Goal: Task Accomplishment & Management: Manage account settings

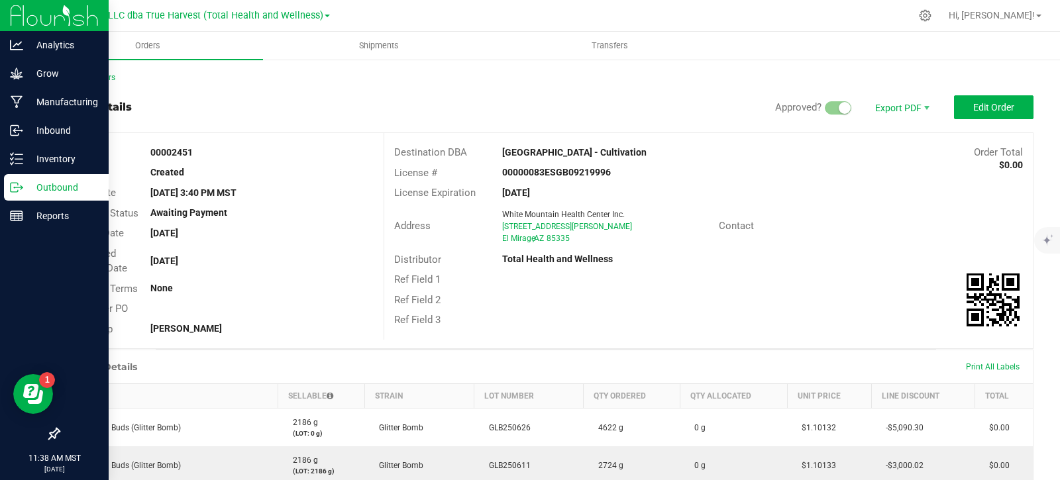
click at [39, 187] on p "Outbound" at bounding box center [62, 187] width 79 height 16
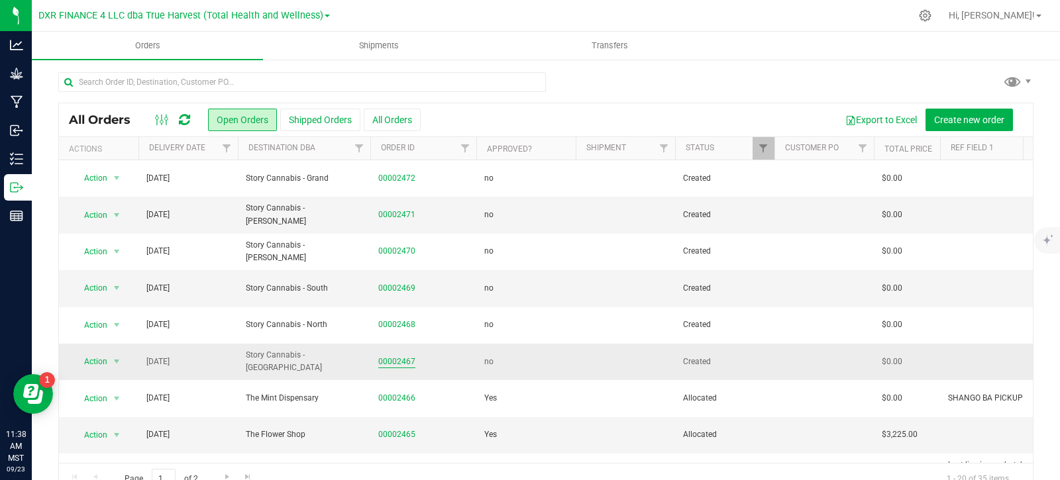
click at [403, 356] on link "00002467" at bounding box center [396, 362] width 37 height 13
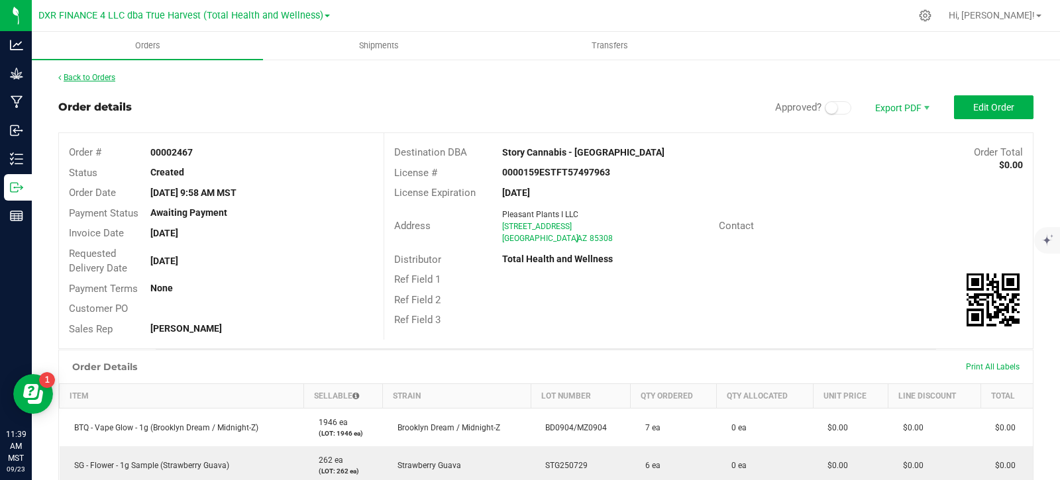
click at [99, 76] on link "Back to Orders" at bounding box center [86, 77] width 57 height 9
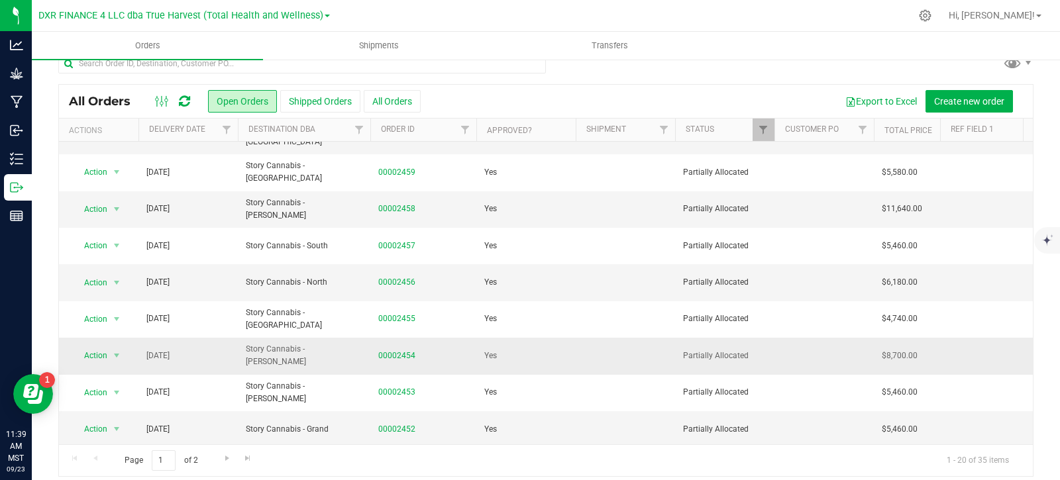
scroll to position [28, 0]
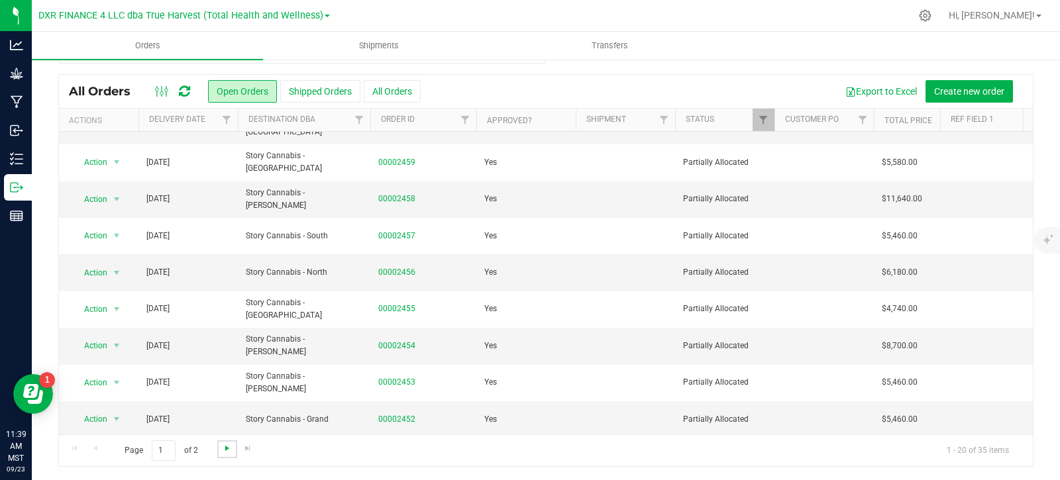
click at [226, 450] on span "Go to the next page" at bounding box center [227, 448] width 11 height 11
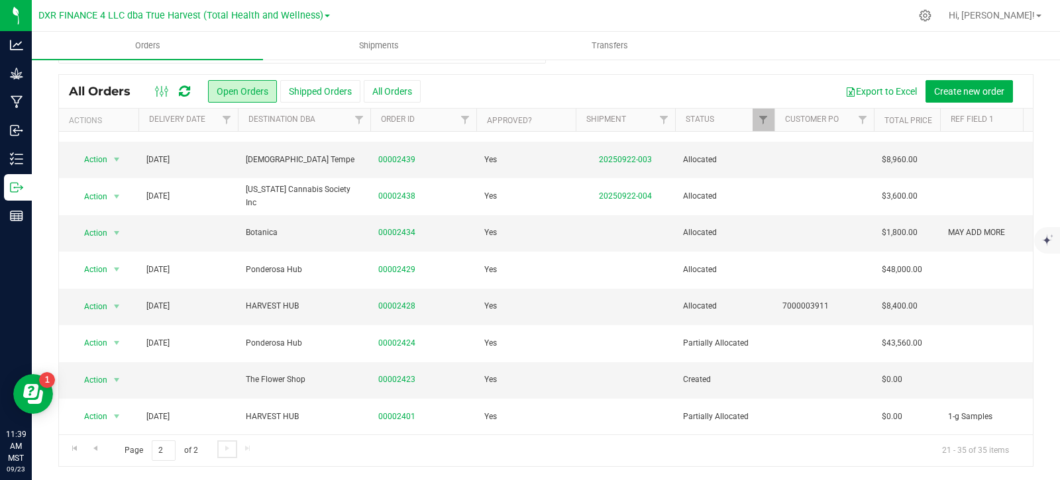
scroll to position [0, 0]
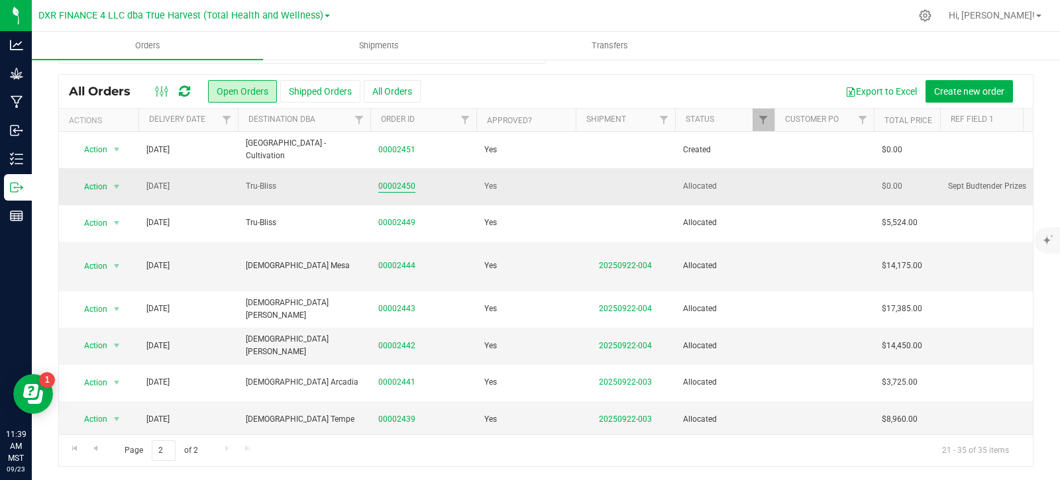
click at [401, 191] on link "00002450" at bounding box center [396, 186] width 37 height 13
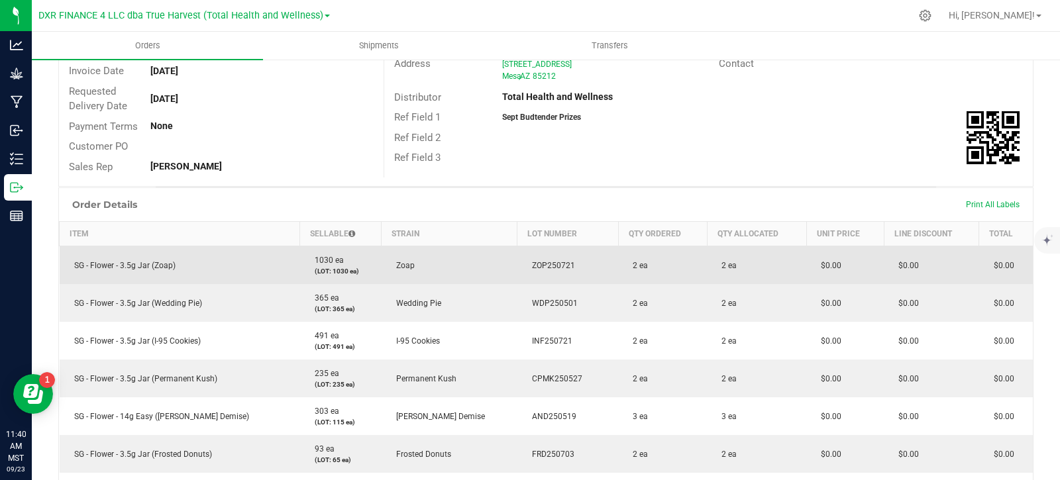
scroll to position [161, 0]
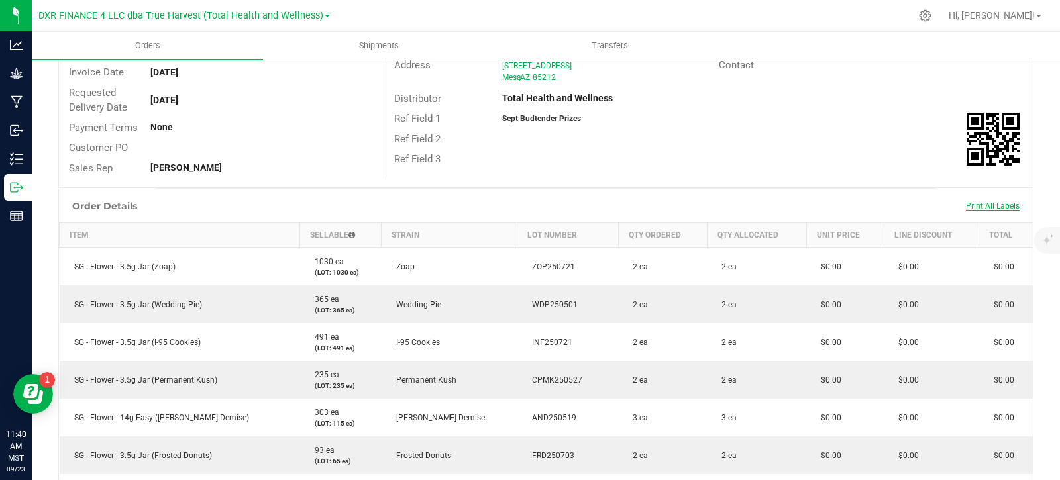
click at [993, 205] on span "Print All Labels" at bounding box center [993, 205] width 54 height 9
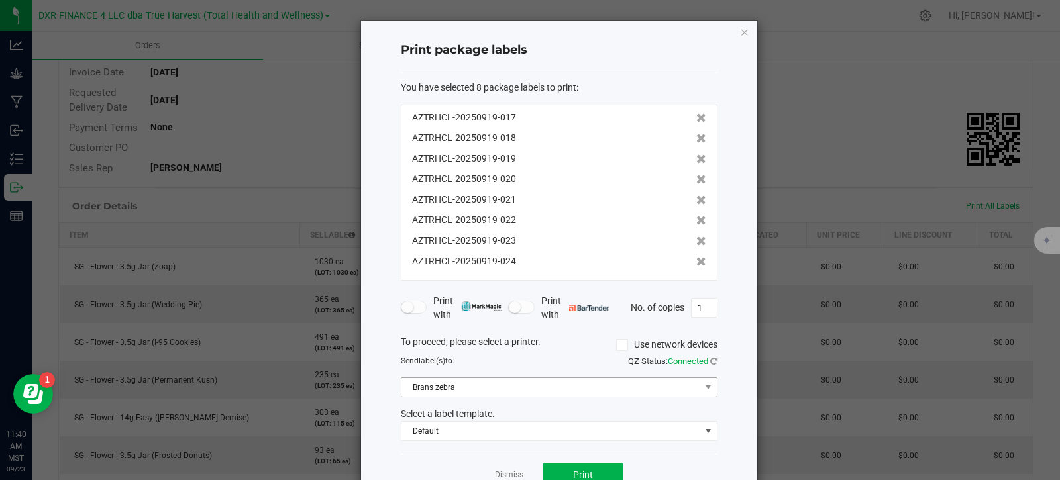
scroll to position [38, 0]
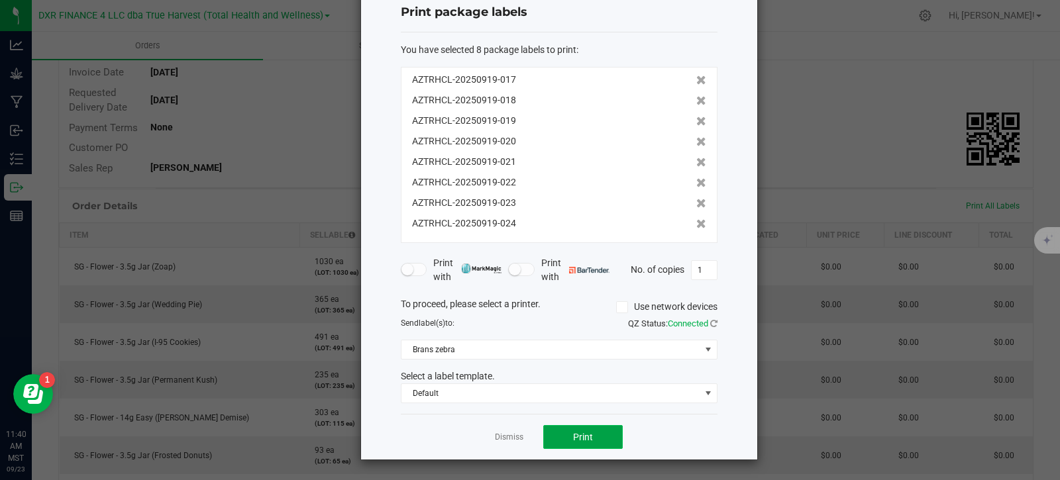
click at [599, 438] on button "Print" at bounding box center [582, 437] width 79 height 24
click at [508, 436] on link "Dismiss" at bounding box center [509, 437] width 28 height 11
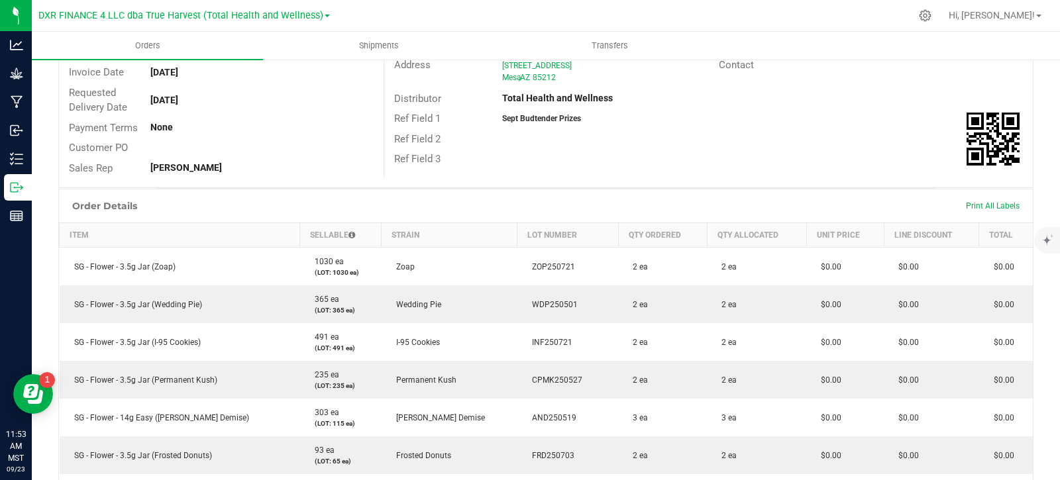
scroll to position [0, 0]
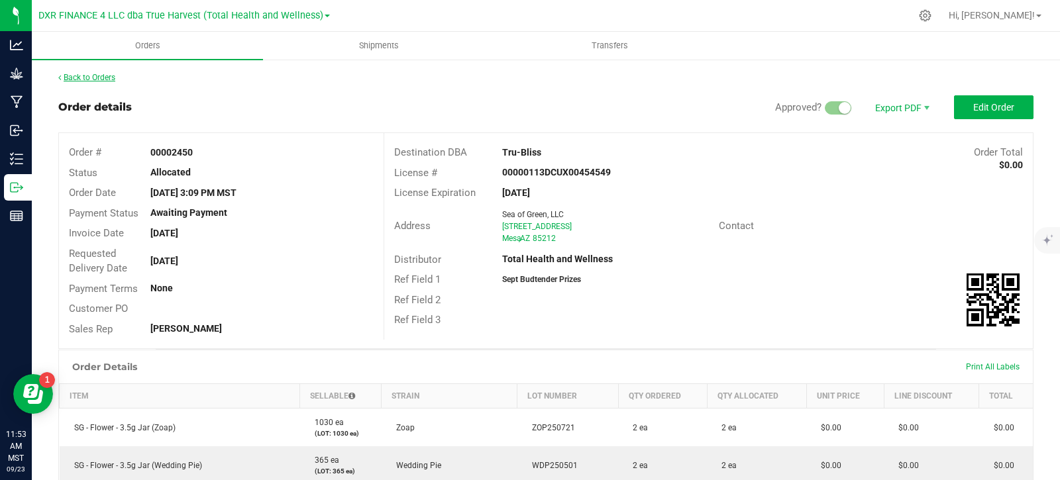
click at [79, 74] on link "Back to Orders" at bounding box center [86, 77] width 57 height 9
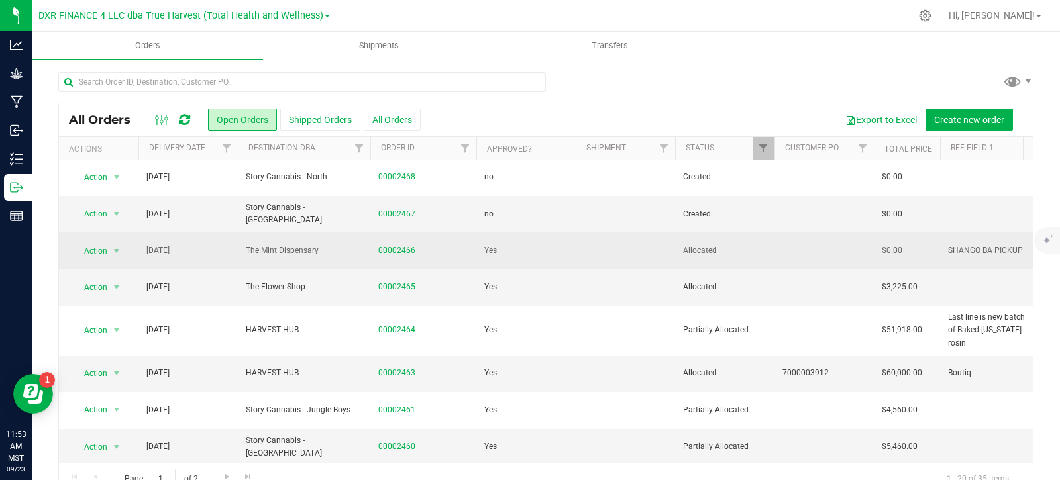
scroll to position [132, 0]
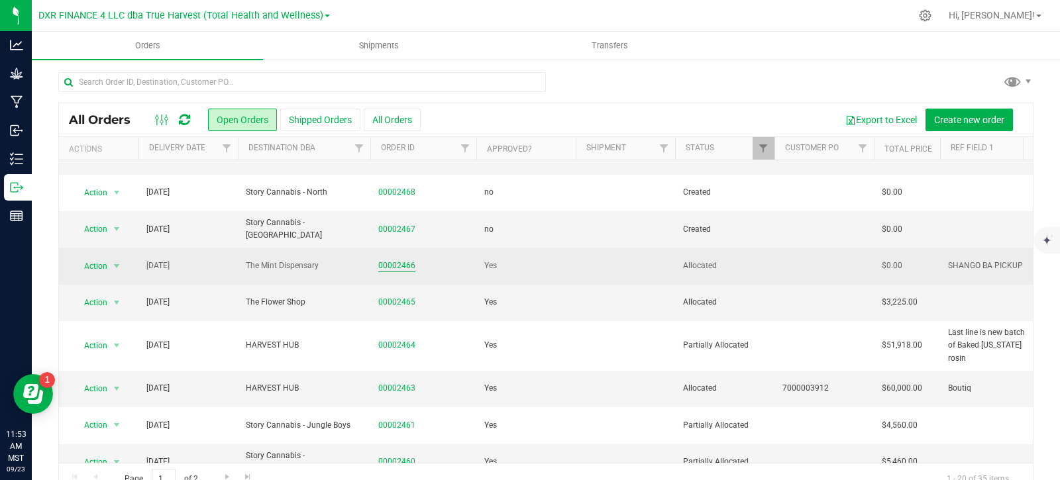
click at [405, 265] on link "00002466" at bounding box center [396, 266] width 37 height 13
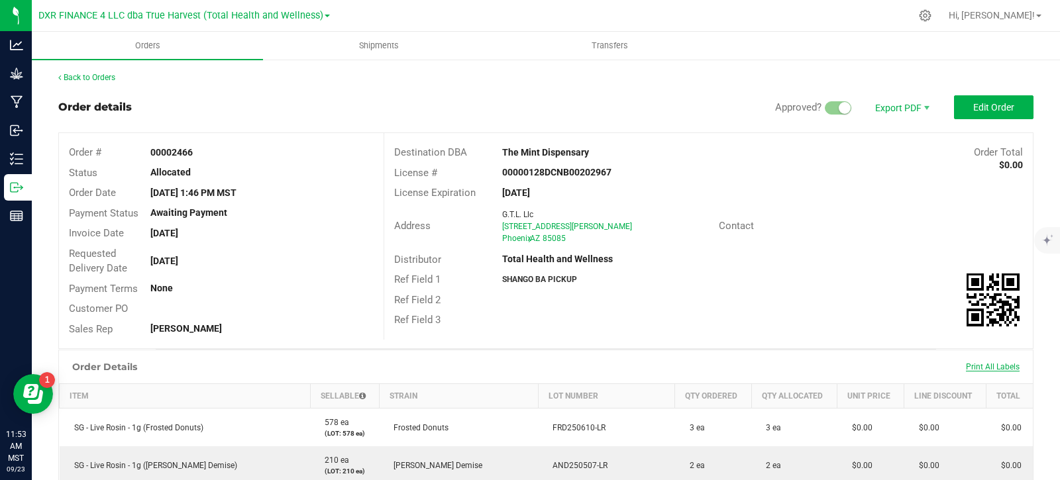
click at [979, 364] on span "Print All Labels" at bounding box center [993, 366] width 54 height 9
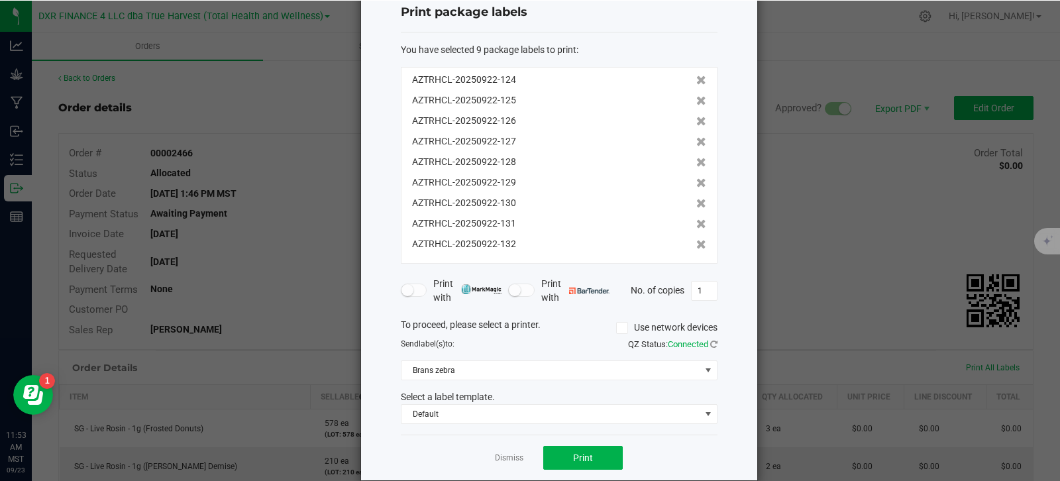
scroll to position [58, 0]
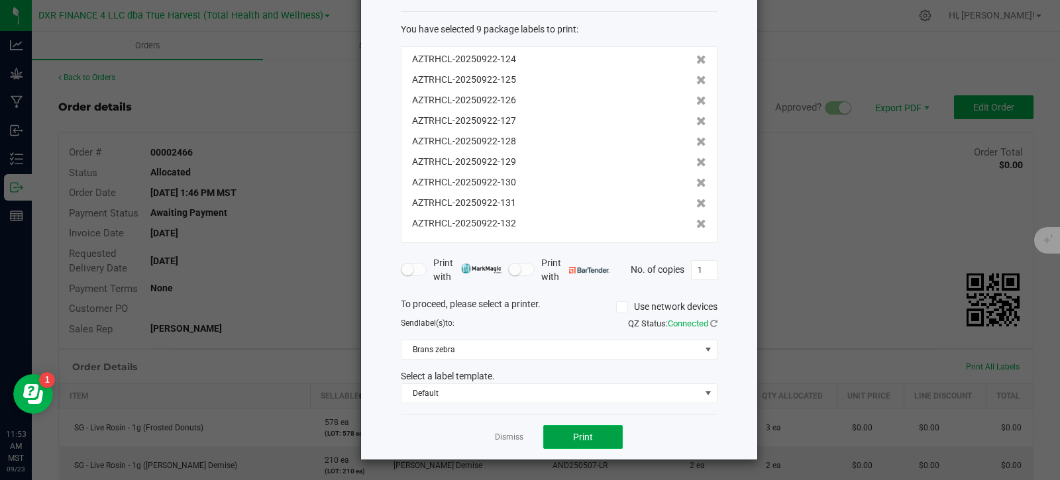
click at [601, 440] on button "Print" at bounding box center [582, 437] width 79 height 24
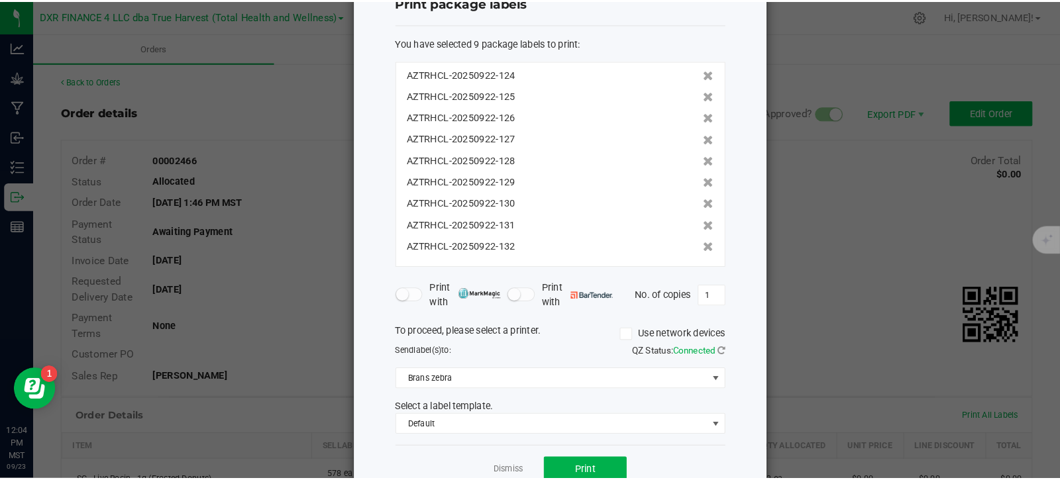
scroll to position [79, 0]
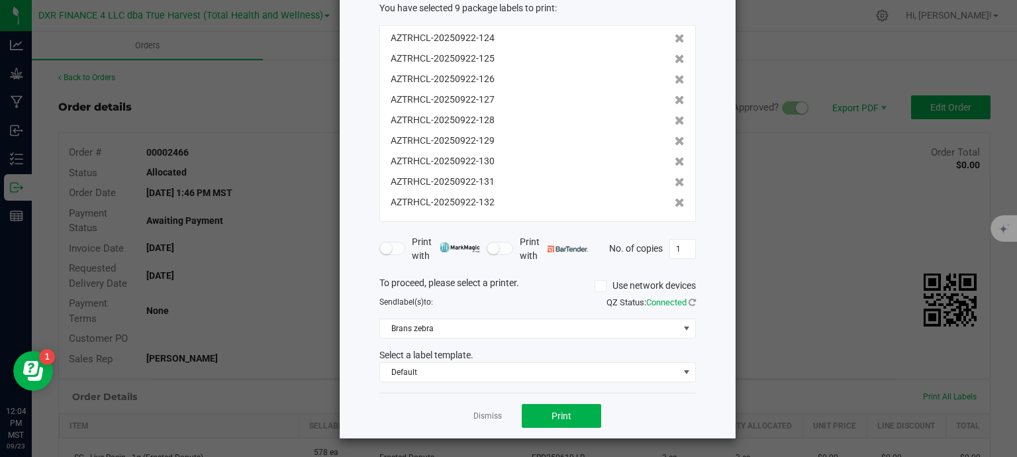
click at [488, 414] on link "Dismiss" at bounding box center [488, 416] width 28 height 11
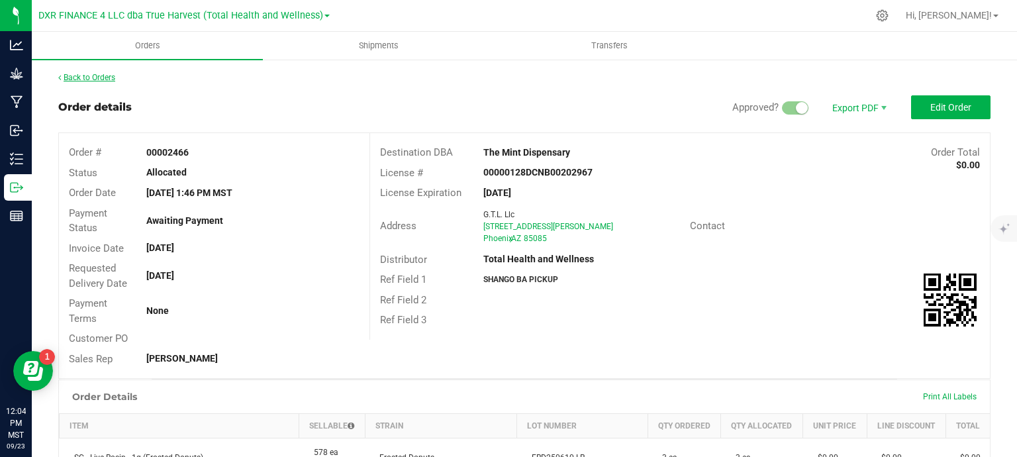
click at [105, 76] on link "Back to Orders" at bounding box center [86, 77] width 57 height 9
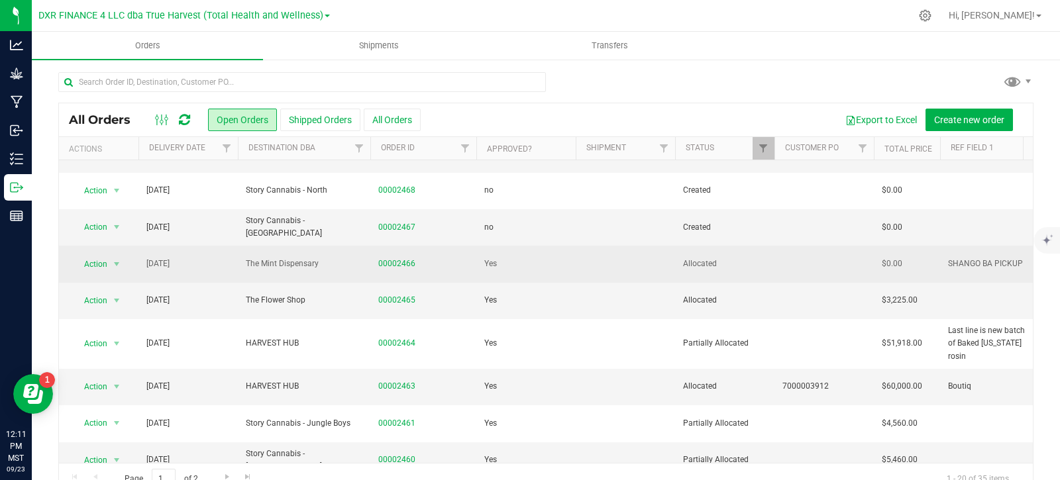
scroll to position [109, 0]
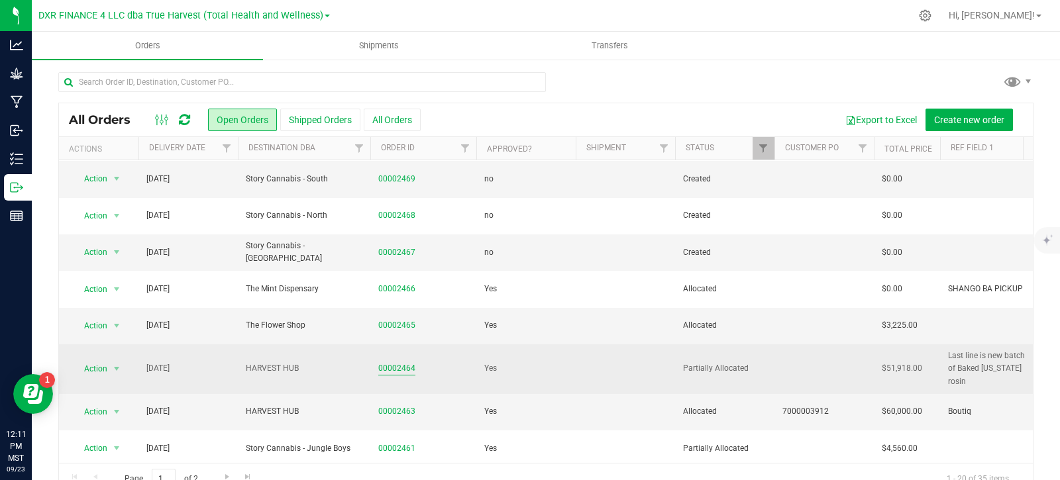
click at [383, 362] on link "00002464" at bounding box center [396, 368] width 37 height 13
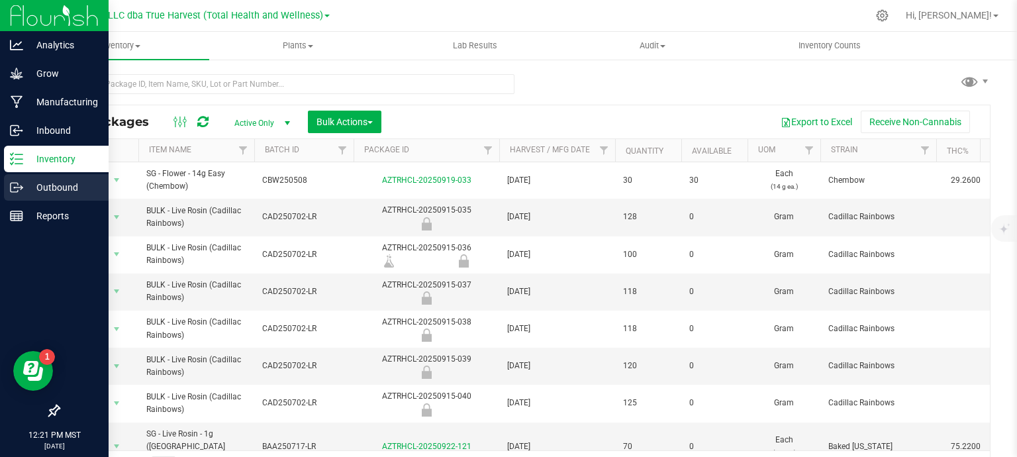
click at [23, 187] on p "Outbound" at bounding box center [62, 187] width 79 height 16
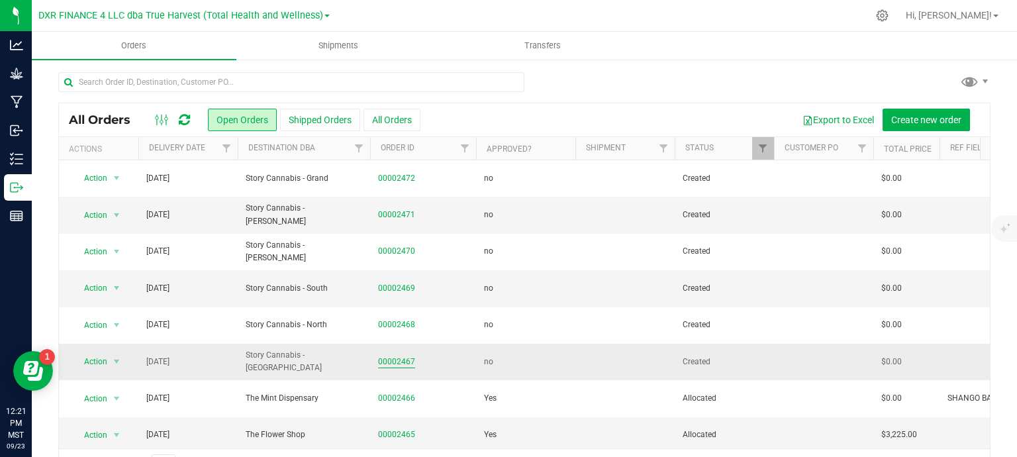
click at [396, 358] on link "00002467" at bounding box center [396, 362] width 37 height 13
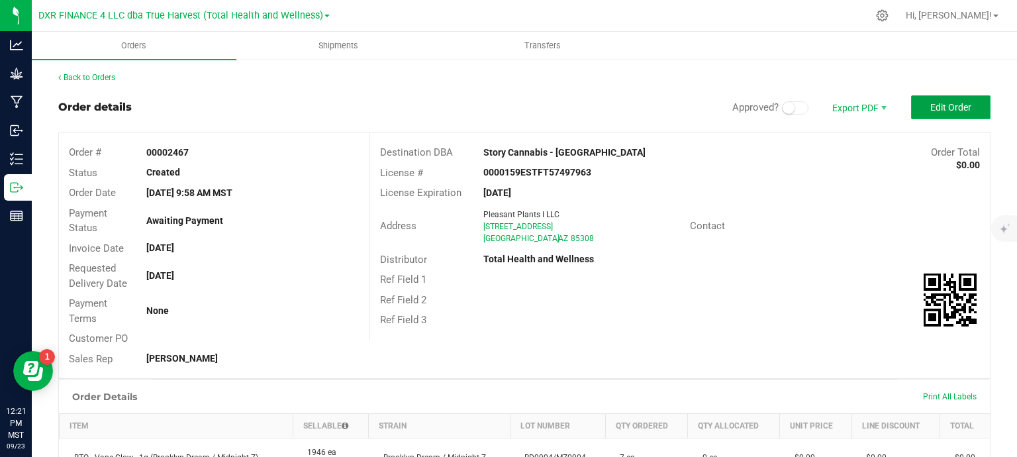
click at [930, 113] on button "Edit Order" at bounding box center [950, 107] width 79 height 24
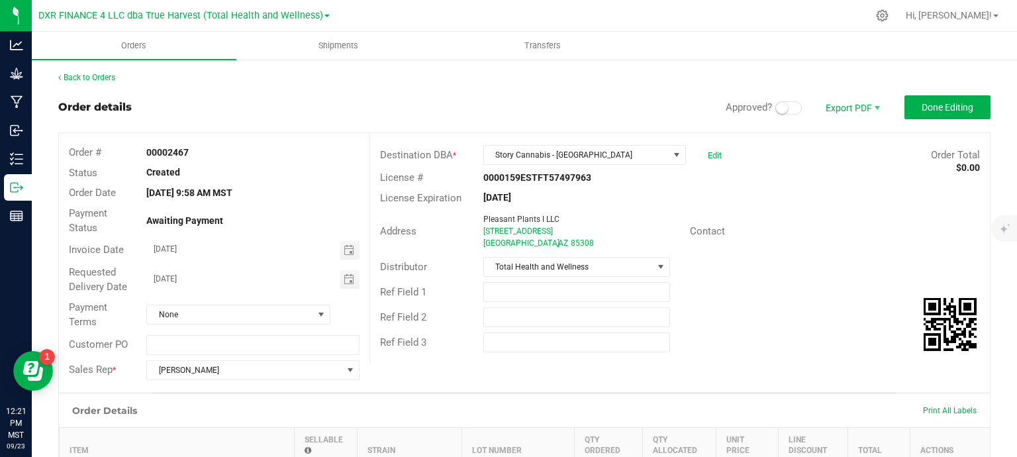
click at [781, 109] on span at bounding box center [788, 107] width 26 height 13
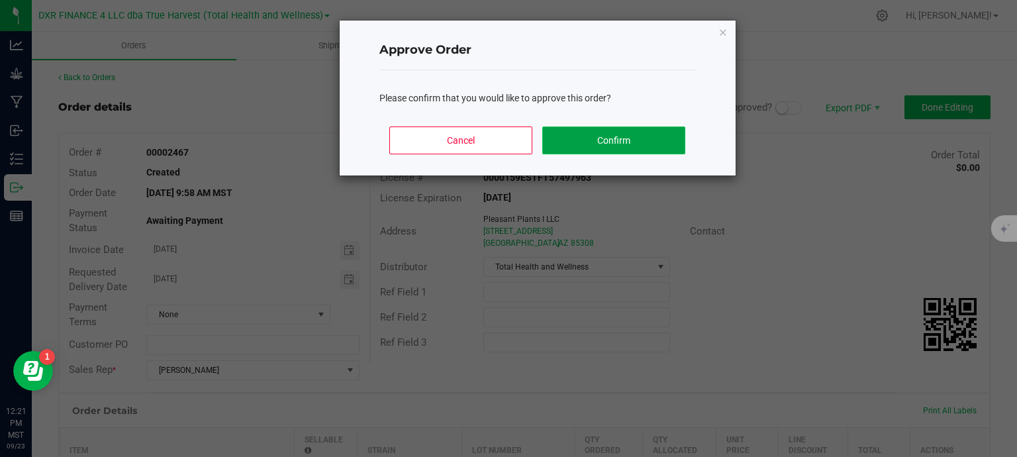
click at [636, 147] on button "Confirm" at bounding box center [613, 140] width 142 height 28
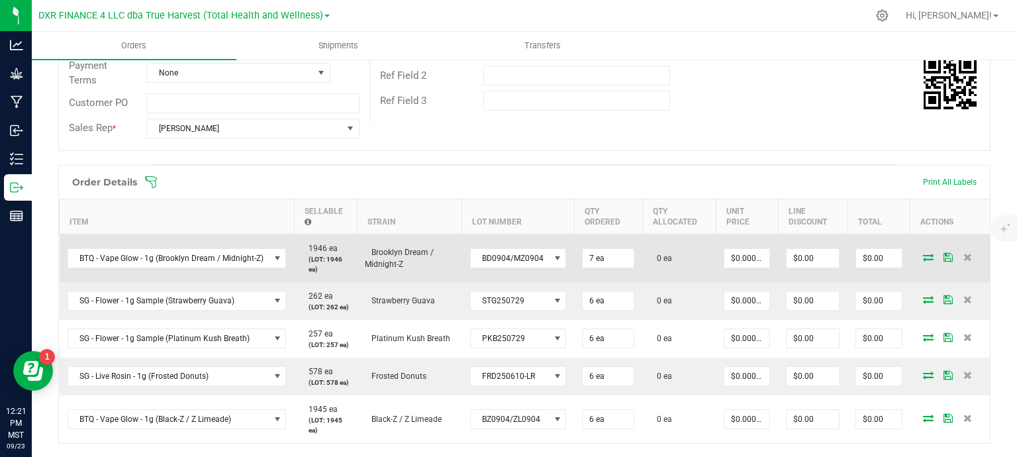
scroll to position [265, 0]
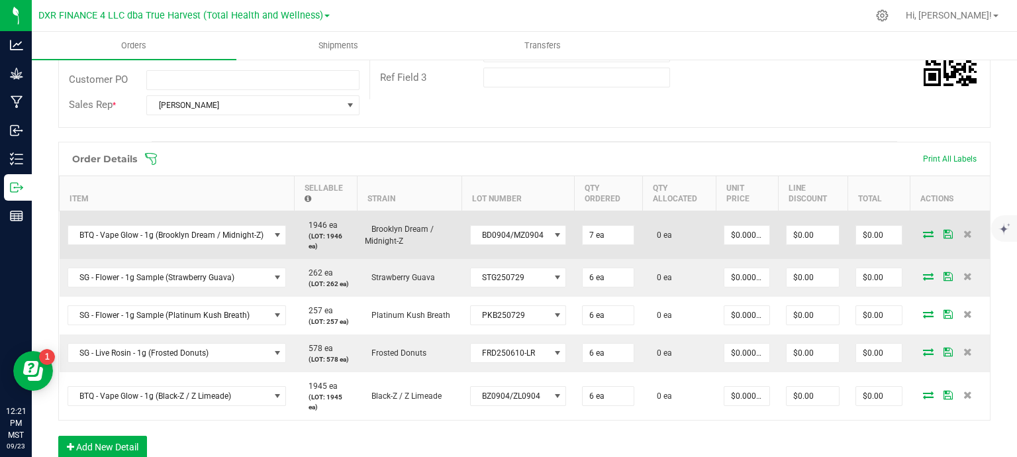
click at [923, 238] on icon at bounding box center [928, 234] width 11 height 8
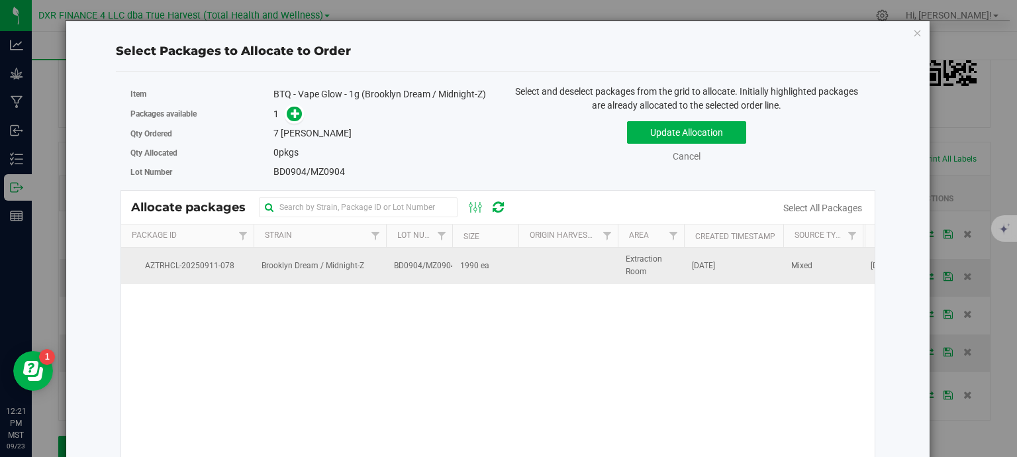
click at [433, 279] on td "BD0904/MZ0904" at bounding box center [419, 266] width 66 height 36
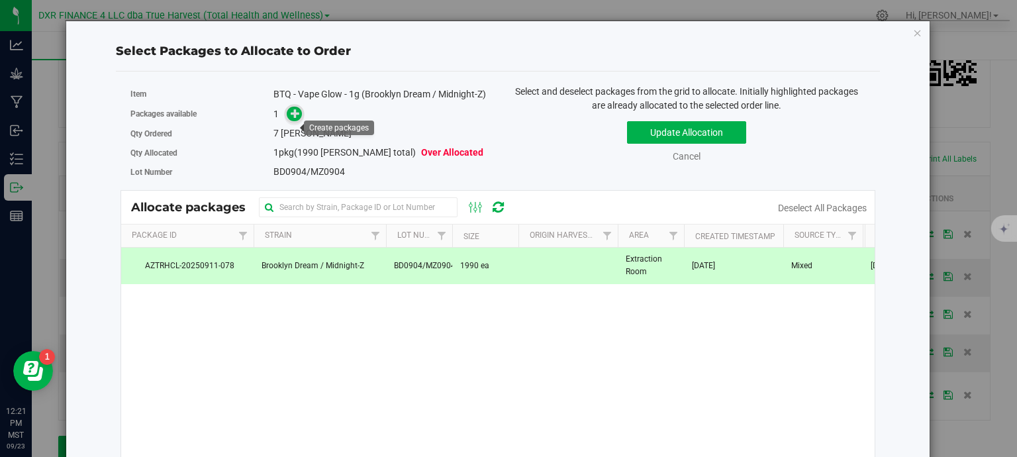
click at [296, 118] on icon at bounding box center [295, 113] width 9 height 9
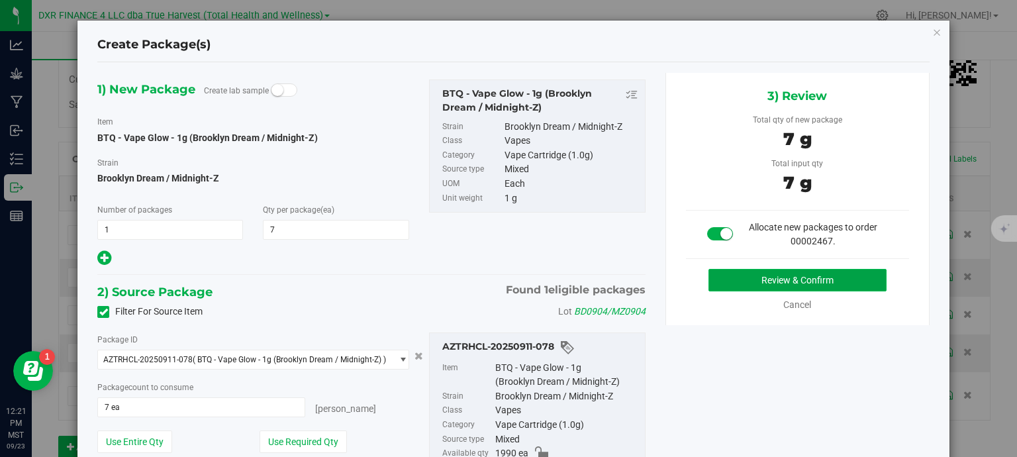
click at [785, 283] on button "Review & Confirm" at bounding box center [798, 280] width 178 height 23
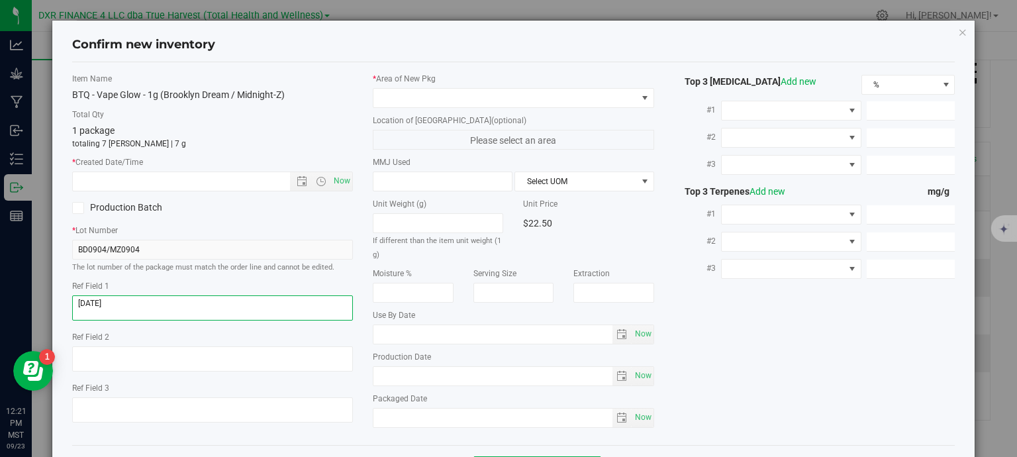
click at [168, 301] on textarea at bounding box center [212, 307] width 281 height 25
click at [178, 185] on input "text" at bounding box center [193, 181] width 240 height 19
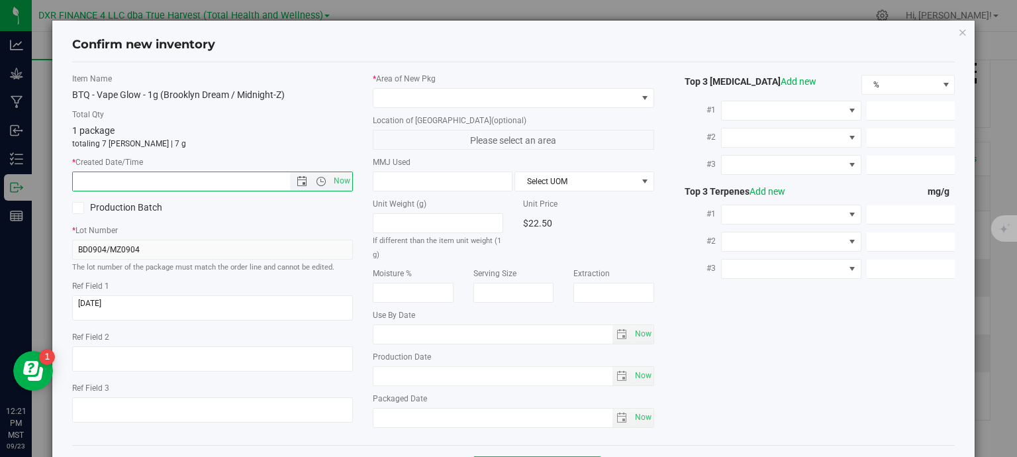
paste input "2025-09-04"
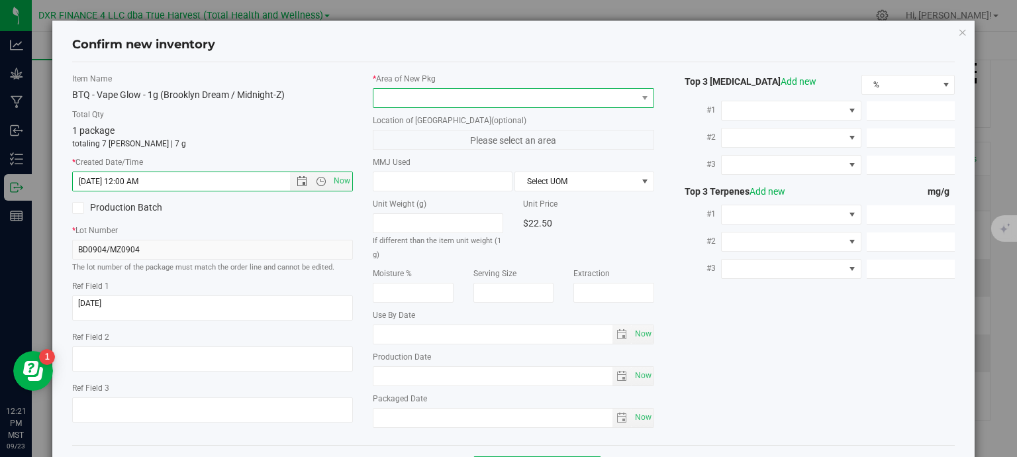
type input "9/4/2025 12:21 PM"
drag, startPoint x: 407, startPoint y: 97, endPoint x: 406, endPoint y: 106, distance: 9.3
click at [408, 97] on span at bounding box center [506, 98] width 264 height 19
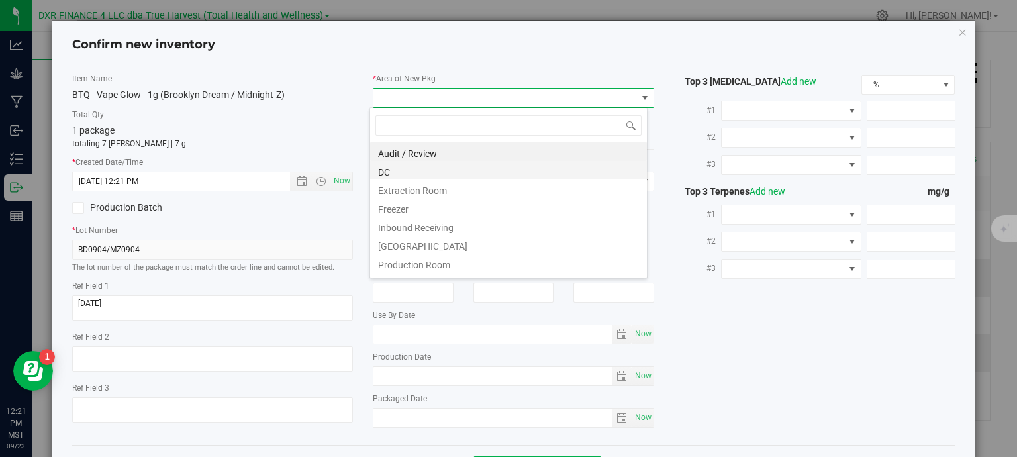
scroll to position [19, 278]
click at [397, 179] on li "Extraction Room" at bounding box center [508, 188] width 277 height 19
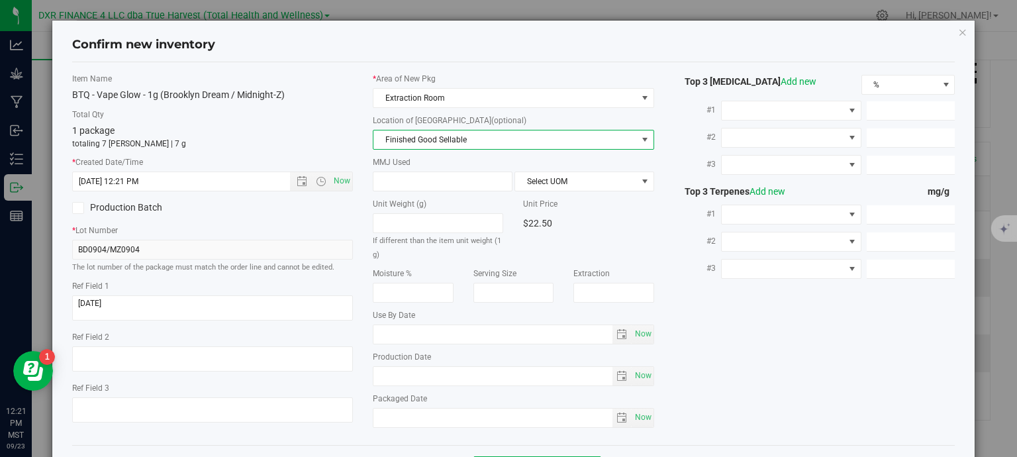
click at [427, 140] on span "Finished Good Sellable" at bounding box center [506, 139] width 264 height 19
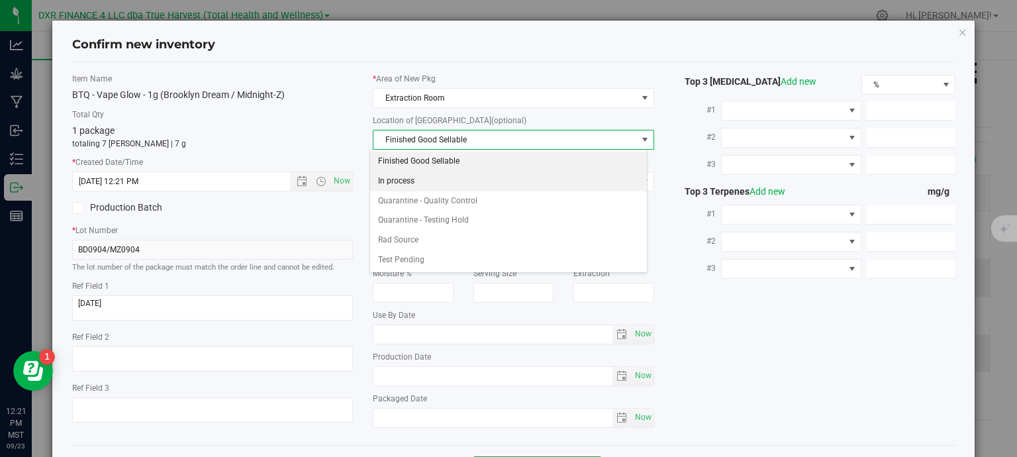
click at [454, 185] on li "In process" at bounding box center [508, 182] width 277 height 20
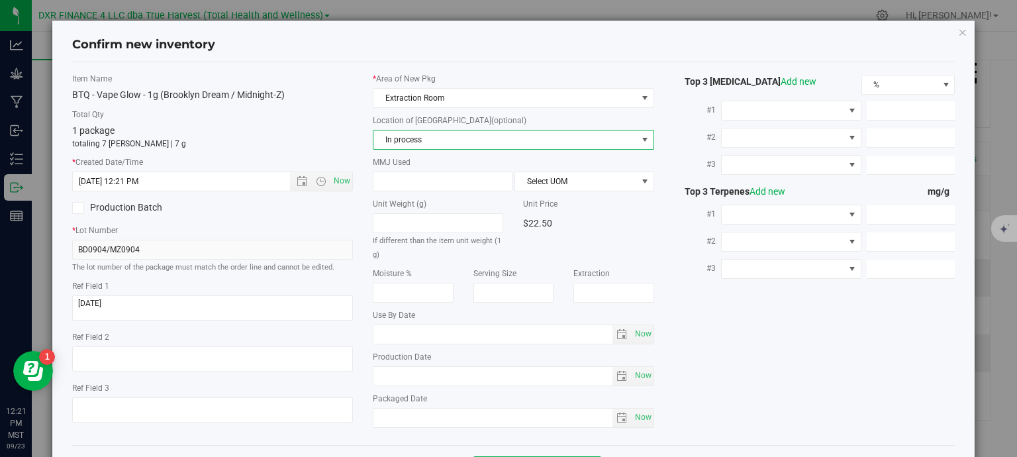
click at [448, 132] on span "In process" at bounding box center [506, 139] width 264 height 19
click at [474, 89] on span "Extraction Room" at bounding box center [506, 98] width 264 height 19
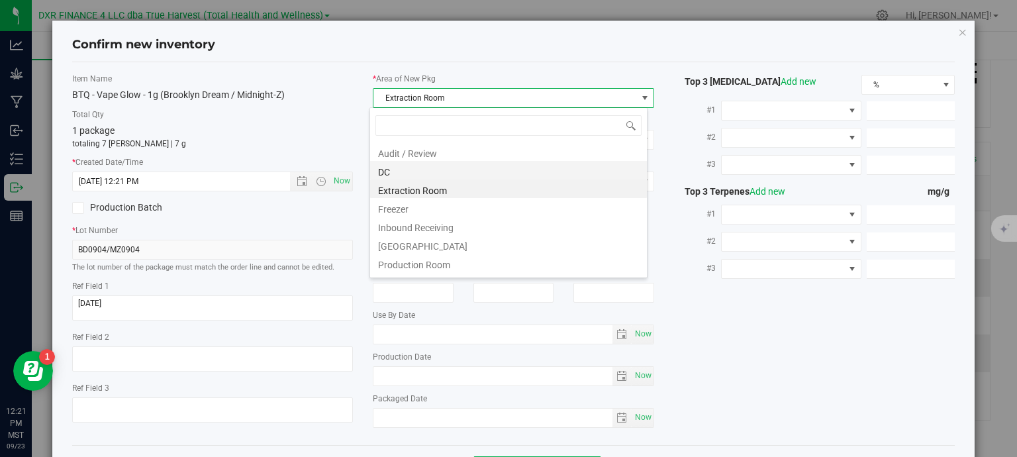
click at [429, 175] on li "DC" at bounding box center [508, 170] width 277 height 19
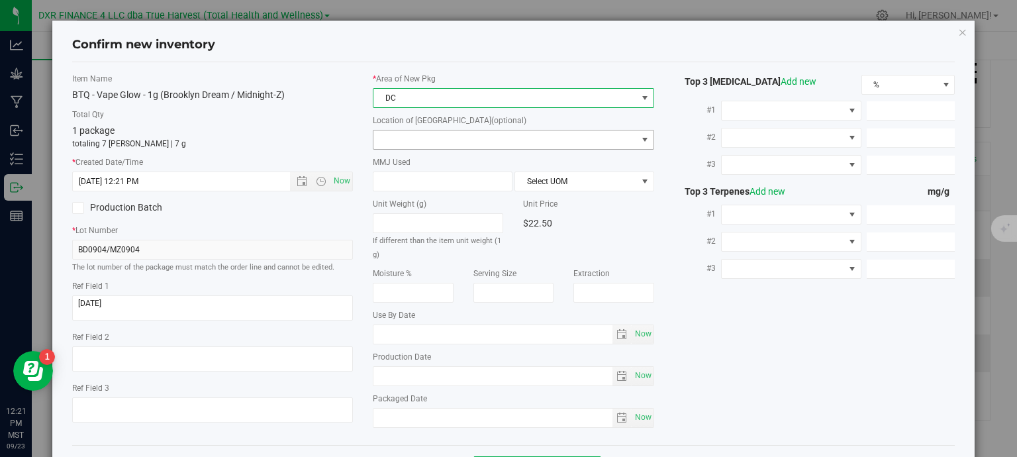
click at [432, 139] on span at bounding box center [506, 139] width 264 height 19
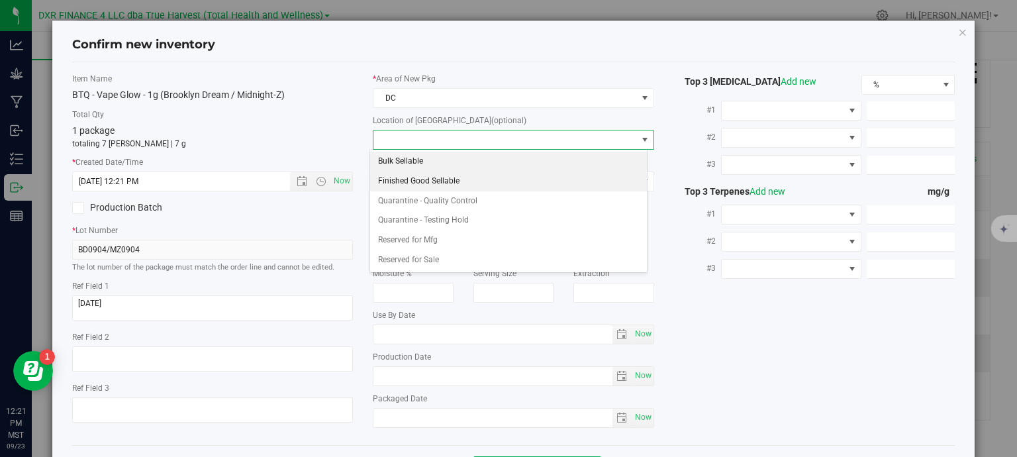
click at [450, 179] on li "Finished Good Sellable" at bounding box center [508, 182] width 277 height 20
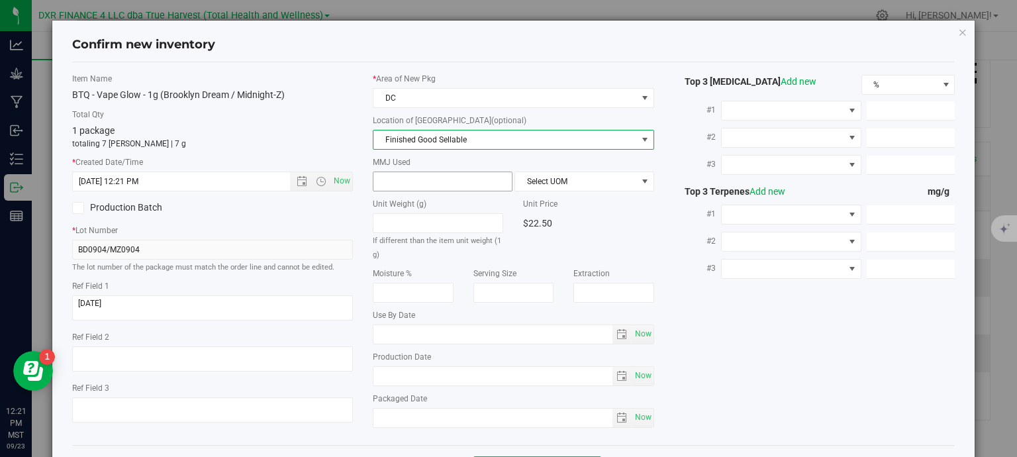
click at [421, 177] on span at bounding box center [443, 182] width 140 height 20
type input "1"
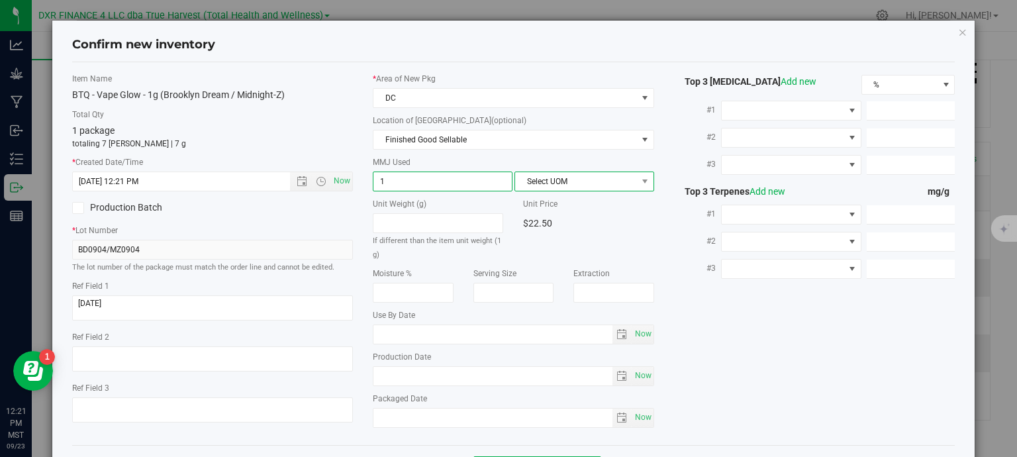
type input "1.0000"
click at [540, 181] on span "Select UOM" at bounding box center [576, 181] width 122 height 19
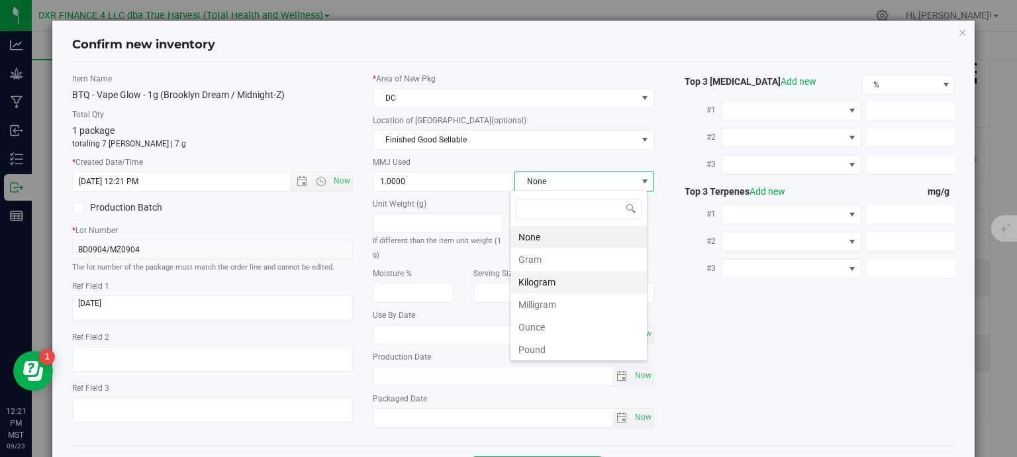
scroll to position [19, 138]
click at [540, 252] on li "Gram" at bounding box center [579, 259] width 136 height 23
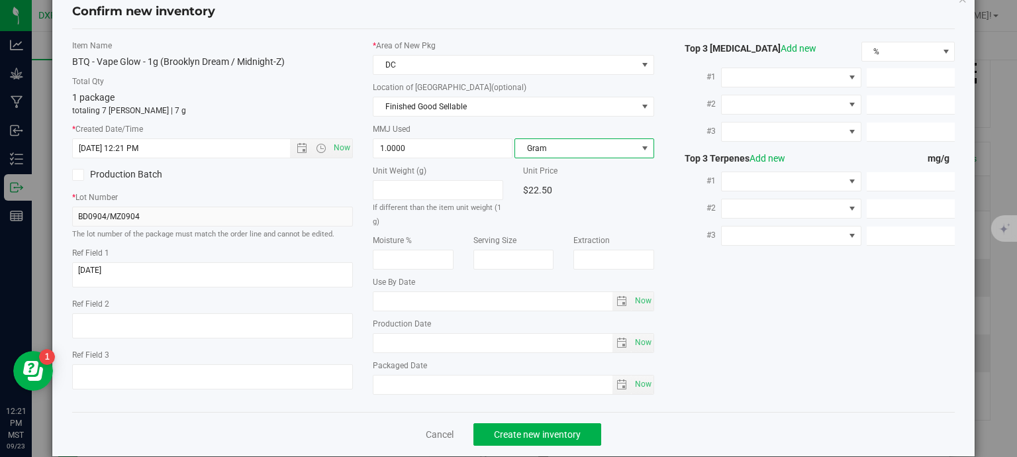
scroll to position [50, 0]
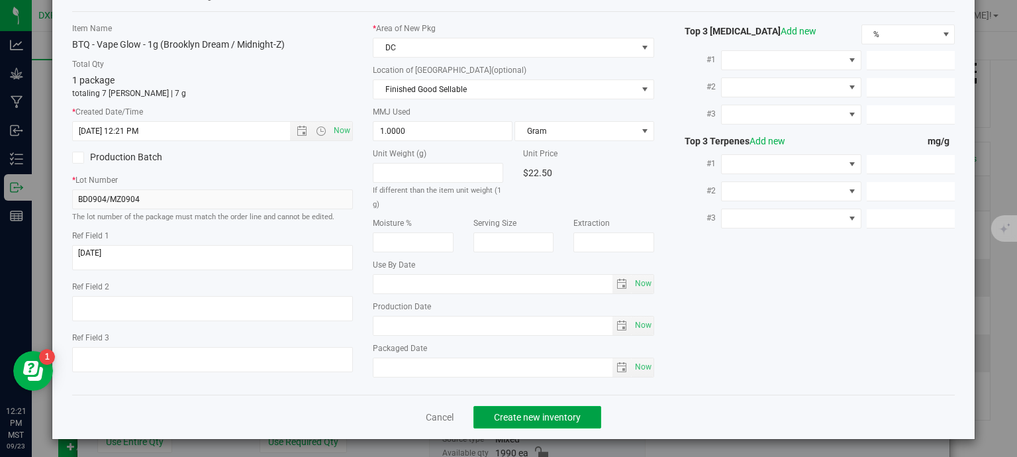
click at [502, 416] on span "Create new inventory" at bounding box center [537, 417] width 87 height 11
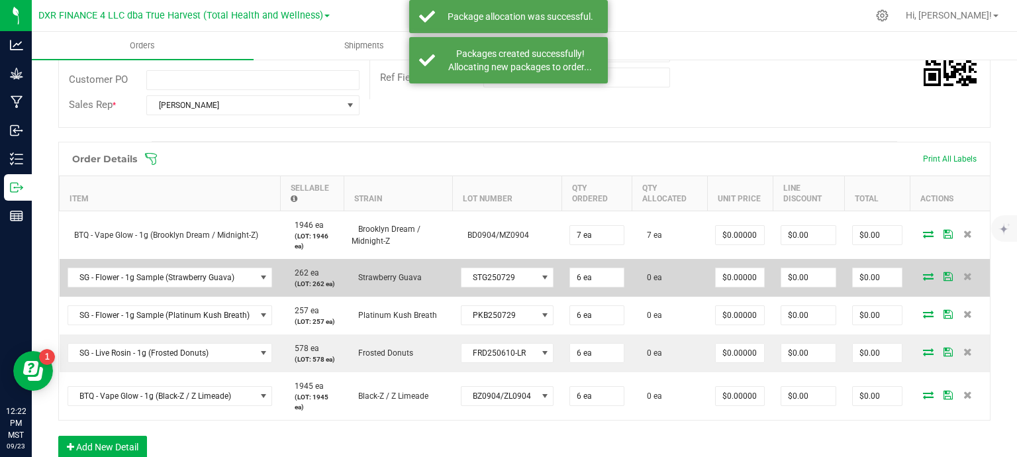
click at [923, 275] on icon at bounding box center [928, 276] width 11 height 8
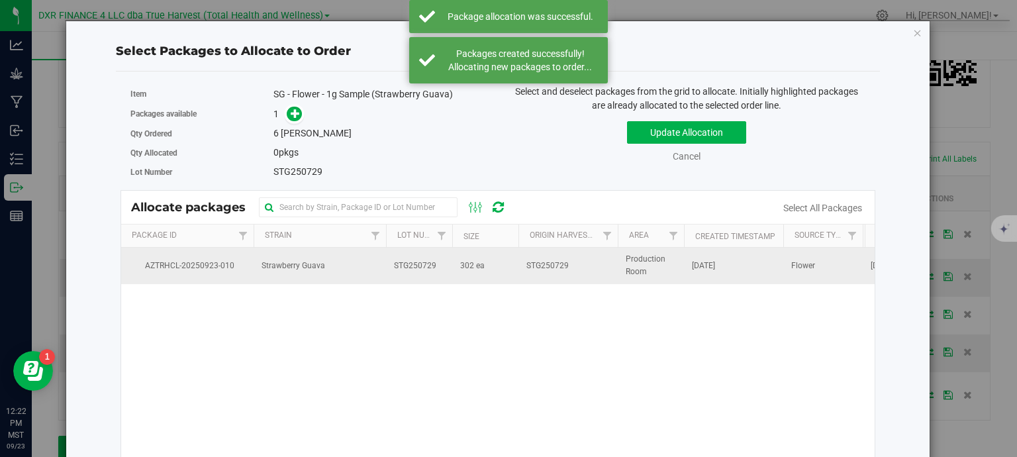
click at [450, 273] on td "STG250729" at bounding box center [419, 266] width 66 height 36
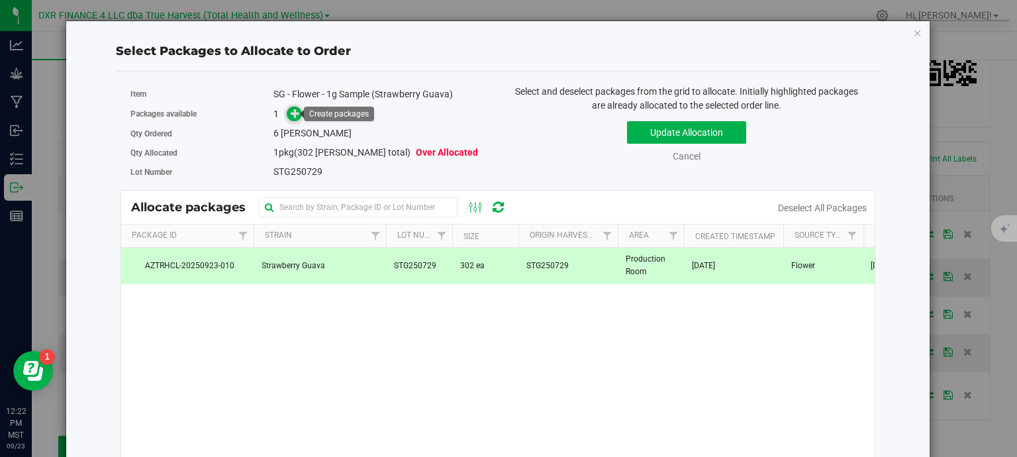
click at [293, 117] on icon at bounding box center [295, 113] width 9 height 9
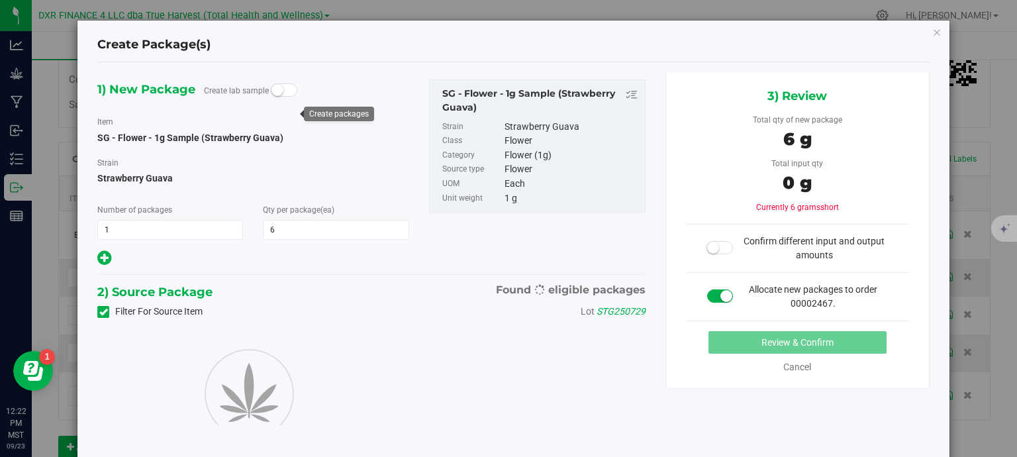
type input "6"
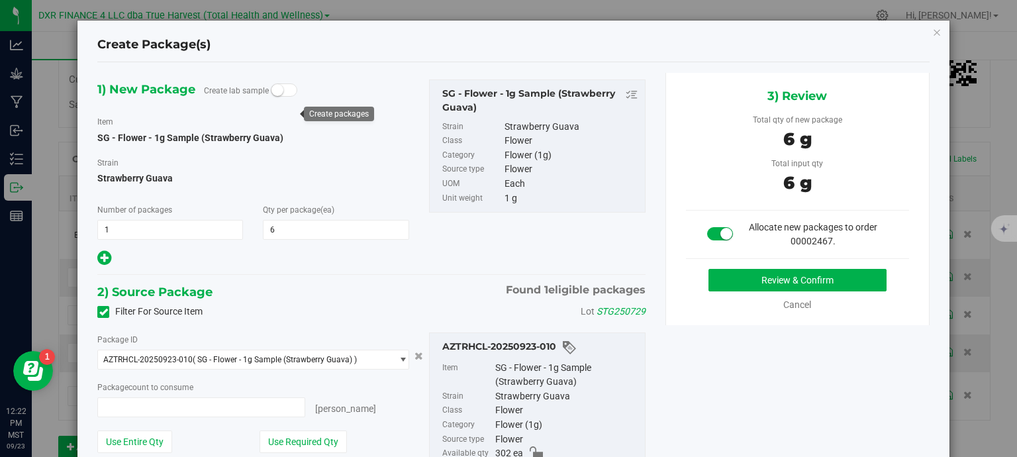
type input "6 ea"
click at [792, 270] on button "Review & Confirm" at bounding box center [798, 280] width 178 height 23
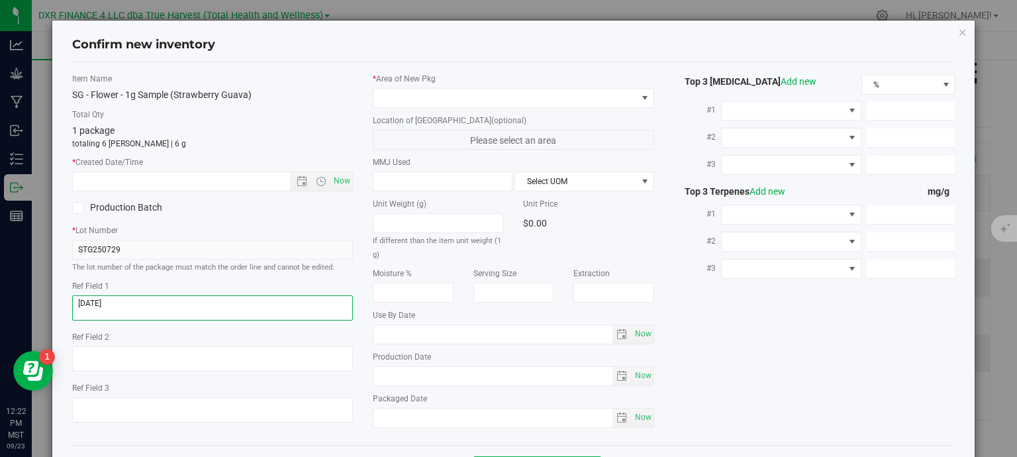
click at [119, 303] on textarea at bounding box center [212, 307] width 281 height 25
click at [193, 183] on input "text" at bounding box center [193, 181] width 240 height 19
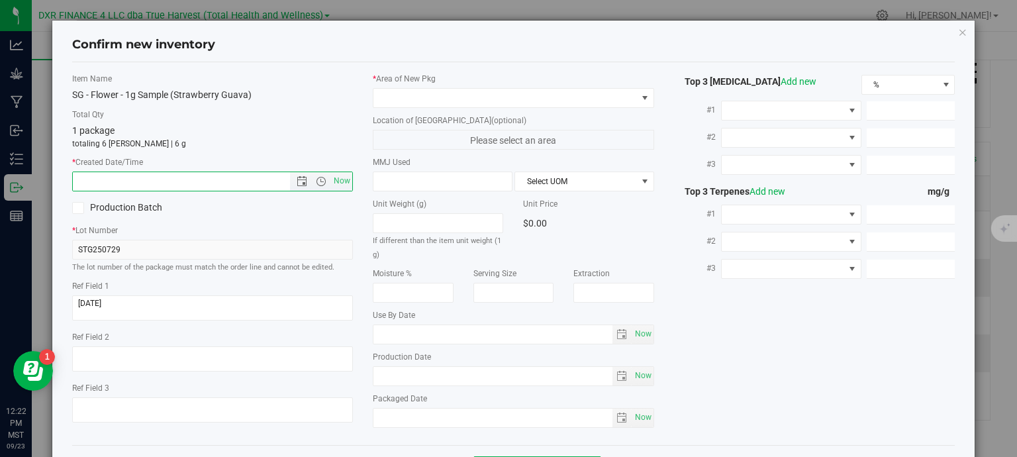
paste input "2025-07-29"
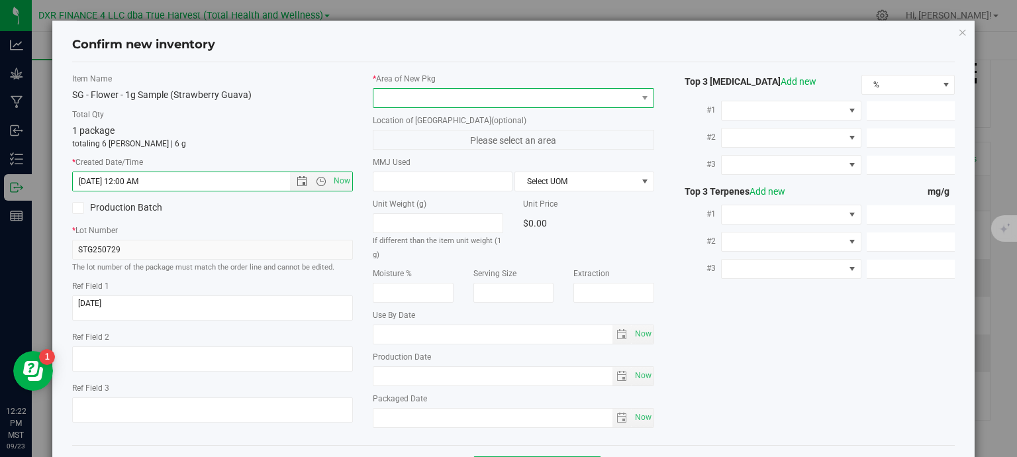
type input "7/29/2025 12:22 PM"
click at [449, 95] on span at bounding box center [506, 98] width 264 height 19
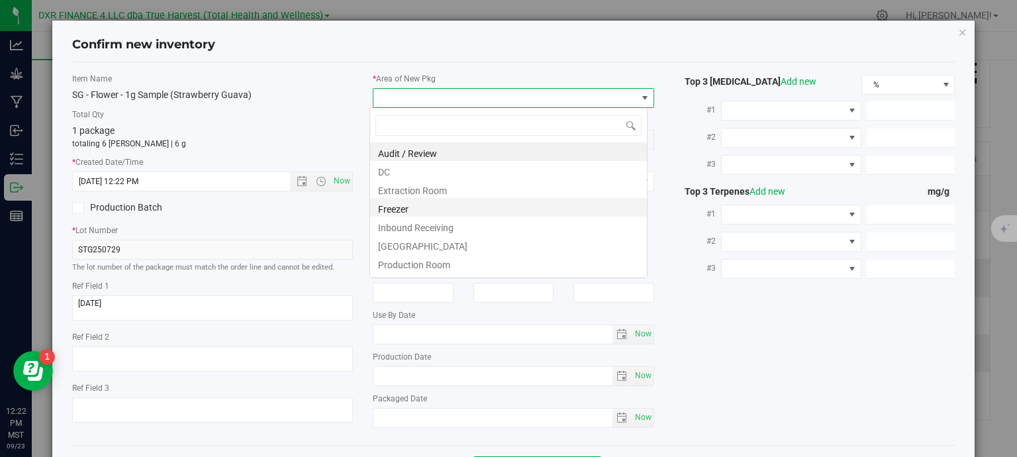
scroll to position [19, 278]
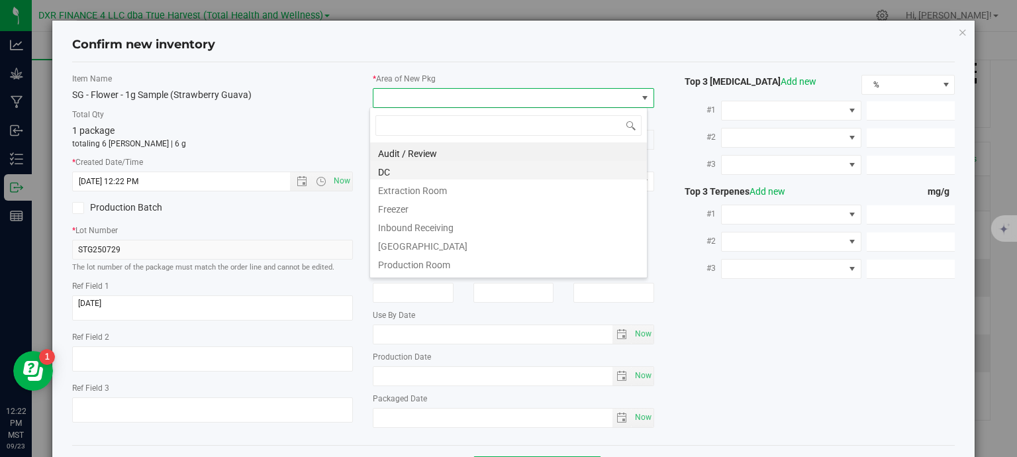
click at [413, 161] on li "DC" at bounding box center [508, 170] width 277 height 19
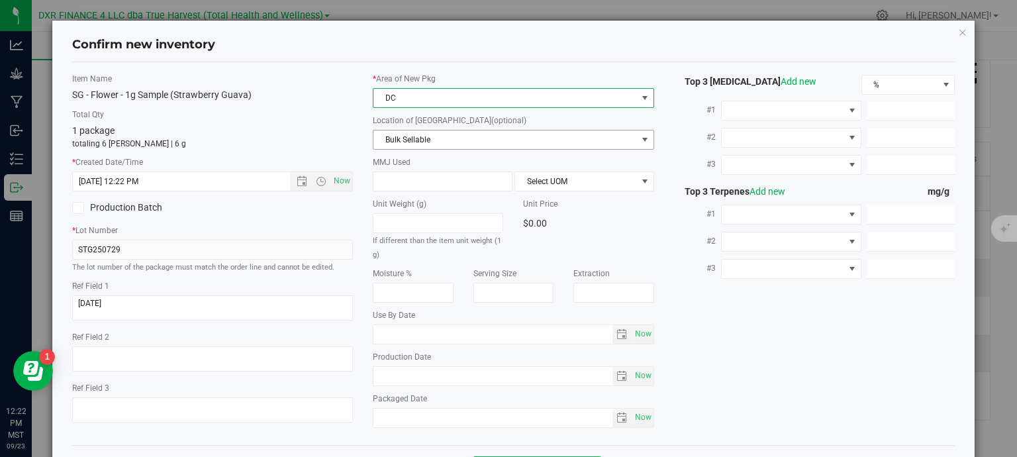
click at [424, 139] on span "Bulk Sellable" at bounding box center [506, 139] width 264 height 19
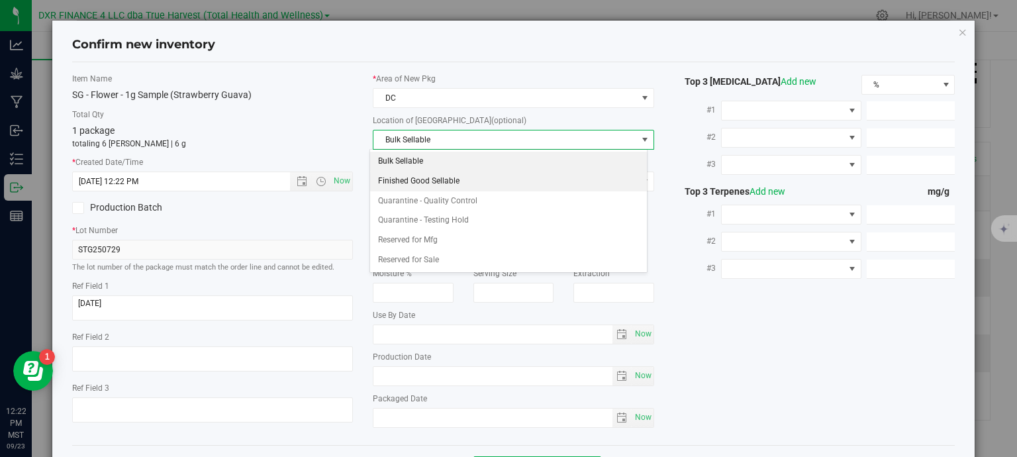
click at [480, 181] on li "Finished Good Sellable" at bounding box center [508, 182] width 277 height 20
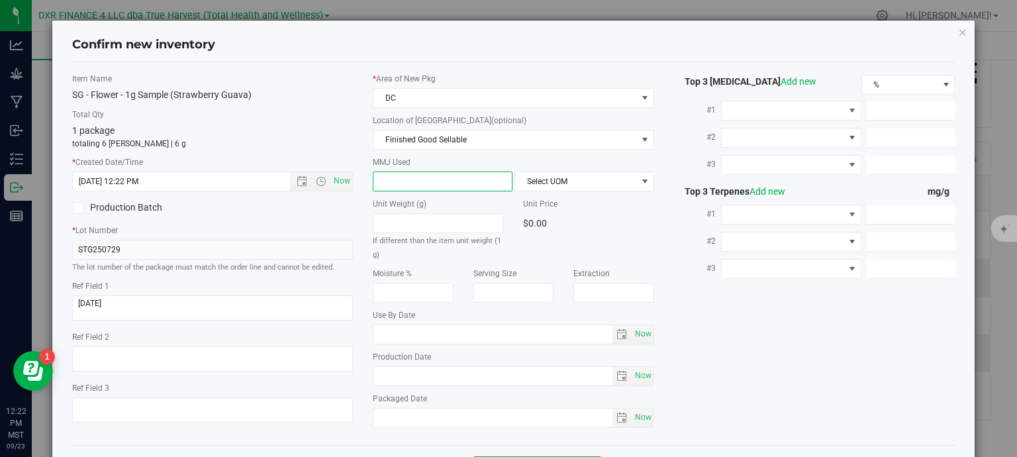
click at [410, 180] on span at bounding box center [443, 182] width 140 height 20
click at [410, 180] on input "text" at bounding box center [443, 181] width 138 height 19
type input "1"
type input "1.0000"
click at [596, 179] on span "Select UOM" at bounding box center [576, 181] width 122 height 19
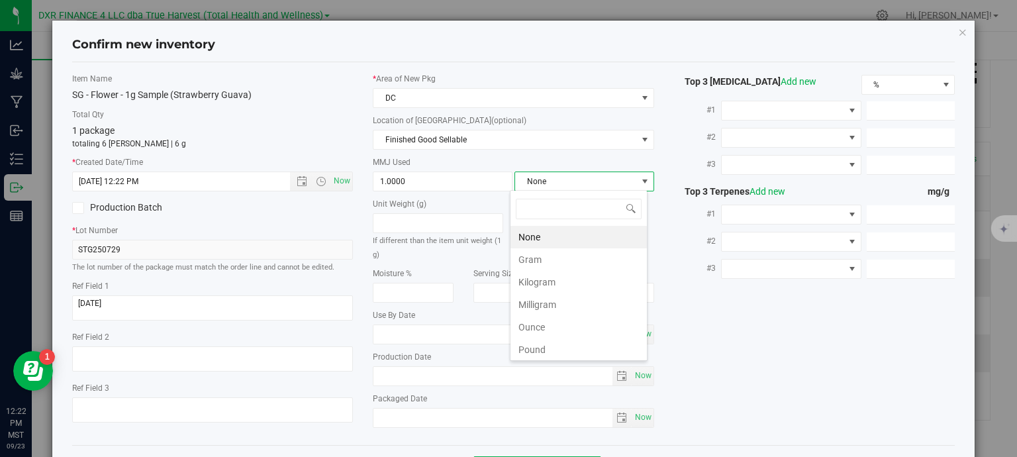
scroll to position [19, 138]
click at [548, 260] on li "Gram" at bounding box center [579, 259] width 136 height 23
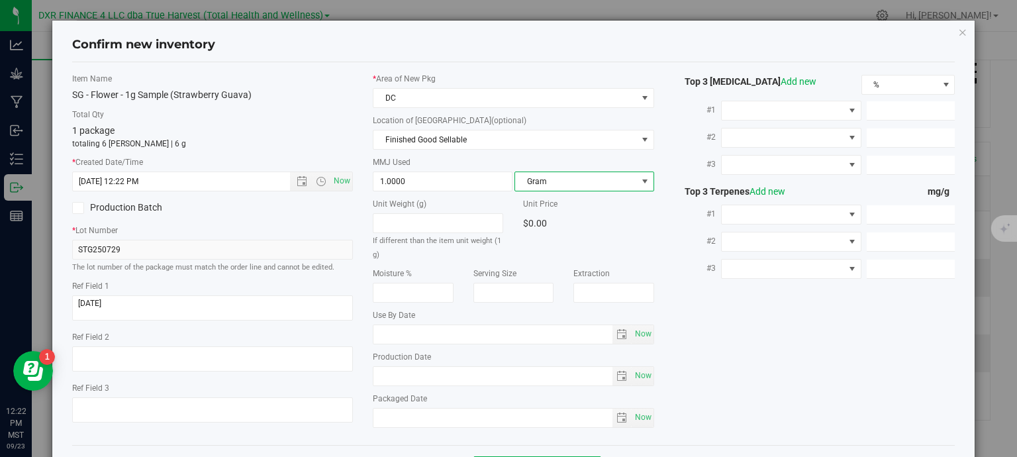
scroll to position [50, 0]
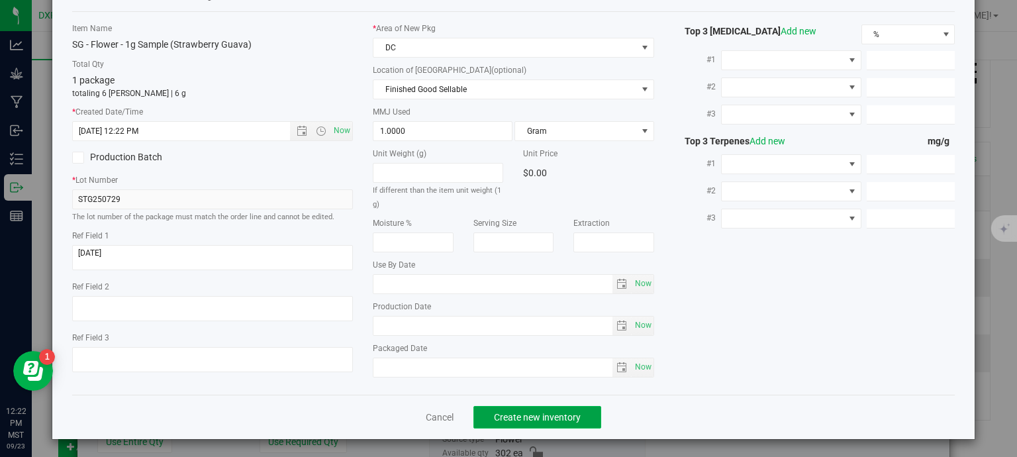
click at [532, 413] on span "Create new inventory" at bounding box center [537, 417] width 87 height 11
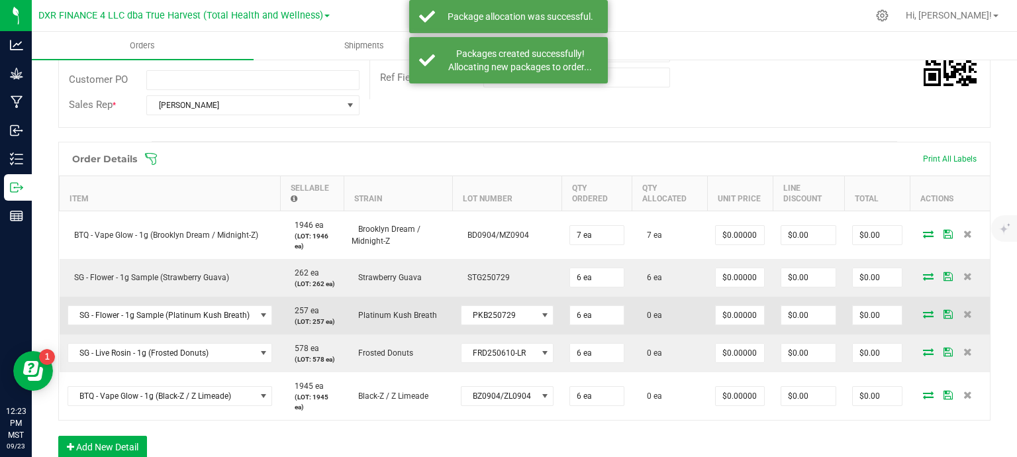
click at [923, 315] on icon at bounding box center [928, 314] width 11 height 8
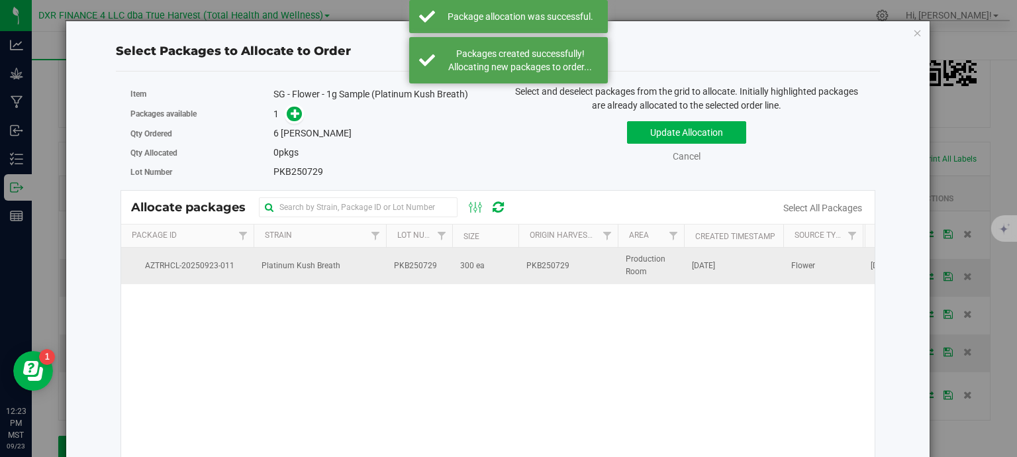
click at [346, 268] on td "Platinum Kush Breath" at bounding box center [320, 266] width 132 height 36
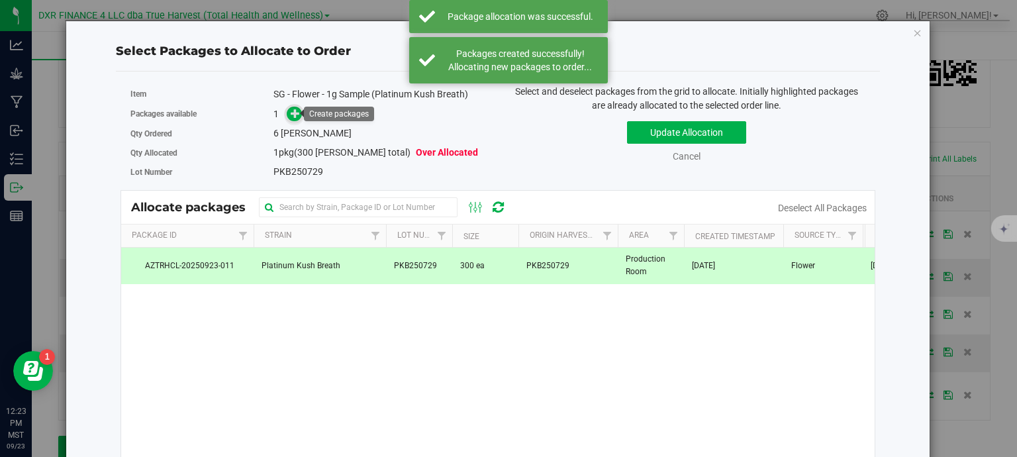
click at [295, 115] on icon at bounding box center [295, 113] width 9 height 9
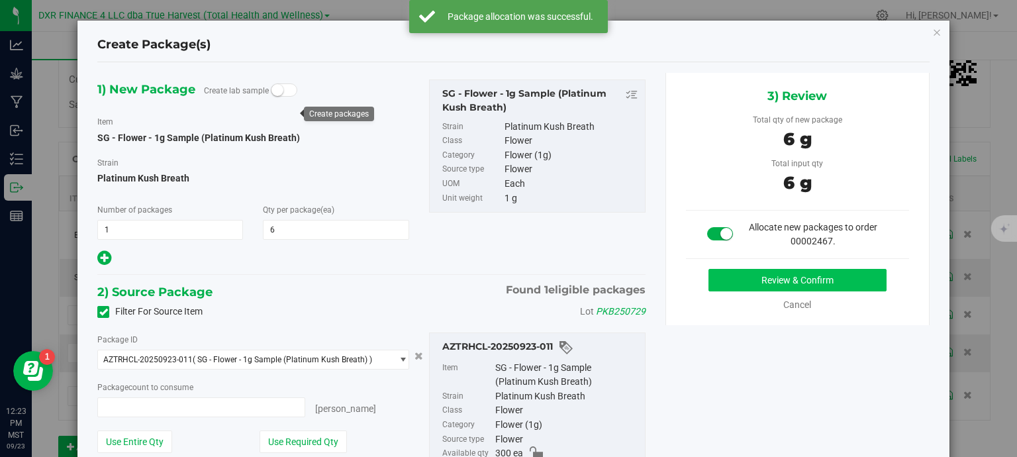
type input "6 ea"
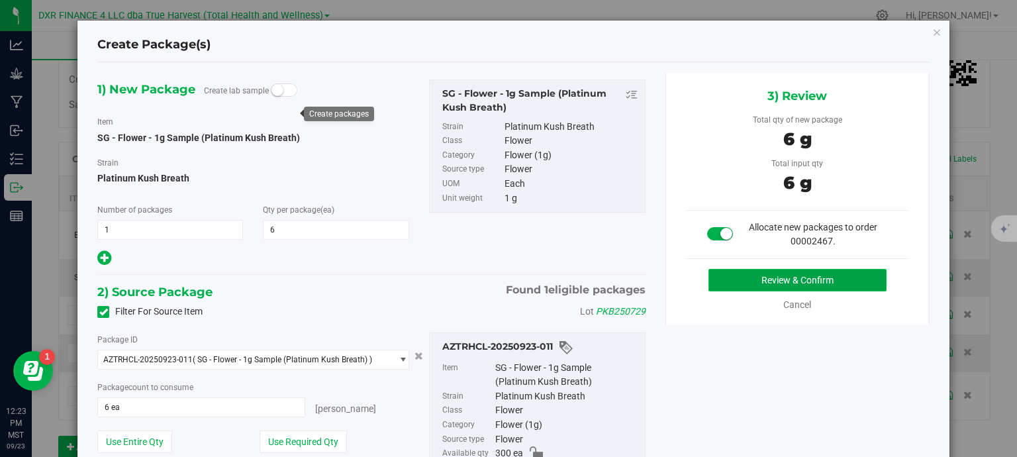
click at [792, 277] on button "Review & Confirm" at bounding box center [798, 280] width 178 height 23
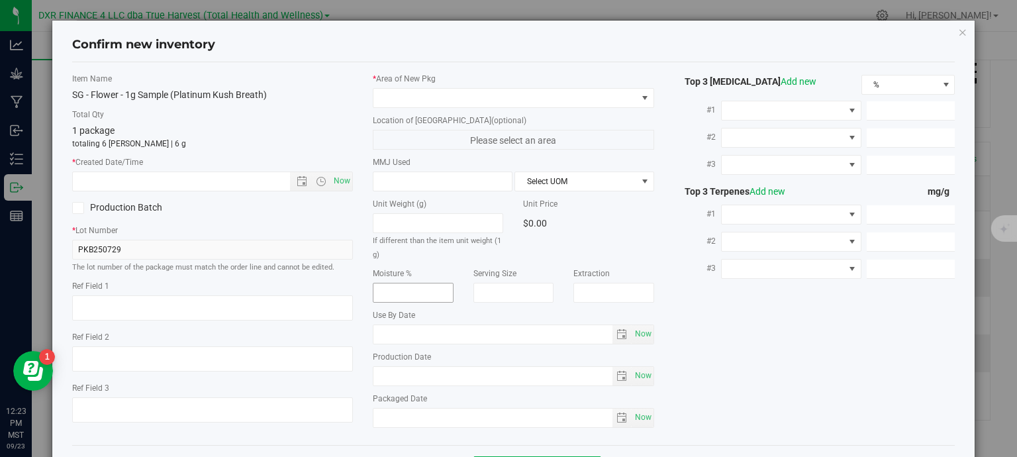
type textarea "2025-07-29"
click at [125, 298] on textarea at bounding box center [212, 307] width 281 height 25
click at [184, 174] on input "text" at bounding box center [193, 181] width 240 height 19
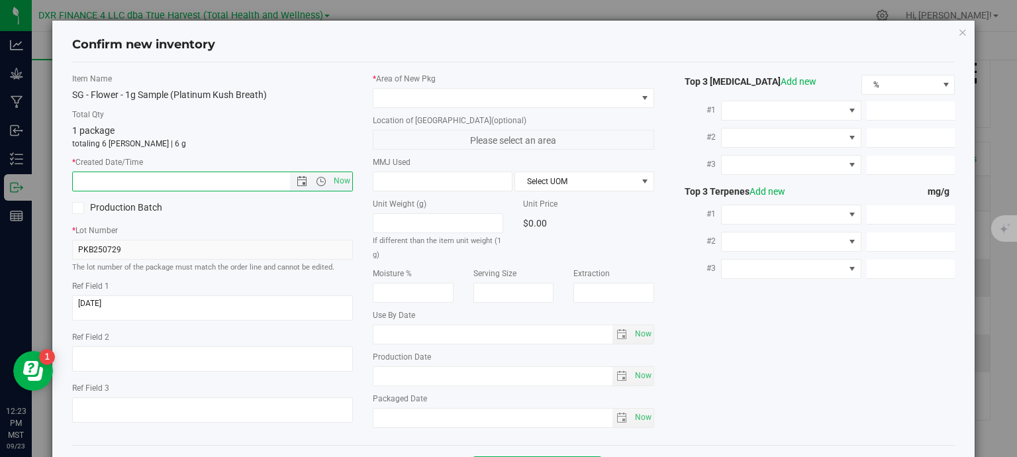
paste input "2025-07-29"
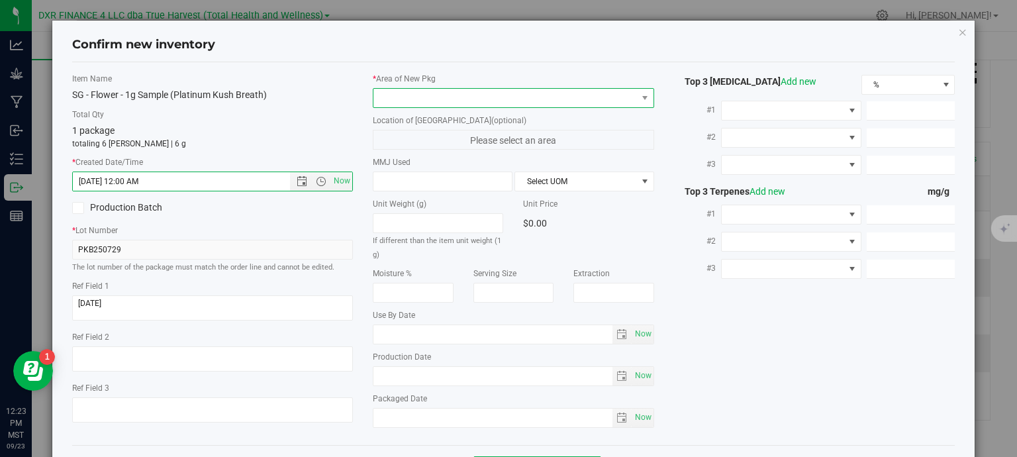
type input "7/29/2025 12:23 PM"
click at [548, 92] on span at bounding box center [506, 98] width 264 height 19
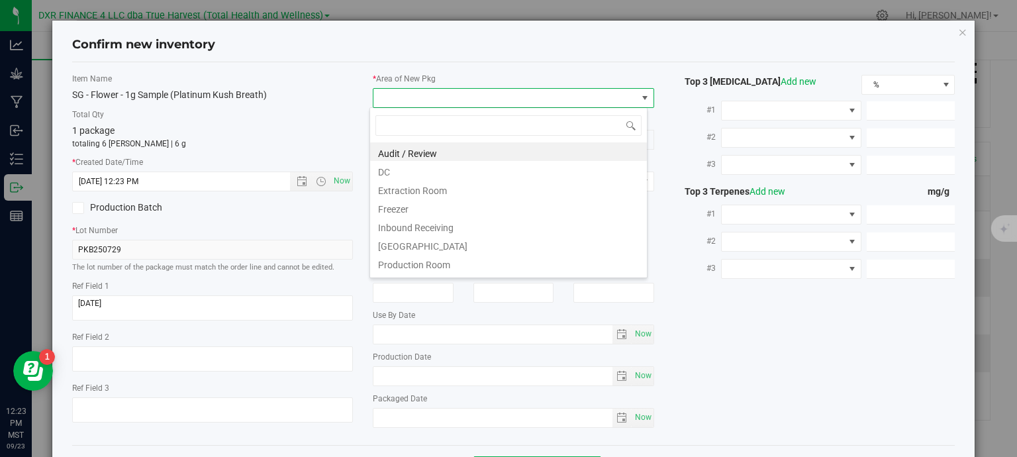
scroll to position [19, 278]
click at [454, 175] on li "DC" at bounding box center [508, 170] width 277 height 19
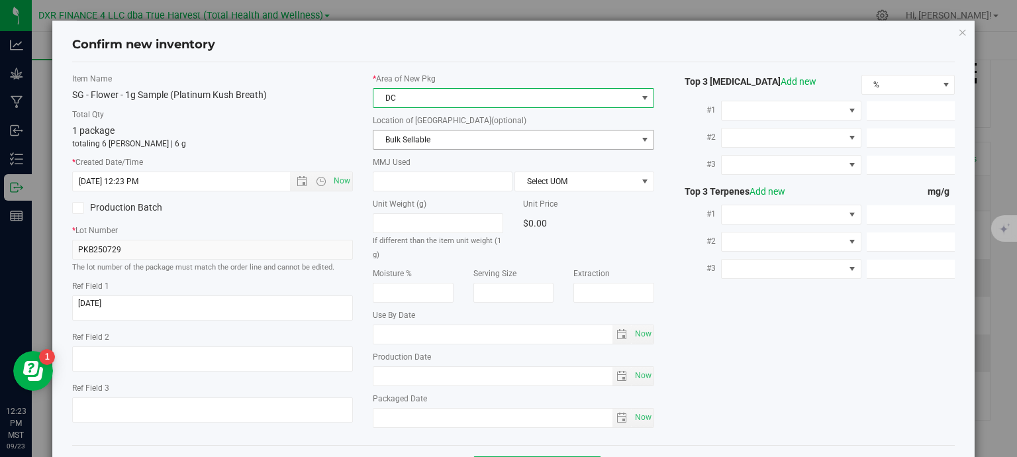
click at [452, 140] on span "Bulk Sellable" at bounding box center [506, 139] width 264 height 19
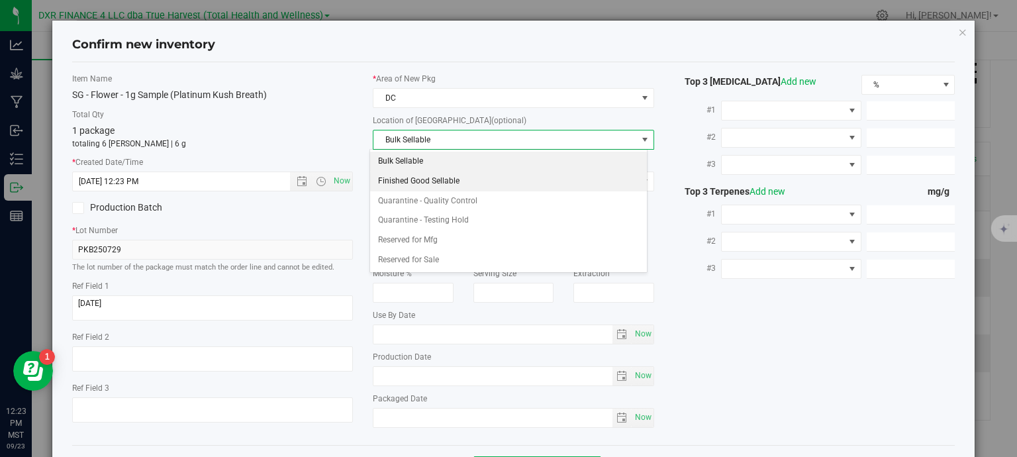
click at [453, 179] on li "Finished Good Sellable" at bounding box center [508, 182] width 277 height 20
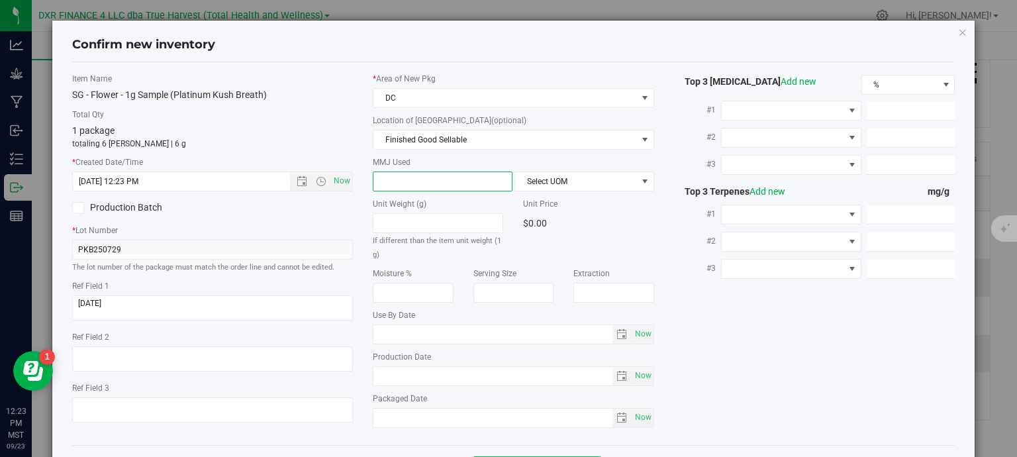
click at [440, 183] on span at bounding box center [443, 182] width 140 height 20
type input "1"
type input "1.0000"
click at [538, 183] on span "Select UOM" at bounding box center [576, 181] width 122 height 19
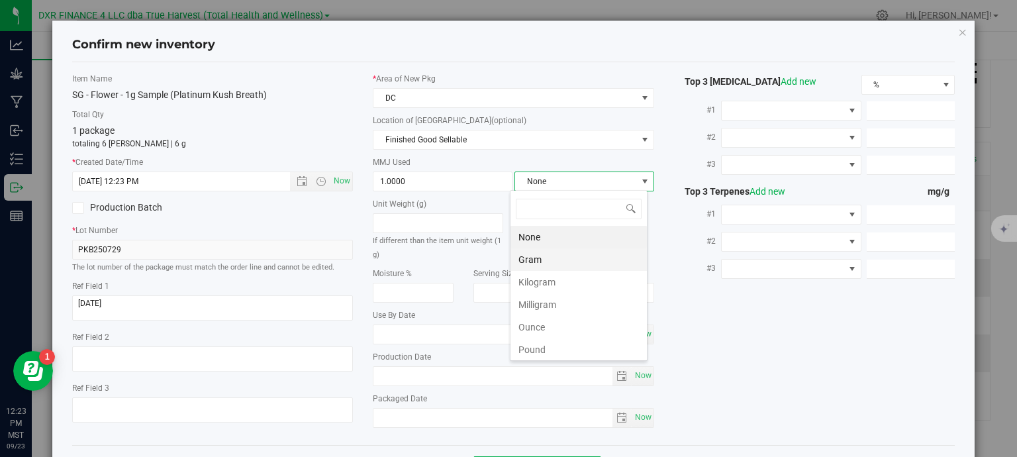
scroll to position [19, 138]
drag, startPoint x: 554, startPoint y: 258, endPoint x: 646, endPoint y: 254, distance: 92.8
click at [554, 258] on li "Gram" at bounding box center [579, 259] width 136 height 23
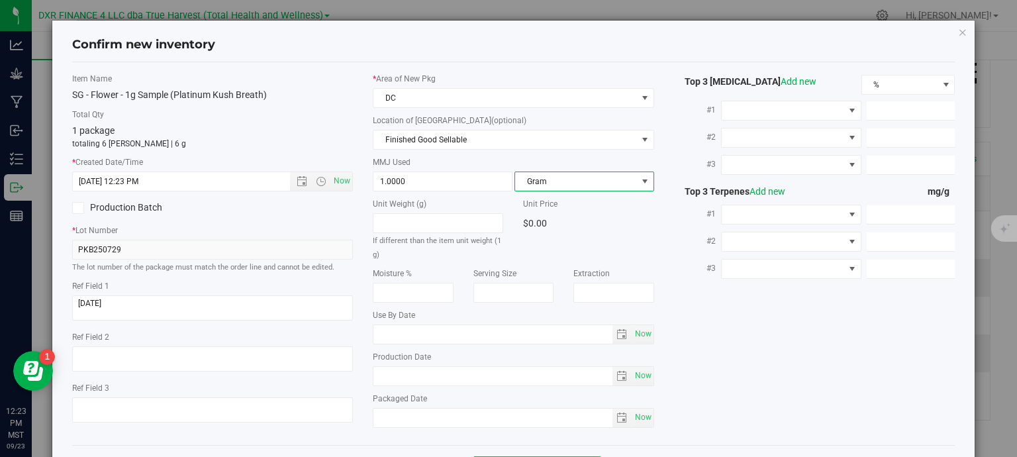
click at [697, 375] on div "Item Name SG - Flower - 1g Sample (Platinum Kush Breath) Total Qty 1 package to…" at bounding box center [513, 254] width 903 height 362
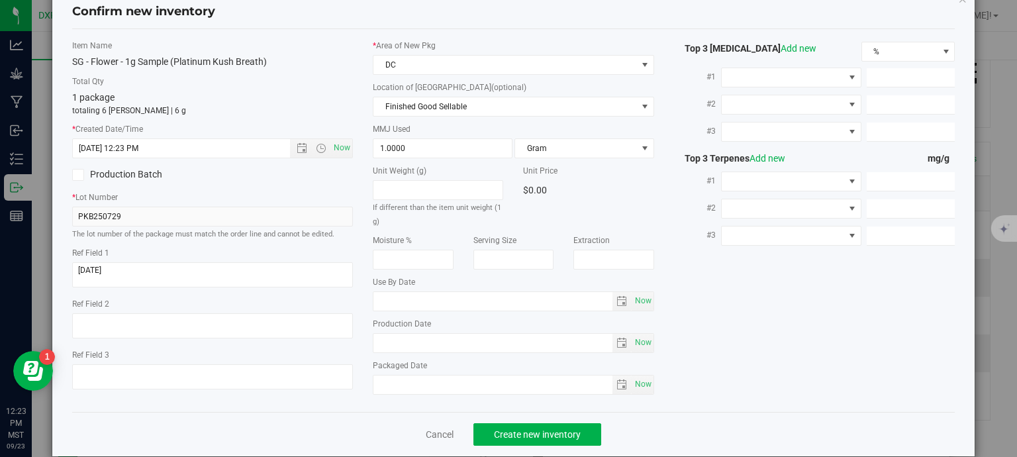
scroll to position [50, 0]
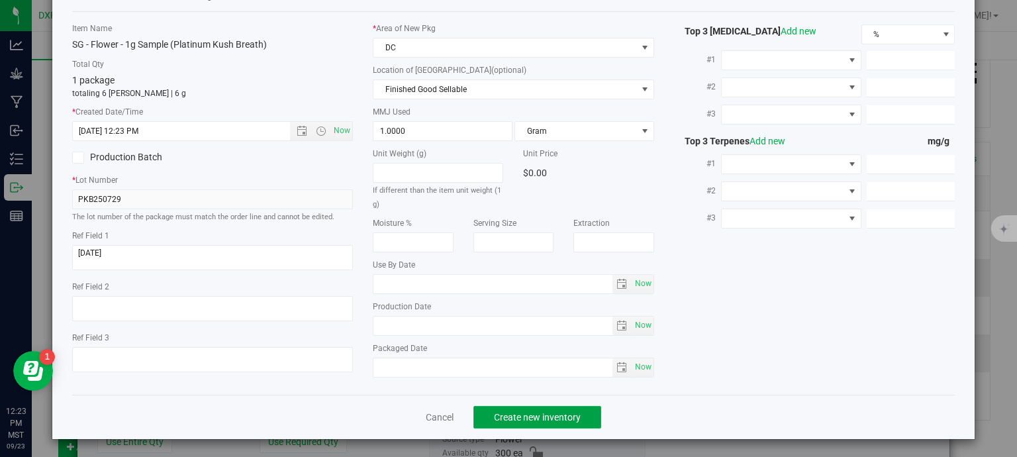
click at [525, 413] on span "Create new inventory" at bounding box center [537, 417] width 87 height 11
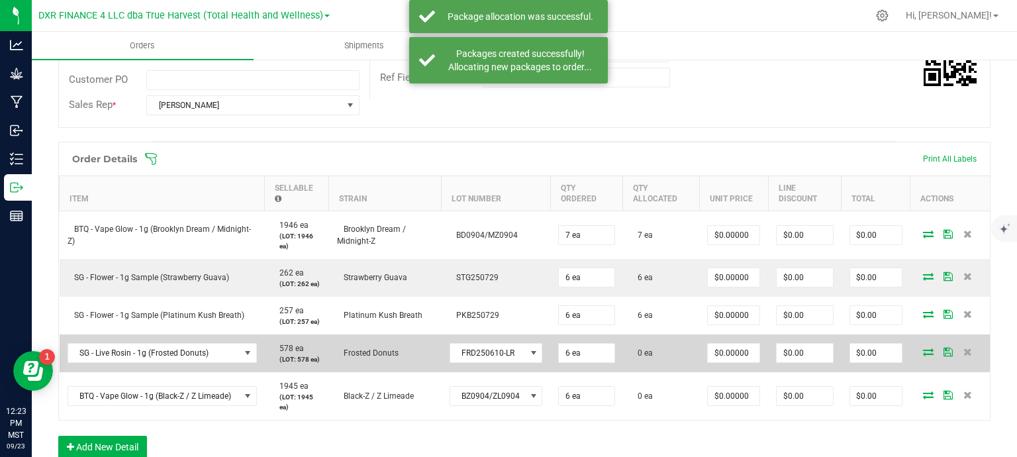
click at [923, 349] on icon at bounding box center [928, 352] width 11 height 8
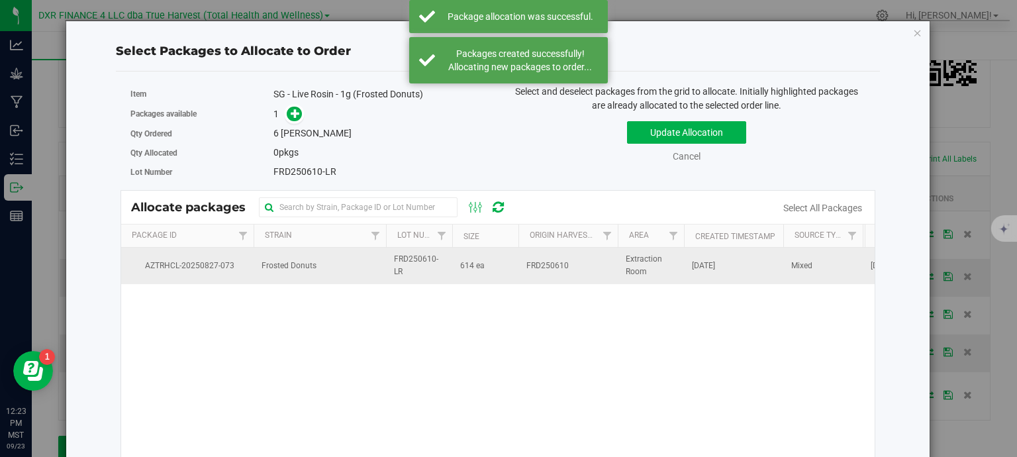
click at [495, 274] on td "614 ea" at bounding box center [485, 266] width 66 height 36
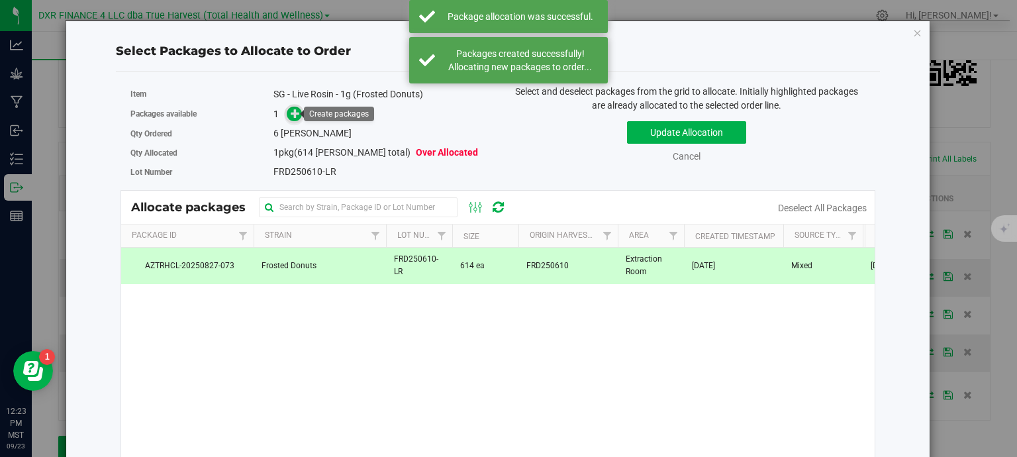
click at [298, 111] on span at bounding box center [294, 114] width 15 height 15
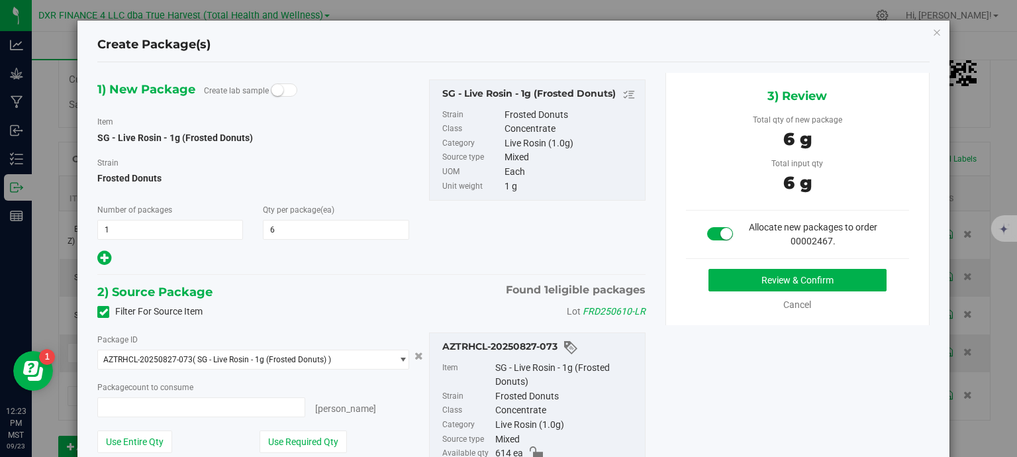
type input "6 ea"
click at [780, 285] on button "Review & Confirm" at bounding box center [798, 280] width 178 height 23
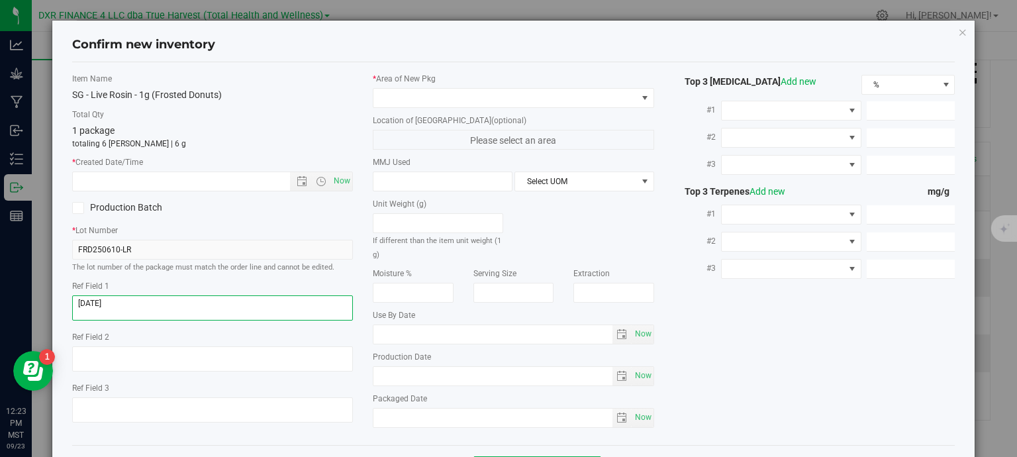
click at [135, 306] on textarea at bounding box center [212, 307] width 281 height 25
click at [134, 305] on textarea at bounding box center [212, 307] width 281 height 25
click at [133, 305] on textarea at bounding box center [212, 307] width 281 height 25
click at [152, 177] on input "text" at bounding box center [193, 181] width 240 height 19
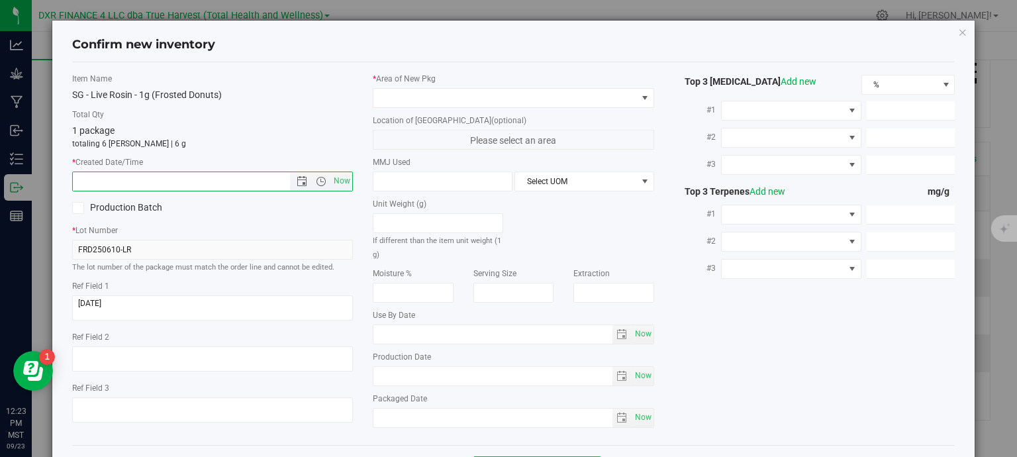
paste input "2025-07-22"
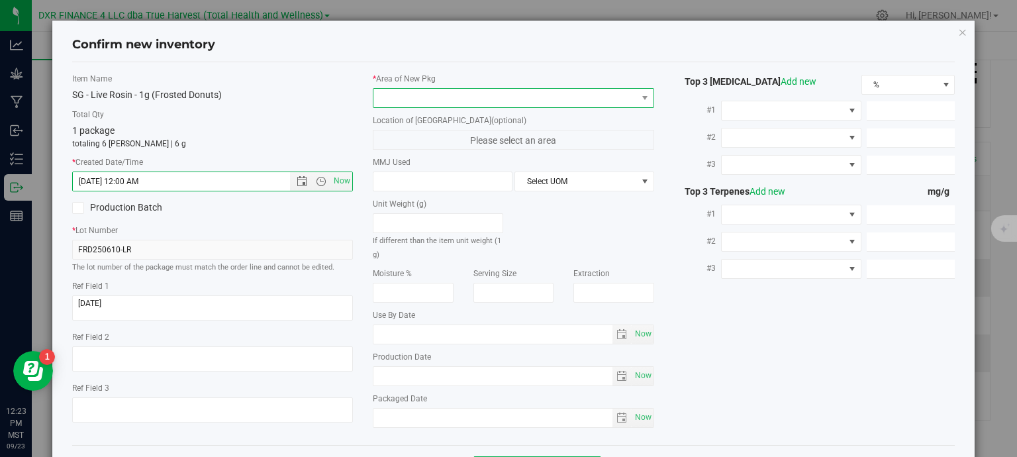
type input "7/22/2025 12:23 PM"
click at [471, 93] on span at bounding box center [506, 98] width 264 height 19
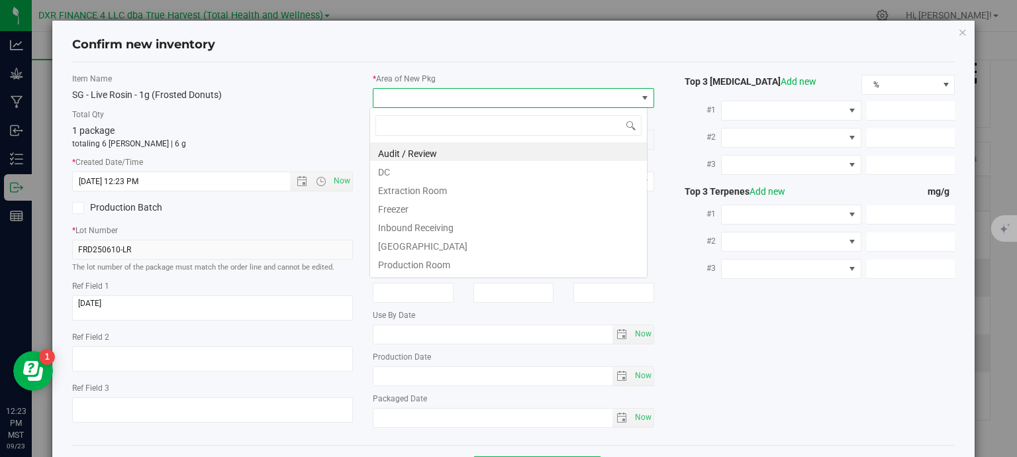
scroll to position [19, 278]
click at [437, 175] on li "DC" at bounding box center [508, 170] width 277 height 19
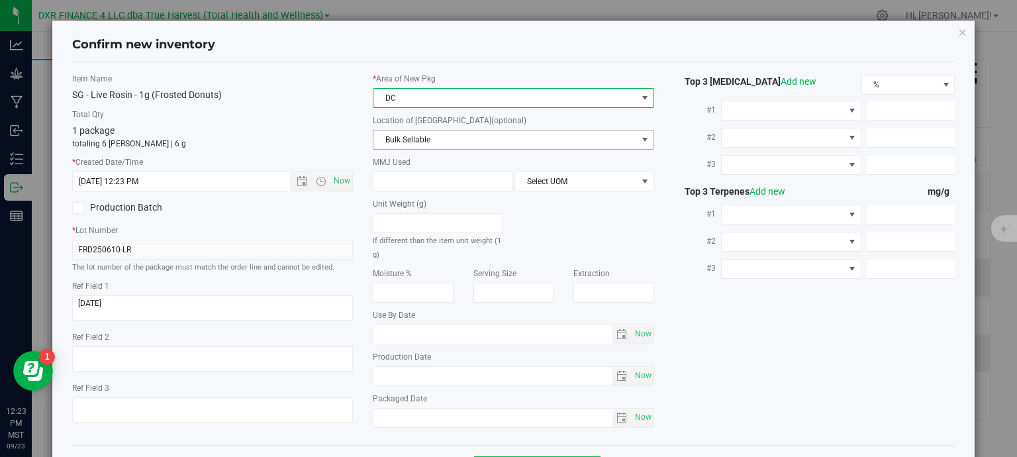
click at [458, 138] on span "Bulk Sellable" at bounding box center [506, 139] width 264 height 19
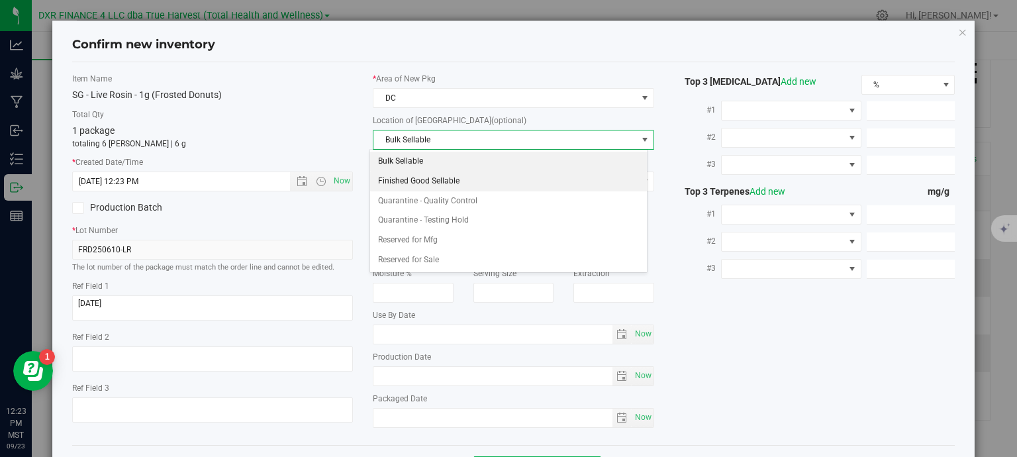
click at [453, 180] on li "Finished Good Sellable" at bounding box center [508, 182] width 277 height 20
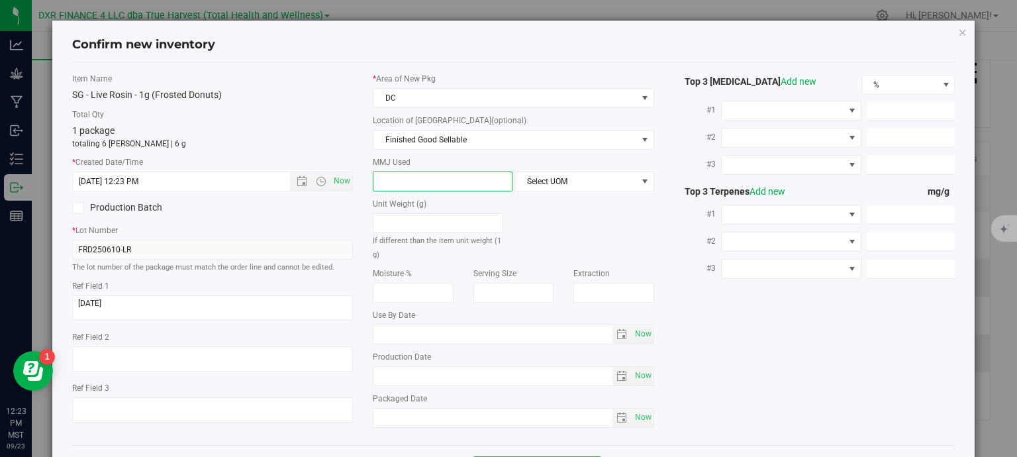
click at [450, 180] on span at bounding box center [443, 182] width 140 height 20
type input "1"
type input "1.0000"
click at [541, 174] on span "Select UOM" at bounding box center [576, 181] width 122 height 19
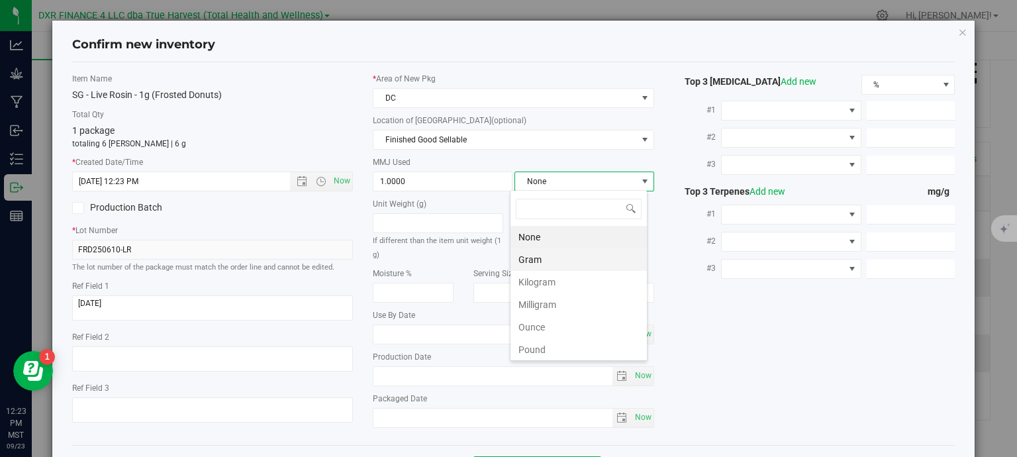
scroll to position [19, 138]
click at [541, 254] on li "Gram" at bounding box center [579, 259] width 136 height 23
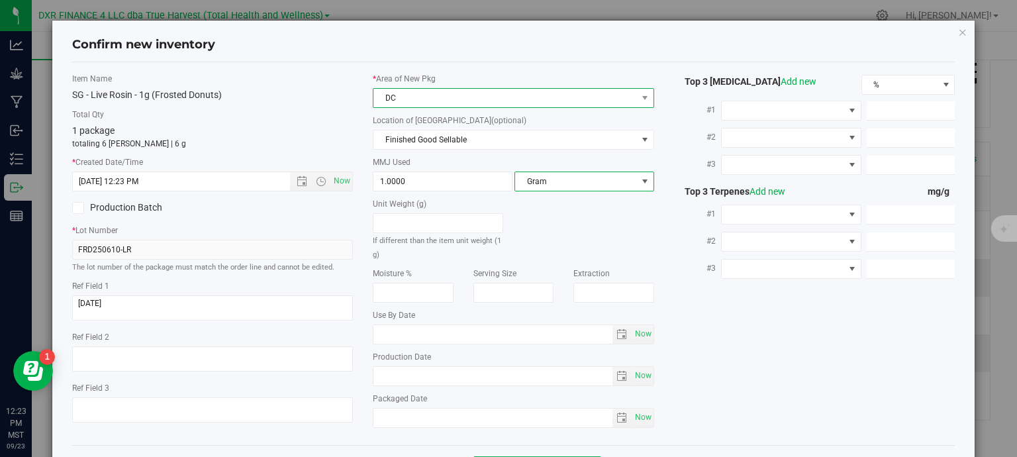
click at [489, 94] on span "DC" at bounding box center [506, 98] width 264 height 19
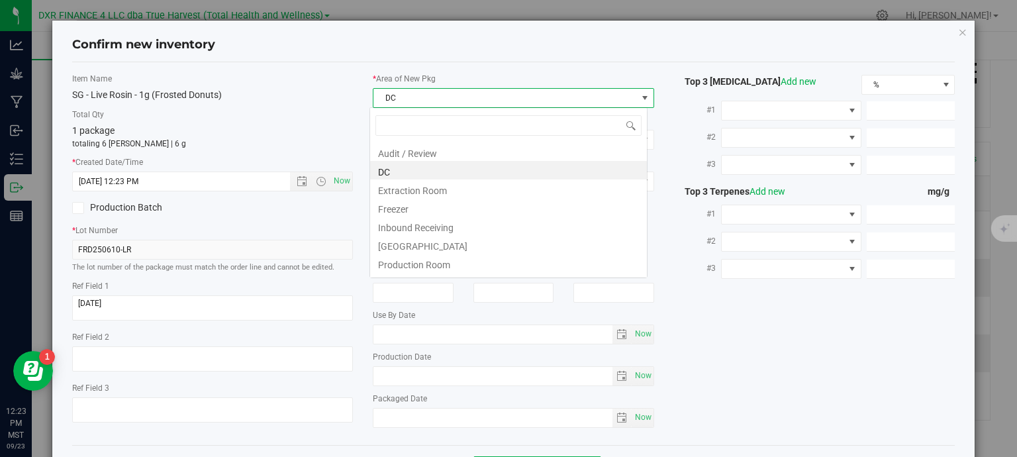
scroll to position [19, 278]
drag, startPoint x: 470, startPoint y: 197, endPoint x: 469, endPoint y: 187, distance: 10.0
click at [470, 195] on li "Extraction Room" at bounding box center [508, 188] width 277 height 19
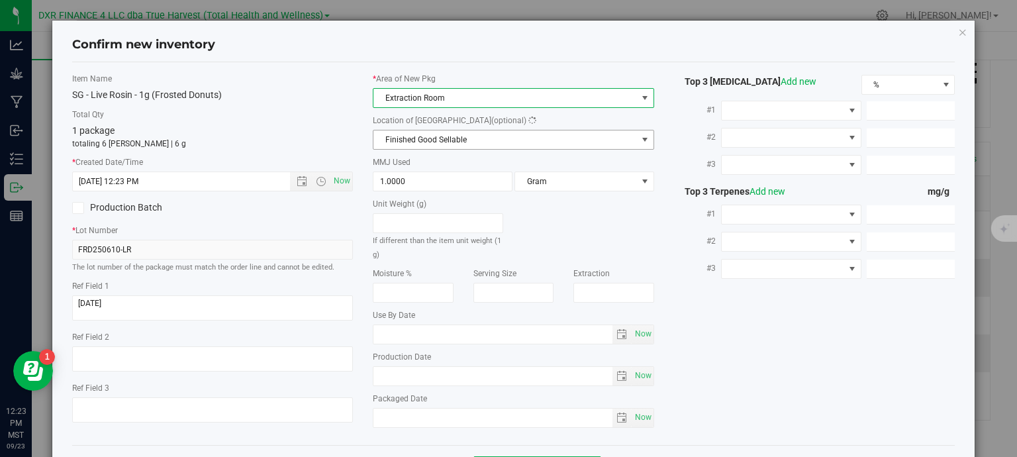
click at [466, 137] on span "Finished Good Sellable" at bounding box center [506, 139] width 264 height 19
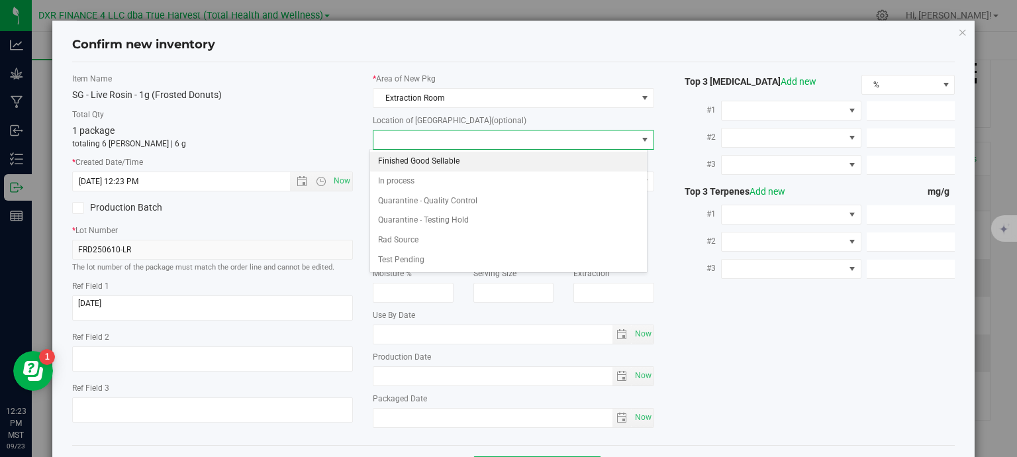
click at [461, 161] on li "Finished Good Sellable" at bounding box center [508, 162] width 277 height 20
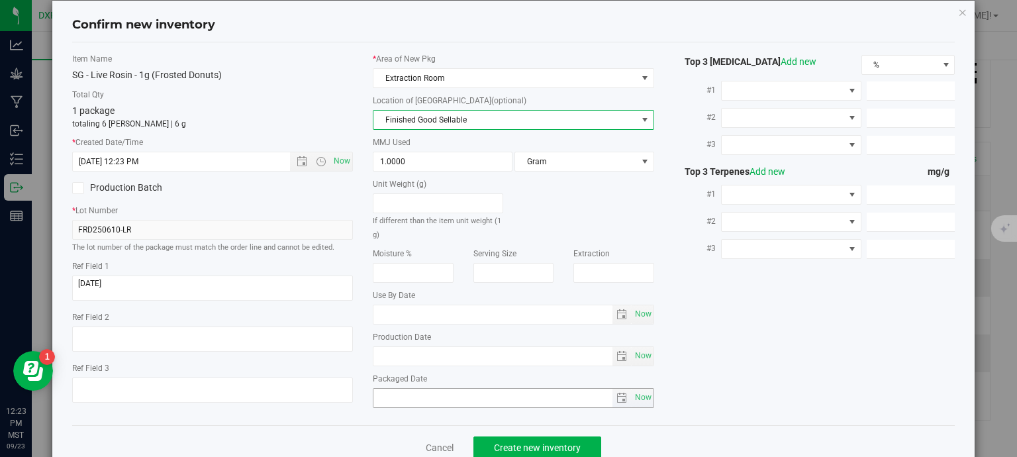
scroll to position [50, 0]
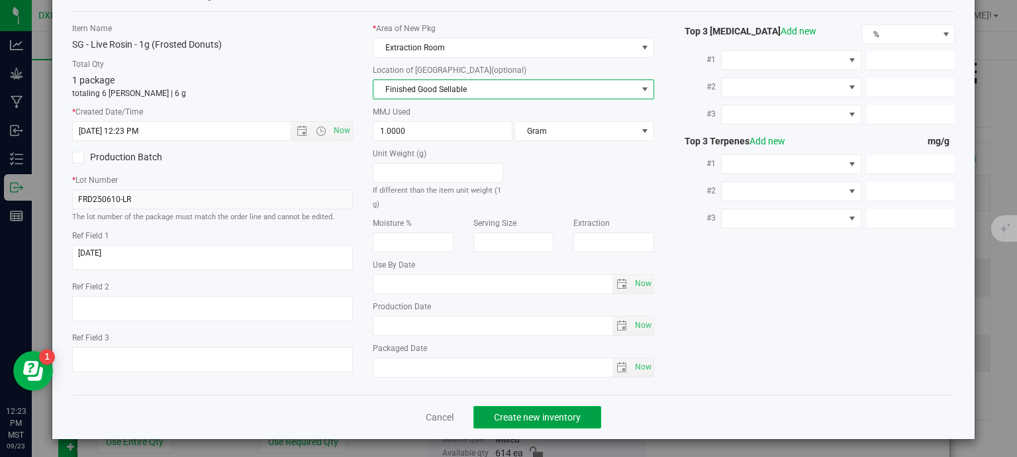
click at [556, 419] on span "Create new inventory" at bounding box center [537, 417] width 87 height 11
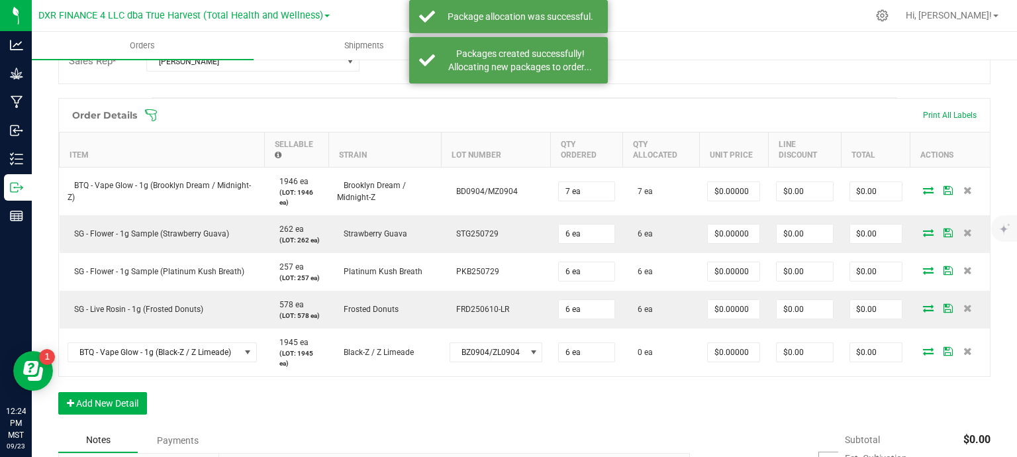
scroll to position [331, 0]
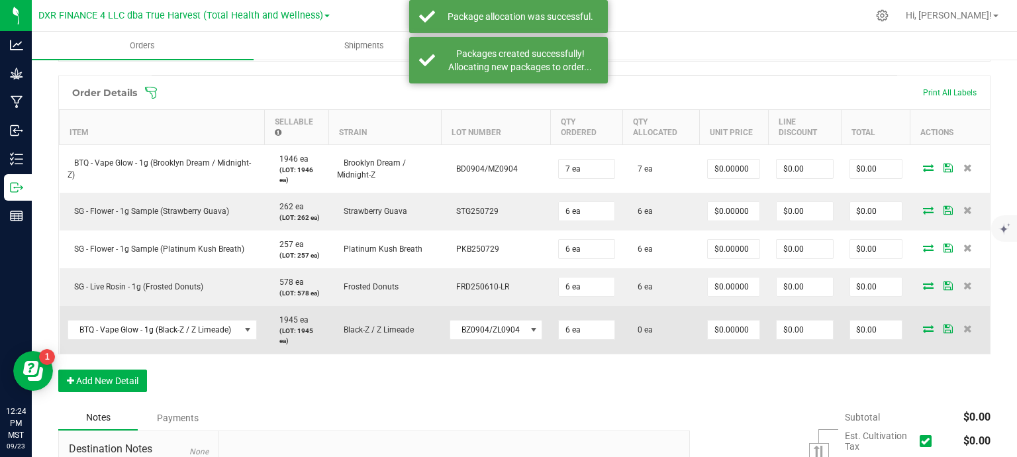
click at [923, 326] on icon at bounding box center [928, 328] width 11 height 8
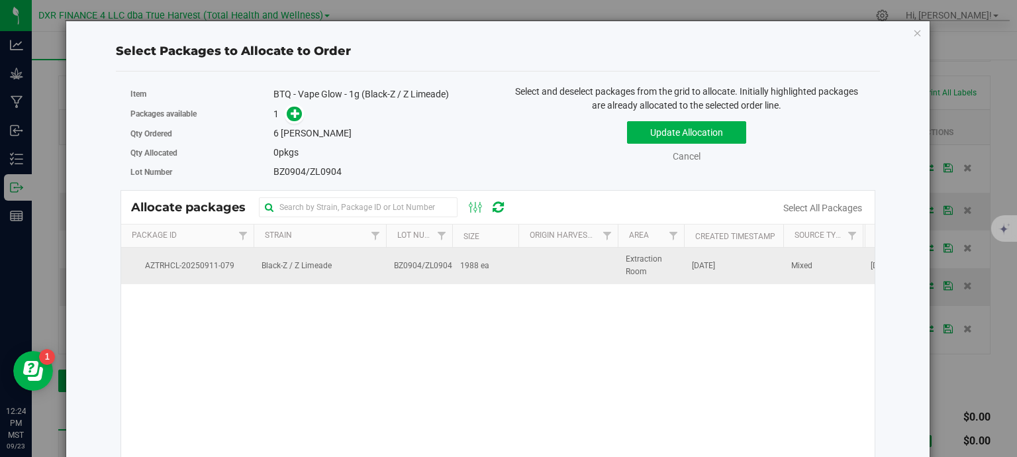
click at [425, 270] on span "BZ0904/ZL0904" at bounding box center [423, 266] width 58 height 13
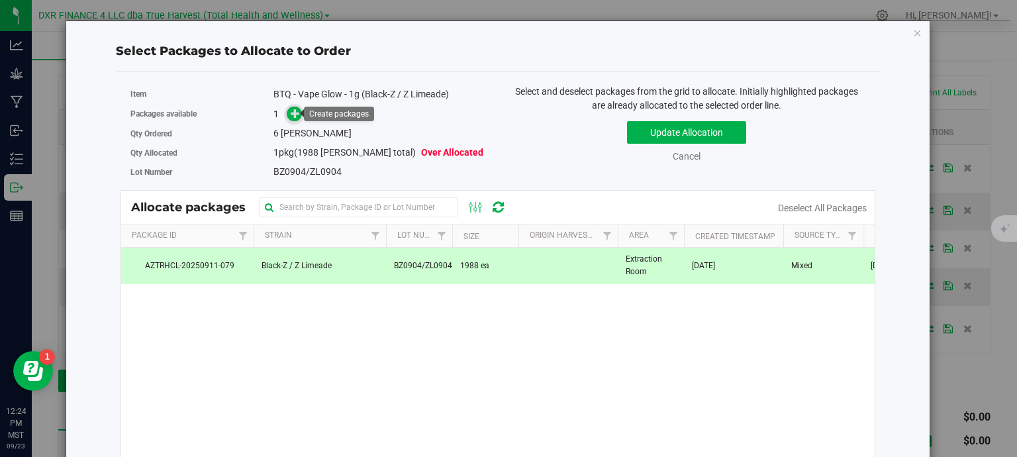
click at [294, 109] on icon at bounding box center [295, 113] width 9 height 9
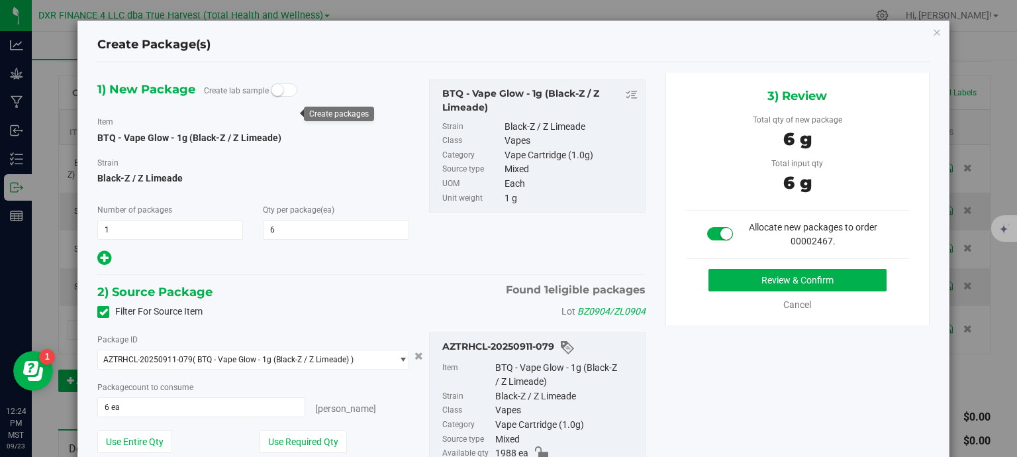
click at [770, 325] on div "1) New Package Create lab sample Item BTQ - Vape Glow - 1g (Black-Z / Z Limeade…" at bounding box center [513, 306] width 852 height 466
click at [763, 276] on button "Review & Confirm" at bounding box center [798, 280] width 178 height 23
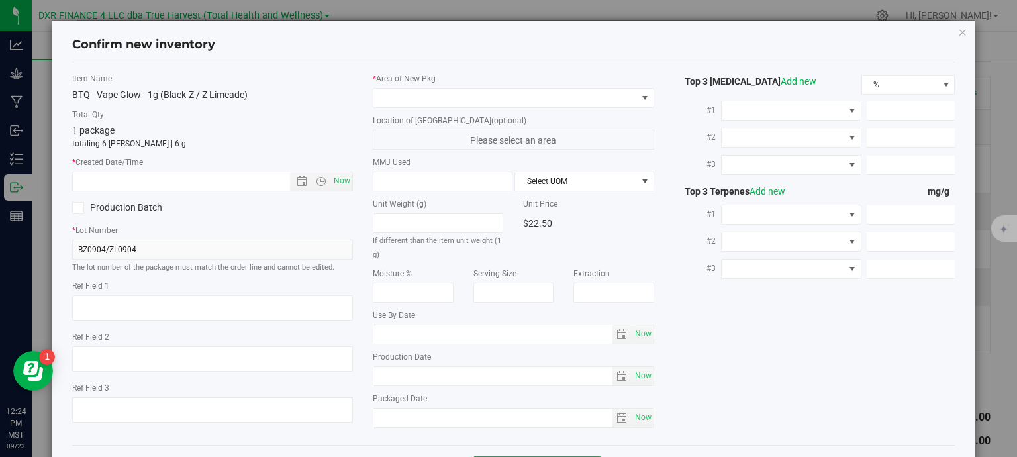
type textarea "2025-09-04"
click at [181, 299] on textarea at bounding box center [212, 307] width 281 height 25
click at [195, 183] on input "text" at bounding box center [193, 181] width 240 height 19
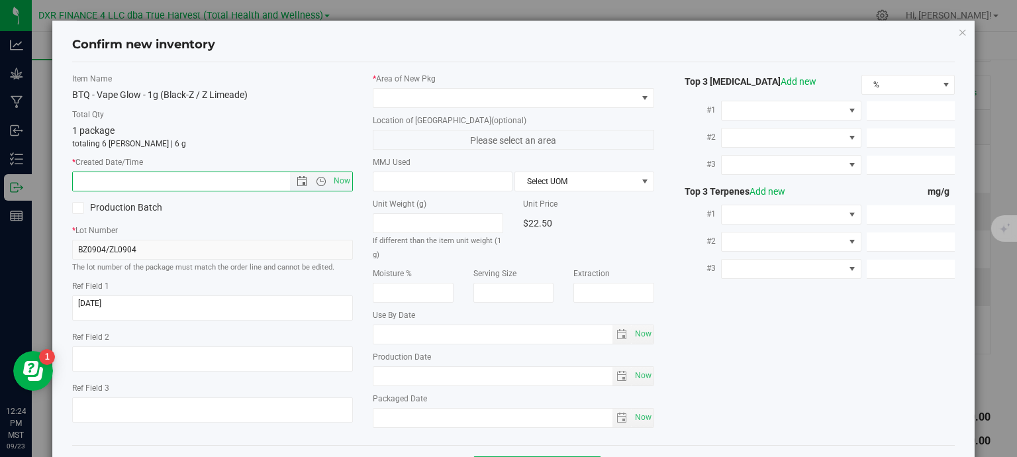
paste input "2025-09-04"
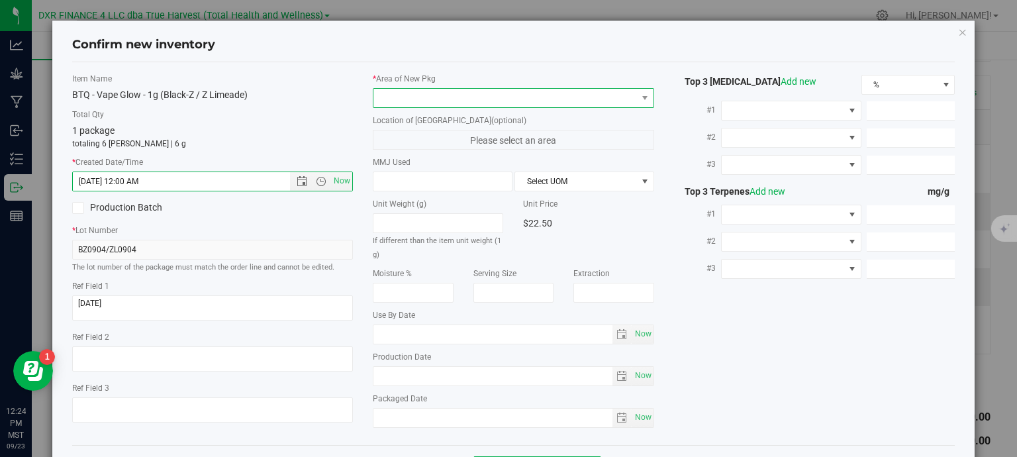
type input "9/4/2025 12:24 PM"
click at [401, 96] on span at bounding box center [506, 98] width 264 height 19
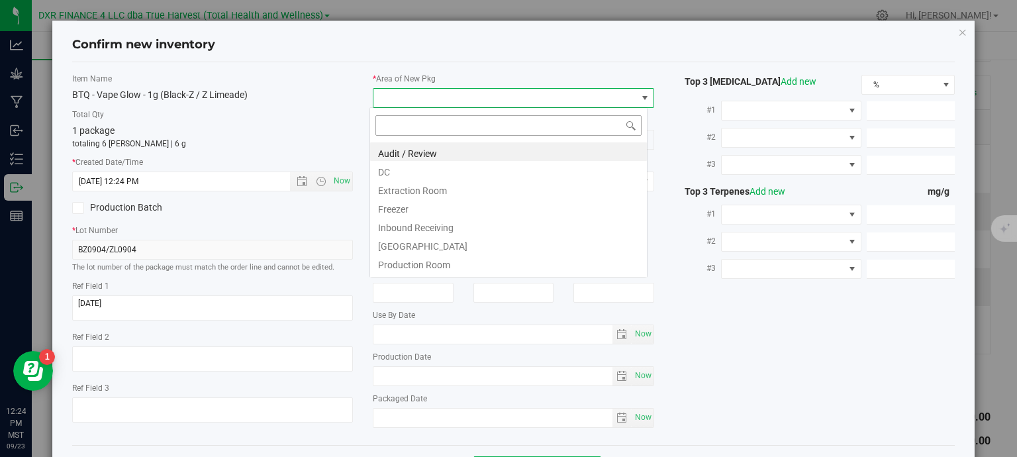
scroll to position [19, 278]
click at [406, 170] on li "DC" at bounding box center [508, 170] width 277 height 19
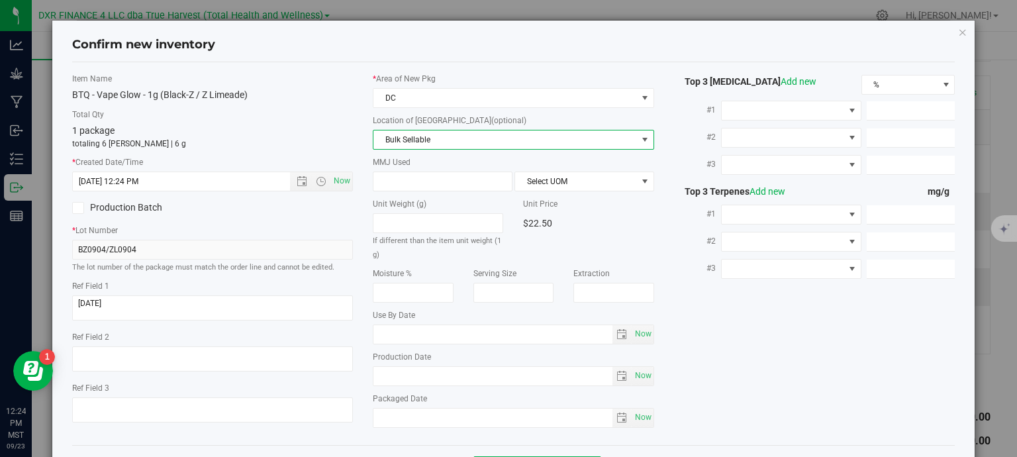
click at [428, 139] on span "Bulk Sellable" at bounding box center [506, 139] width 264 height 19
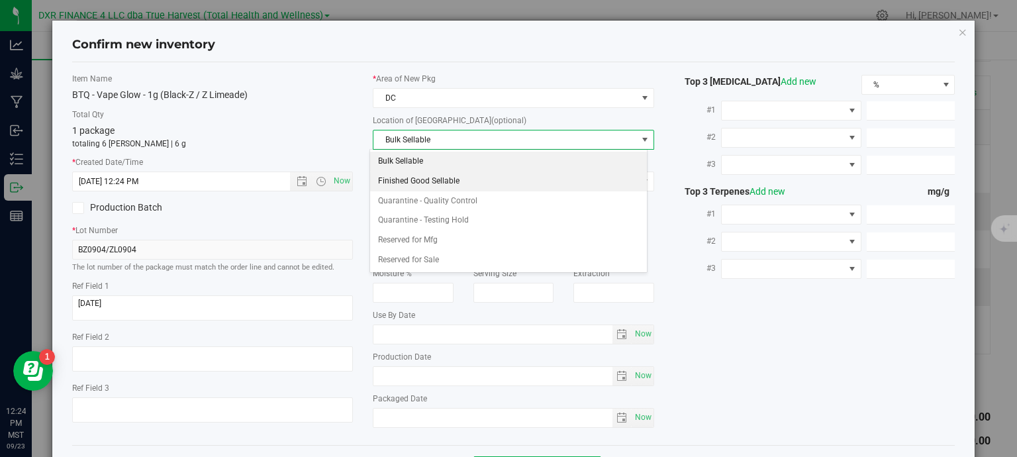
click at [450, 181] on li "Finished Good Sellable" at bounding box center [508, 182] width 277 height 20
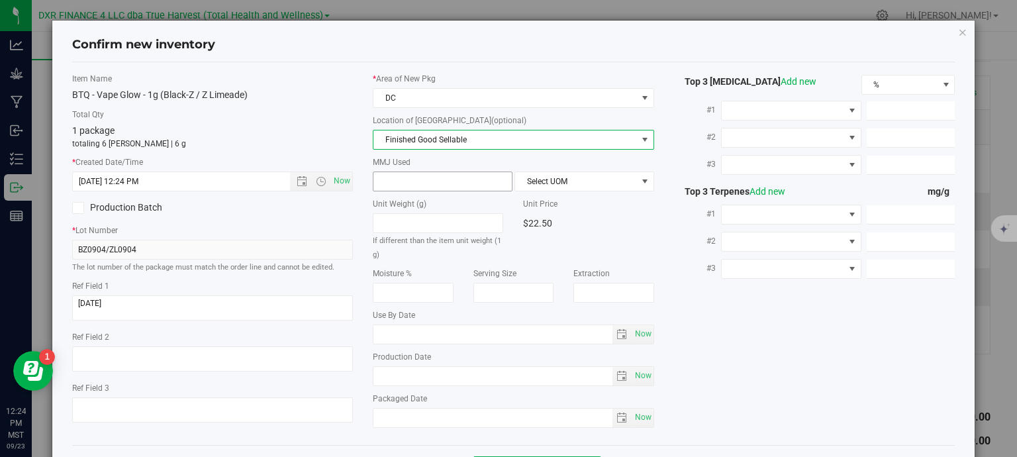
click at [405, 183] on span at bounding box center [443, 182] width 140 height 20
type input "1"
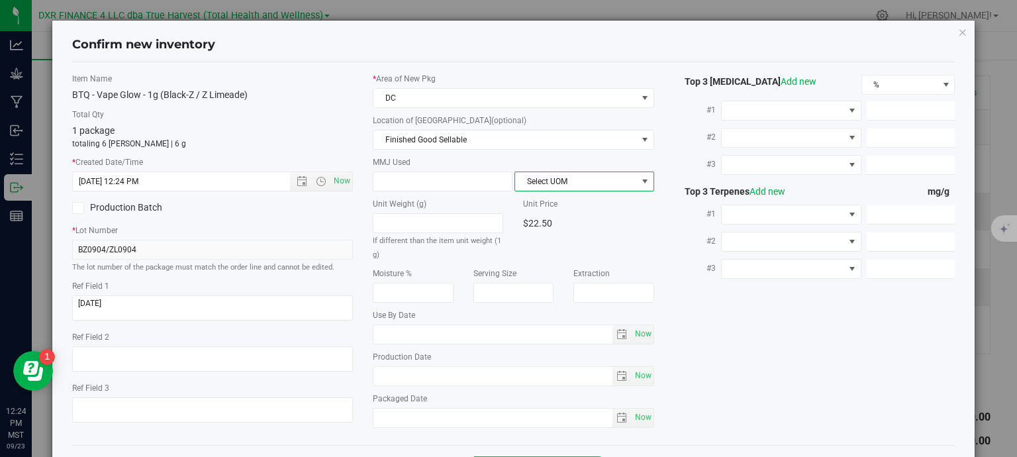
type input "1.0000"
click at [544, 182] on span "Select UOM" at bounding box center [576, 181] width 122 height 19
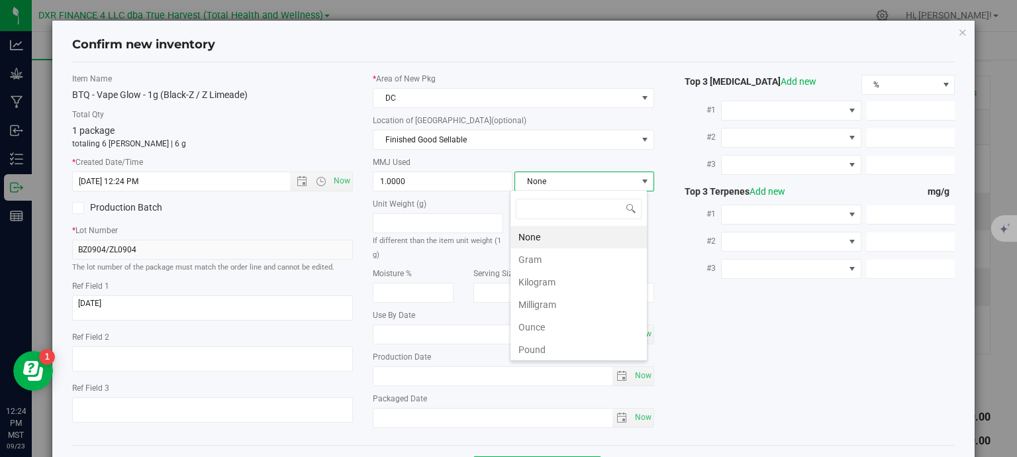
scroll to position [19, 138]
drag, startPoint x: 546, startPoint y: 254, endPoint x: 588, endPoint y: 268, distance: 44.6
click at [546, 256] on li "Gram" at bounding box center [579, 259] width 136 height 23
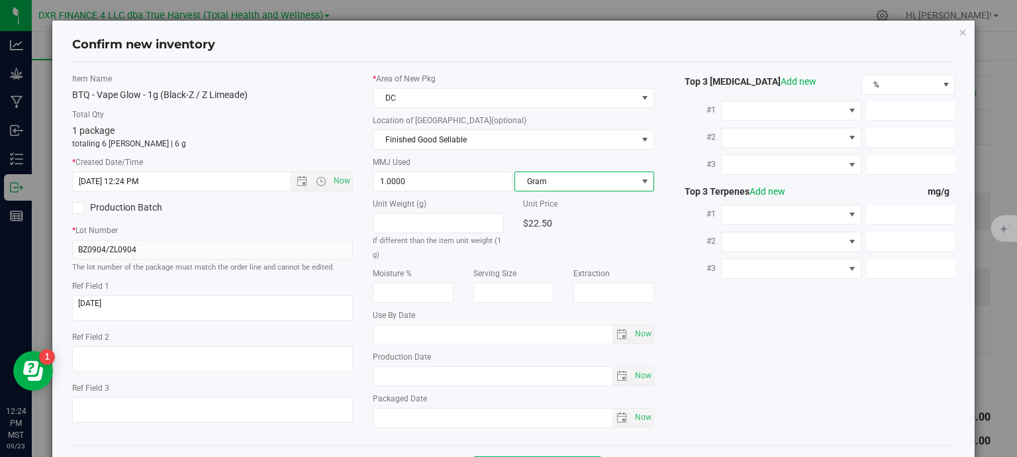
click at [705, 318] on div "Item Name BTQ - Vape Glow - 1g (Black-Z / Z Limeade) Total Qty 1 package totali…" at bounding box center [513, 254] width 903 height 362
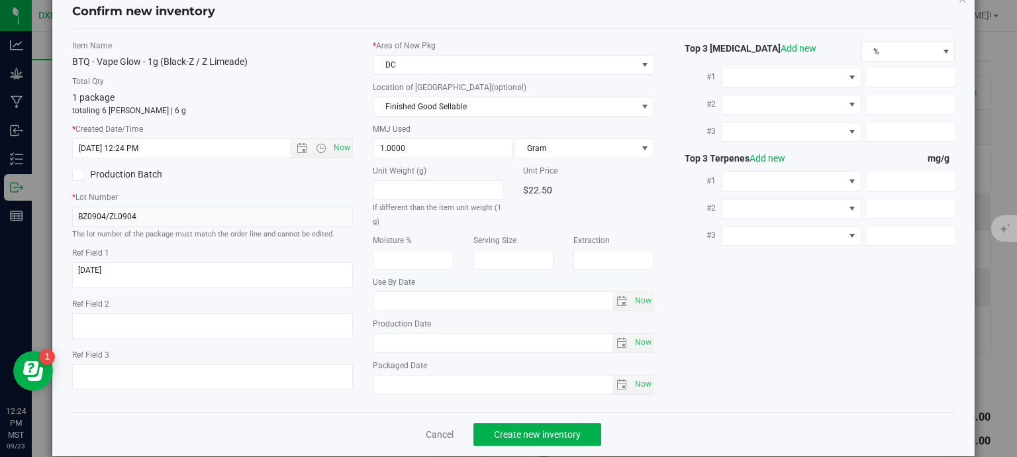
scroll to position [50, 0]
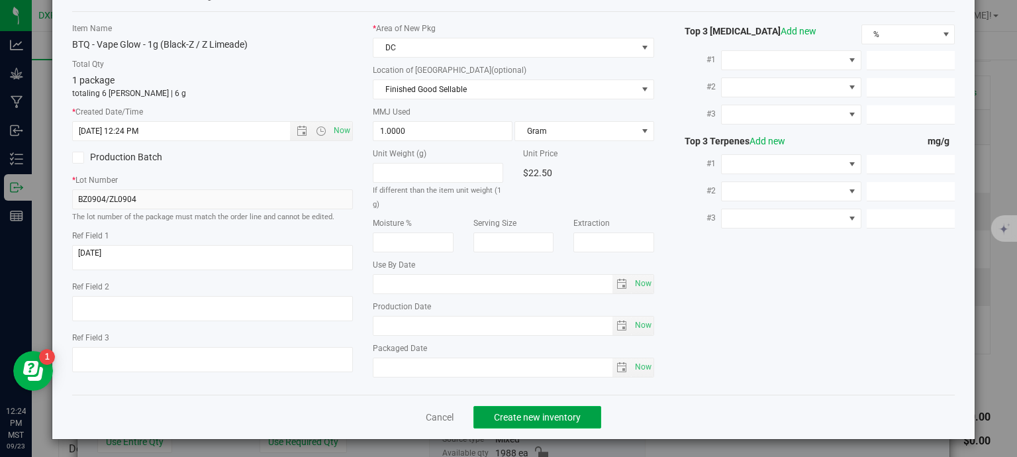
click at [548, 416] on span "Create new inventory" at bounding box center [537, 417] width 87 height 11
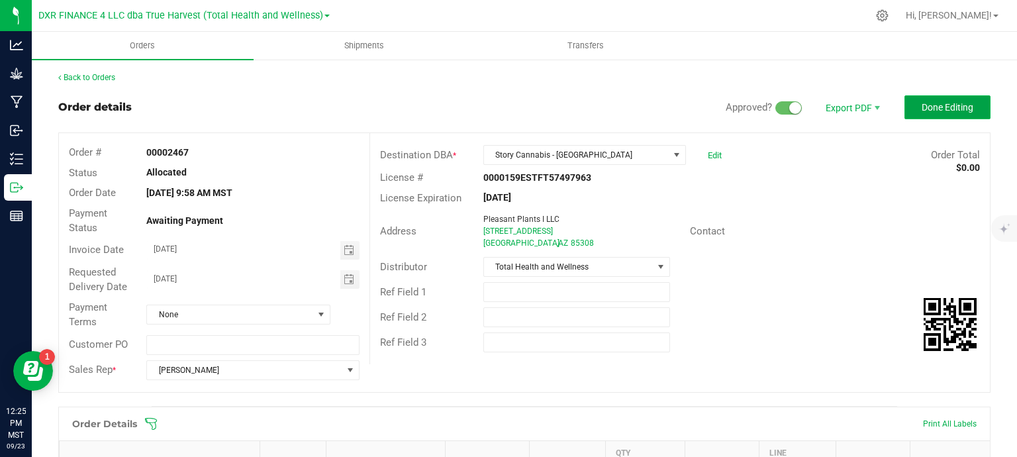
click at [944, 112] on span "Done Editing" at bounding box center [948, 107] width 52 height 11
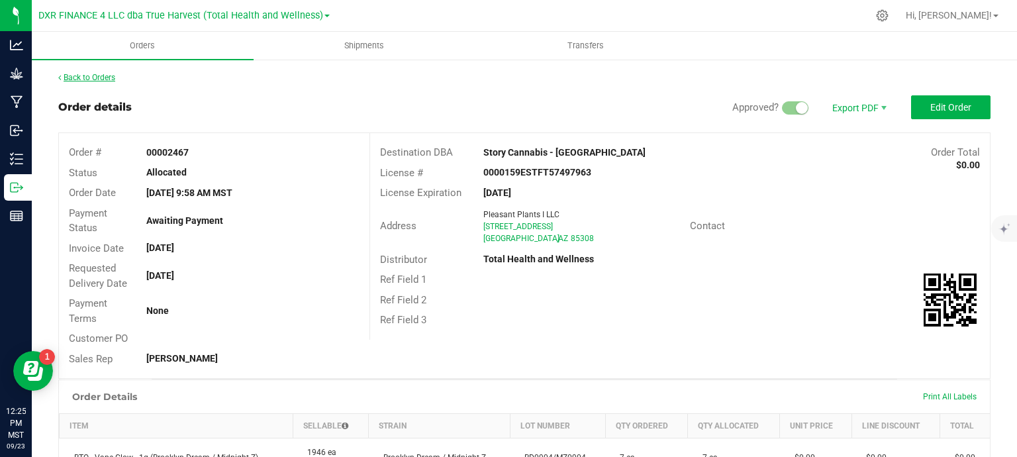
click at [97, 77] on link "Back to Orders" at bounding box center [86, 77] width 57 height 9
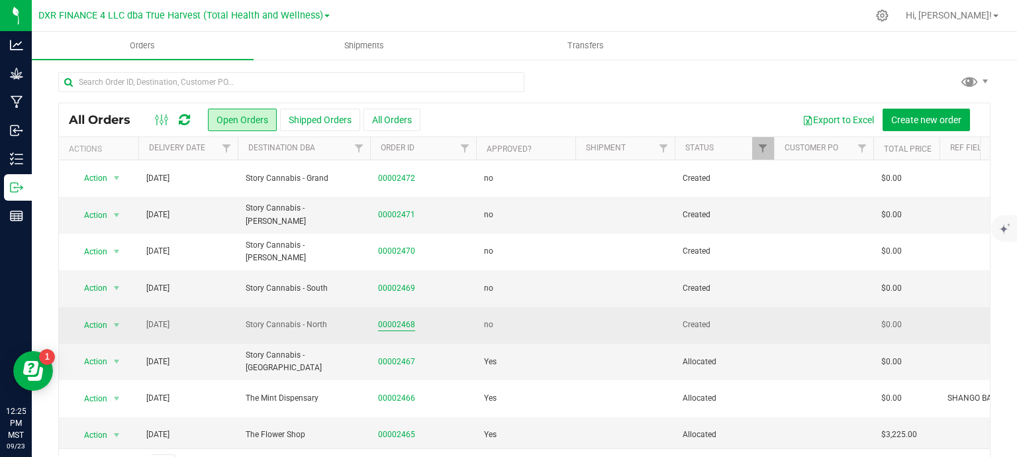
click at [402, 323] on link "00002468" at bounding box center [396, 325] width 37 height 13
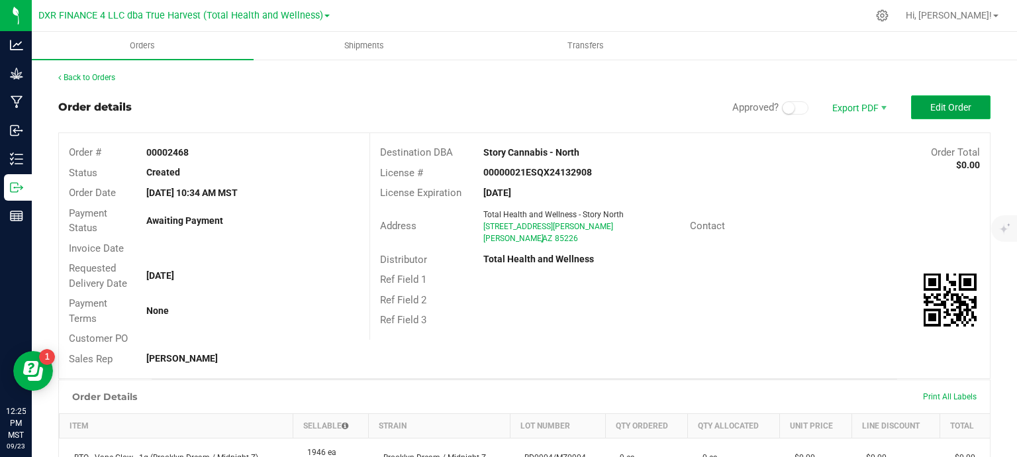
click at [926, 116] on button "Edit Order" at bounding box center [950, 107] width 79 height 24
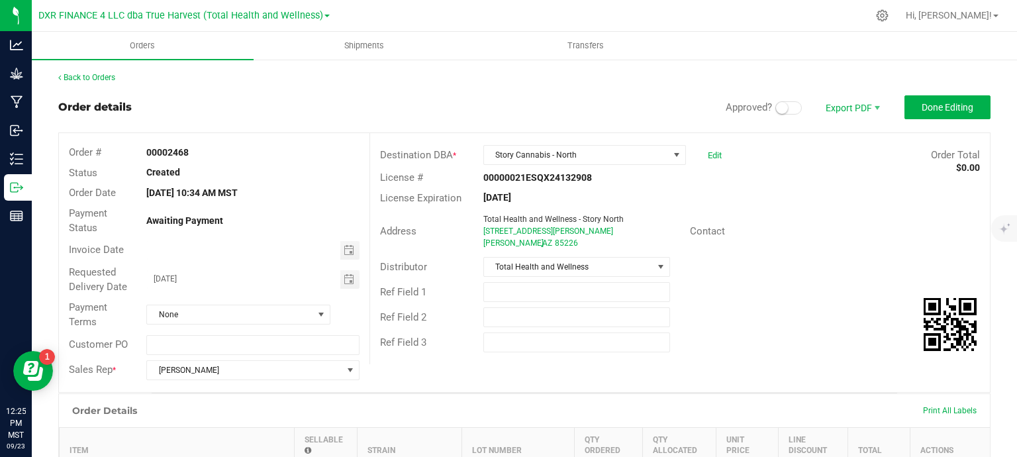
click at [779, 107] on span at bounding box center [788, 107] width 26 height 13
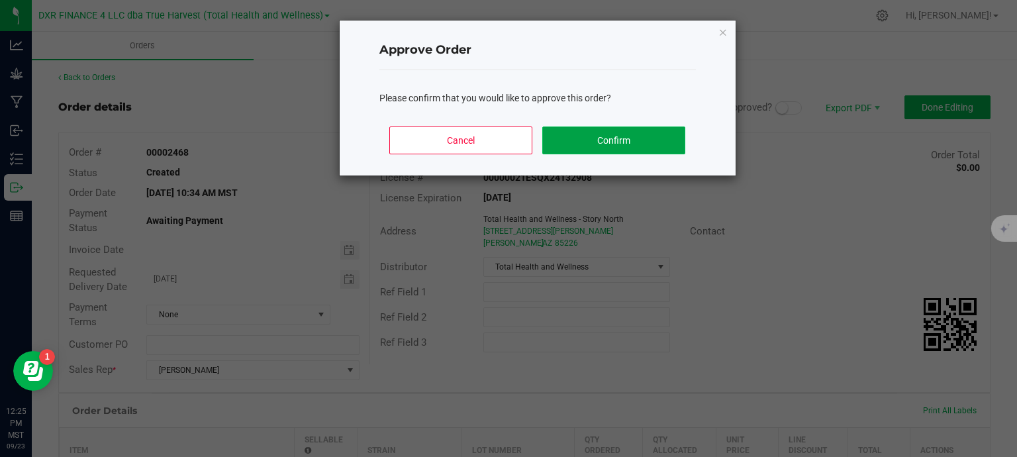
click at [611, 141] on button "Confirm" at bounding box center [613, 140] width 142 height 28
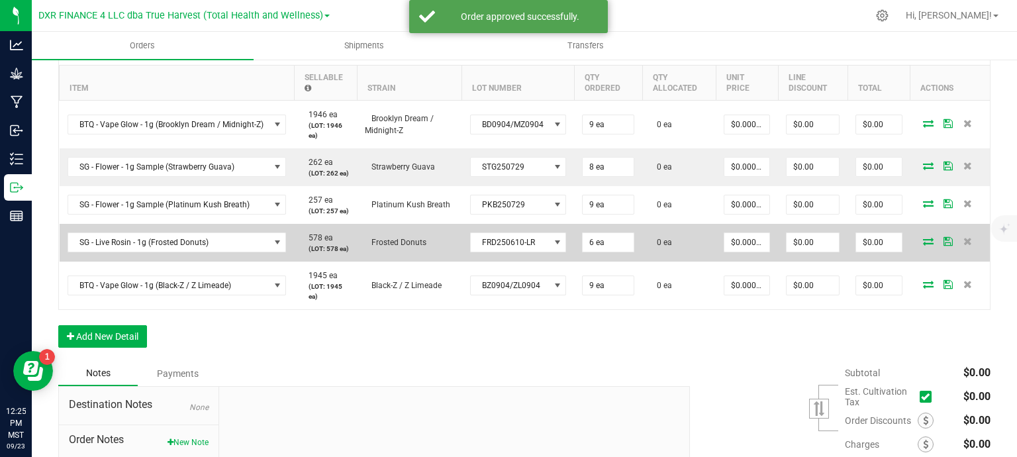
scroll to position [397, 0]
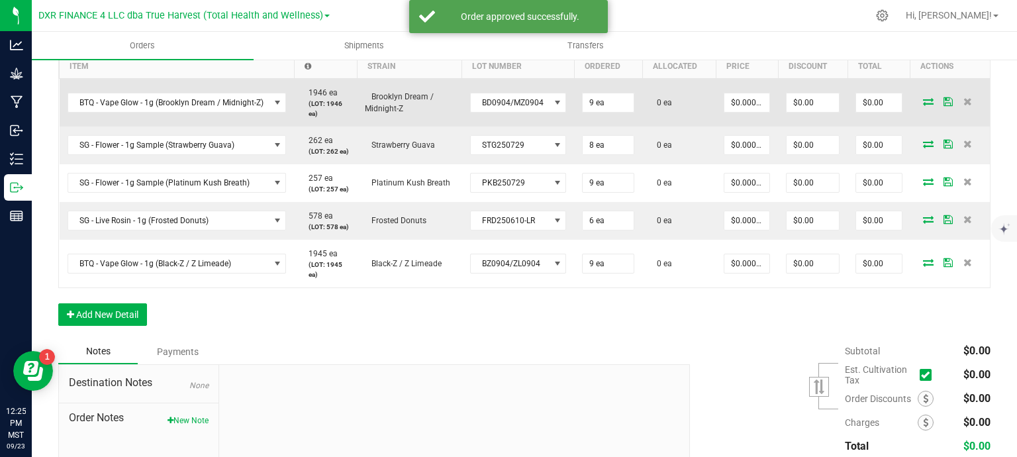
click at [923, 105] on icon at bounding box center [928, 101] width 11 height 8
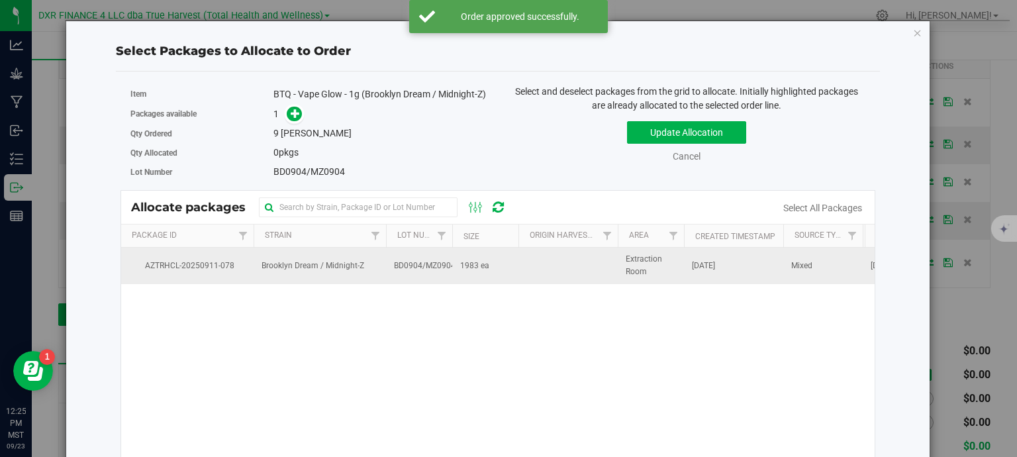
click at [474, 279] on td "1983 ea" at bounding box center [485, 266] width 66 height 36
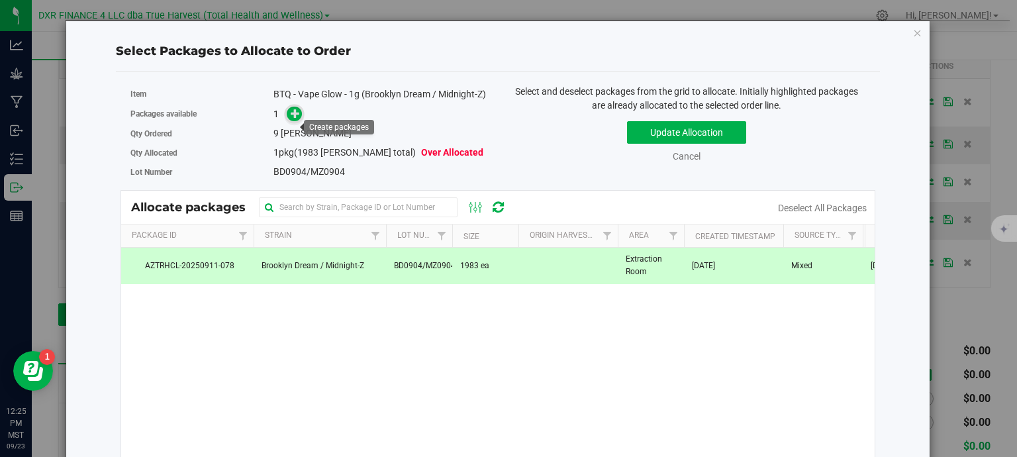
click at [287, 122] on span at bounding box center [294, 114] width 15 height 15
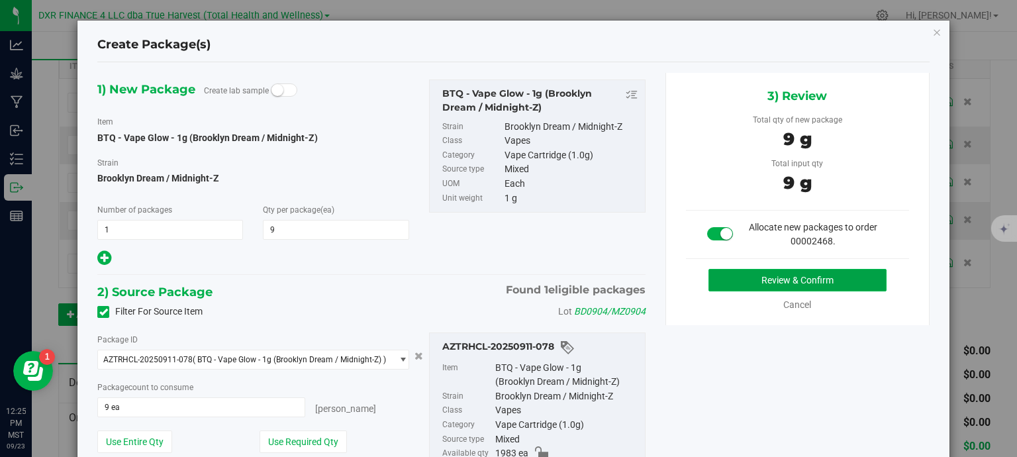
click at [760, 280] on button "Review & Confirm" at bounding box center [798, 280] width 178 height 23
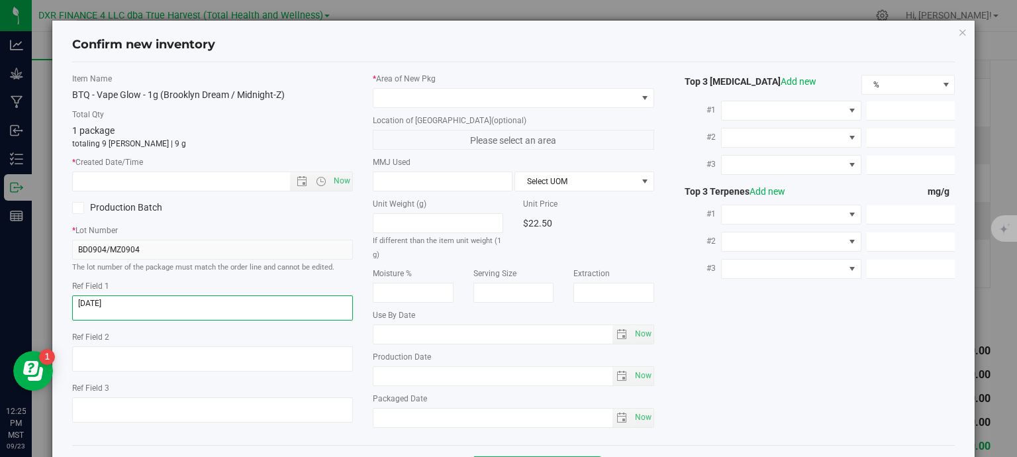
click at [154, 301] on textarea at bounding box center [212, 307] width 281 height 25
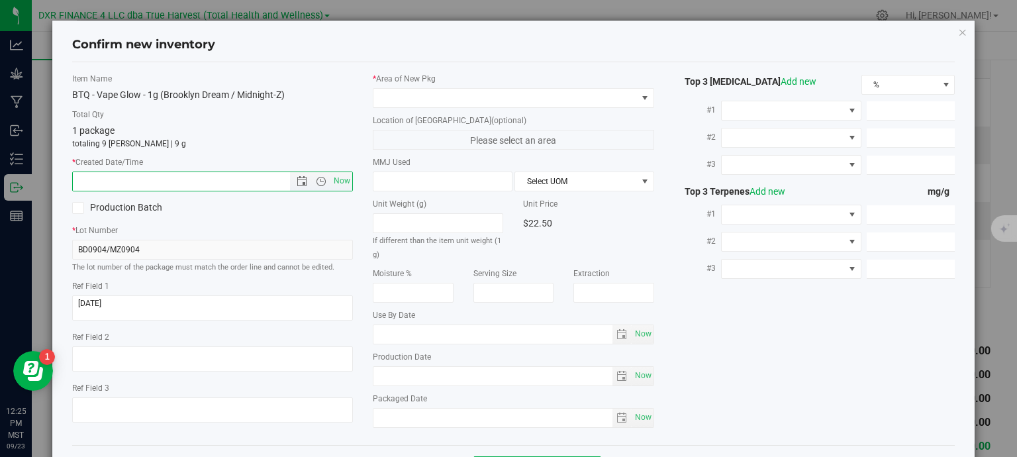
click at [191, 176] on input "text" at bounding box center [193, 181] width 240 height 19
paste input "2025-09-04"
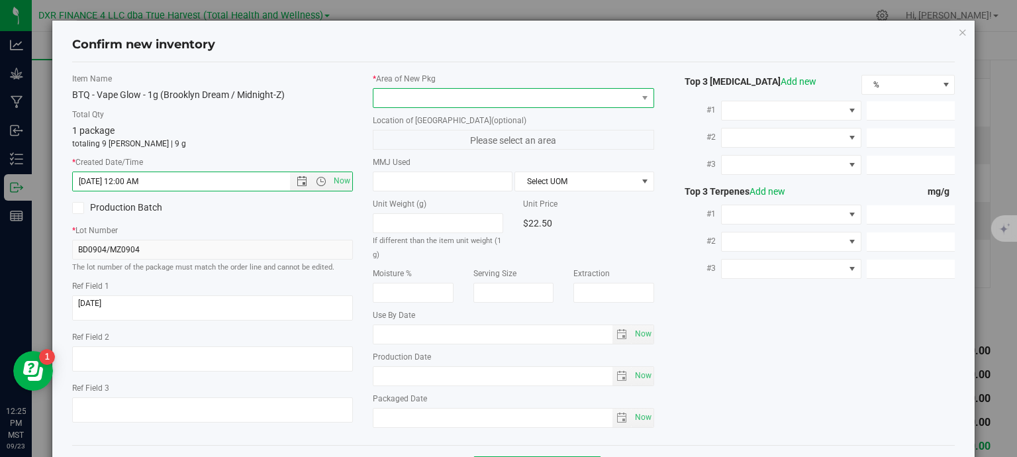
type input "9/4/2025 12:25 PM"
click at [493, 100] on span at bounding box center [506, 98] width 264 height 19
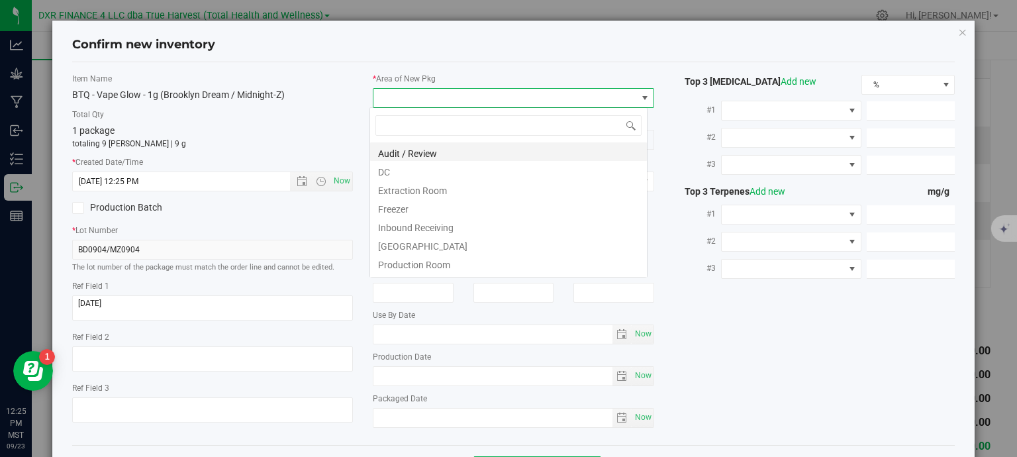
scroll to position [19, 278]
click at [440, 180] on li "Extraction Room" at bounding box center [508, 188] width 277 height 19
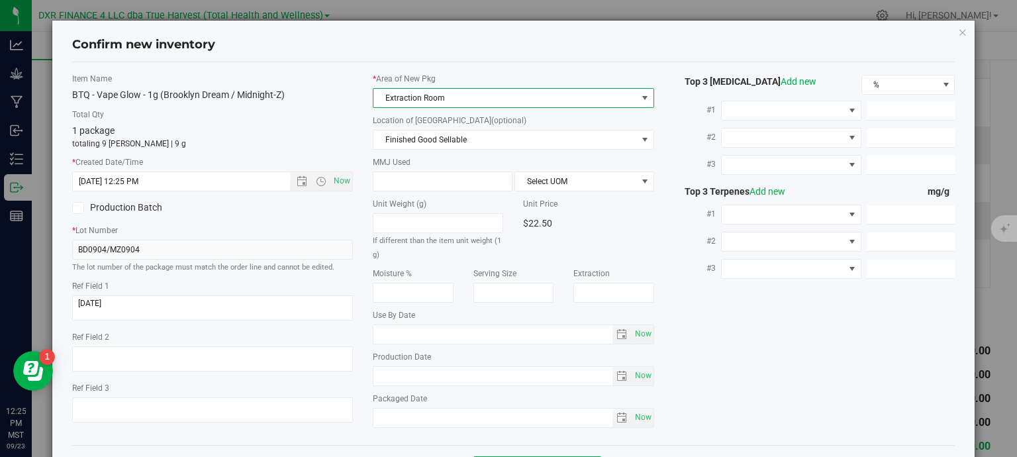
click at [460, 97] on span "Extraction Room" at bounding box center [506, 98] width 264 height 19
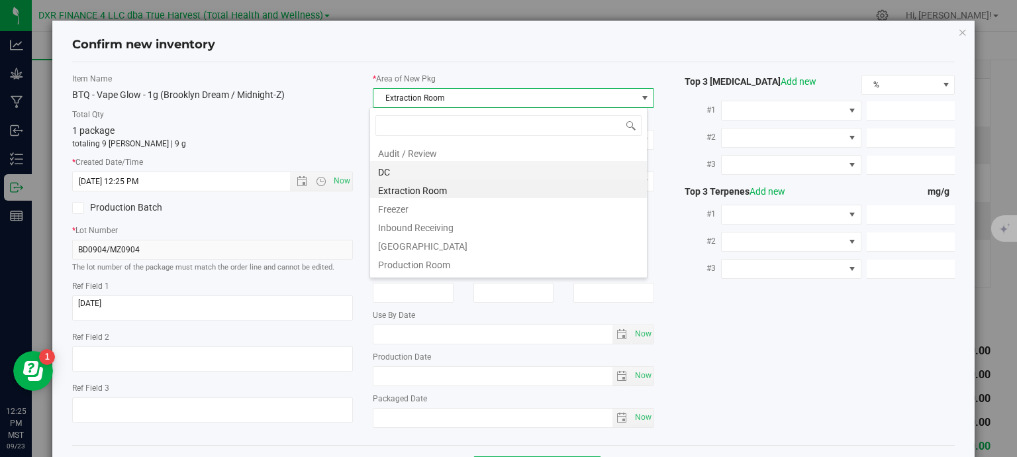
click at [433, 175] on li "DC" at bounding box center [508, 170] width 277 height 19
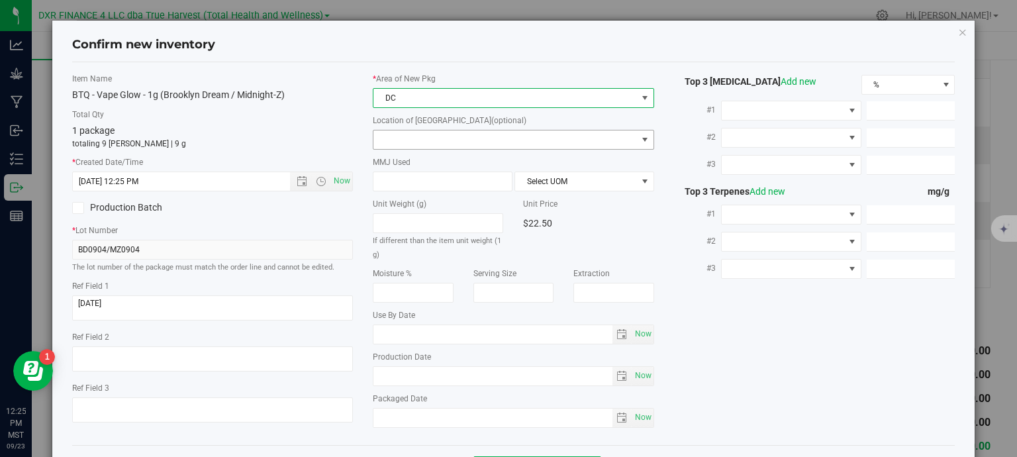
click at [454, 142] on span at bounding box center [506, 139] width 264 height 19
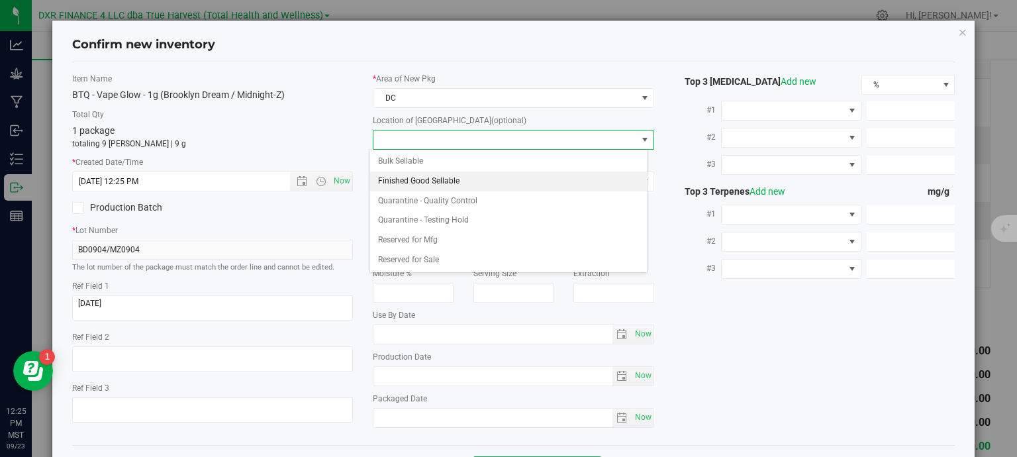
click at [450, 180] on li "Finished Good Sellable" at bounding box center [508, 182] width 277 height 20
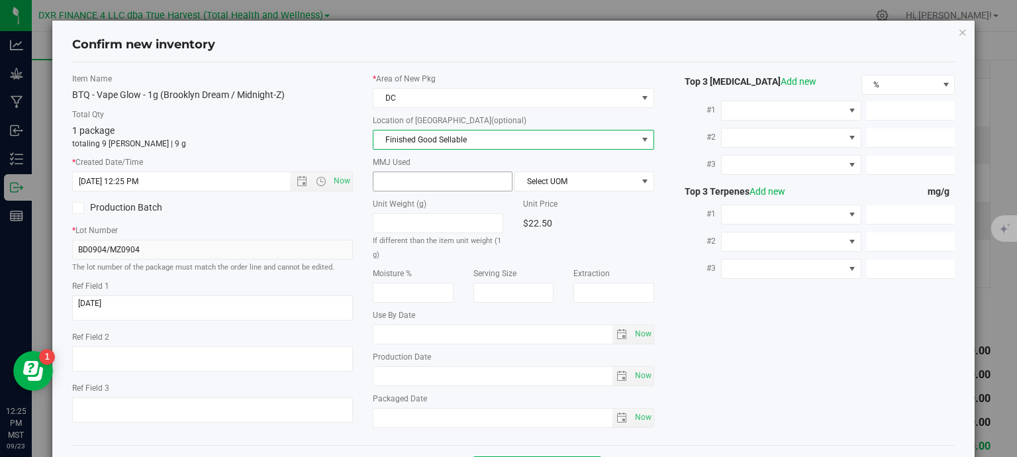
click at [424, 176] on span at bounding box center [443, 182] width 140 height 20
type input "1"
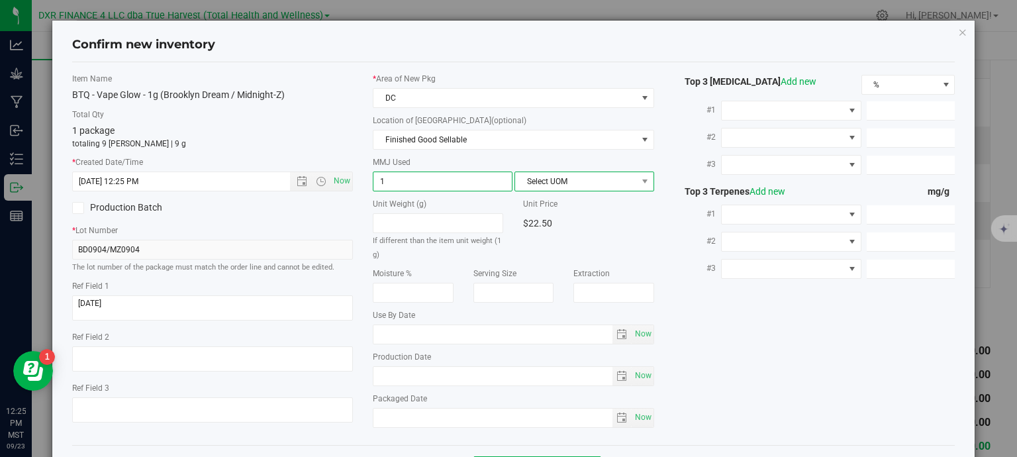
type input "1.0000"
click at [575, 179] on span "Select UOM" at bounding box center [576, 181] width 122 height 19
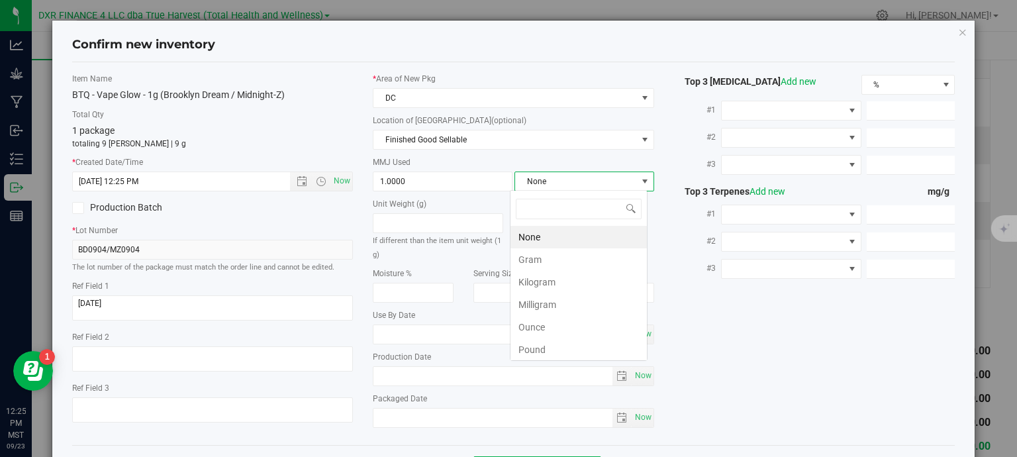
scroll to position [19, 138]
click at [557, 264] on li "Gram" at bounding box center [579, 259] width 136 height 23
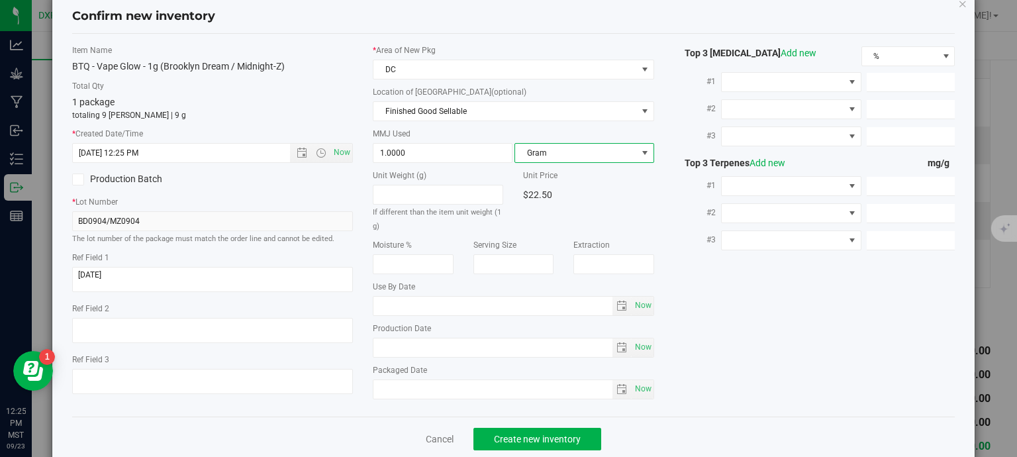
scroll to position [50, 0]
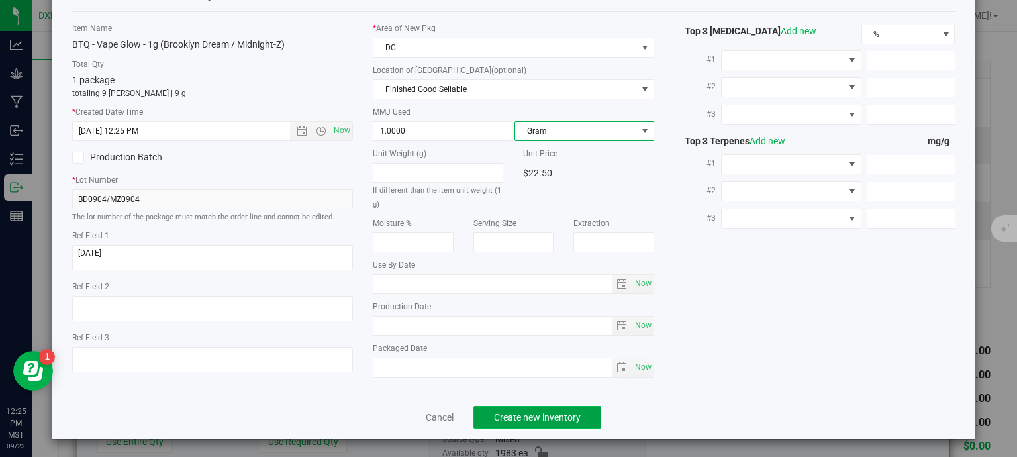
click at [536, 417] on span "Create new inventory" at bounding box center [537, 417] width 87 height 11
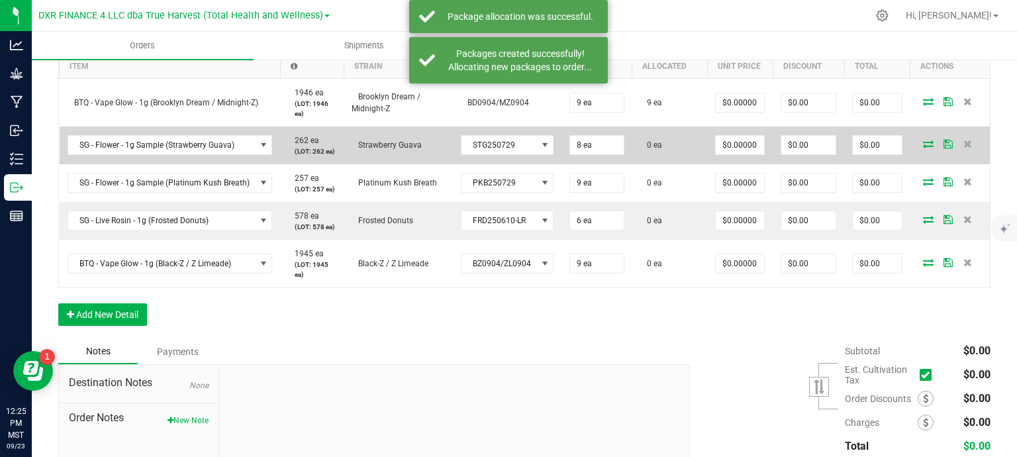
click at [923, 144] on icon at bounding box center [928, 144] width 11 height 8
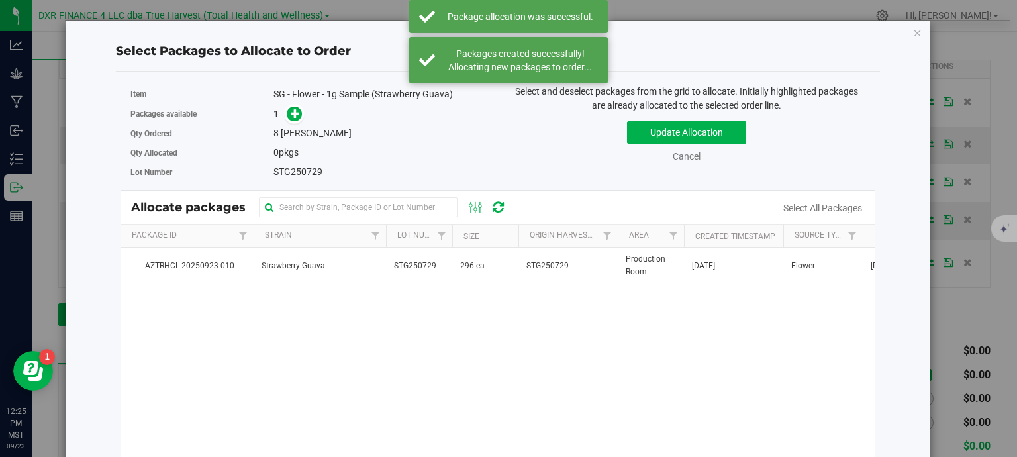
drag, startPoint x: 419, startPoint y: 266, endPoint x: 362, endPoint y: 181, distance: 101.8
click at [419, 265] on span "STG250729" at bounding box center [415, 266] width 42 height 13
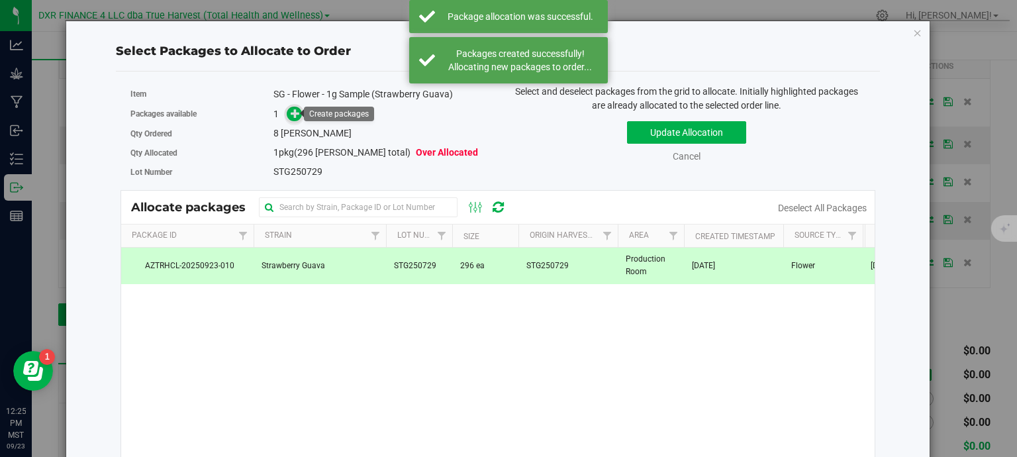
click at [291, 117] on icon at bounding box center [295, 113] width 9 height 9
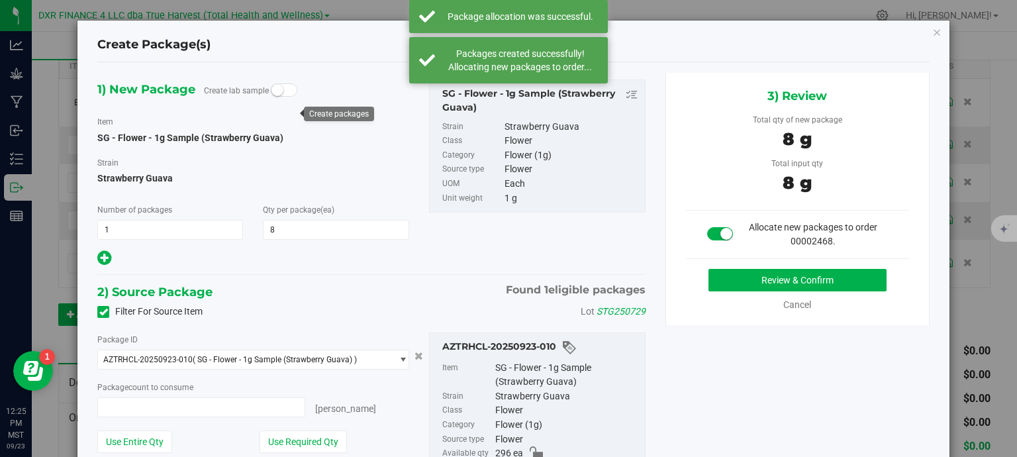
type input "8 ea"
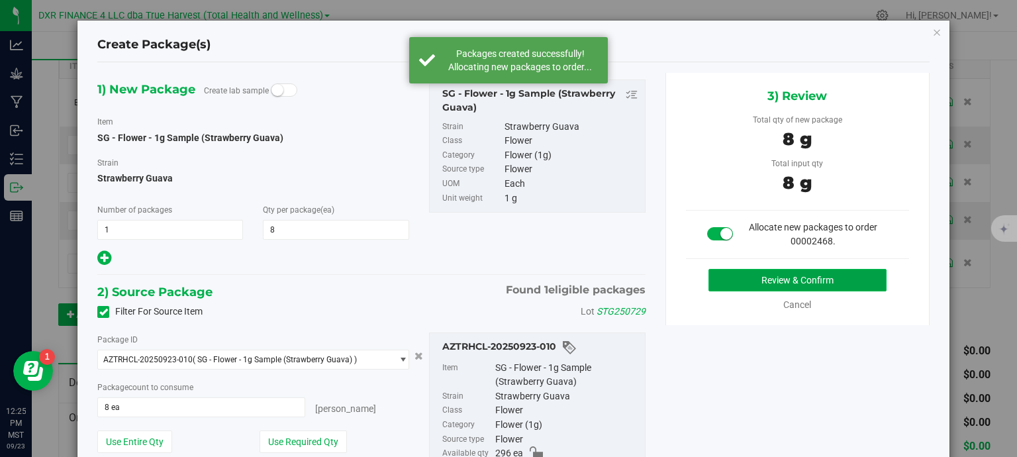
click at [738, 281] on button "Review & Confirm" at bounding box center [798, 280] width 178 height 23
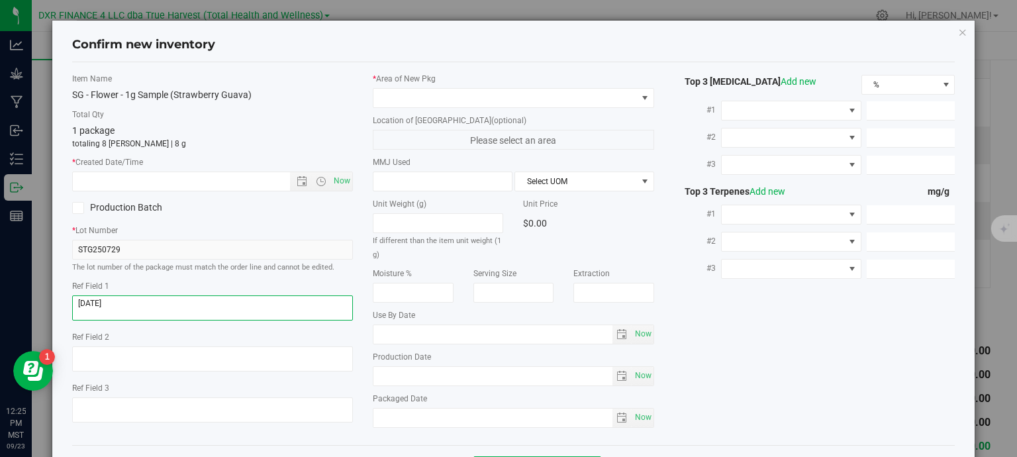
click at [125, 303] on textarea at bounding box center [212, 307] width 281 height 25
click at [125, 304] on textarea at bounding box center [212, 307] width 281 height 25
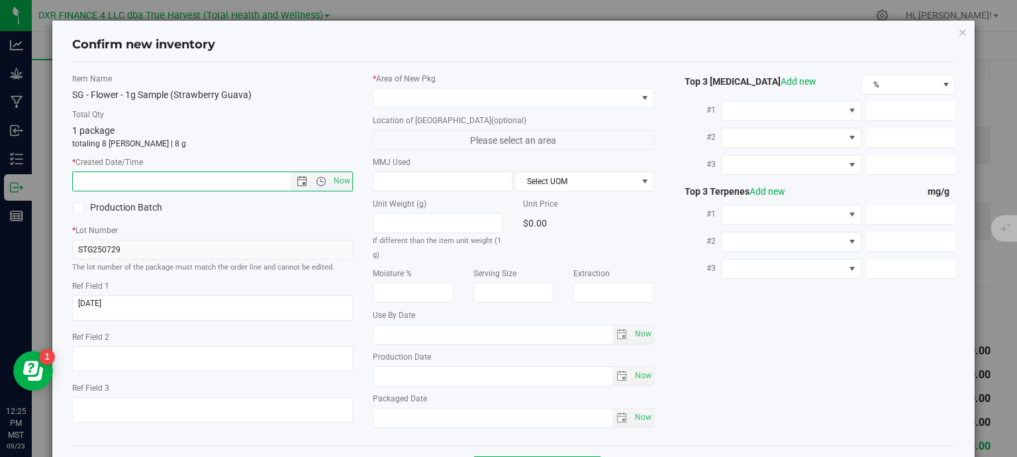
click at [132, 174] on input "text" at bounding box center [193, 181] width 240 height 19
paste input "2025-07-29"
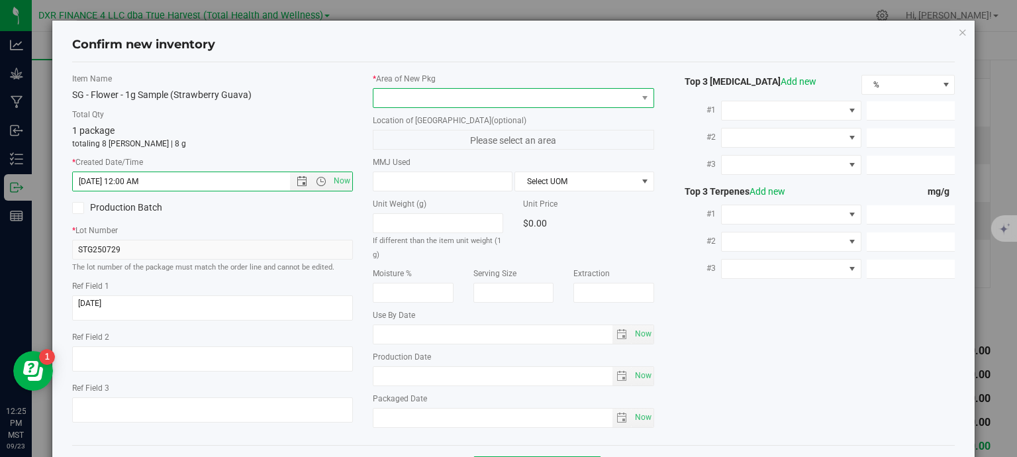
type input "7/29/2025 12:25 PM"
click at [403, 98] on span at bounding box center [506, 98] width 264 height 19
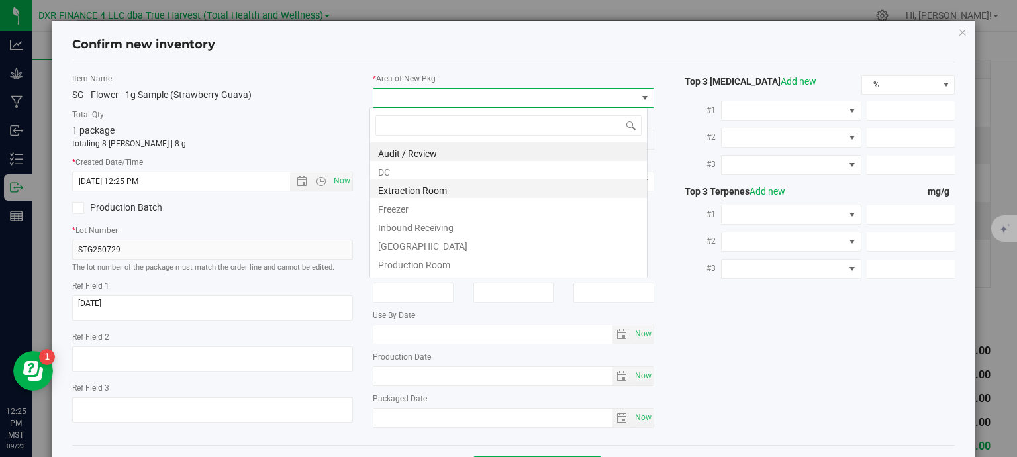
scroll to position [19, 278]
click at [411, 179] on li "Extraction Room" at bounding box center [508, 188] width 277 height 19
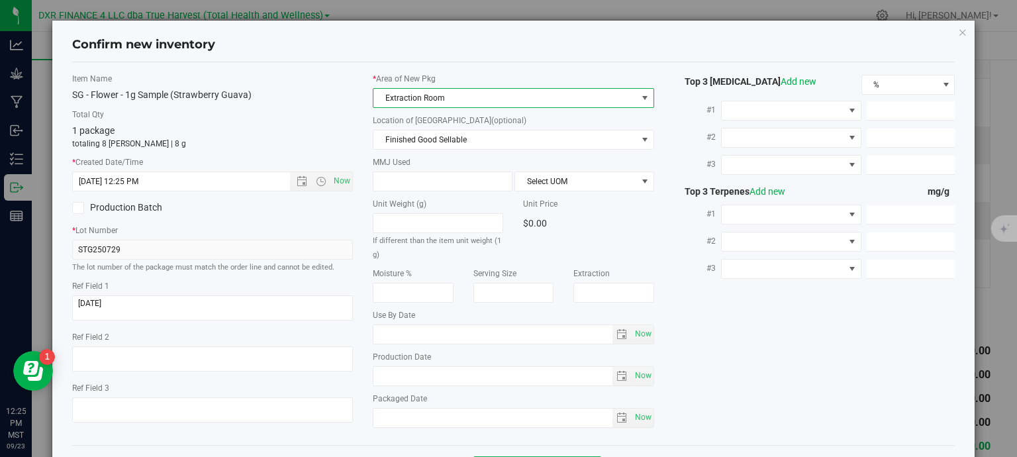
click at [421, 89] on span "Extraction Room" at bounding box center [506, 98] width 264 height 19
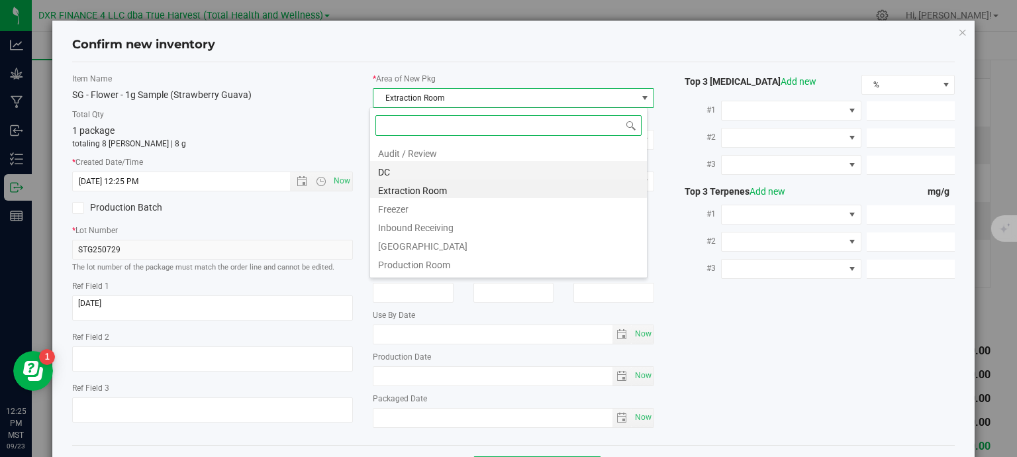
click at [413, 169] on li "DC" at bounding box center [508, 170] width 277 height 19
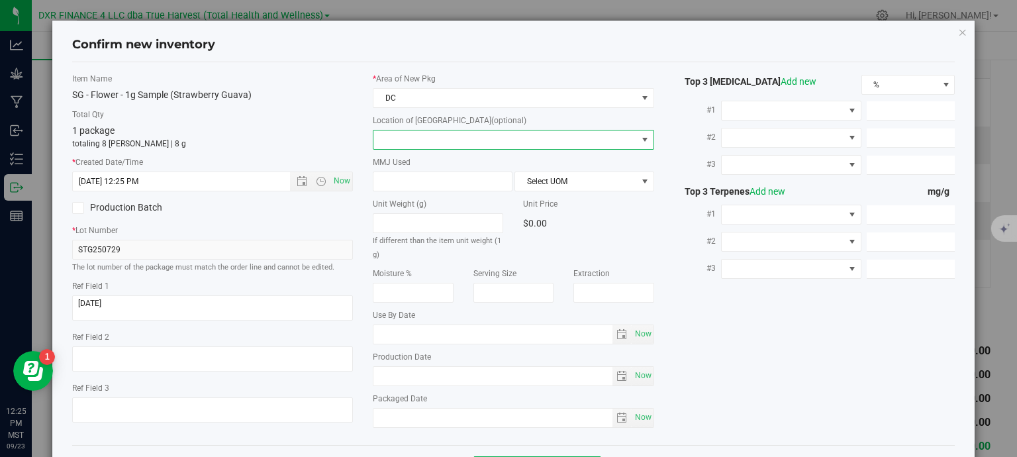
click at [425, 137] on span at bounding box center [506, 139] width 264 height 19
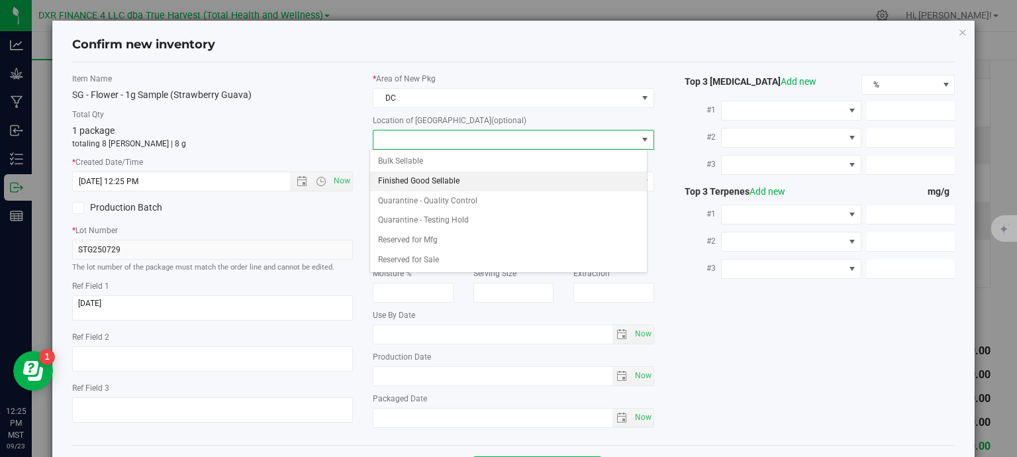
click at [423, 183] on li "Finished Good Sellable" at bounding box center [508, 182] width 277 height 20
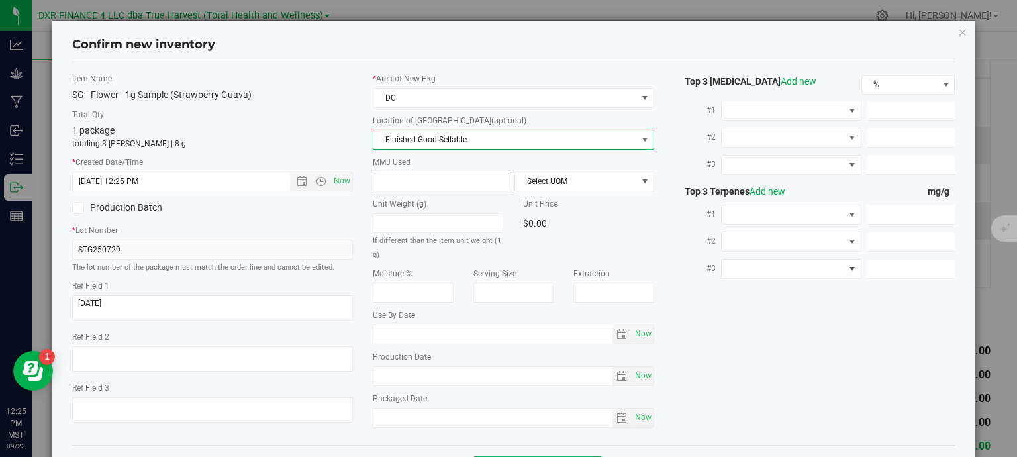
click at [420, 176] on span at bounding box center [443, 182] width 140 height 20
type input "1"
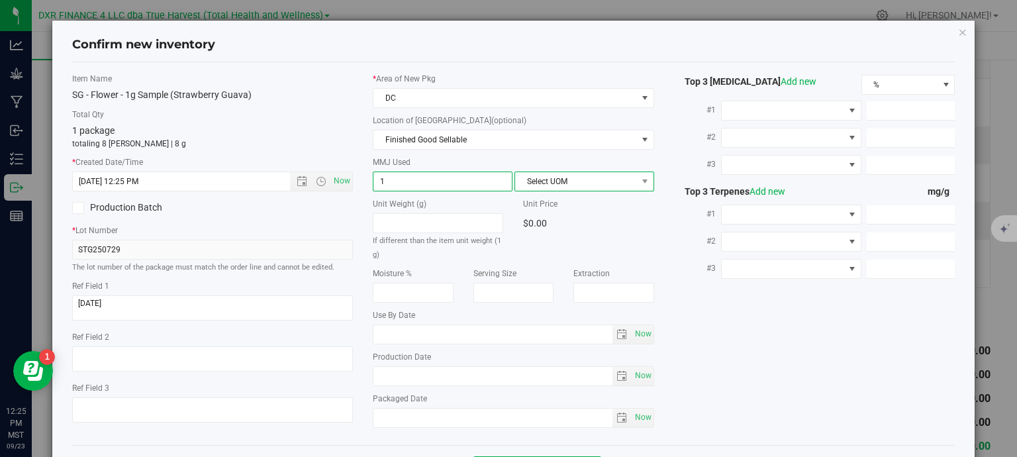
type input "1.0000"
click at [556, 176] on span "Select UOM" at bounding box center [576, 181] width 122 height 19
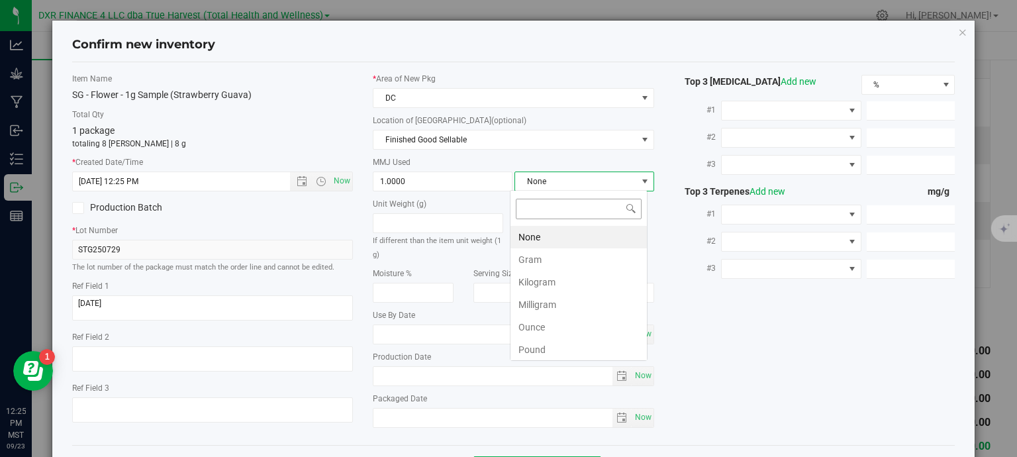
scroll to position [19, 138]
click at [553, 263] on li "Gram" at bounding box center [579, 259] width 136 height 23
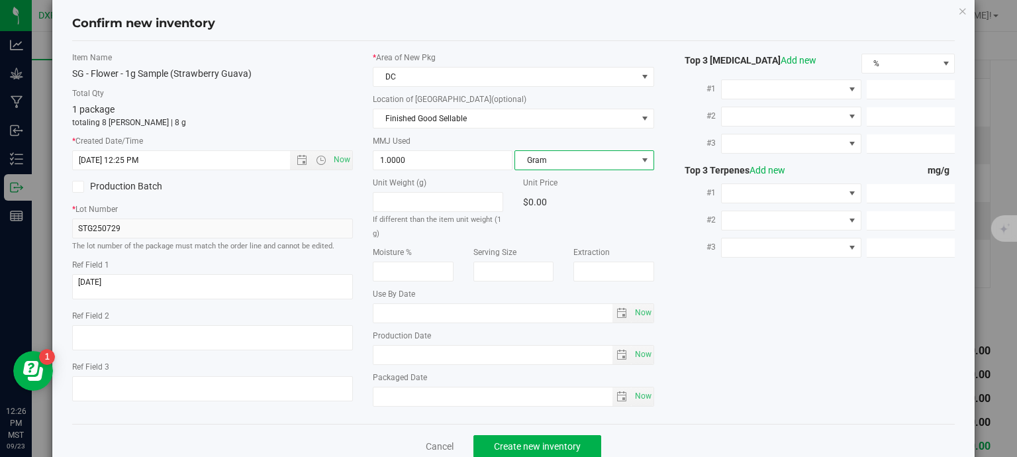
scroll to position [50, 0]
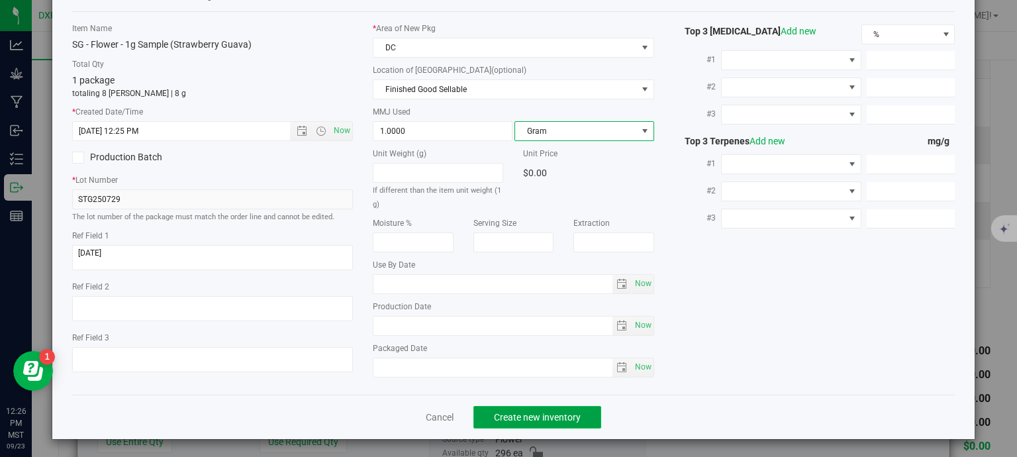
click at [563, 422] on button "Create new inventory" at bounding box center [538, 417] width 128 height 23
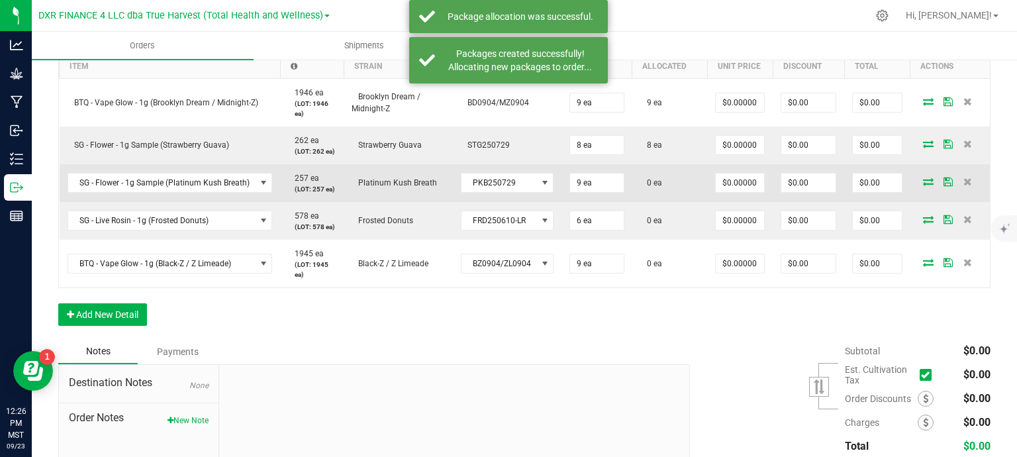
click at [924, 182] on span at bounding box center [929, 181] width 20 height 8
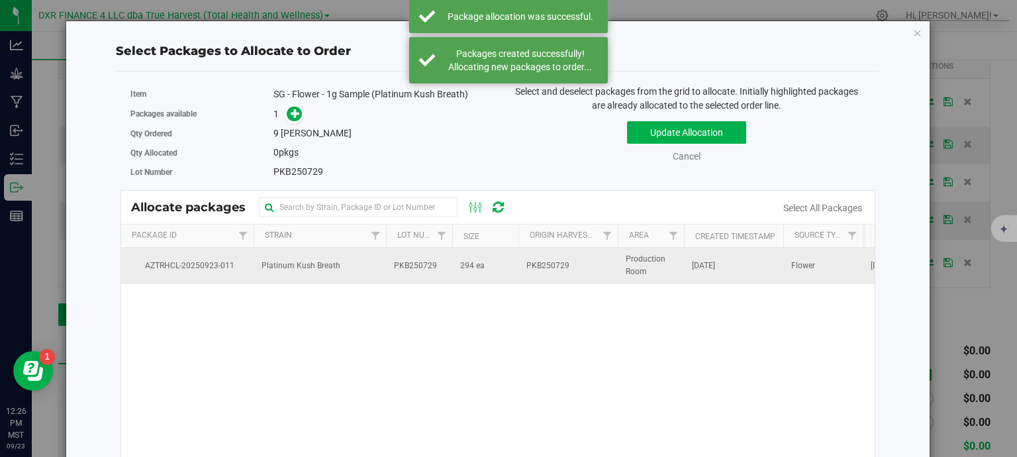
click at [413, 275] on td "PKB250729" at bounding box center [419, 266] width 66 height 36
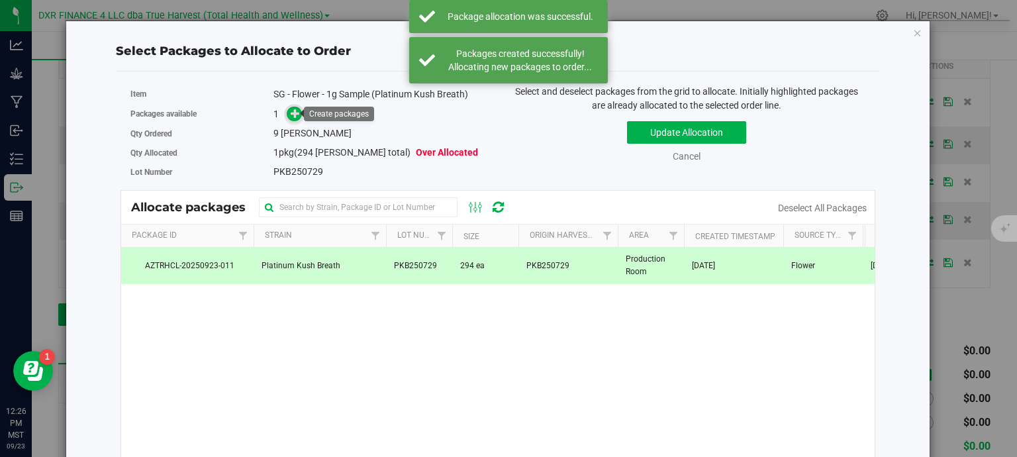
click at [291, 109] on icon at bounding box center [295, 113] width 9 height 9
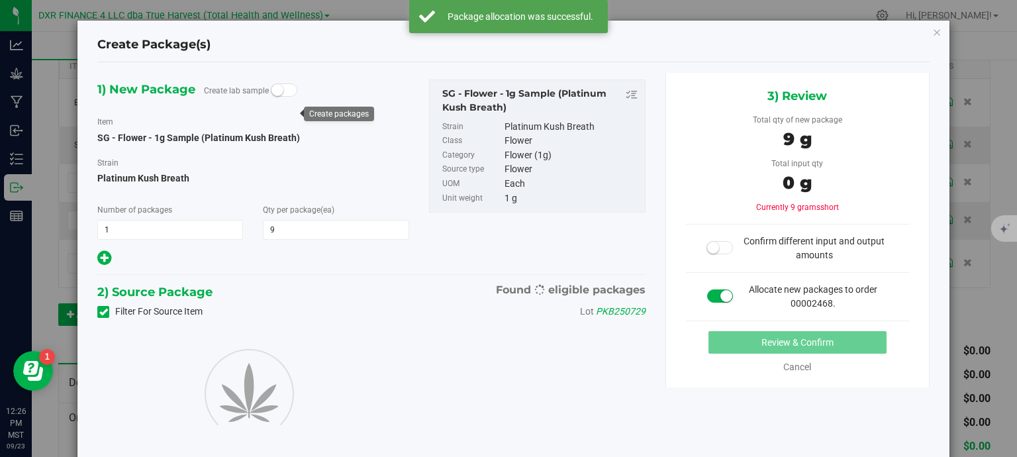
type input "9"
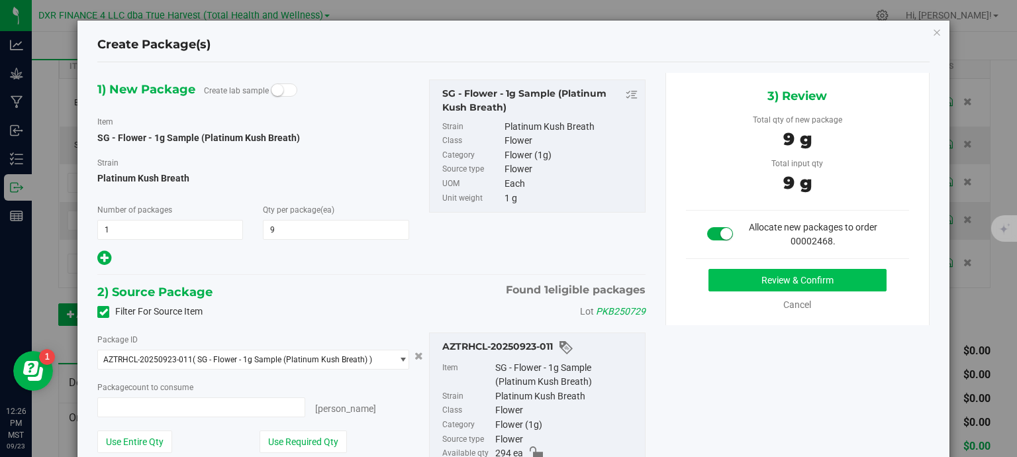
type input "9 ea"
click at [731, 283] on button "Review & Confirm" at bounding box center [798, 280] width 178 height 23
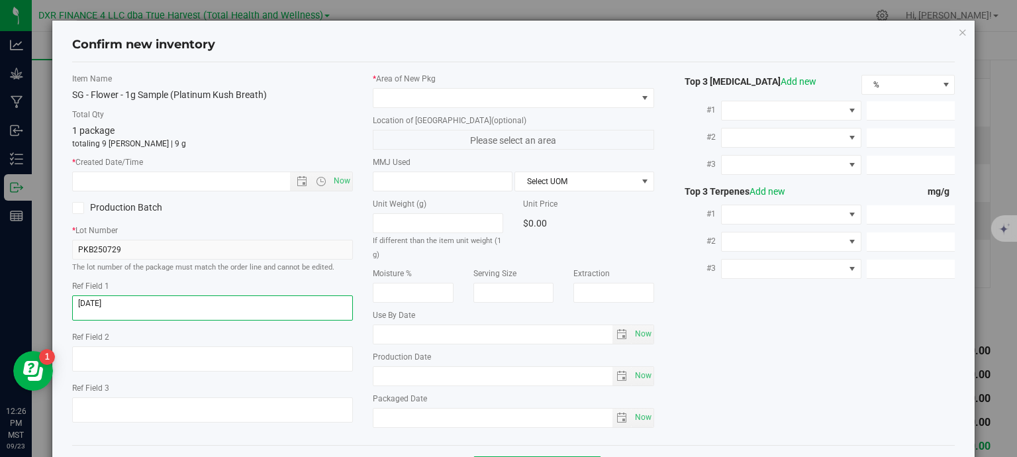
click at [136, 299] on textarea at bounding box center [212, 307] width 281 height 25
click at [154, 181] on input "text" at bounding box center [193, 181] width 240 height 19
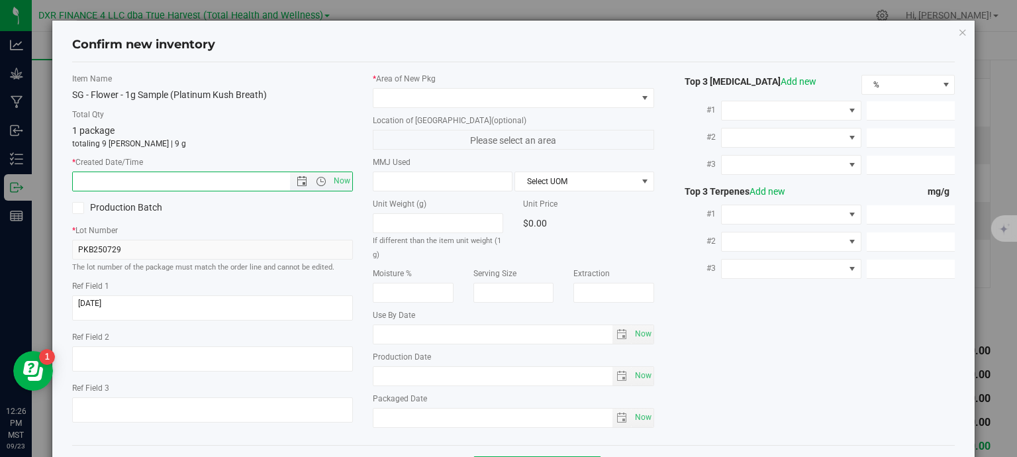
paste input "2025-07-29"
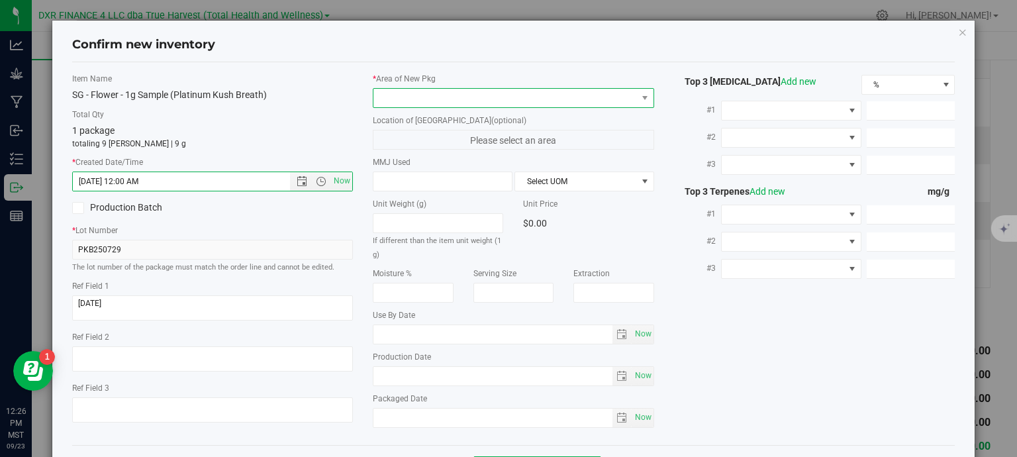
click at [475, 101] on span at bounding box center [506, 98] width 264 height 19
type input "7/29/2025 12:26 PM"
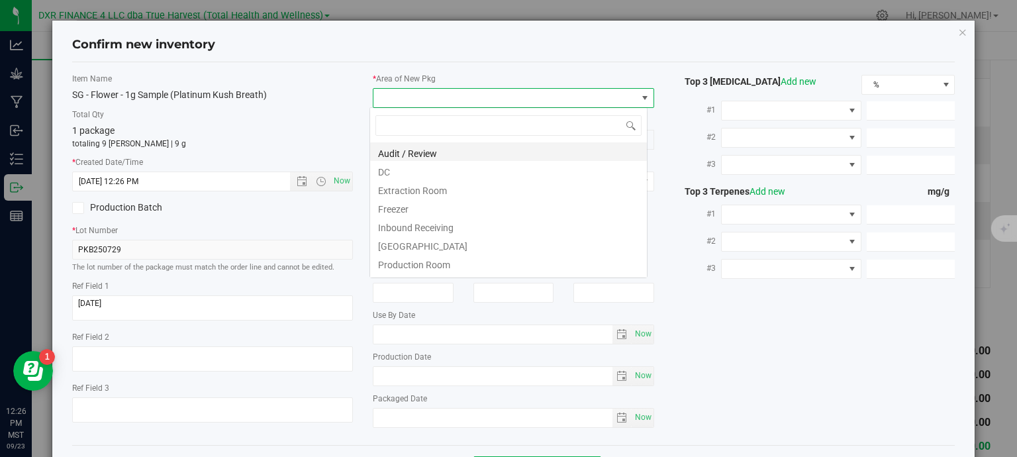
scroll to position [19, 278]
click at [409, 172] on li "DC" at bounding box center [508, 170] width 277 height 19
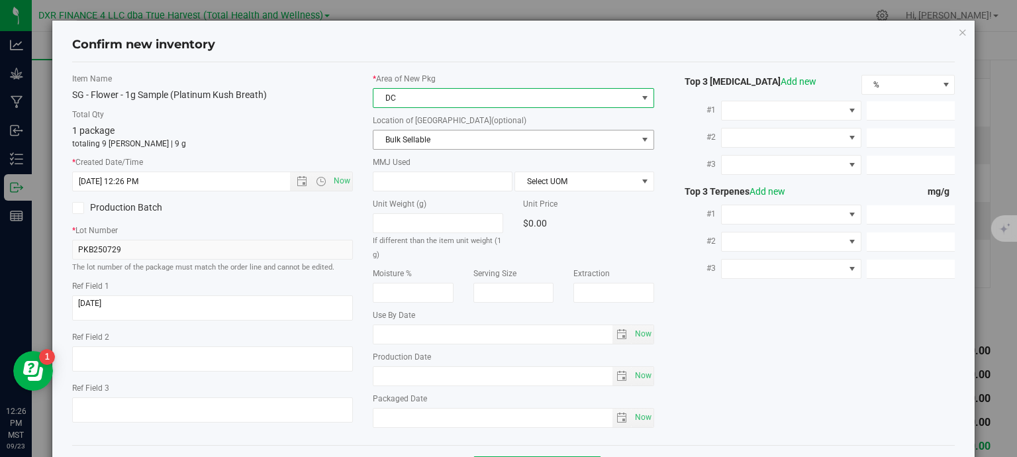
click at [426, 140] on span "Bulk Sellable" at bounding box center [506, 139] width 264 height 19
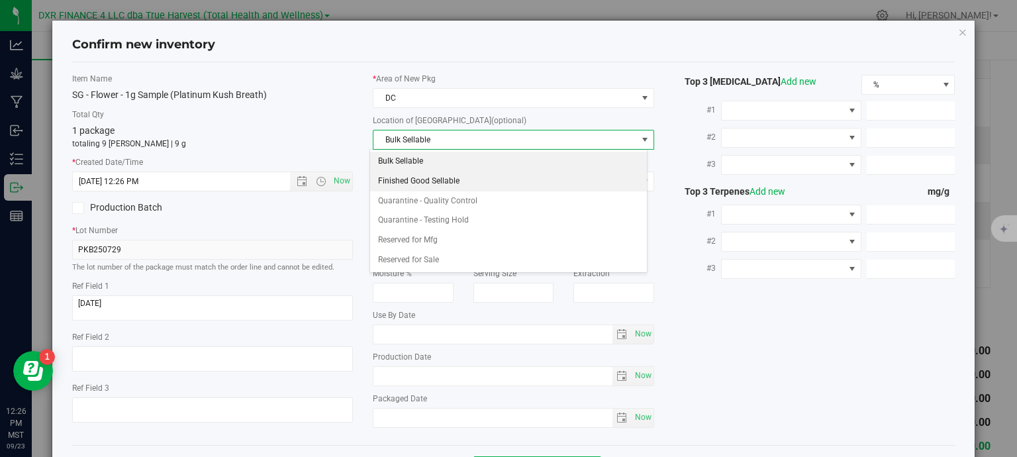
click at [453, 179] on li "Finished Good Sellable" at bounding box center [508, 182] width 277 height 20
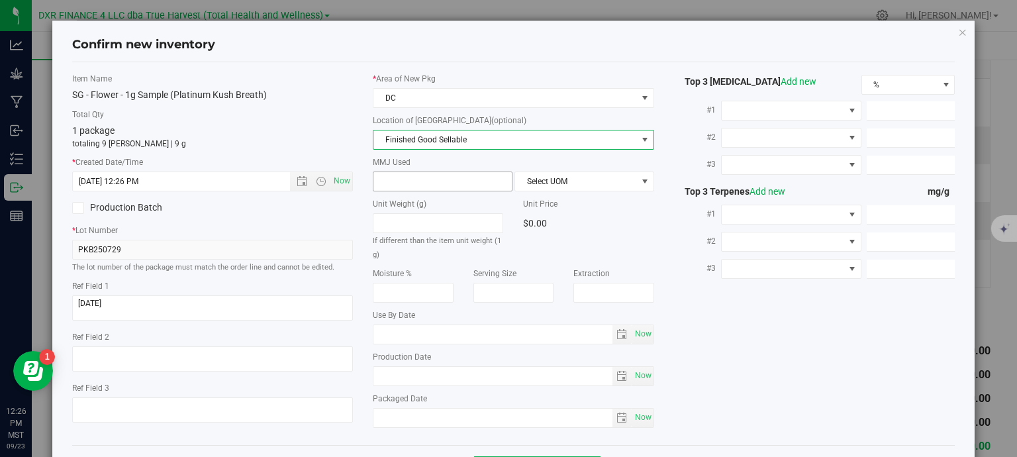
click at [435, 178] on span at bounding box center [443, 182] width 140 height 20
type input "1"
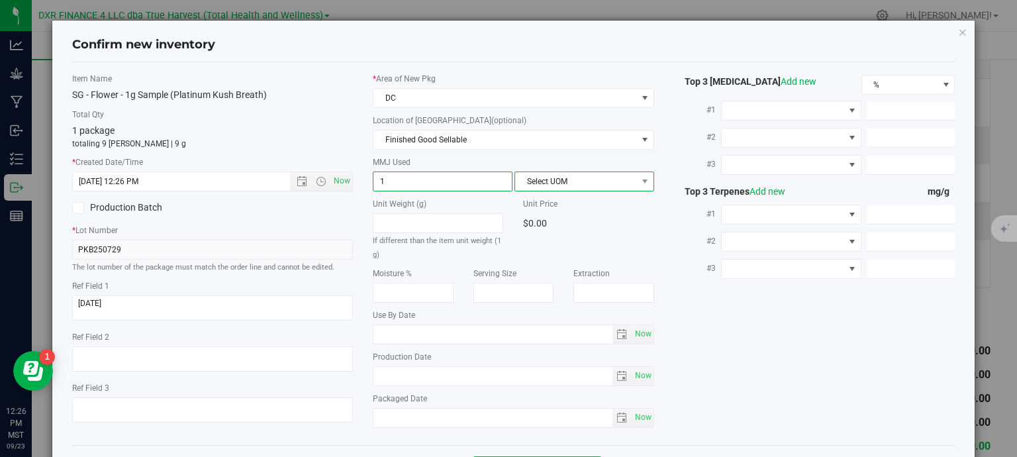
type input "1.0000"
click at [577, 183] on span "Select UOM" at bounding box center [576, 181] width 122 height 19
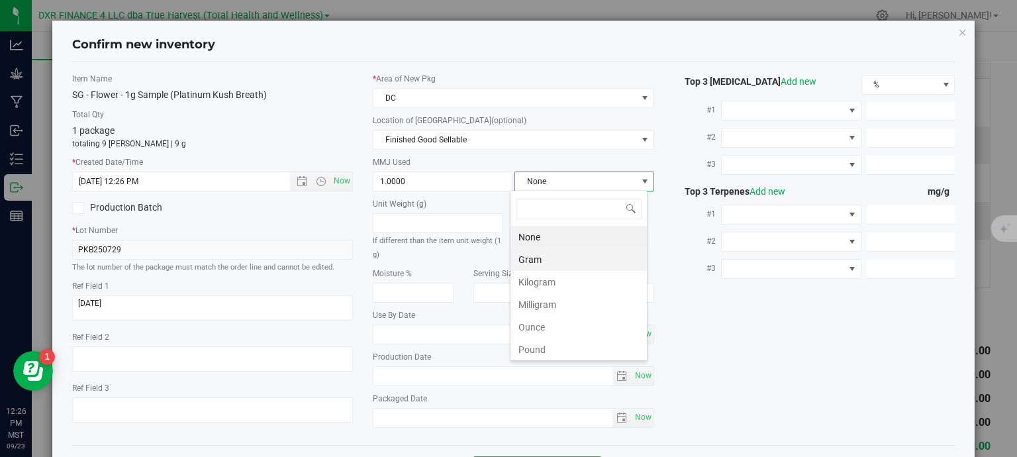
scroll to position [19, 138]
click at [559, 260] on li "Gram" at bounding box center [579, 259] width 136 height 23
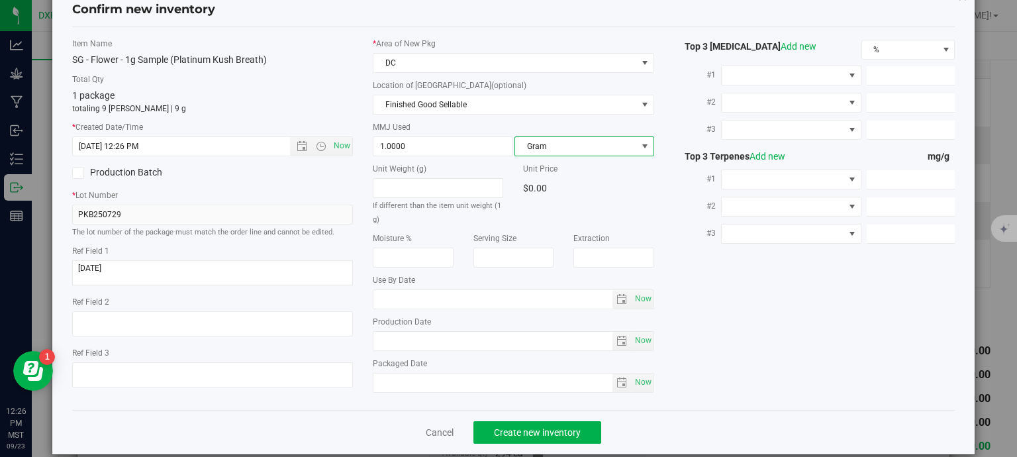
scroll to position [50, 0]
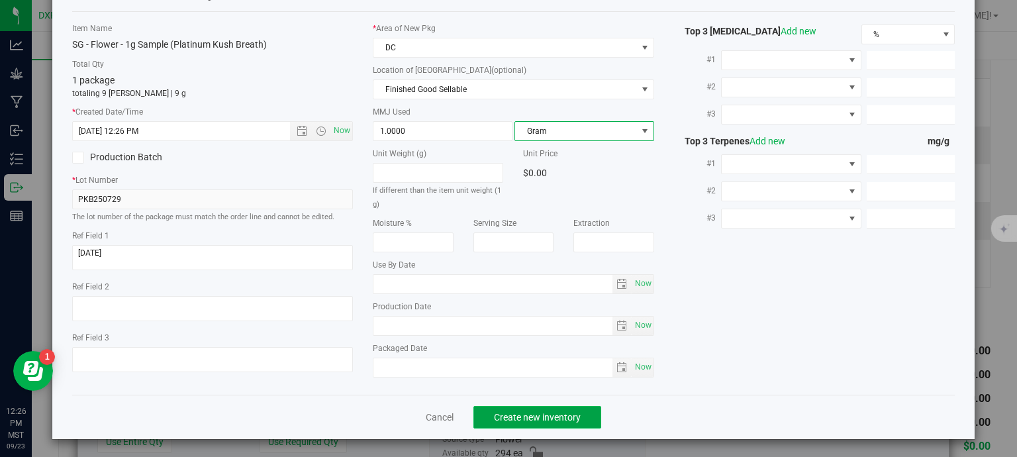
click at [555, 419] on span "Create new inventory" at bounding box center [537, 417] width 87 height 11
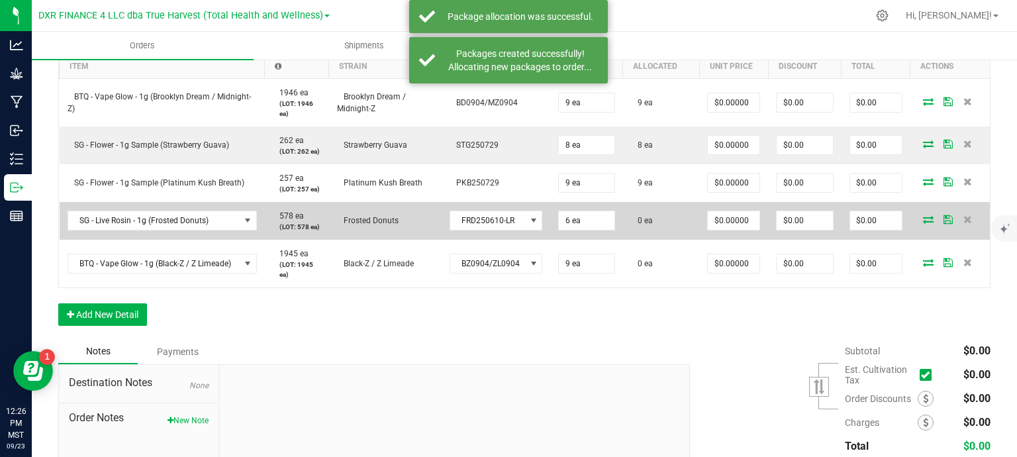
click at [923, 219] on icon at bounding box center [928, 219] width 11 height 8
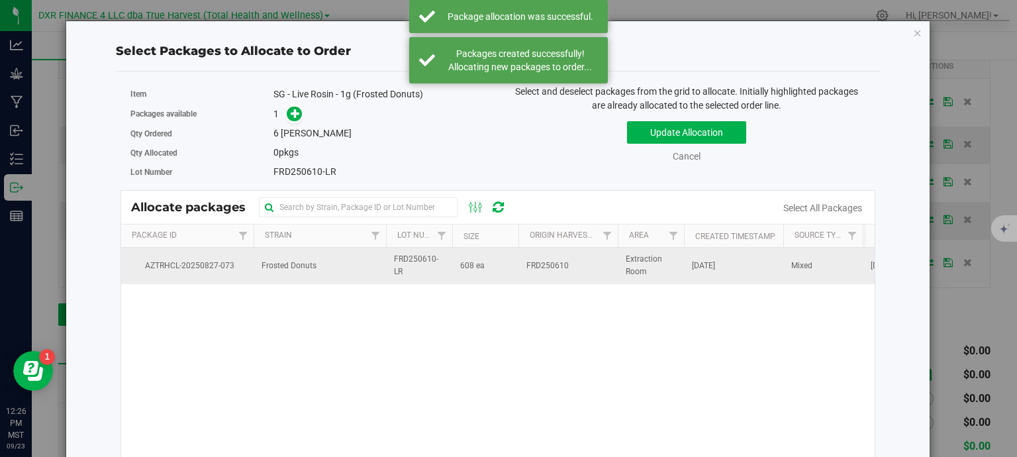
drag, startPoint x: 299, startPoint y: 264, endPoint x: 299, endPoint y: 256, distance: 7.9
click at [299, 262] on span "Frosted Donuts" at bounding box center [289, 266] width 55 height 13
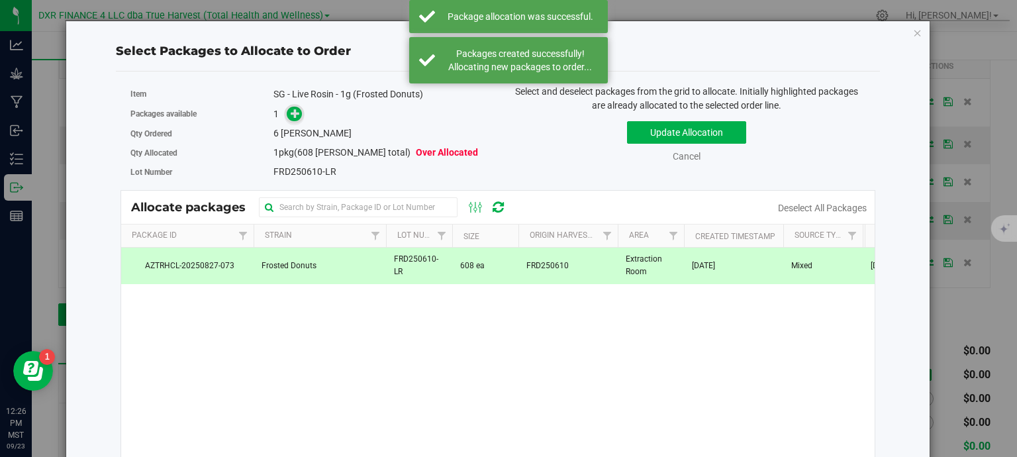
click at [294, 111] on icon at bounding box center [295, 113] width 9 height 9
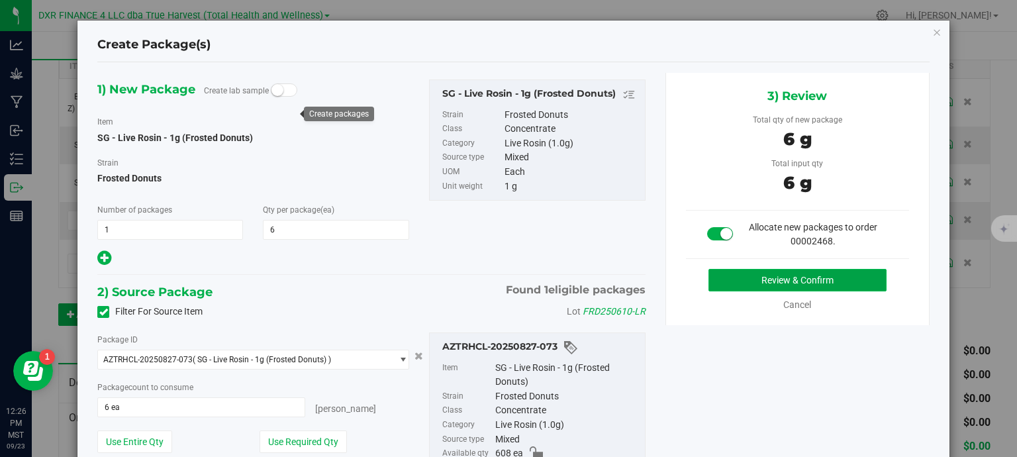
click at [784, 275] on button "Review & Confirm" at bounding box center [798, 280] width 178 height 23
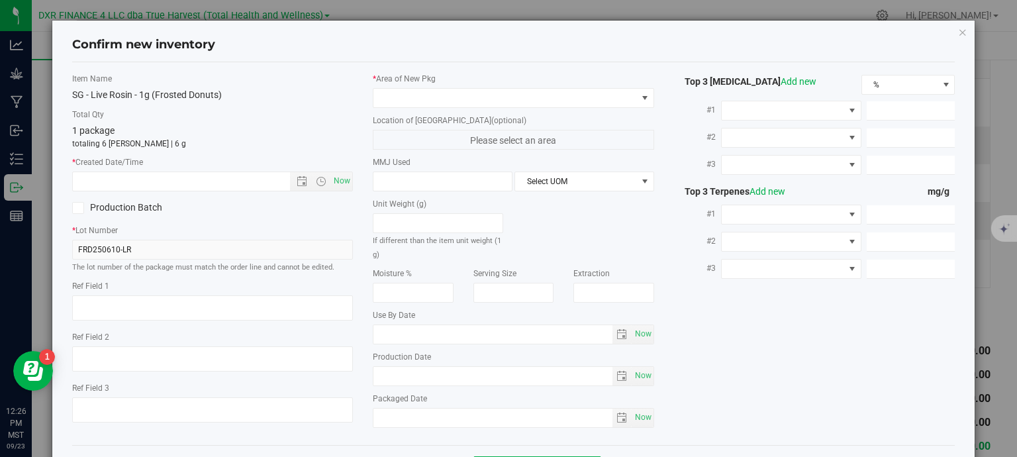
type textarea "2025-07-22"
click at [148, 305] on textarea at bounding box center [212, 307] width 281 height 25
click at [181, 174] on input "text" at bounding box center [193, 181] width 240 height 19
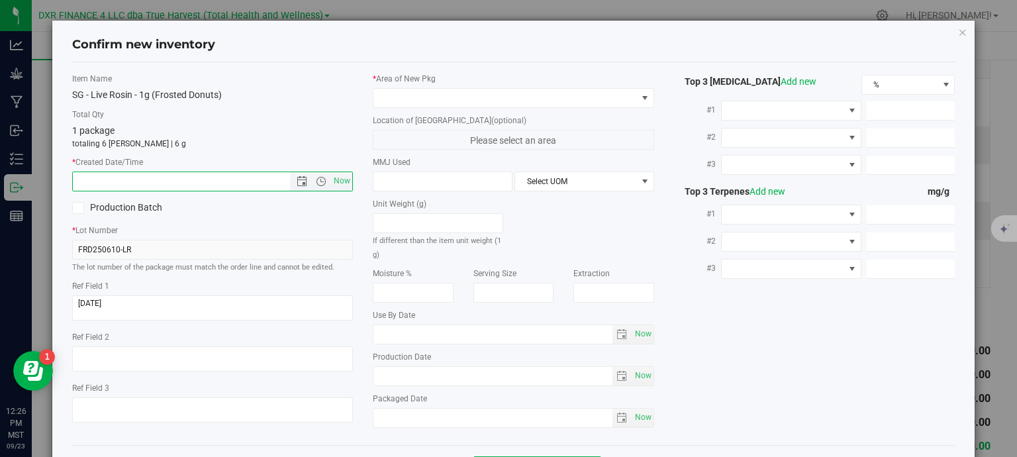
paste input "2025-07-22"
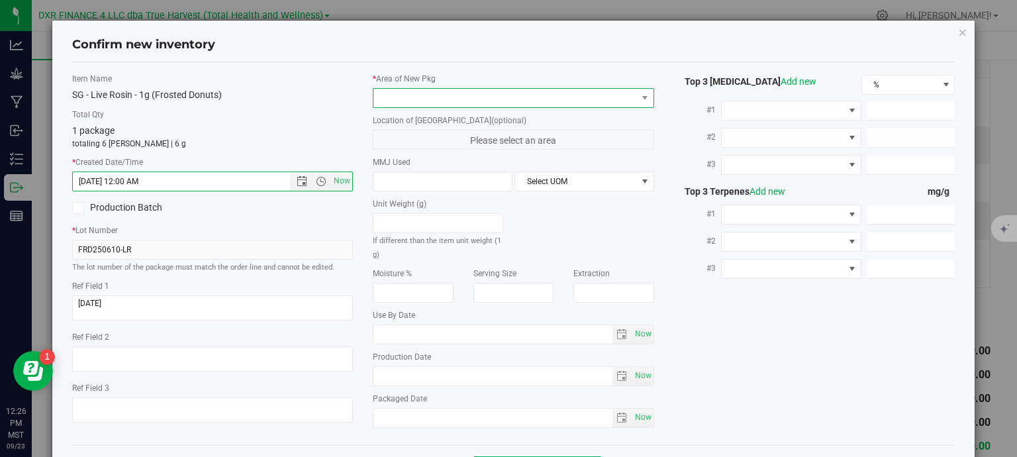
type input "7/22/2025 12:26 PM"
click at [471, 93] on span at bounding box center [506, 98] width 264 height 19
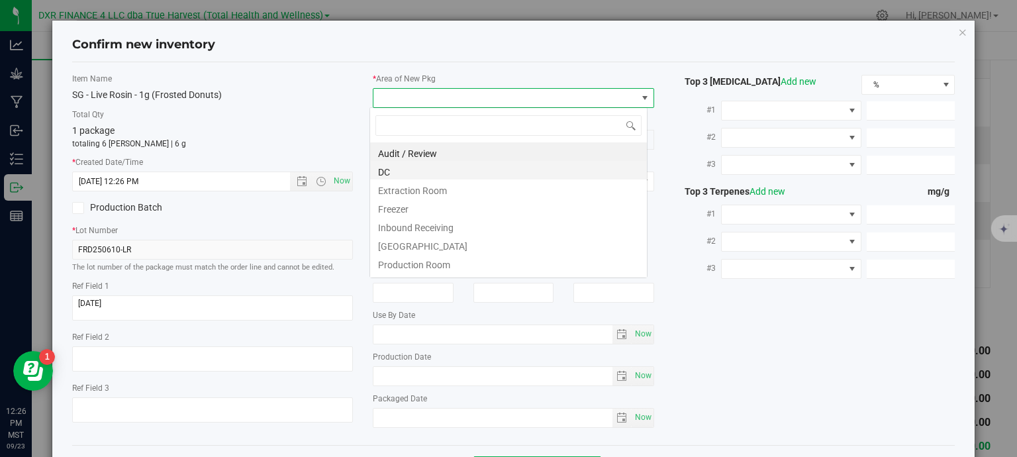
scroll to position [19, 278]
click at [434, 172] on li "DC" at bounding box center [508, 170] width 277 height 19
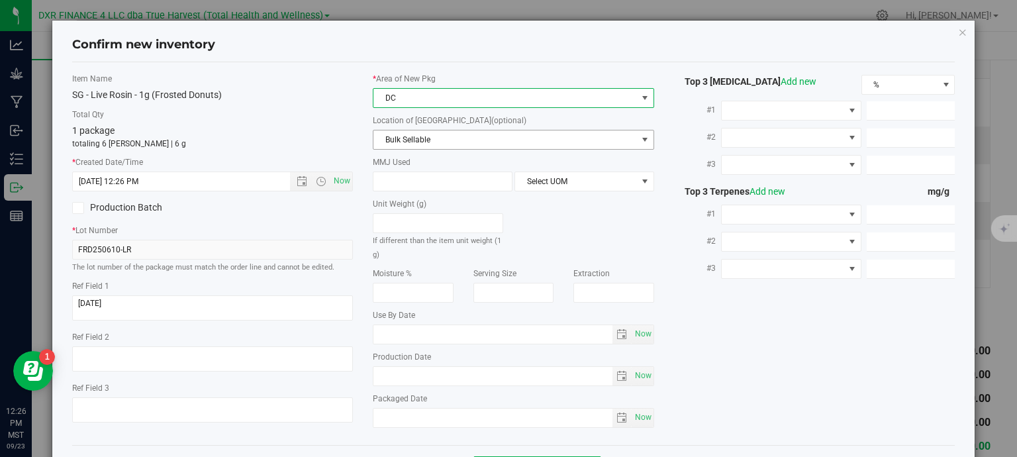
click at [434, 142] on span "Bulk Sellable" at bounding box center [506, 139] width 264 height 19
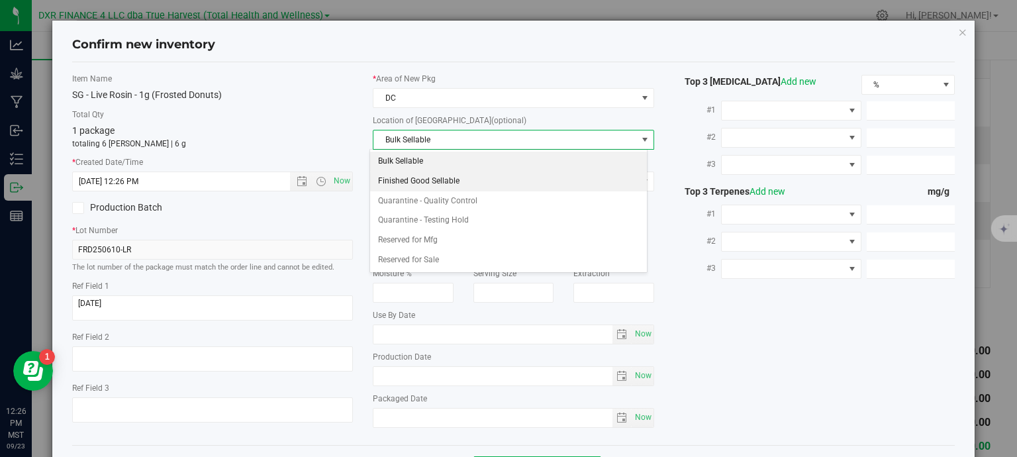
click at [427, 177] on li "Finished Good Sellable" at bounding box center [508, 182] width 277 height 20
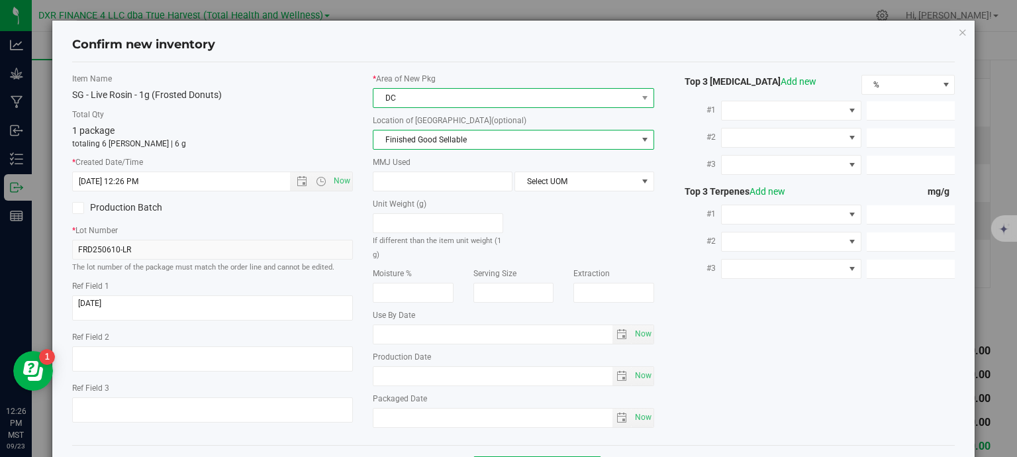
click at [438, 93] on span "DC" at bounding box center [506, 98] width 264 height 19
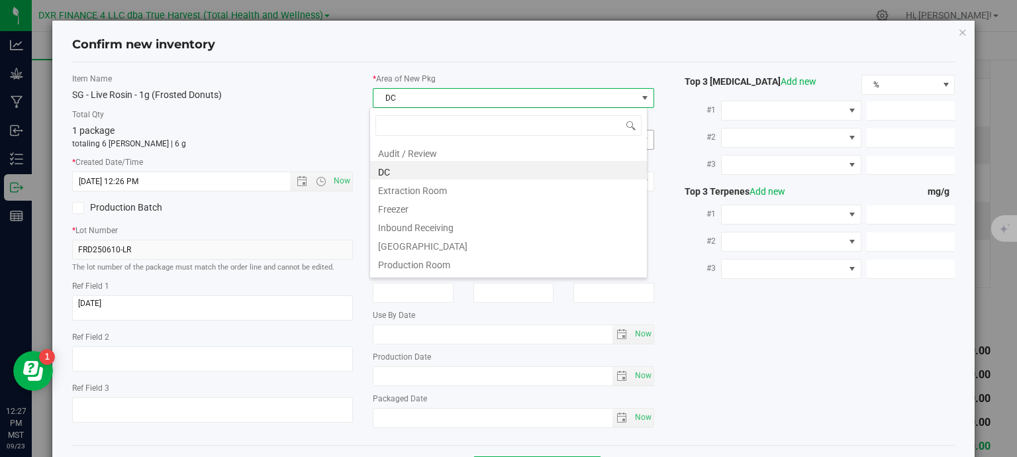
drag, startPoint x: 421, startPoint y: 191, endPoint x: 426, endPoint y: 148, distance: 44.1
click at [421, 192] on li "Extraction Room" at bounding box center [508, 188] width 277 height 19
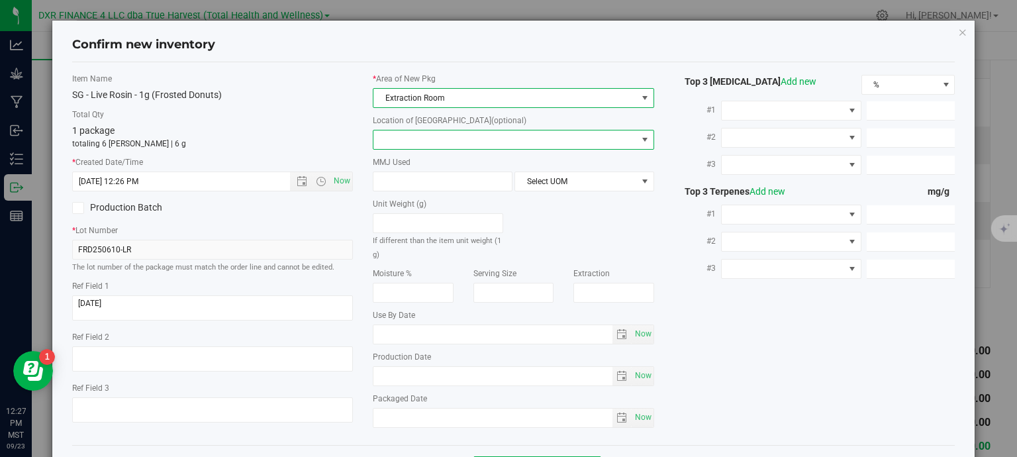
click at [430, 138] on span at bounding box center [506, 139] width 264 height 19
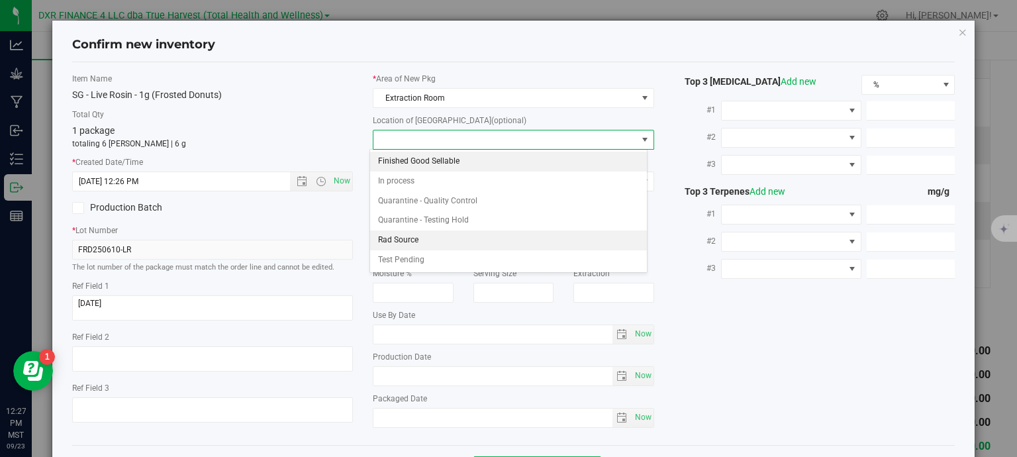
drag, startPoint x: 429, startPoint y: 156, endPoint x: 428, endPoint y: 164, distance: 8.6
click at [429, 157] on li "Finished Good Sellable" at bounding box center [508, 162] width 277 height 20
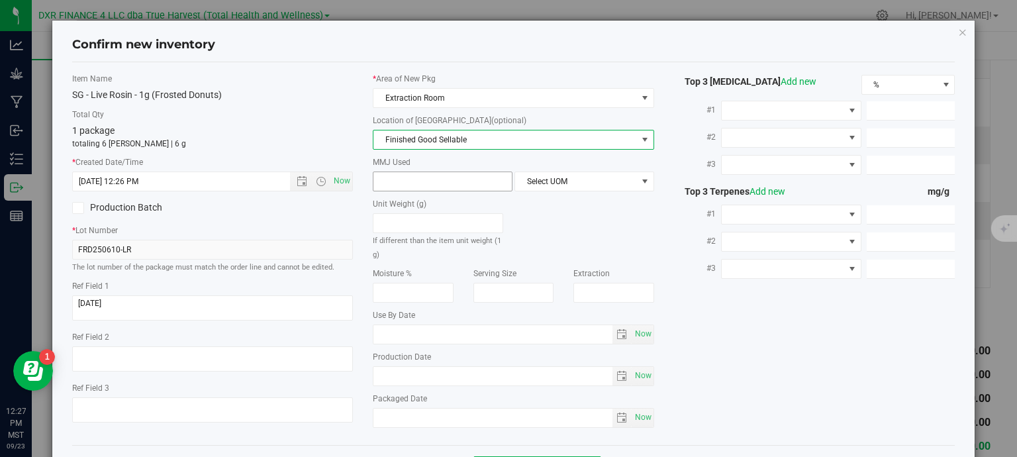
click at [424, 184] on span at bounding box center [443, 182] width 140 height 20
type input "1"
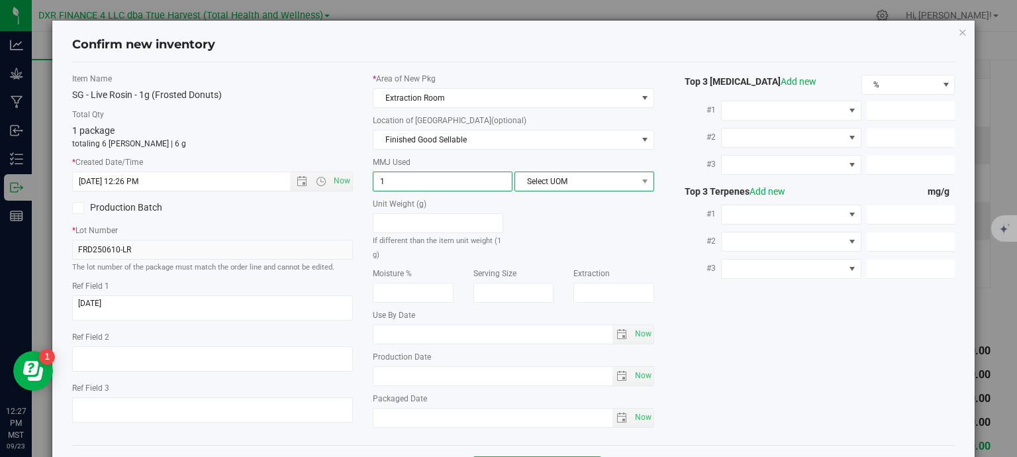
type input "1.0000"
click at [604, 180] on span "Select UOM" at bounding box center [576, 181] width 122 height 19
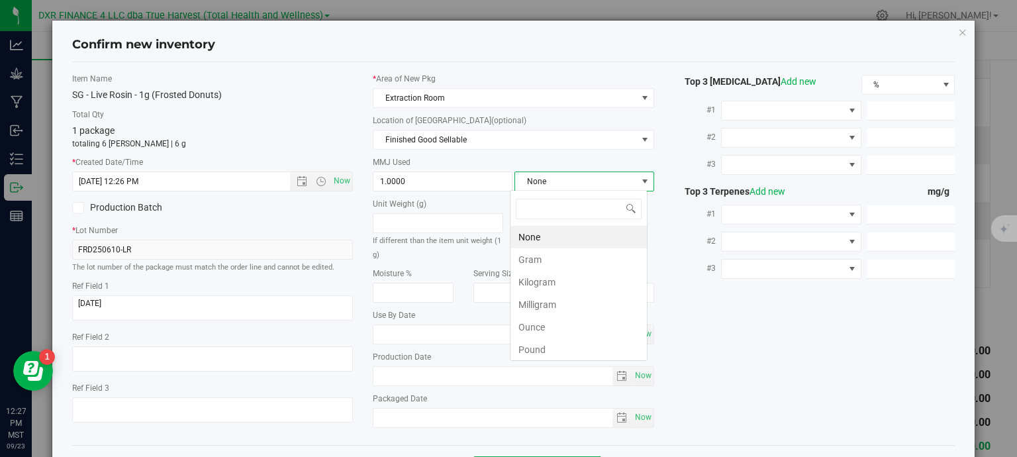
scroll to position [19, 138]
click at [575, 256] on li "Gram" at bounding box center [579, 259] width 136 height 23
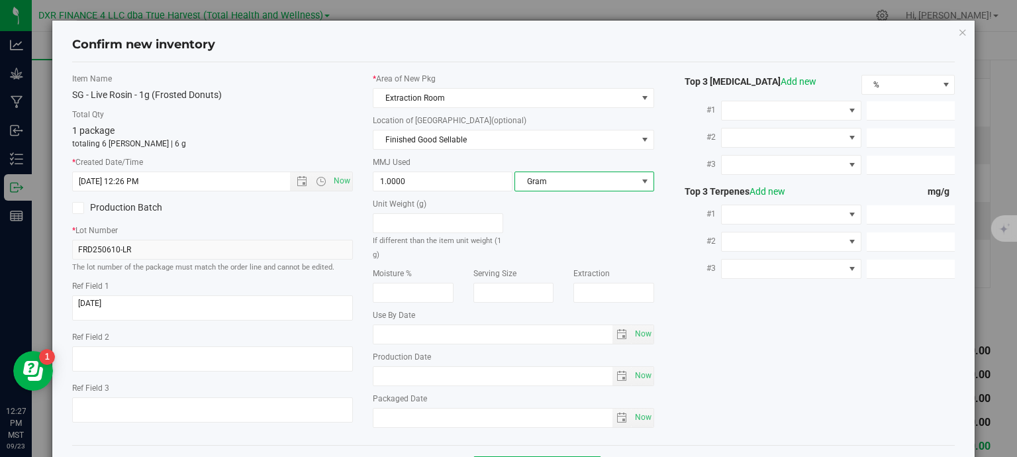
scroll to position [50, 0]
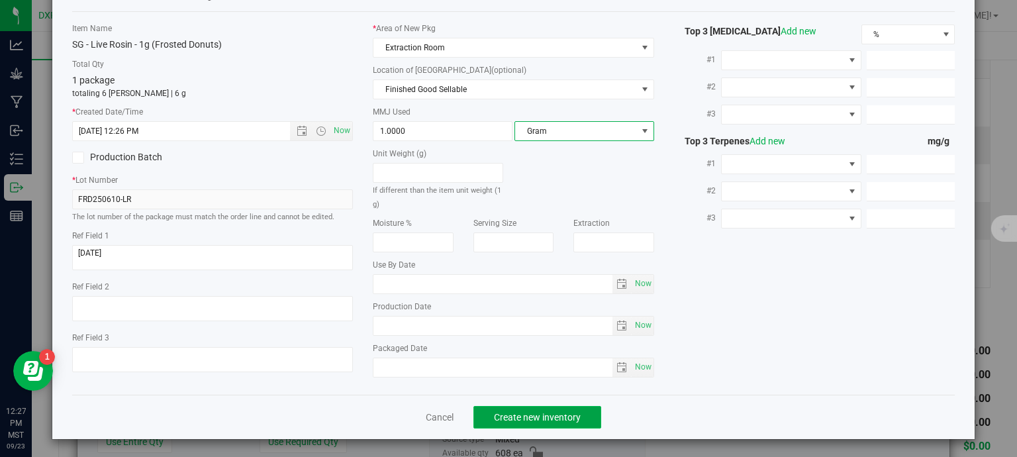
click at [554, 416] on span "Create new inventory" at bounding box center [537, 417] width 87 height 11
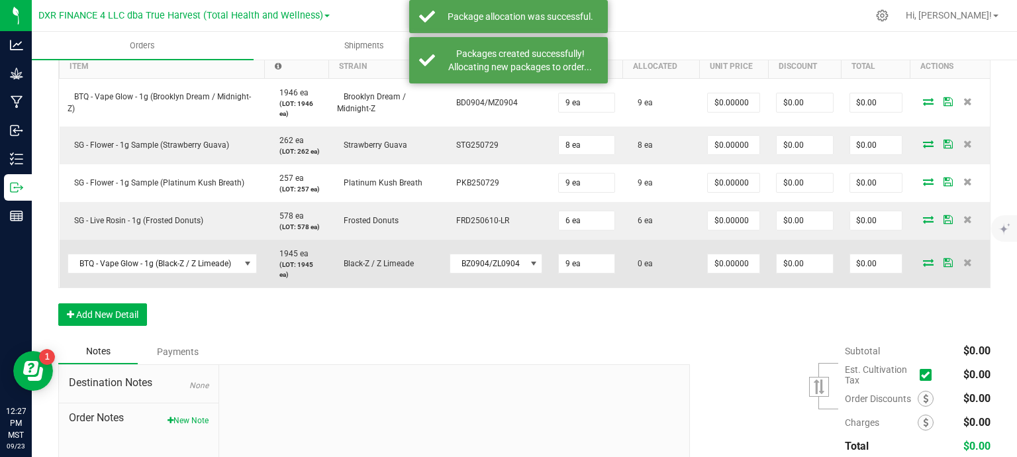
click at [923, 262] on icon at bounding box center [928, 262] width 11 height 8
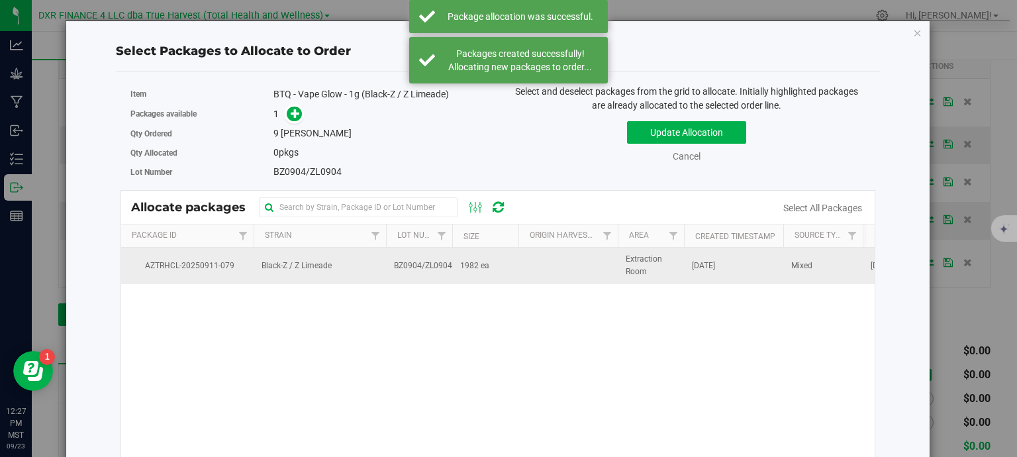
click at [418, 272] on td "BZ0904/ZL0904" at bounding box center [419, 266] width 66 height 36
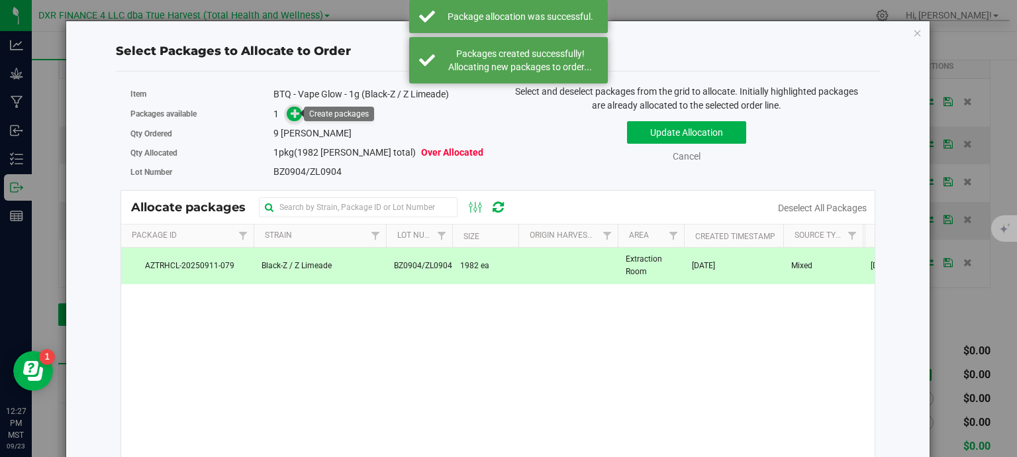
click at [287, 116] on span at bounding box center [294, 114] width 15 height 15
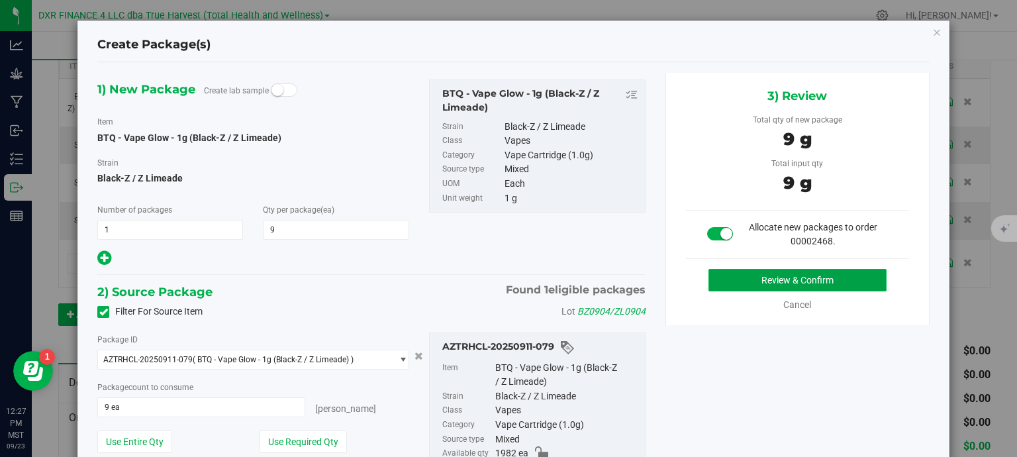
click at [795, 287] on button "Review & Confirm" at bounding box center [798, 280] width 178 height 23
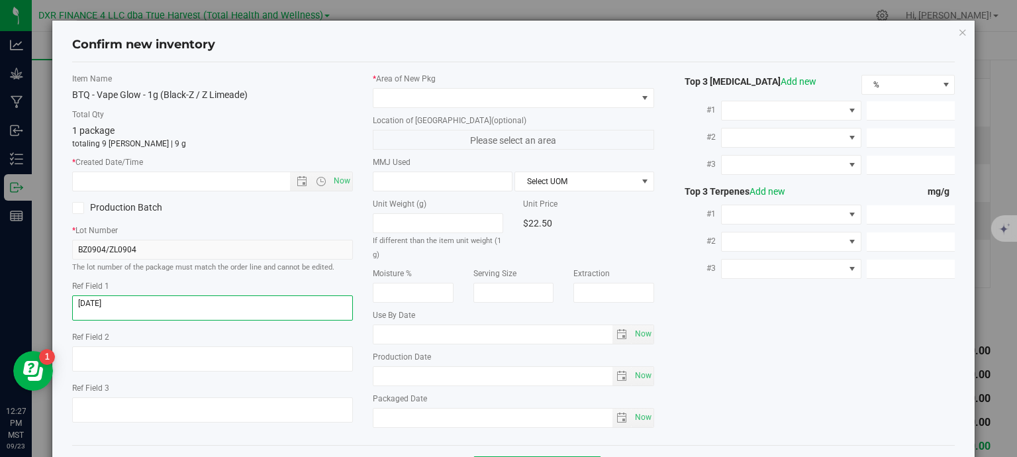
click at [187, 304] on textarea at bounding box center [212, 307] width 281 height 25
click at [201, 181] on input "text" at bounding box center [193, 181] width 240 height 19
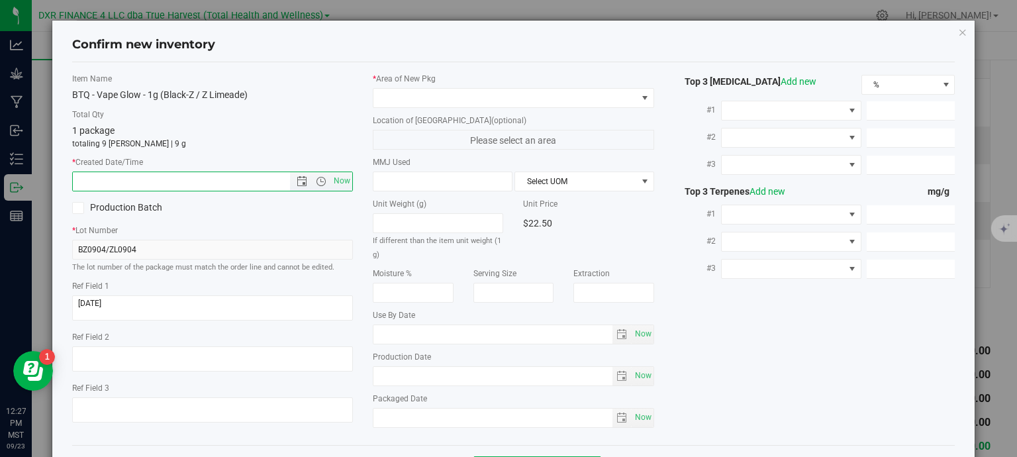
paste input "2025-09-04"
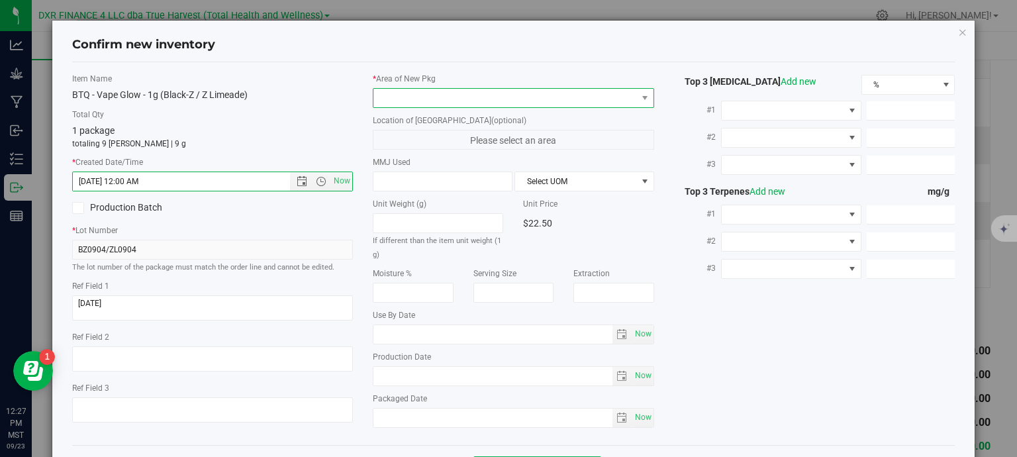
type input "9/4/2025 12:27 PM"
click at [401, 97] on span at bounding box center [506, 98] width 264 height 19
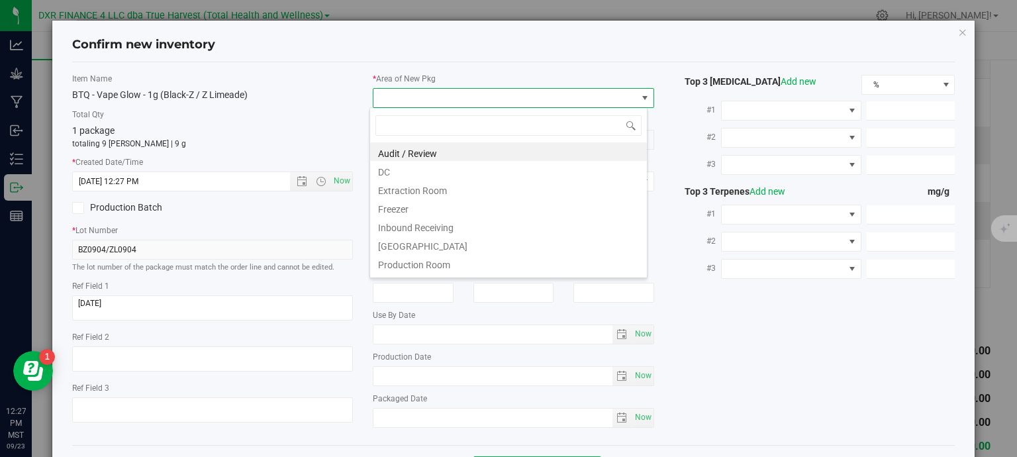
scroll to position [19, 278]
click at [407, 170] on li "DC" at bounding box center [508, 170] width 277 height 19
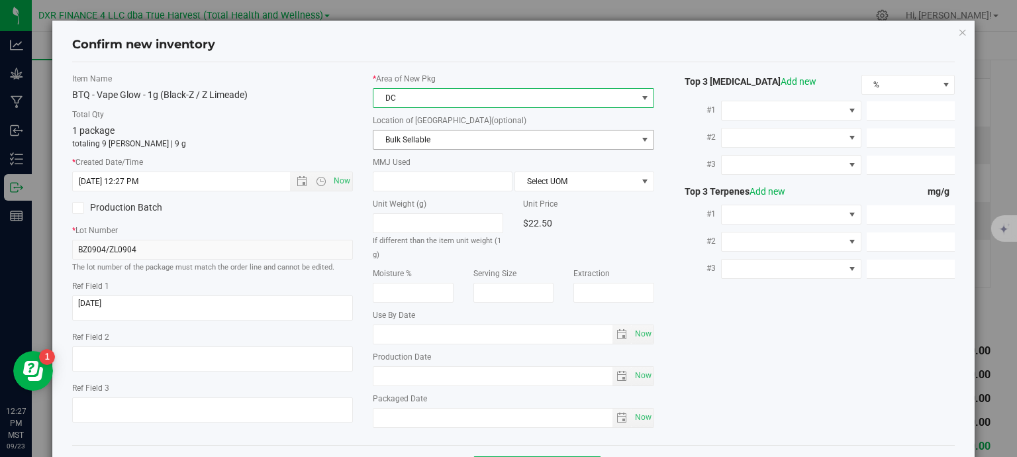
click at [429, 142] on span "Bulk Sellable" at bounding box center [506, 139] width 264 height 19
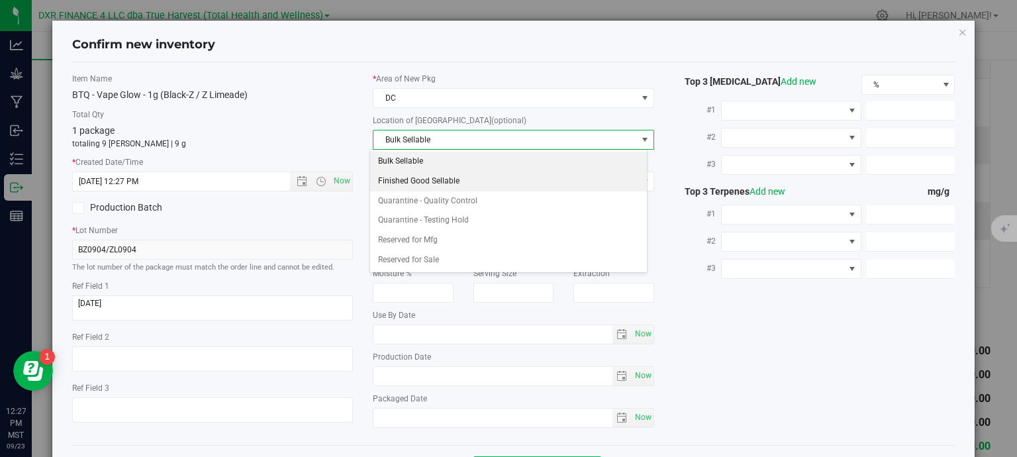
click at [448, 179] on li "Finished Good Sellable" at bounding box center [508, 182] width 277 height 20
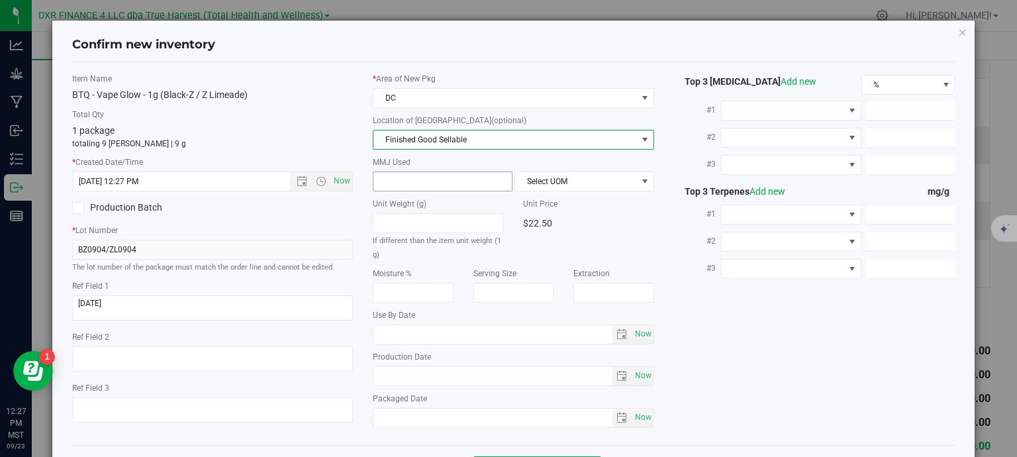
click at [457, 182] on span at bounding box center [443, 182] width 140 height 20
type input "1"
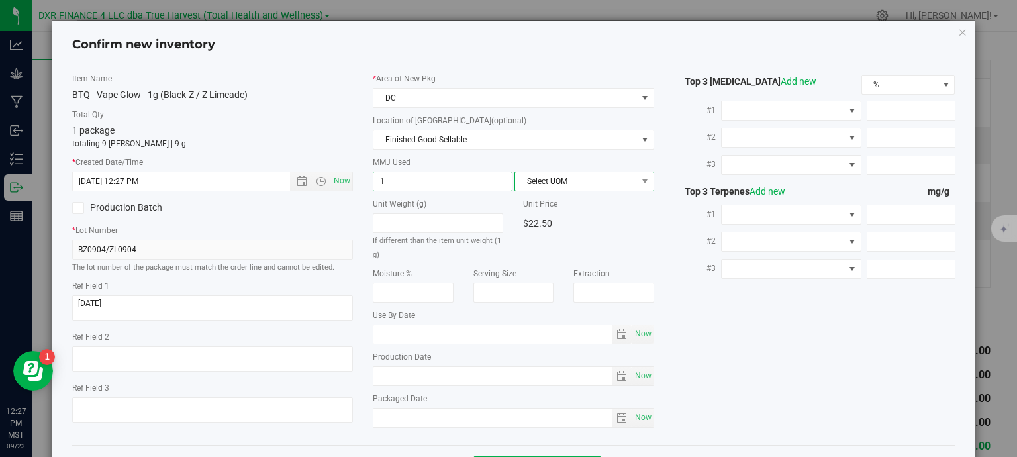
type input "1.0000"
click at [591, 181] on span "Select UOM" at bounding box center [576, 181] width 122 height 19
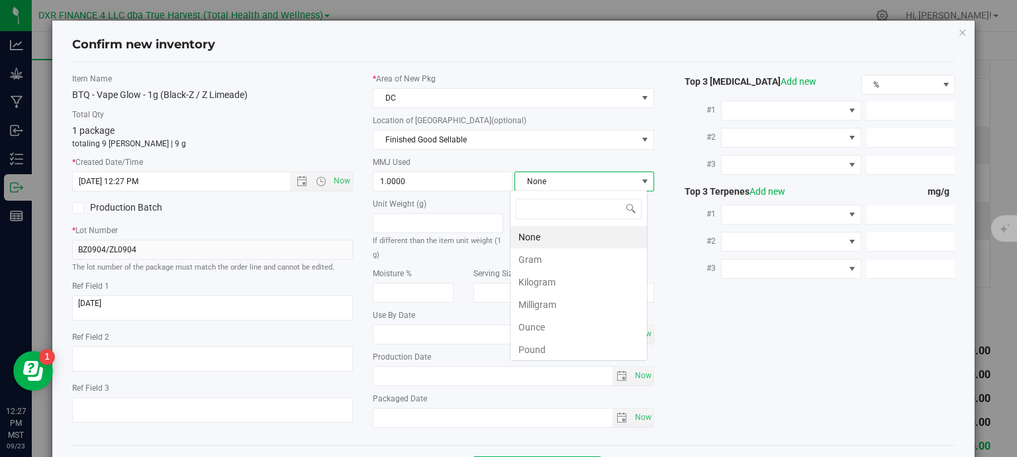
scroll to position [19, 138]
click at [568, 260] on li "Gram" at bounding box center [579, 259] width 136 height 23
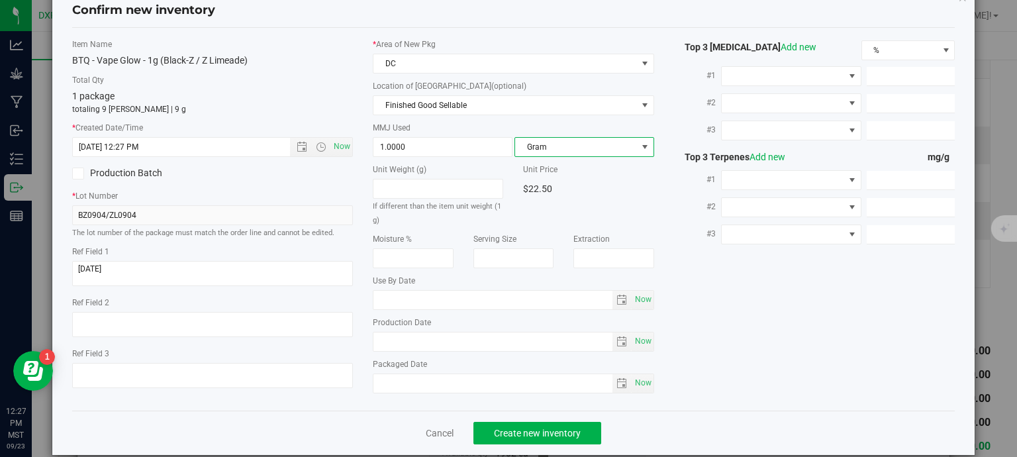
scroll to position [50, 0]
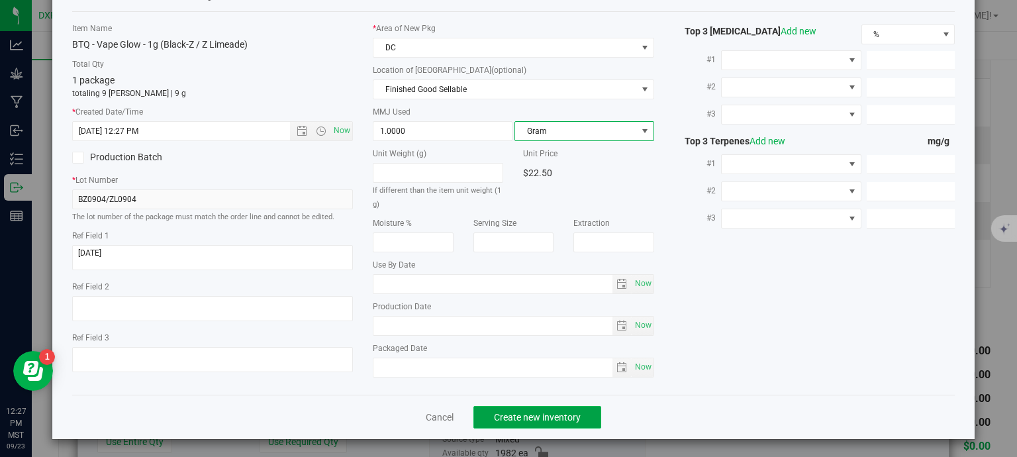
click at [572, 418] on span "Create new inventory" at bounding box center [537, 417] width 87 height 11
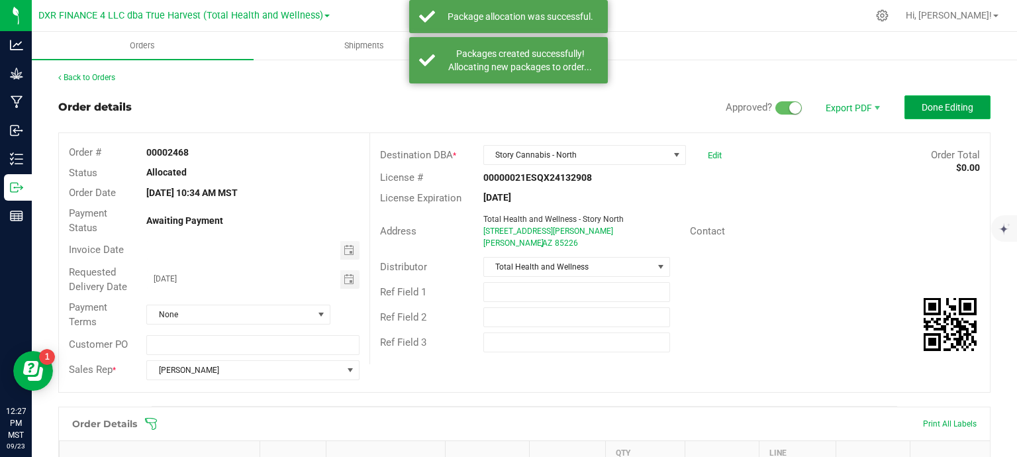
click at [934, 111] on span "Done Editing" at bounding box center [948, 107] width 52 height 11
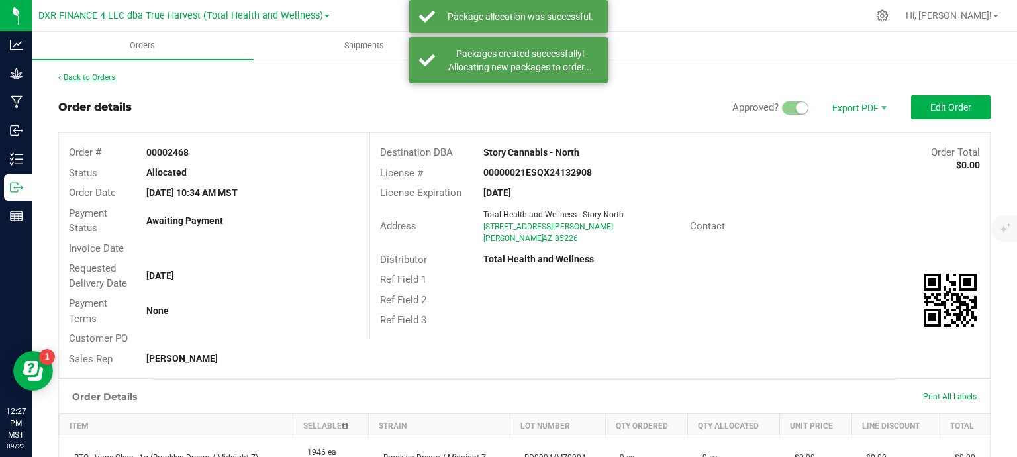
click at [87, 80] on link "Back to Orders" at bounding box center [86, 77] width 57 height 9
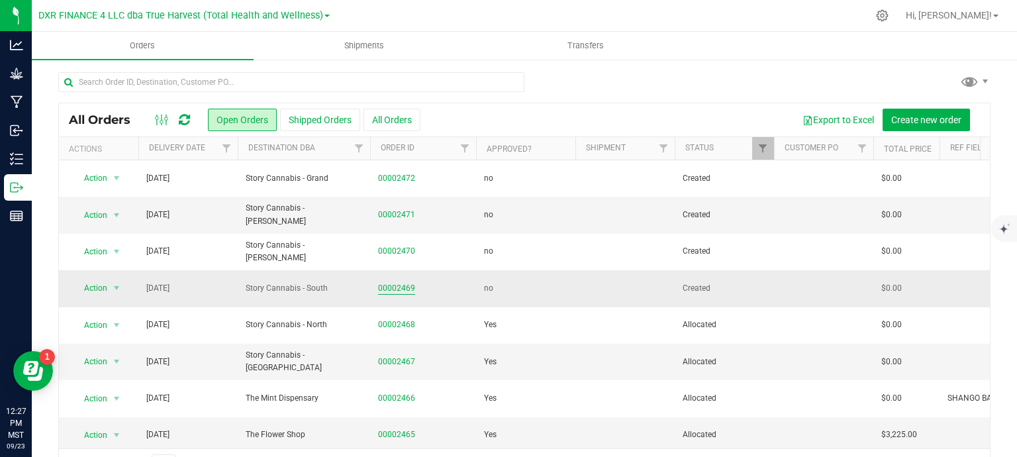
click at [395, 291] on link "00002469" at bounding box center [396, 288] width 37 height 13
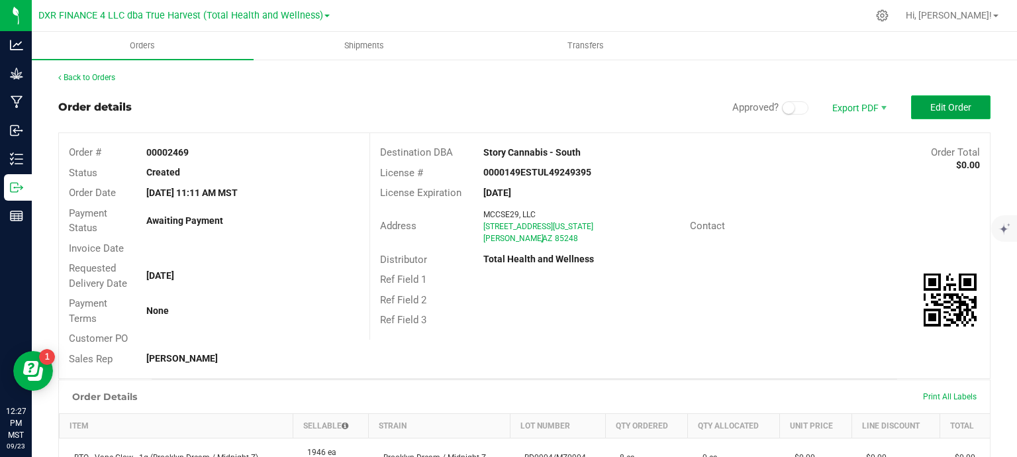
click at [940, 115] on button "Edit Order" at bounding box center [950, 107] width 79 height 24
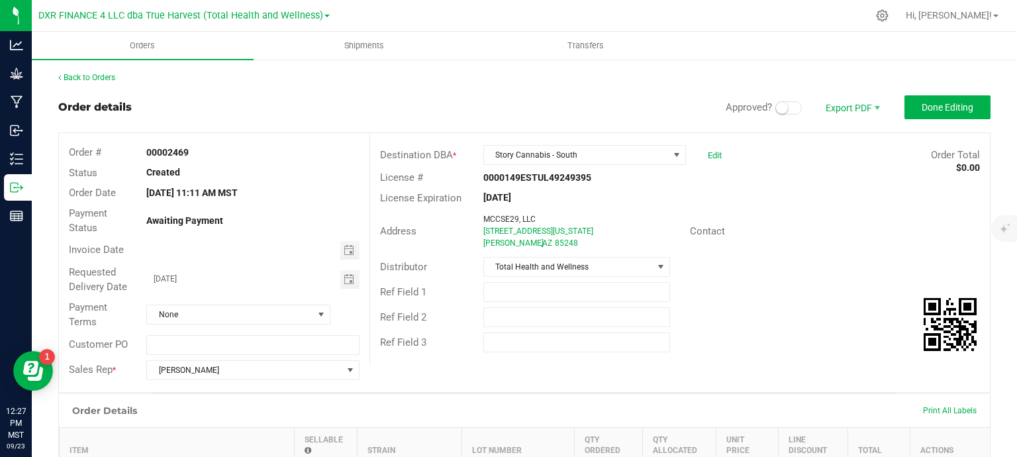
click at [779, 106] on span at bounding box center [788, 107] width 26 height 13
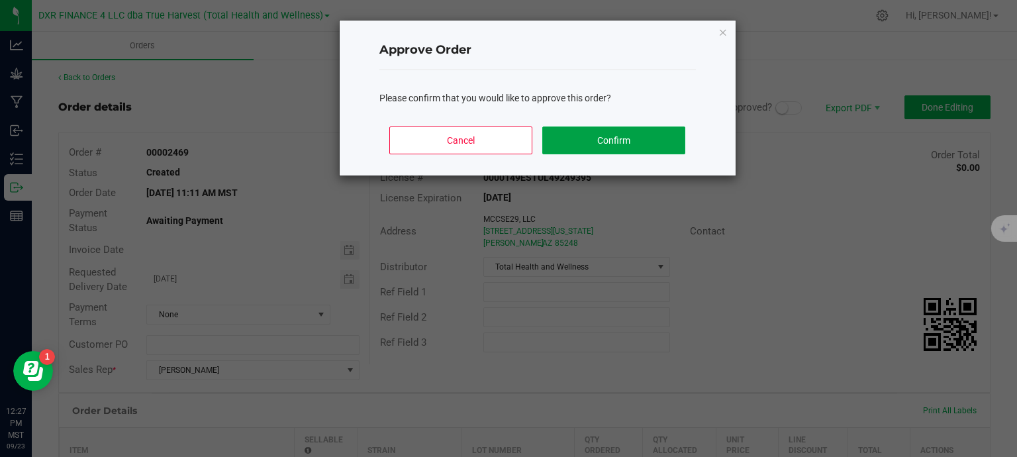
drag, startPoint x: 621, startPoint y: 131, endPoint x: 633, endPoint y: 137, distance: 13.3
click at [623, 134] on button "Confirm" at bounding box center [613, 140] width 142 height 28
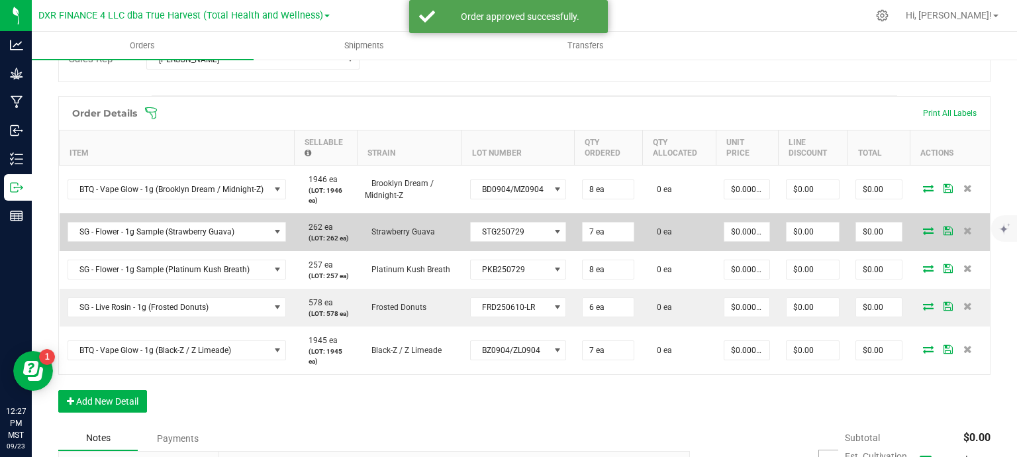
scroll to position [397, 0]
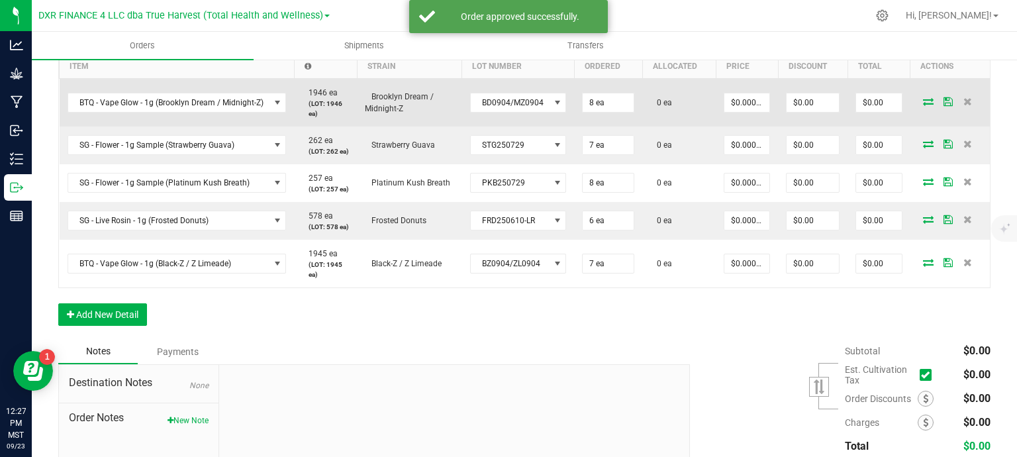
click at [923, 103] on icon at bounding box center [928, 101] width 11 height 8
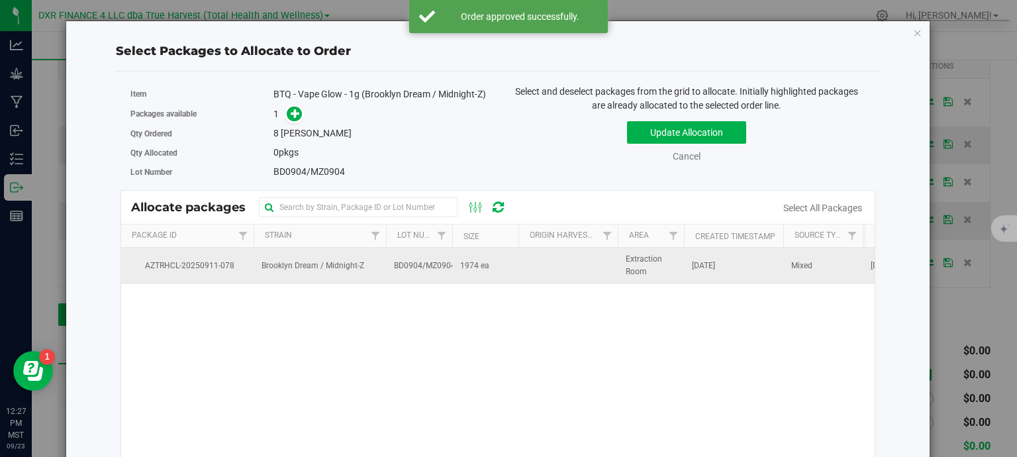
click at [487, 270] on span "1974 ea" at bounding box center [474, 266] width 29 height 13
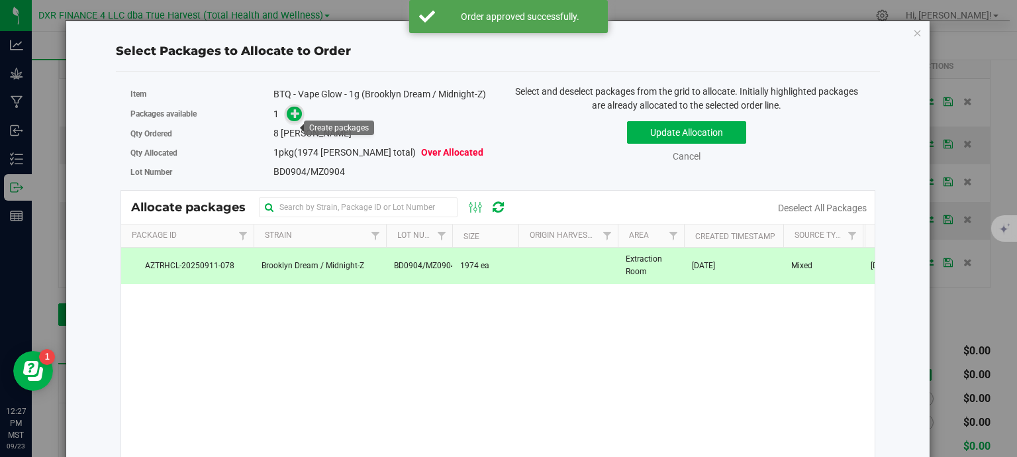
click at [295, 118] on icon at bounding box center [295, 113] width 9 height 9
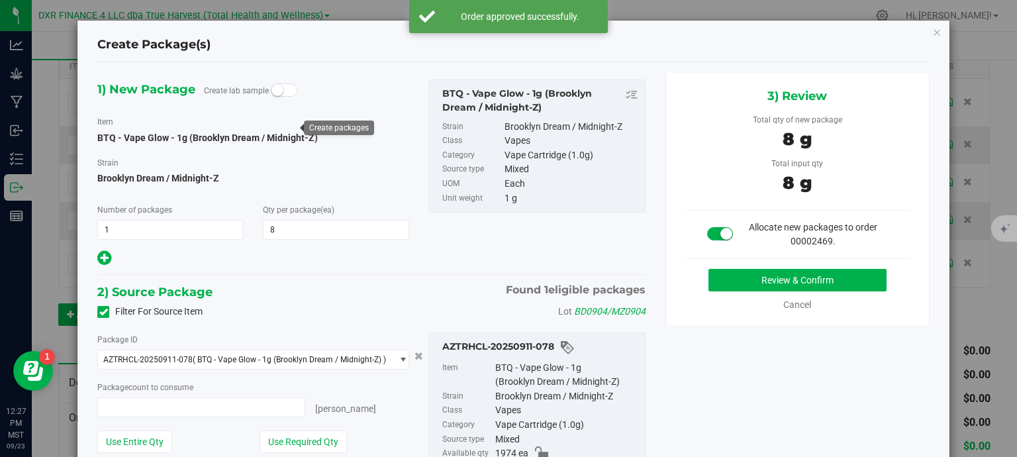
type input "8 ea"
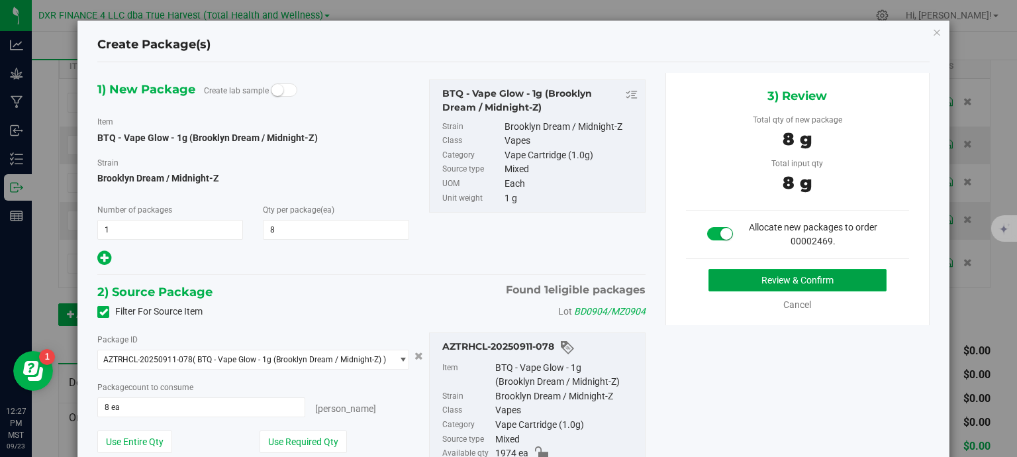
click at [820, 272] on button "Review & Confirm" at bounding box center [798, 280] width 178 height 23
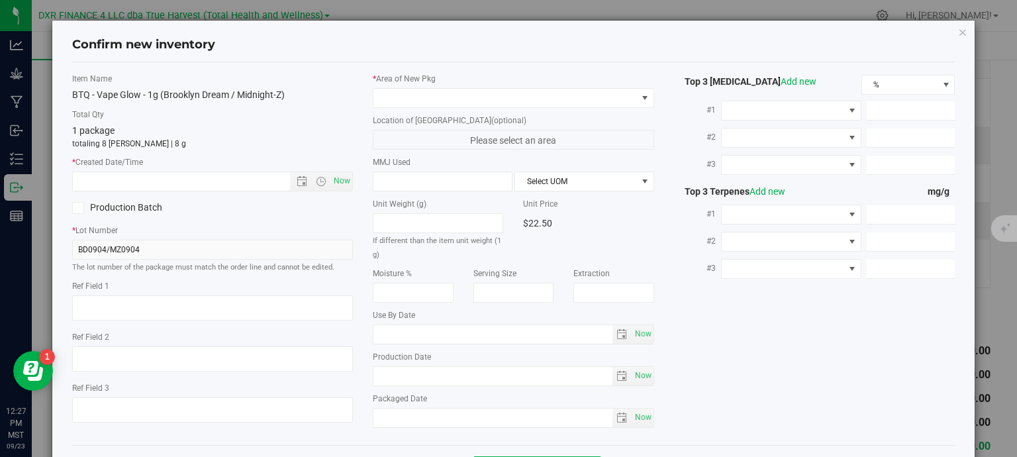
type textarea "2025-09-04"
click at [120, 303] on textarea at bounding box center [212, 307] width 281 height 25
click at [119, 303] on textarea at bounding box center [212, 307] width 281 height 25
click at [150, 183] on input "text" at bounding box center [193, 181] width 240 height 19
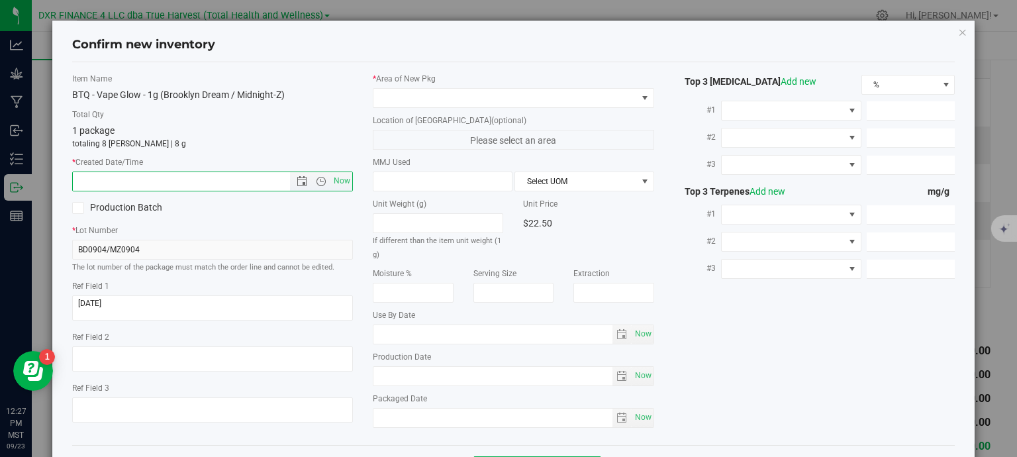
paste input "2025-09-04"
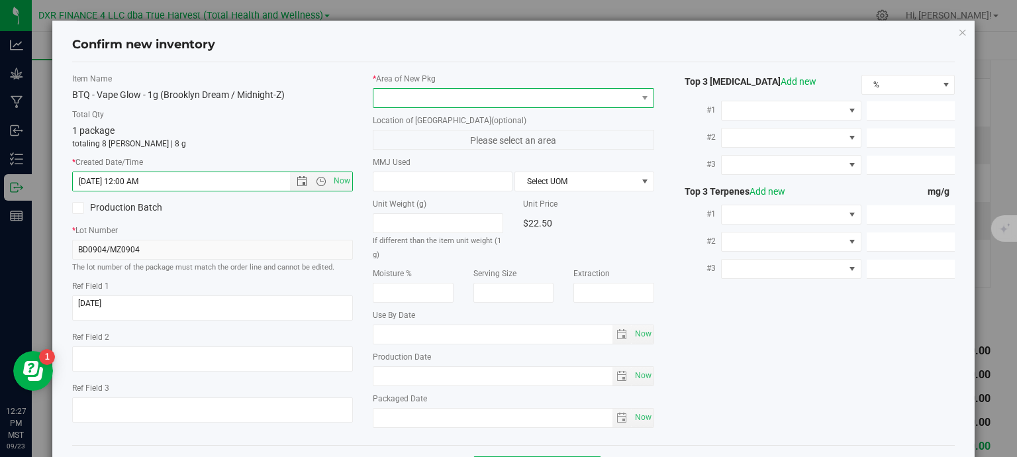
type input "9/4/2025 12:27 PM"
click at [413, 95] on span at bounding box center [506, 98] width 264 height 19
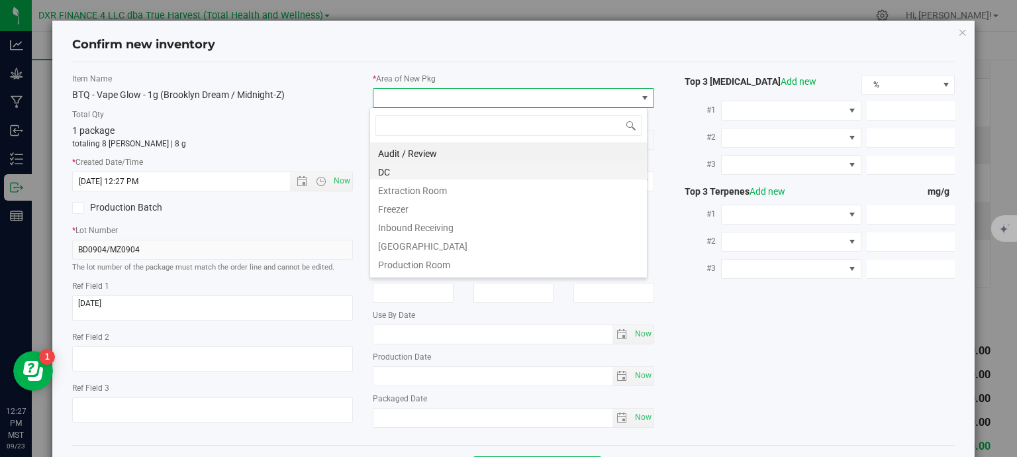
scroll to position [19, 278]
click at [440, 170] on li "DC" at bounding box center [508, 170] width 277 height 19
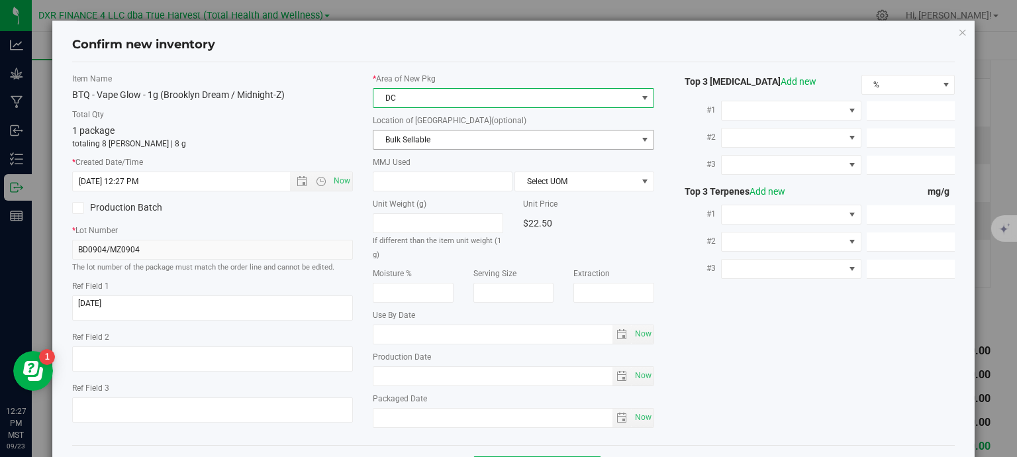
click at [448, 136] on span "Bulk Sellable" at bounding box center [506, 139] width 264 height 19
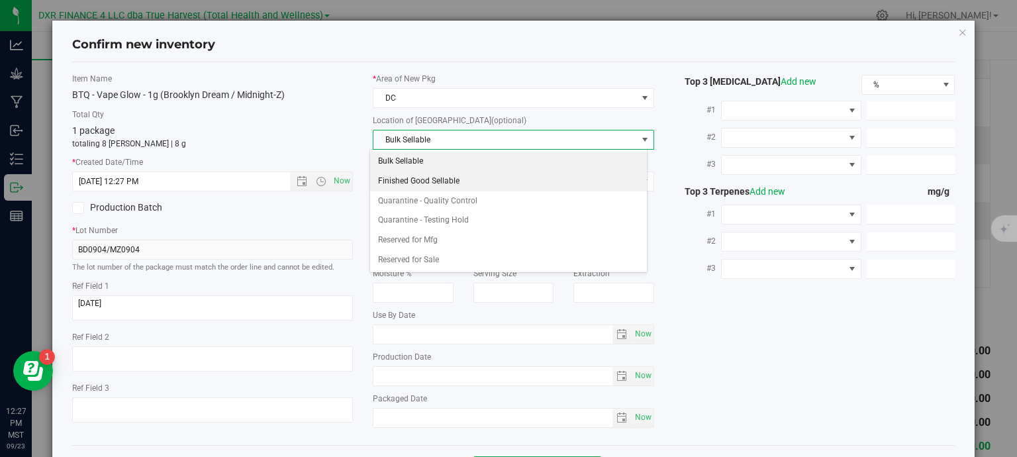
click at [448, 175] on li "Finished Good Sellable" at bounding box center [508, 182] width 277 height 20
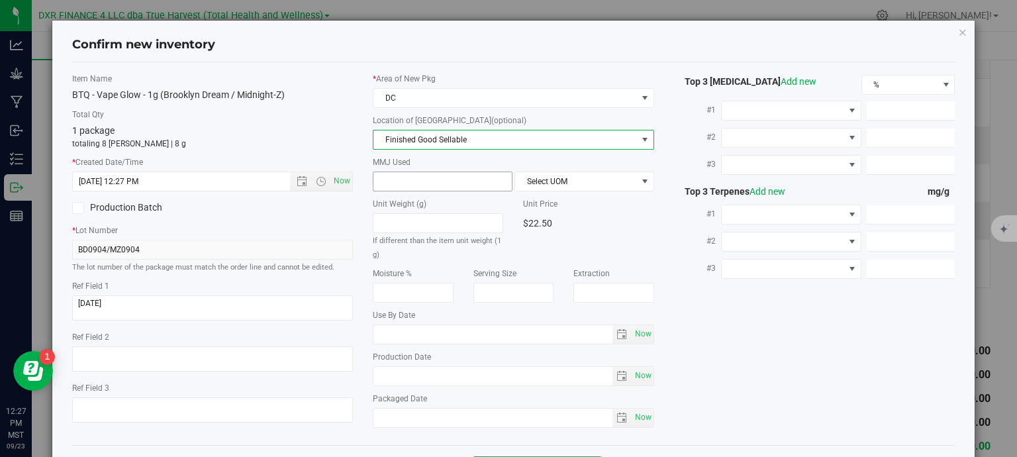
click at [430, 181] on span at bounding box center [443, 182] width 140 height 20
type input "1"
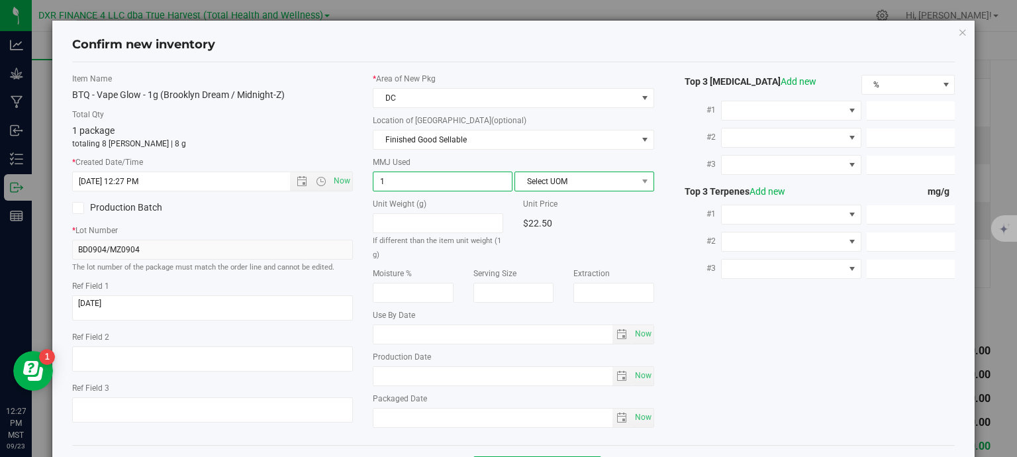
type input "1.0000"
click at [569, 182] on span "Select UOM" at bounding box center [576, 181] width 122 height 19
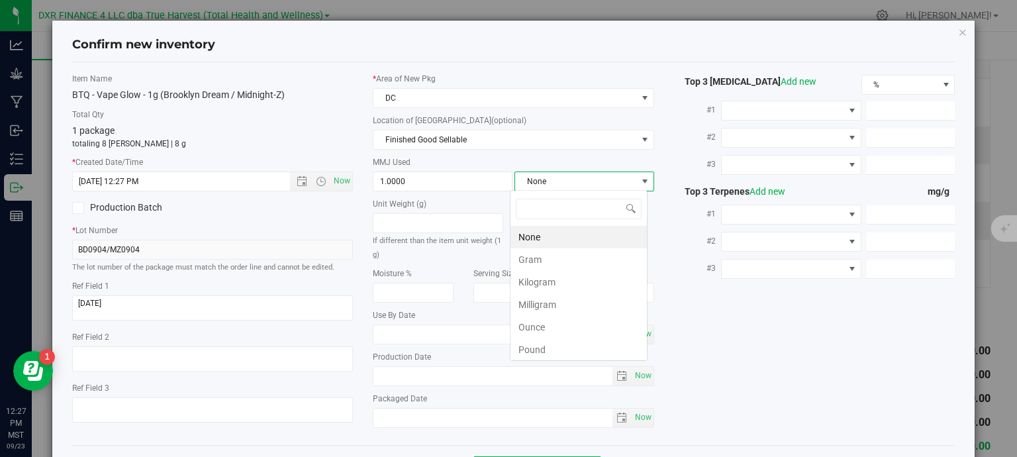
scroll to position [19, 138]
click at [538, 264] on li "Gram" at bounding box center [579, 259] width 136 height 23
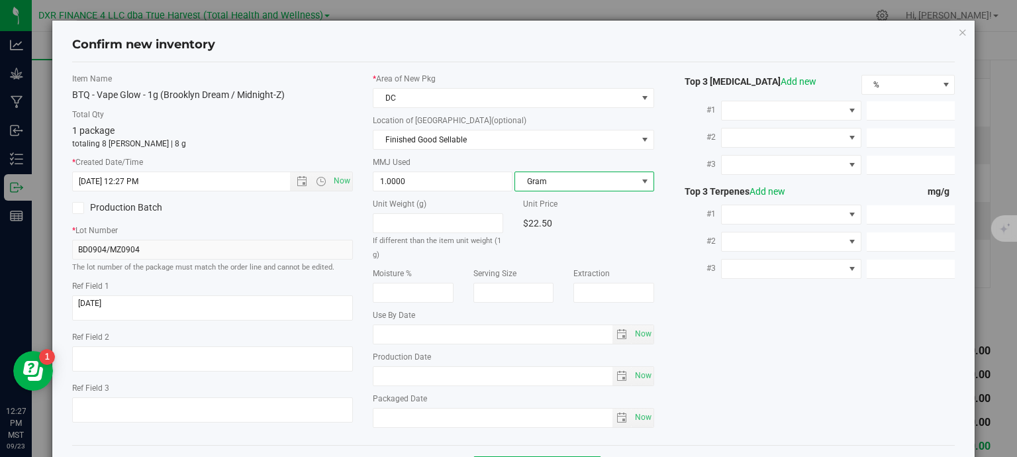
scroll to position [50, 0]
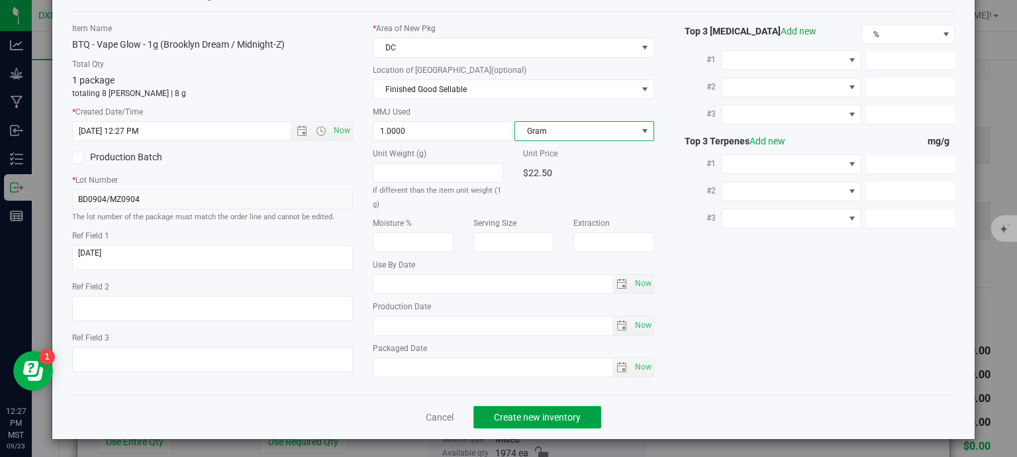
click at [554, 415] on span "Create new inventory" at bounding box center [537, 417] width 87 height 11
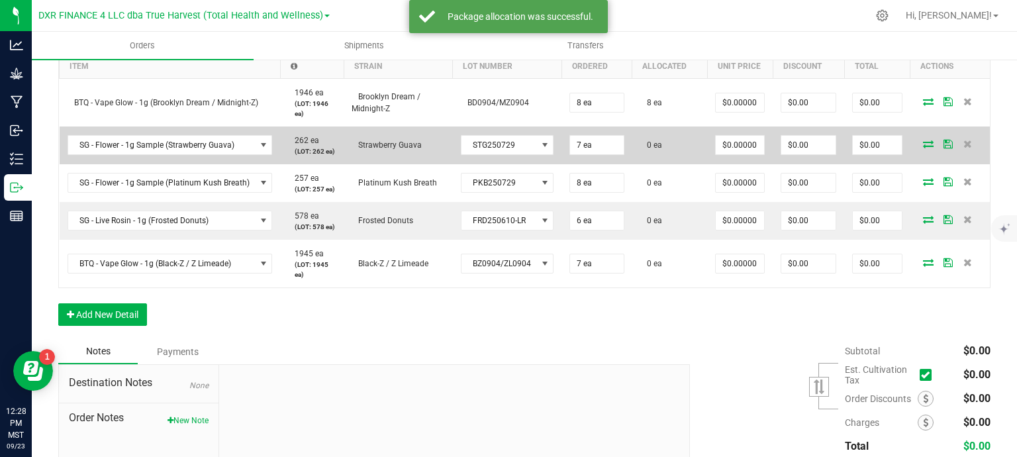
click at [923, 145] on icon at bounding box center [928, 144] width 11 height 8
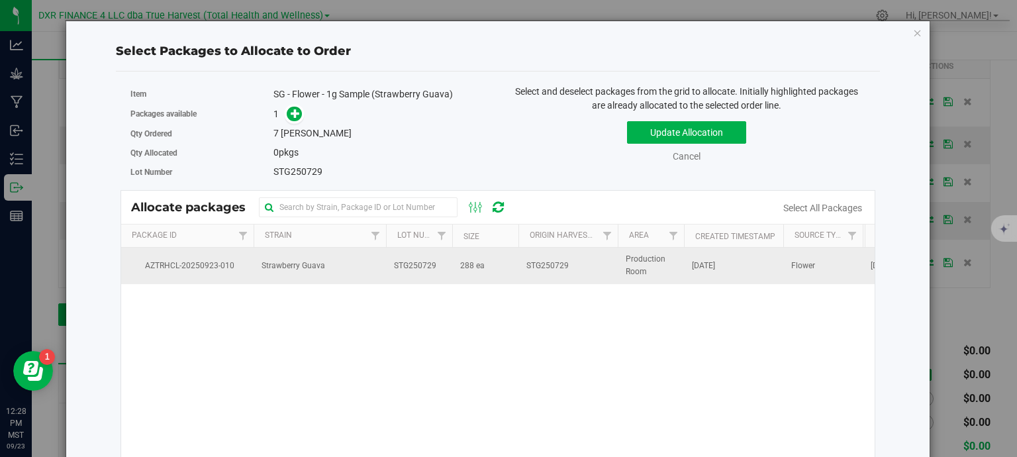
click at [501, 270] on td "288 ea" at bounding box center [485, 266] width 66 height 36
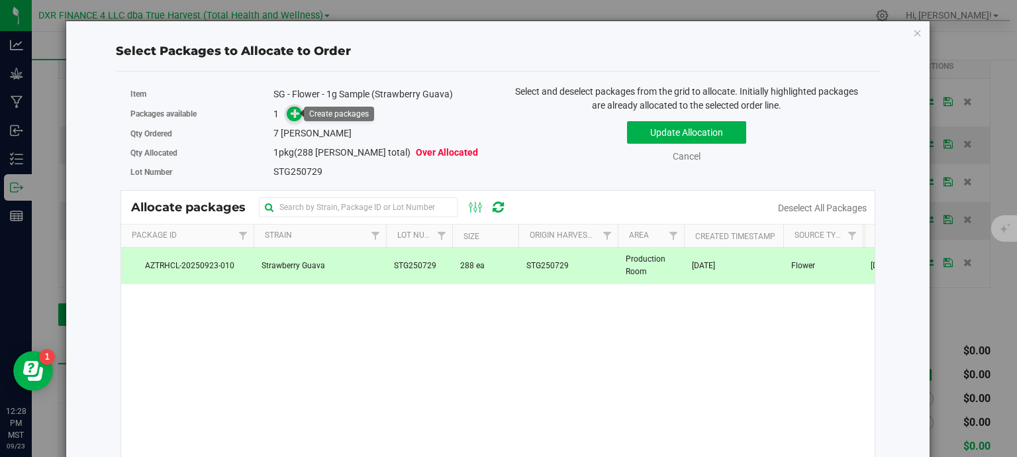
click at [293, 119] on span at bounding box center [294, 114] width 15 height 15
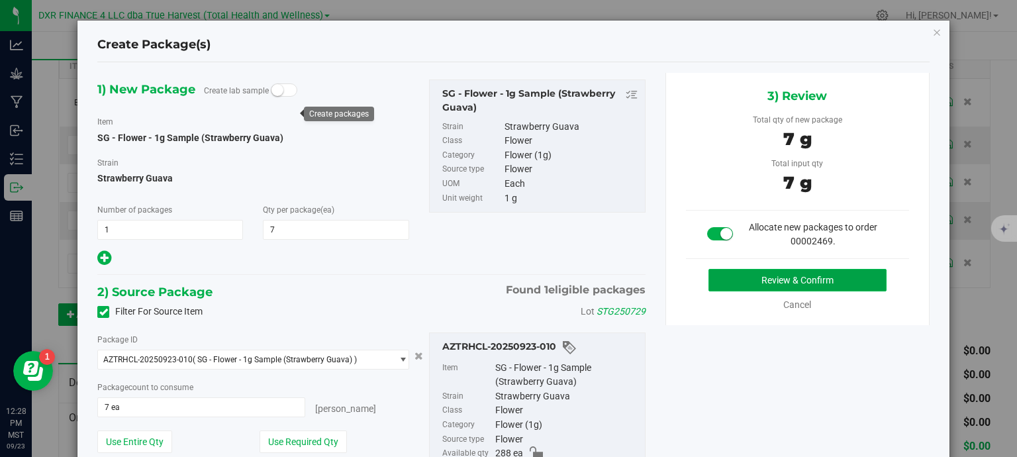
click at [760, 278] on button "Review & Confirm" at bounding box center [798, 280] width 178 height 23
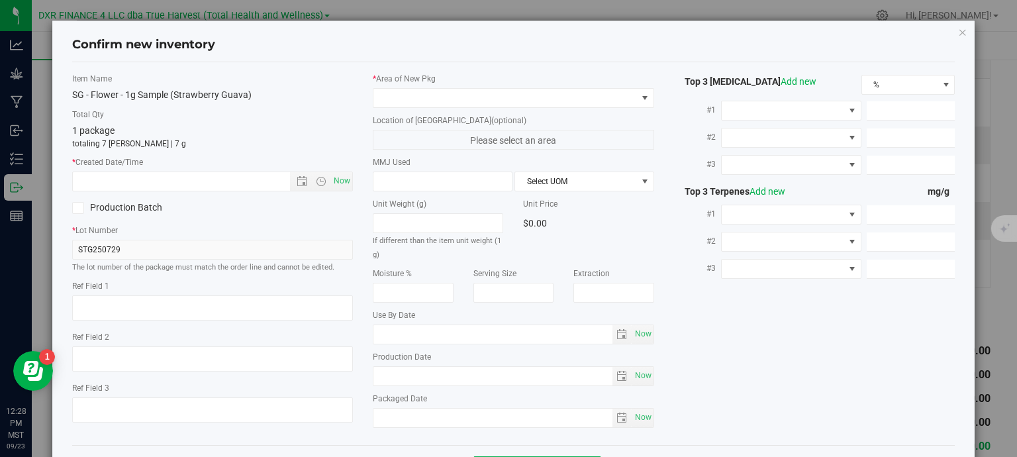
type textarea "2025-07-29"
click at [148, 299] on textarea at bounding box center [212, 307] width 281 height 25
click at [188, 177] on input "text" at bounding box center [193, 181] width 240 height 19
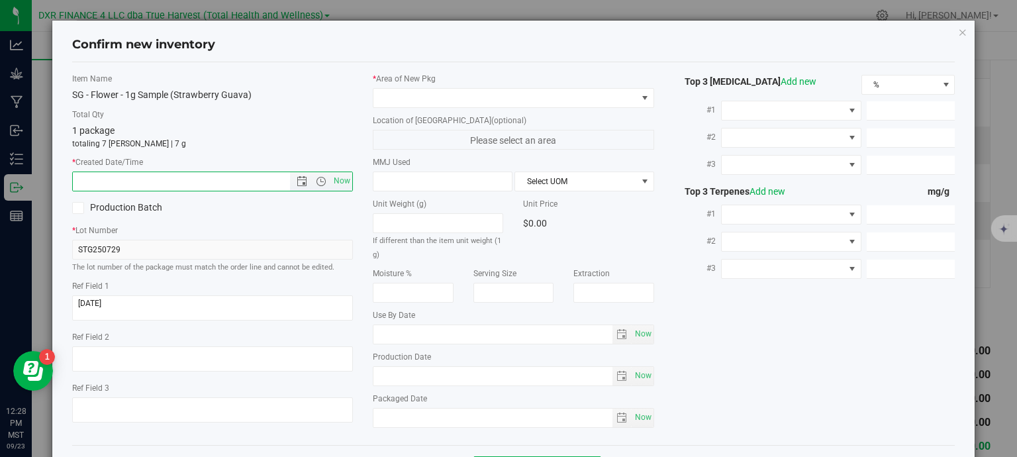
paste input "2025-07-29"
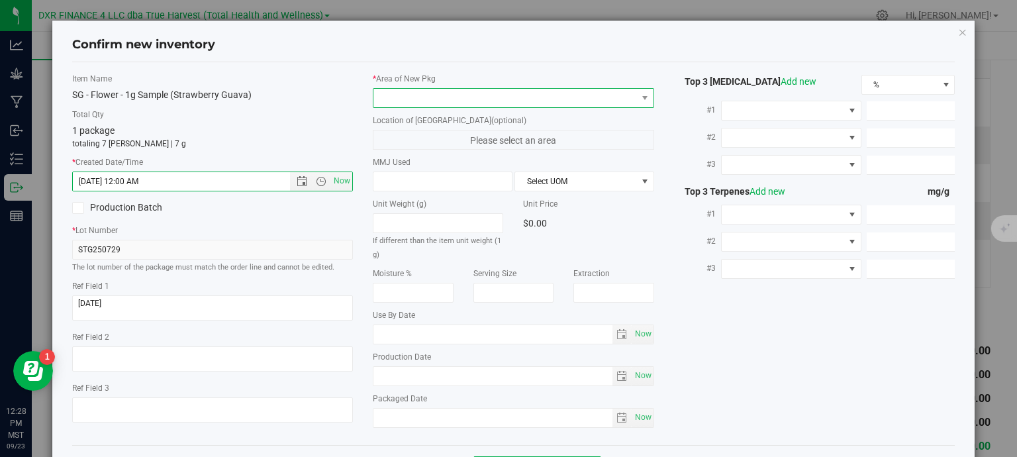
type input "7/29/2025 12:28 PM"
click at [416, 89] on span at bounding box center [513, 98] width 281 height 20
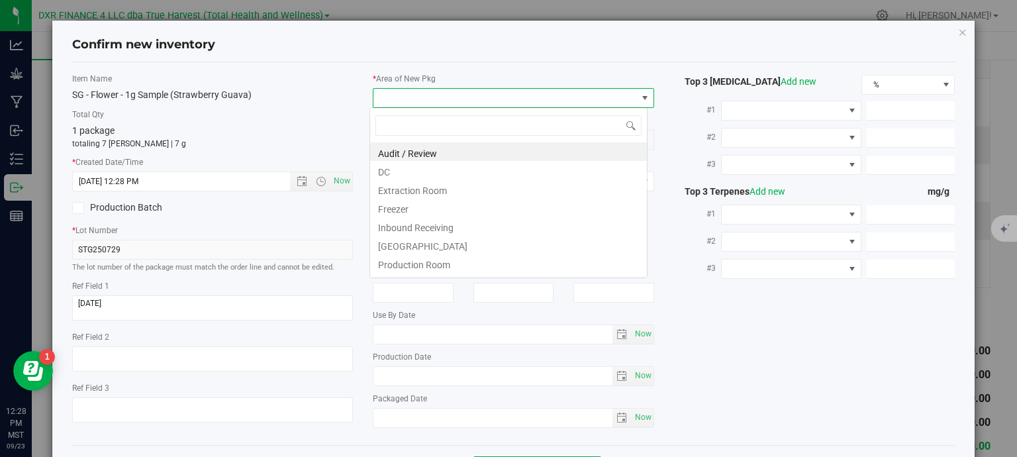
scroll to position [19, 278]
click at [417, 169] on li "DC" at bounding box center [508, 170] width 277 height 19
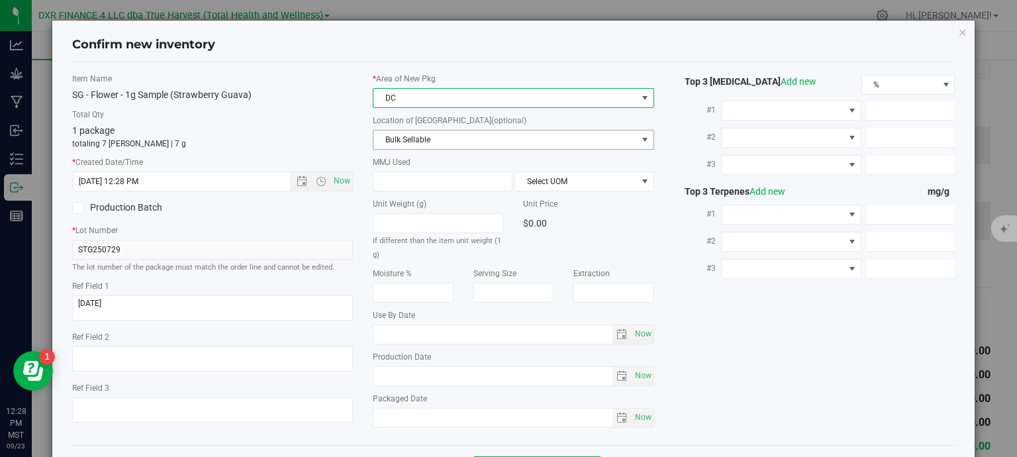
click at [434, 132] on span "Bulk Sellable" at bounding box center [506, 139] width 264 height 19
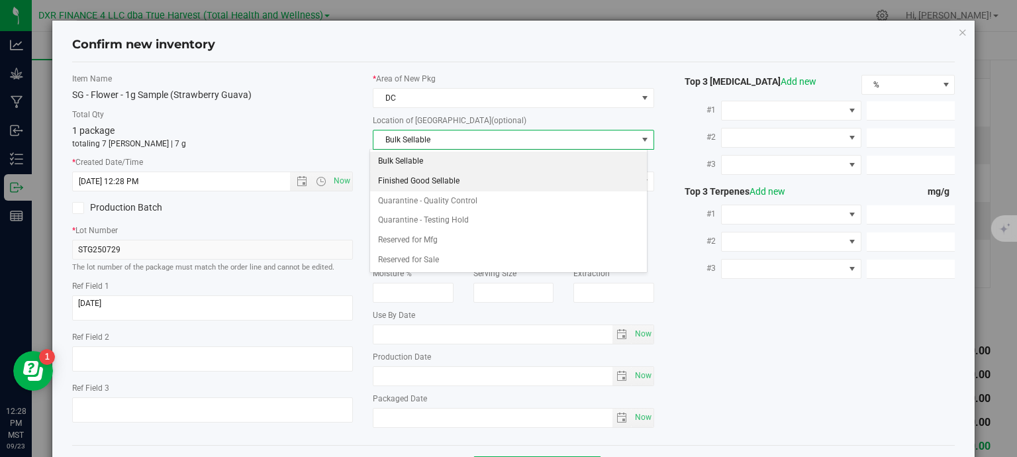
click at [435, 179] on li "Finished Good Sellable" at bounding box center [508, 182] width 277 height 20
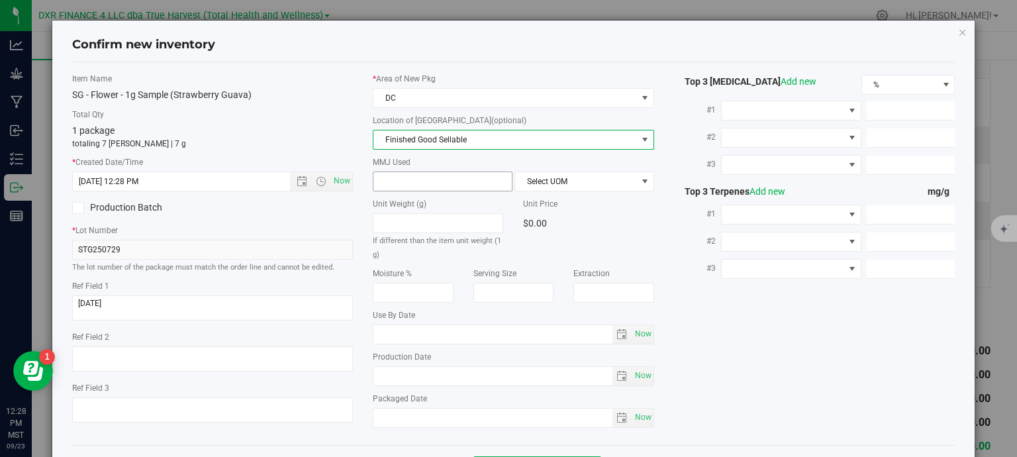
click at [420, 178] on span at bounding box center [443, 182] width 140 height 20
type input "1"
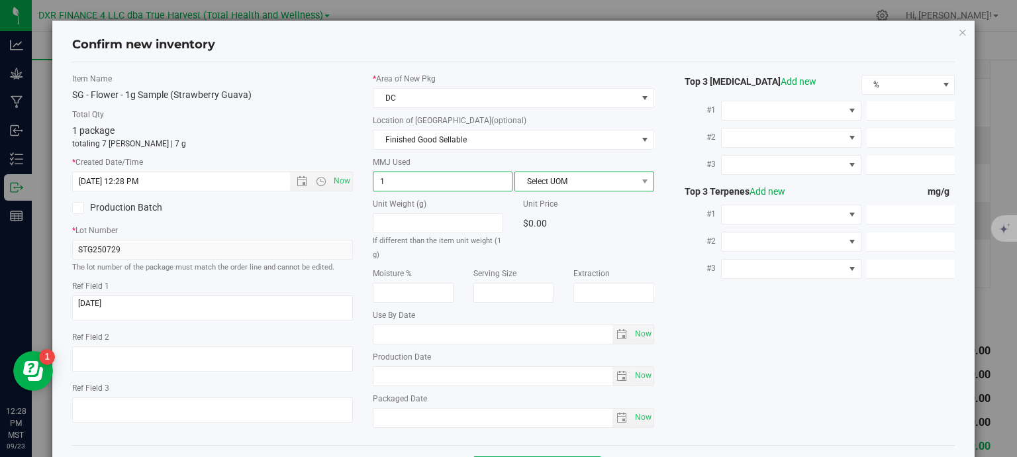
type input "1.0000"
click at [525, 184] on span "Select UOM" at bounding box center [576, 181] width 122 height 19
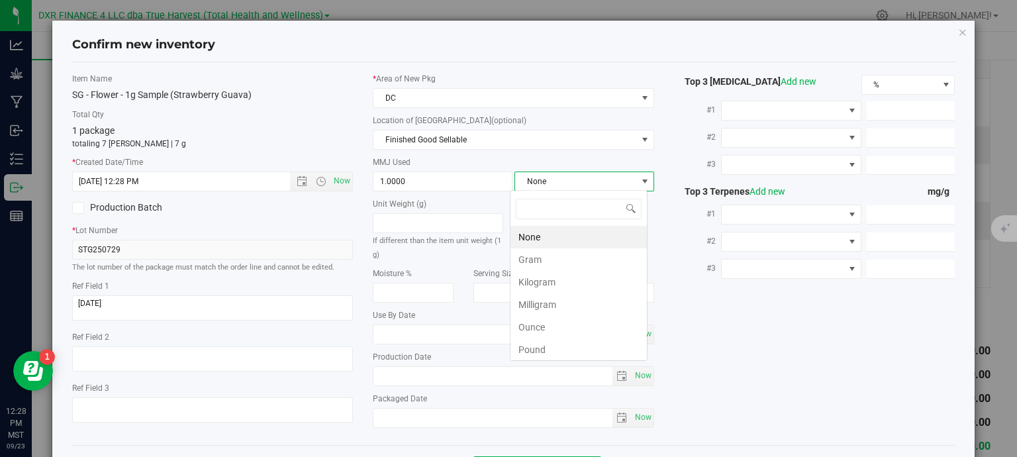
scroll to position [19, 138]
click at [544, 255] on li "Gram" at bounding box center [579, 259] width 136 height 23
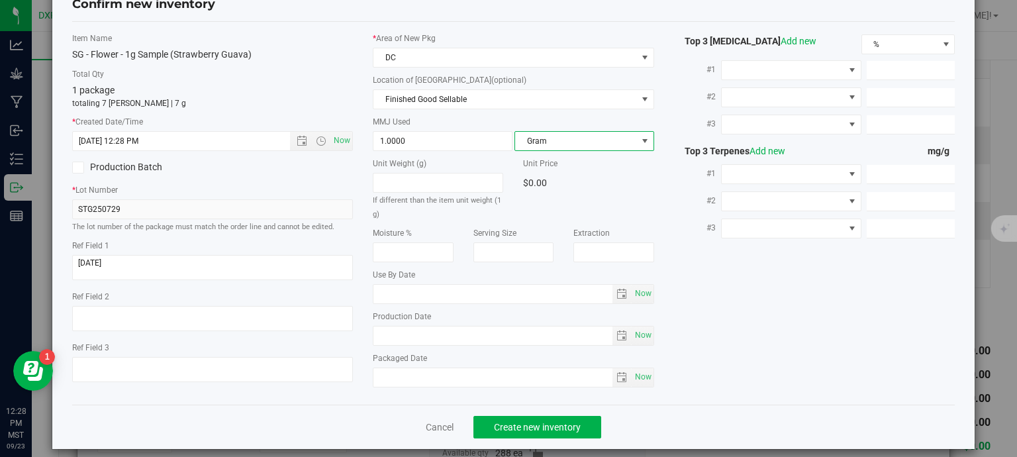
scroll to position [50, 0]
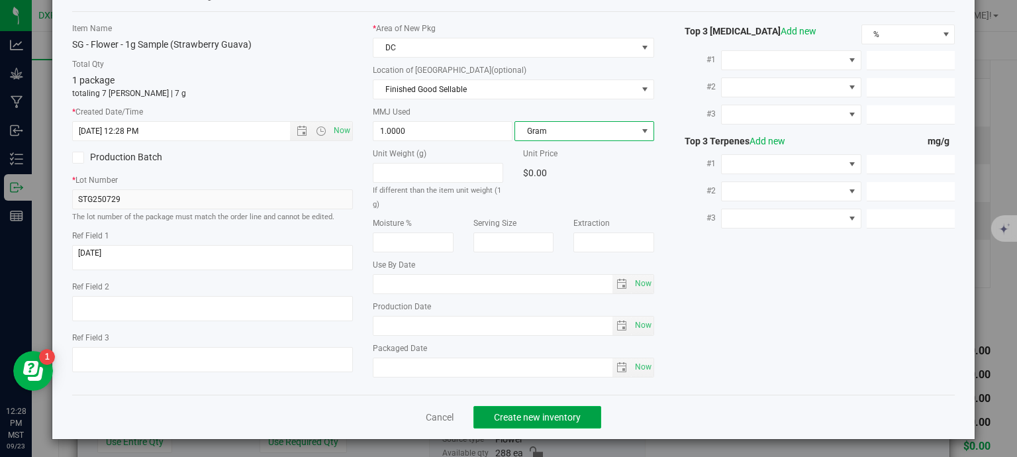
click at [541, 414] on span "Create new inventory" at bounding box center [537, 417] width 87 height 11
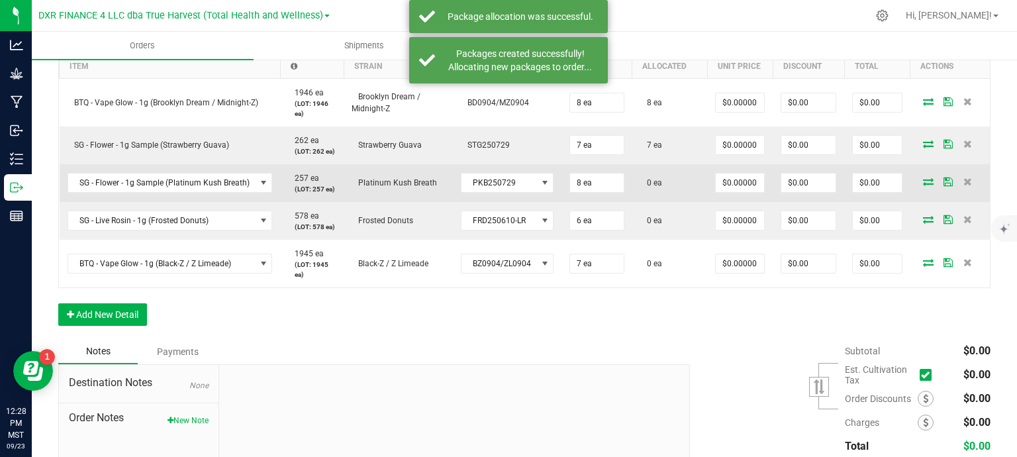
click at [923, 182] on icon at bounding box center [928, 181] width 11 height 8
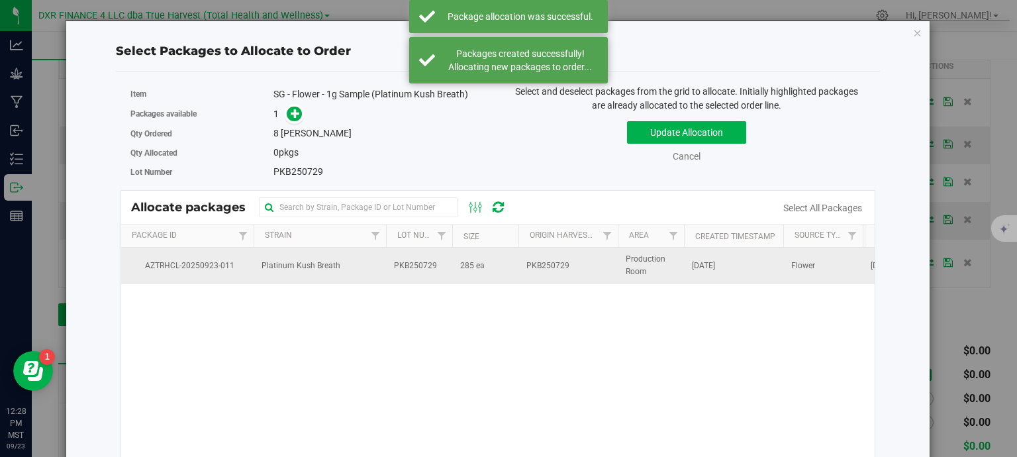
click at [468, 272] on td "285 ea" at bounding box center [485, 266] width 66 height 36
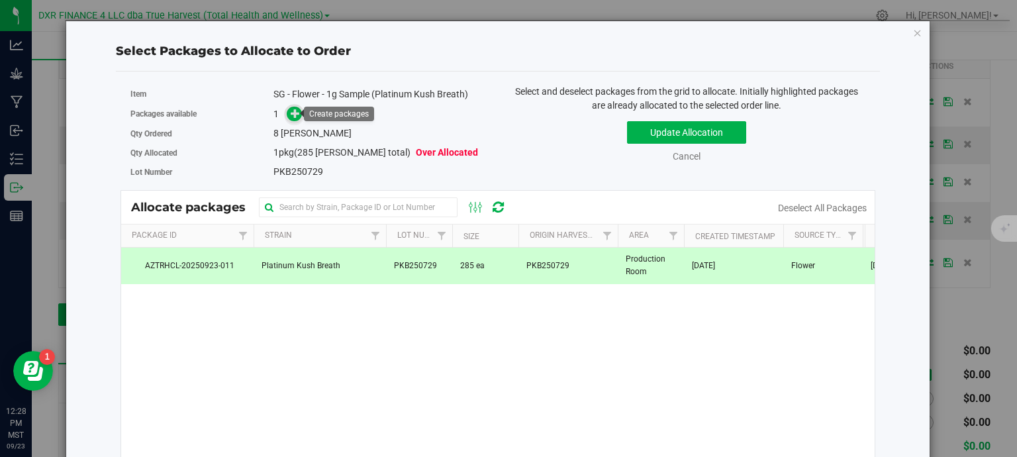
click at [291, 107] on span at bounding box center [294, 114] width 15 height 15
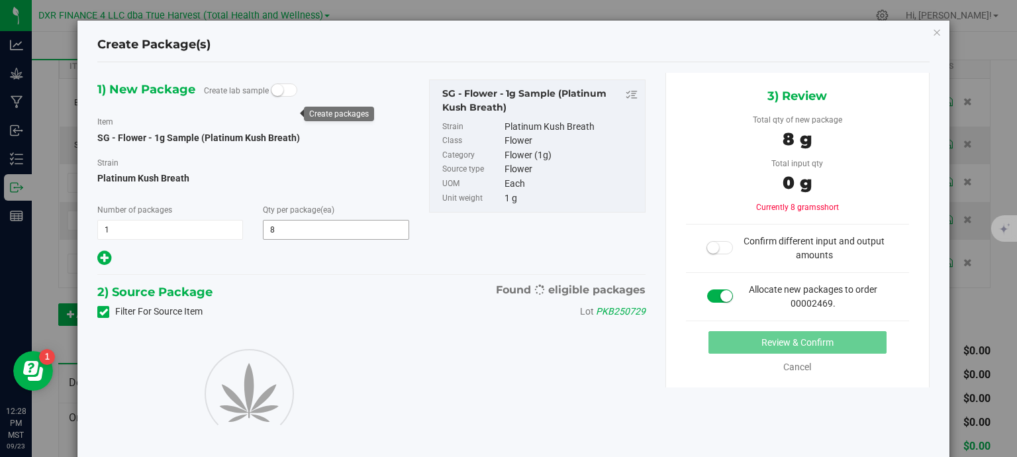
type input "8"
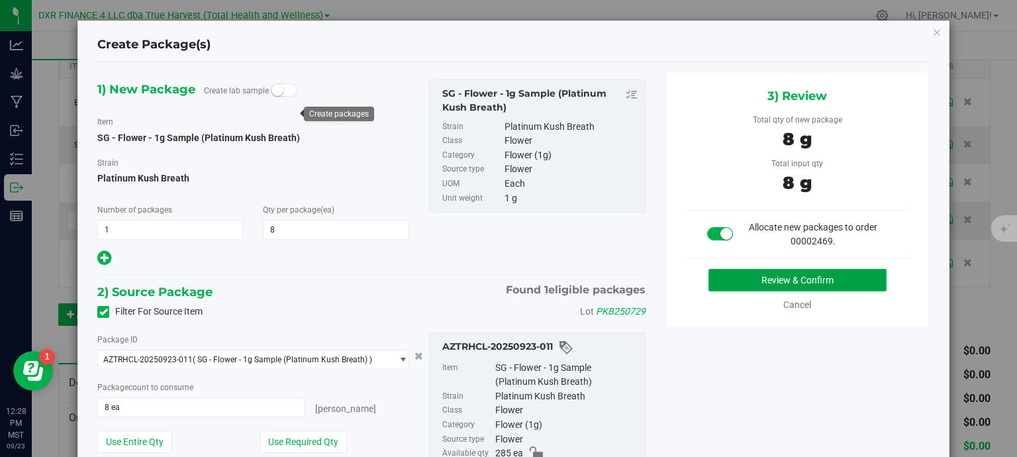
click at [827, 279] on button "Review & Confirm" at bounding box center [798, 280] width 178 height 23
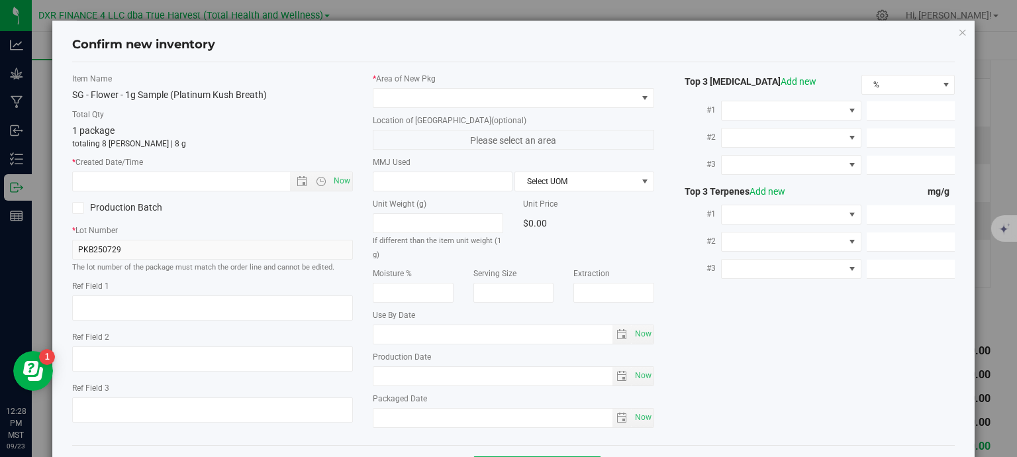
type textarea "2025-07-29"
click at [129, 303] on textarea at bounding box center [212, 307] width 281 height 25
click at [162, 182] on input "text" at bounding box center [193, 181] width 240 height 19
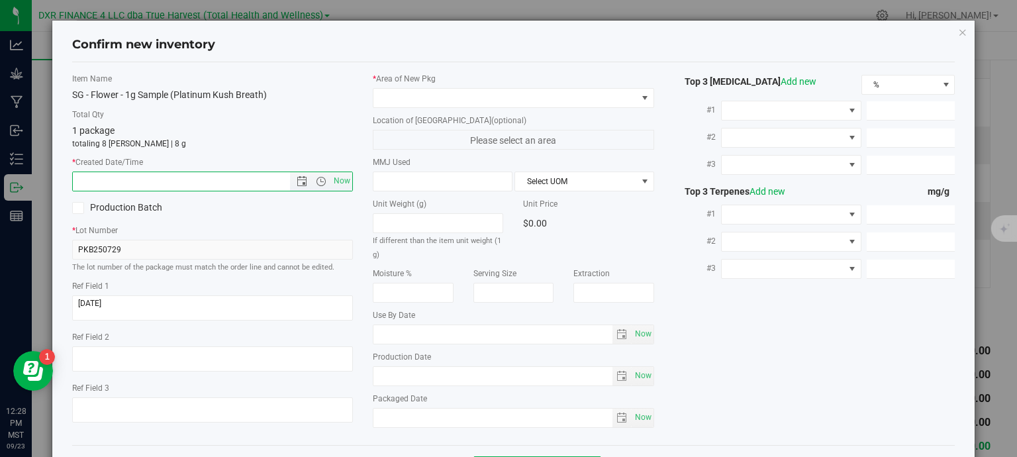
paste input "2025-07-29"
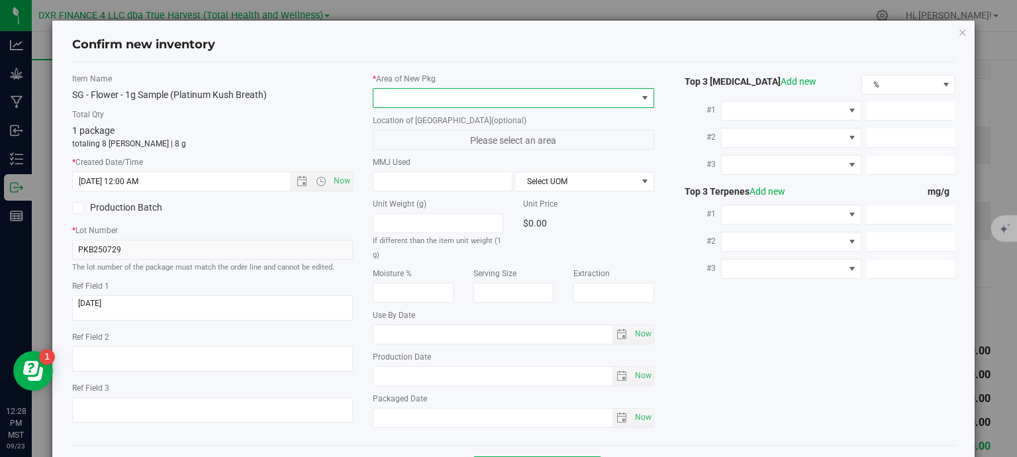
click at [430, 103] on span at bounding box center [506, 98] width 264 height 19
type input "7/29/2025 12:28 PM"
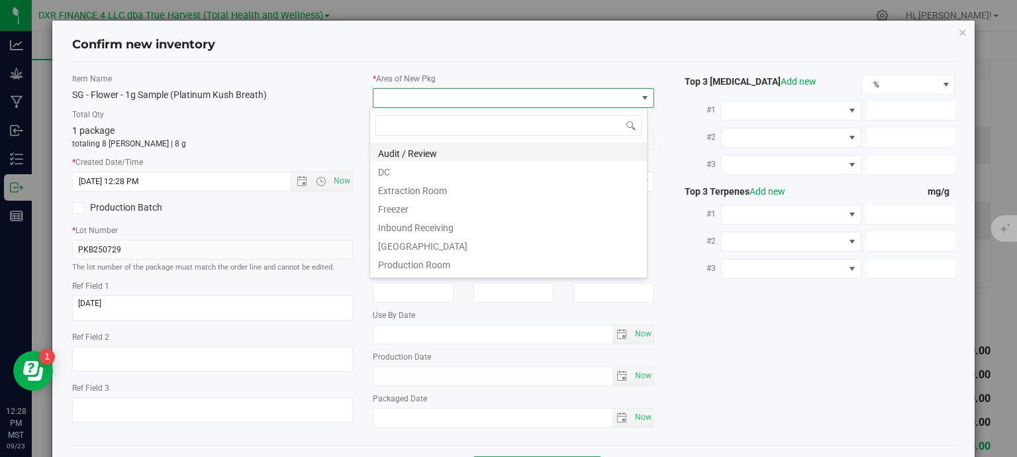
scroll to position [19, 278]
click at [430, 176] on li "DC" at bounding box center [508, 170] width 277 height 19
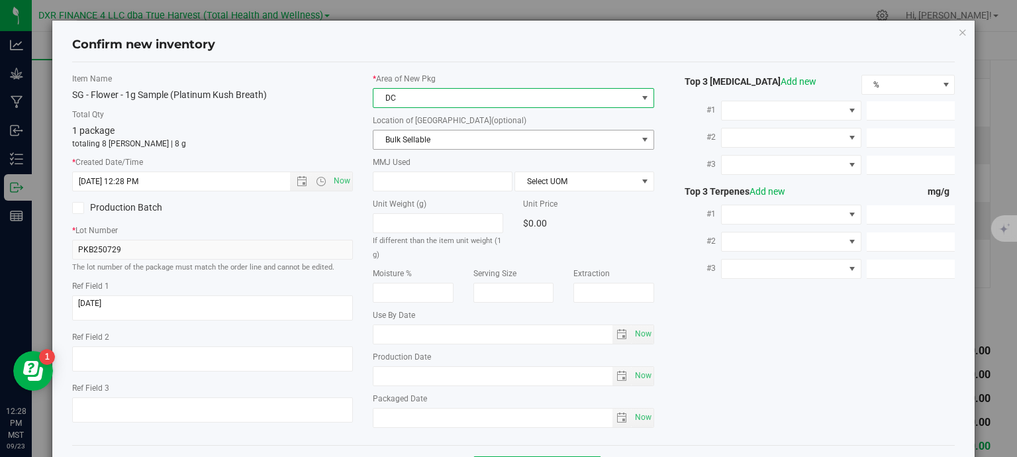
click at [453, 140] on span "Bulk Sellable" at bounding box center [506, 139] width 264 height 19
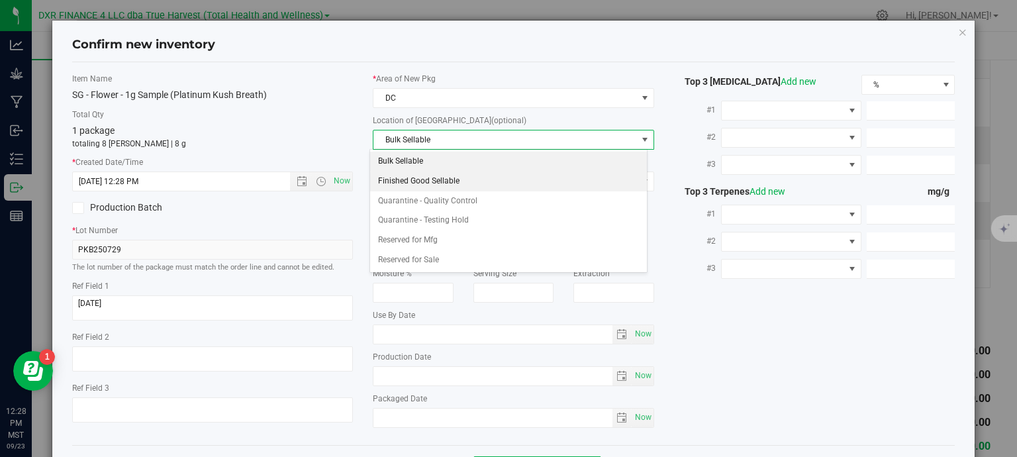
click at [451, 179] on li "Finished Good Sellable" at bounding box center [508, 182] width 277 height 20
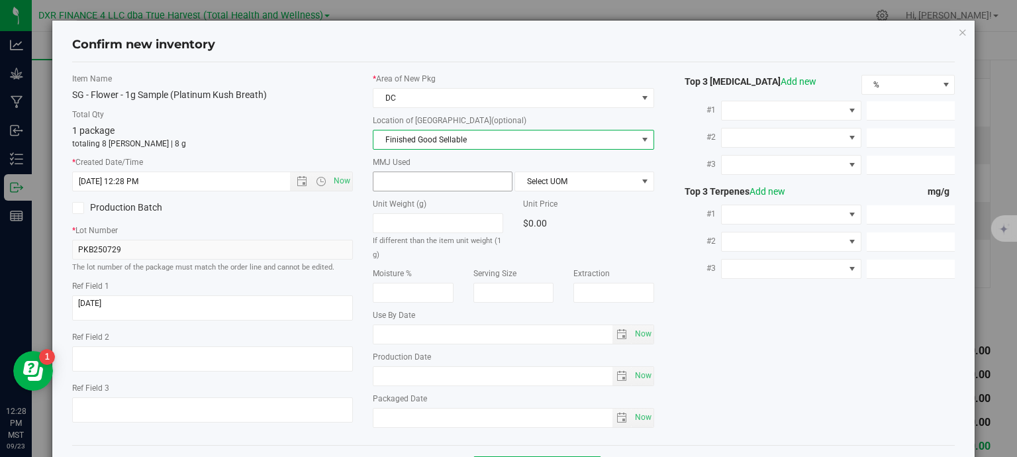
click at [440, 183] on span at bounding box center [443, 182] width 140 height 20
type input "1"
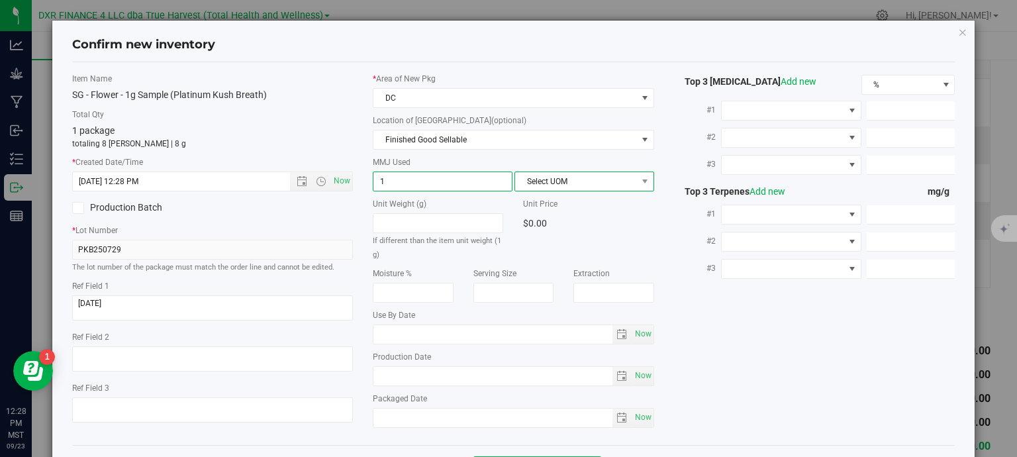
type input "1.0000"
click at [596, 177] on span "Select UOM" at bounding box center [576, 181] width 122 height 19
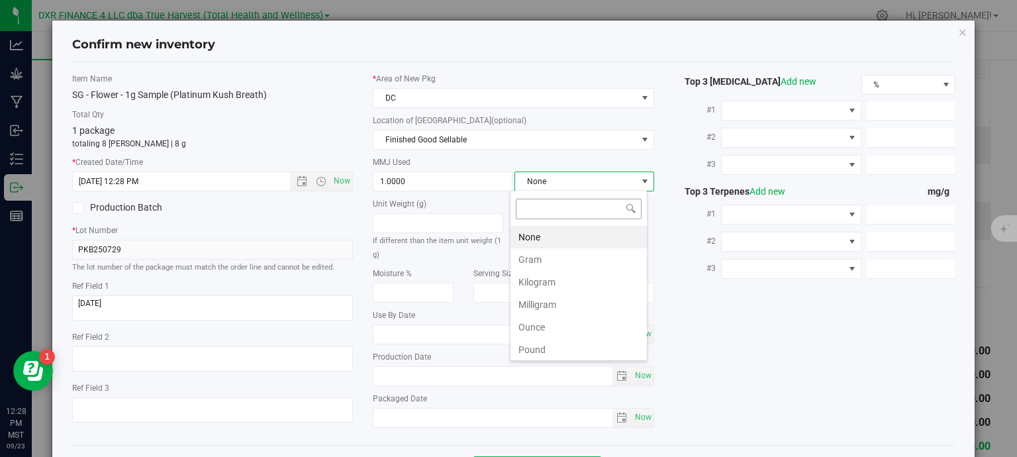
scroll to position [19, 138]
click at [544, 262] on li "Gram" at bounding box center [579, 259] width 136 height 23
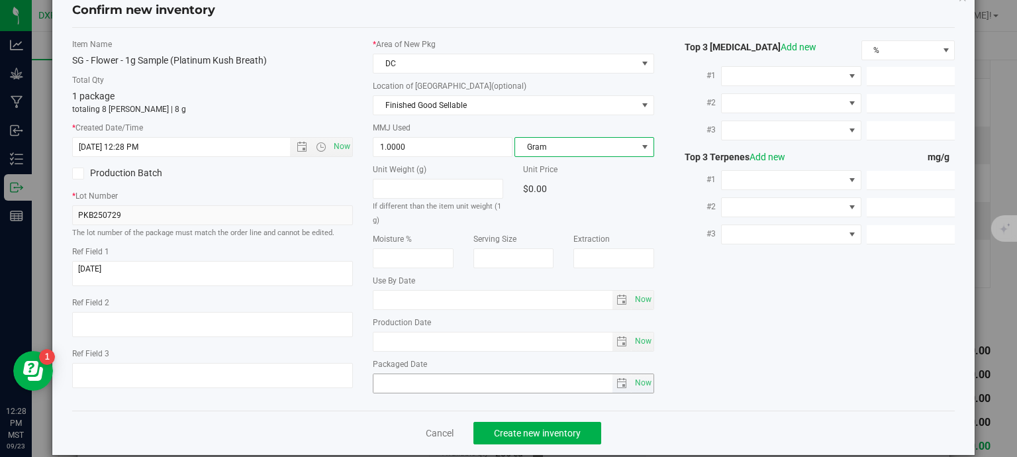
scroll to position [50, 0]
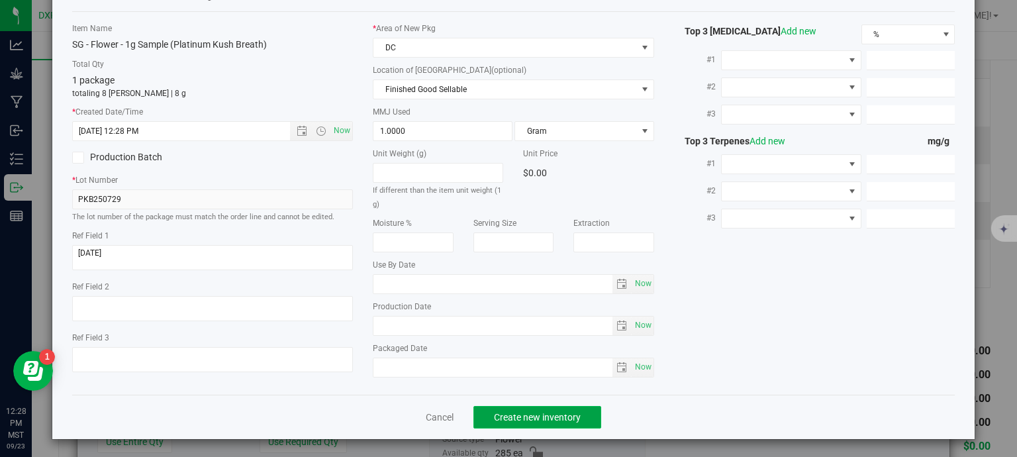
click at [529, 417] on span "Create new inventory" at bounding box center [537, 417] width 87 height 11
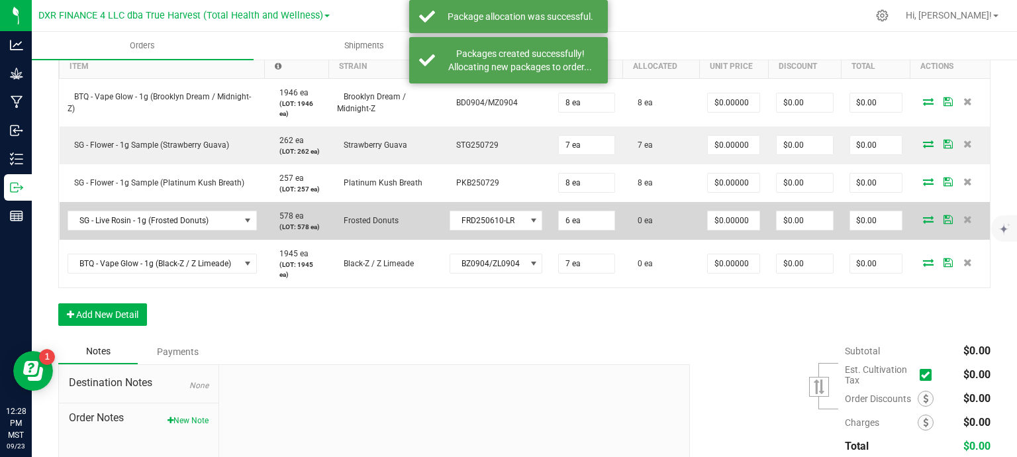
click at [923, 218] on icon at bounding box center [928, 219] width 11 height 8
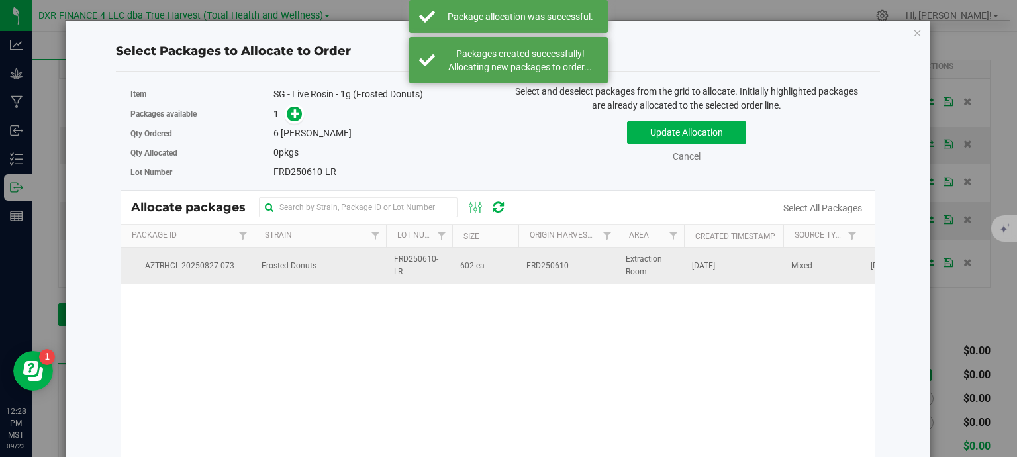
click at [411, 265] on span "FRD250610-LR" at bounding box center [419, 265] width 50 height 25
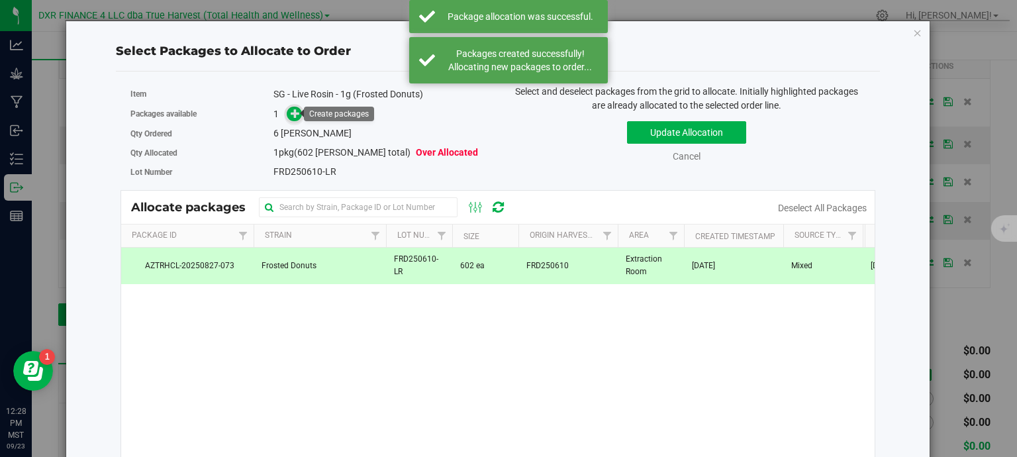
click at [291, 113] on icon at bounding box center [295, 113] width 9 height 9
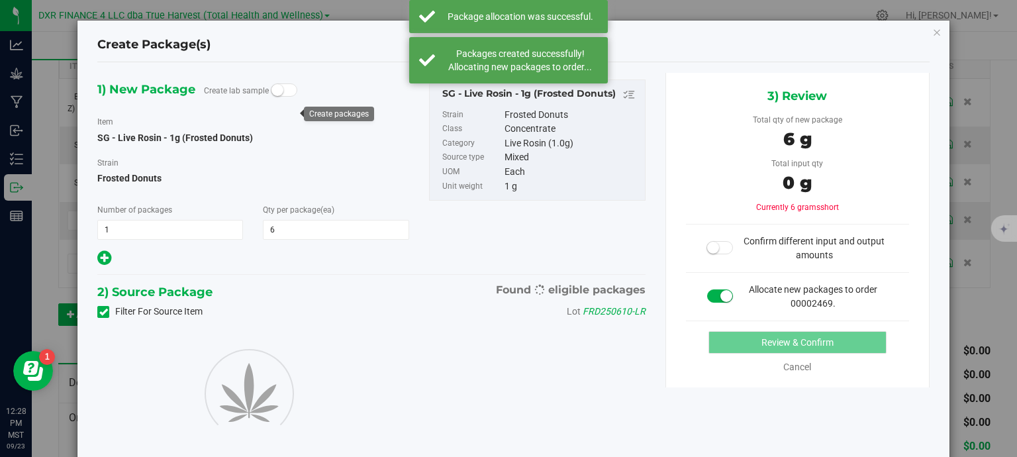
type input "6"
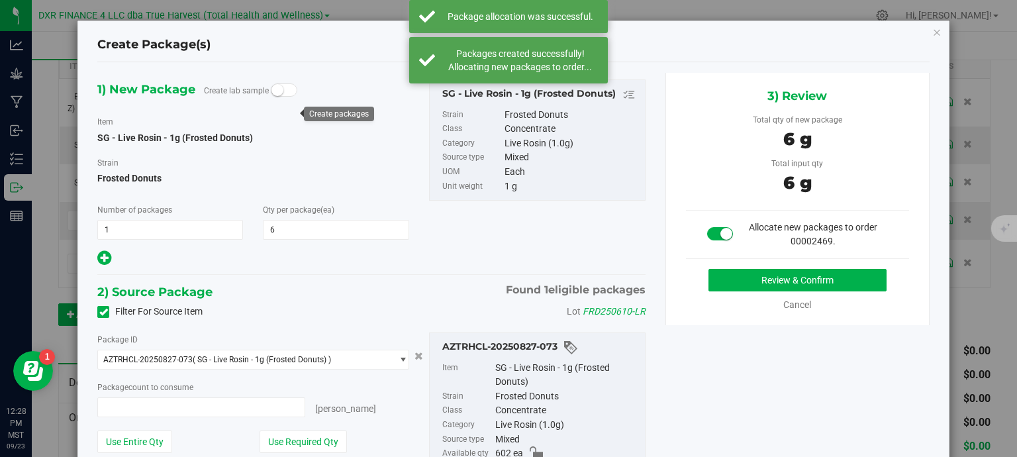
type input "6 ea"
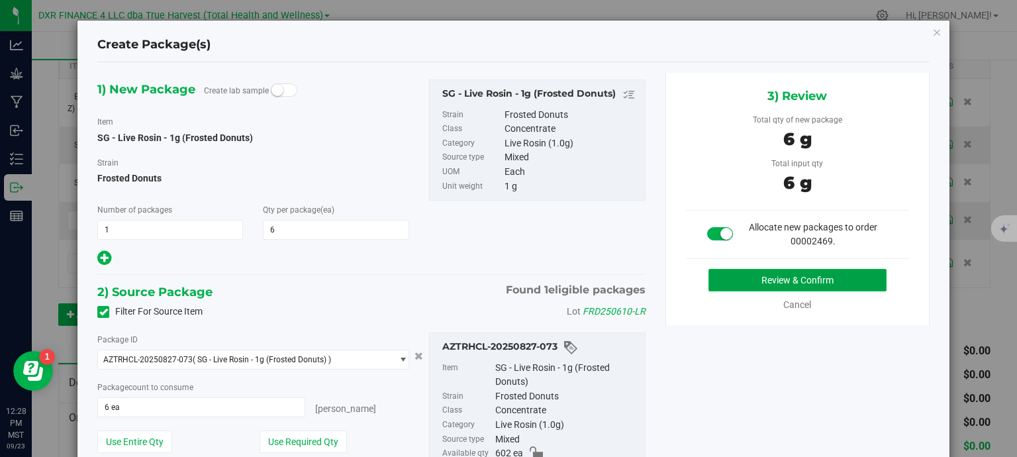
click at [821, 285] on button "Review & Confirm" at bounding box center [798, 280] width 178 height 23
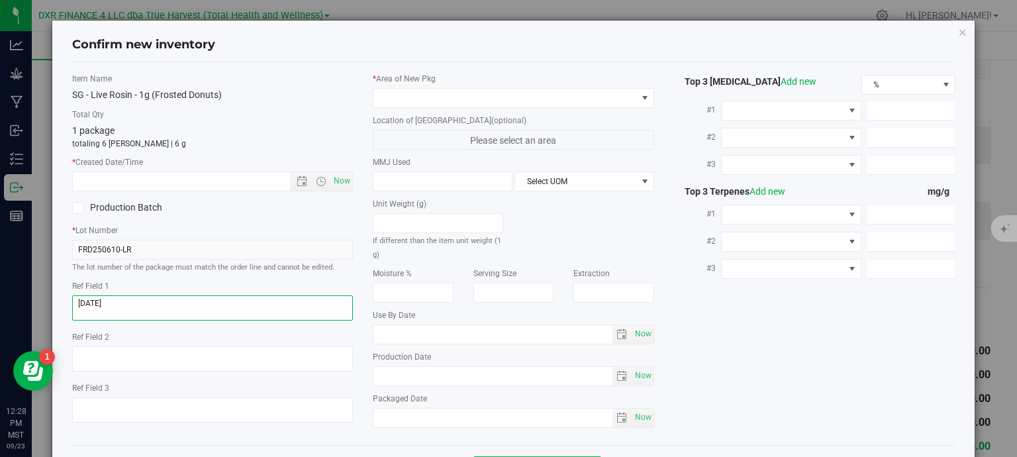
click at [146, 300] on textarea at bounding box center [212, 307] width 281 height 25
click at [179, 179] on input "text" at bounding box center [193, 181] width 240 height 19
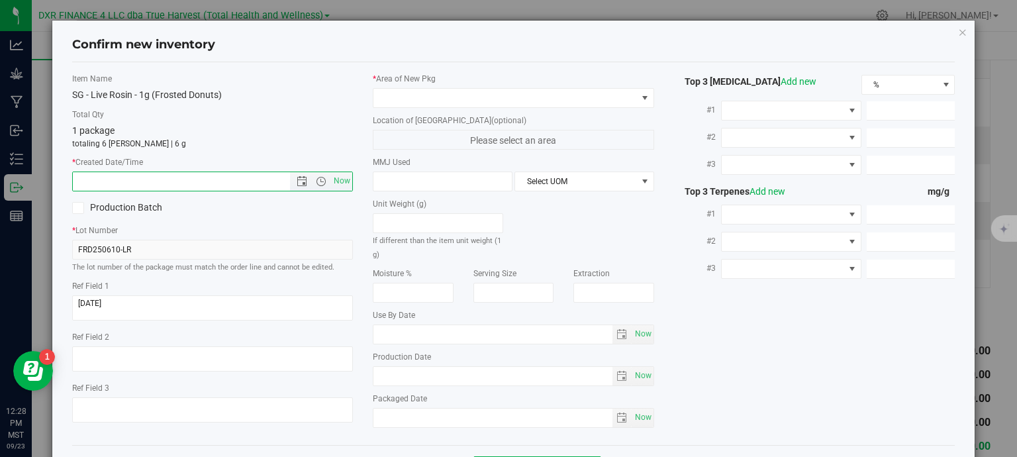
paste input "2025-07-22"
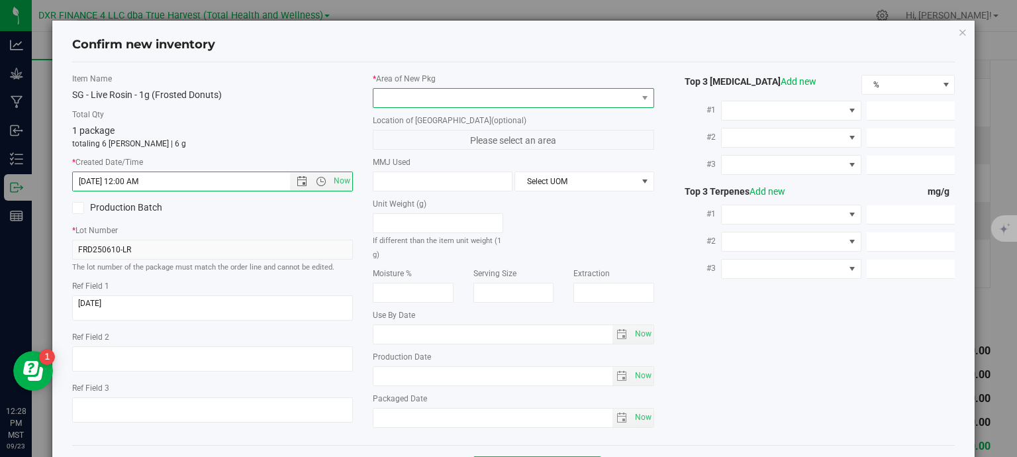
click at [468, 100] on span at bounding box center [506, 98] width 264 height 19
type input "7/22/2025 12:28 PM"
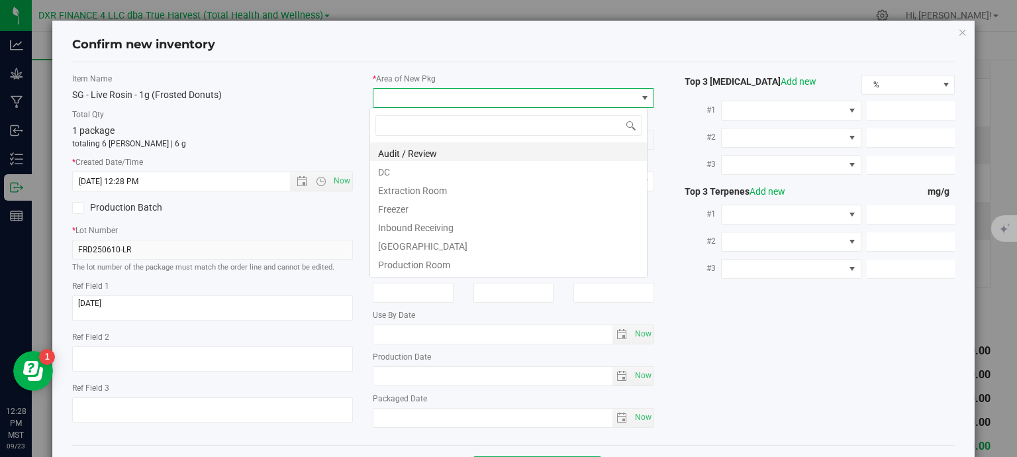
scroll to position [19, 278]
click at [446, 188] on li "Extraction Room" at bounding box center [508, 188] width 277 height 19
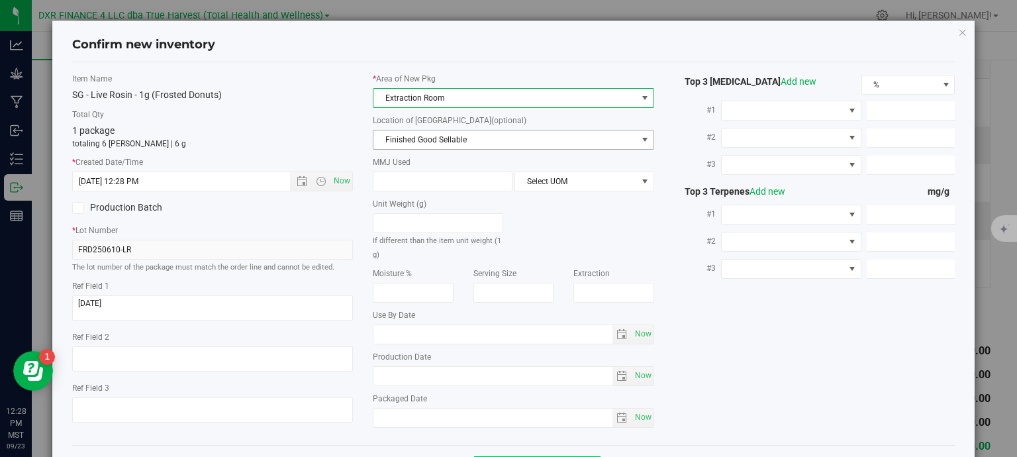
click at [457, 138] on span "Finished Good Sellable" at bounding box center [506, 139] width 264 height 19
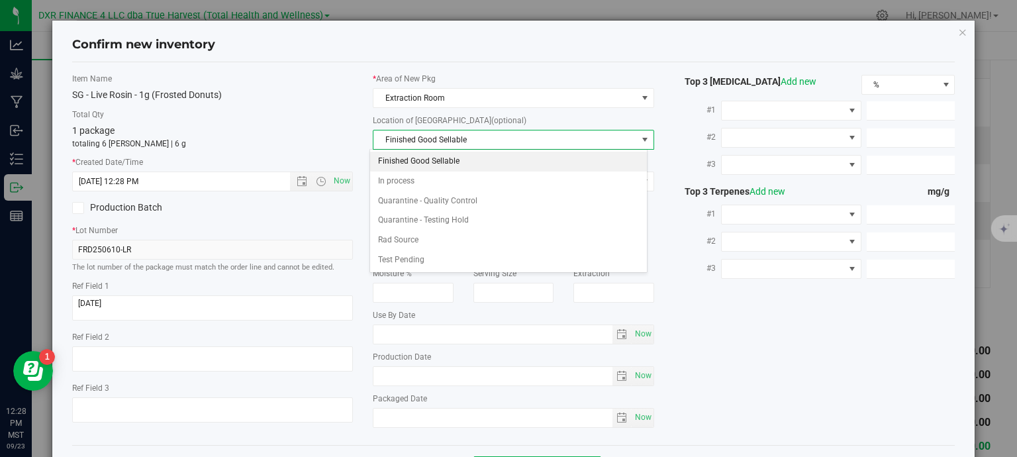
click at [458, 166] on li "Finished Good Sellable" at bounding box center [508, 162] width 277 height 20
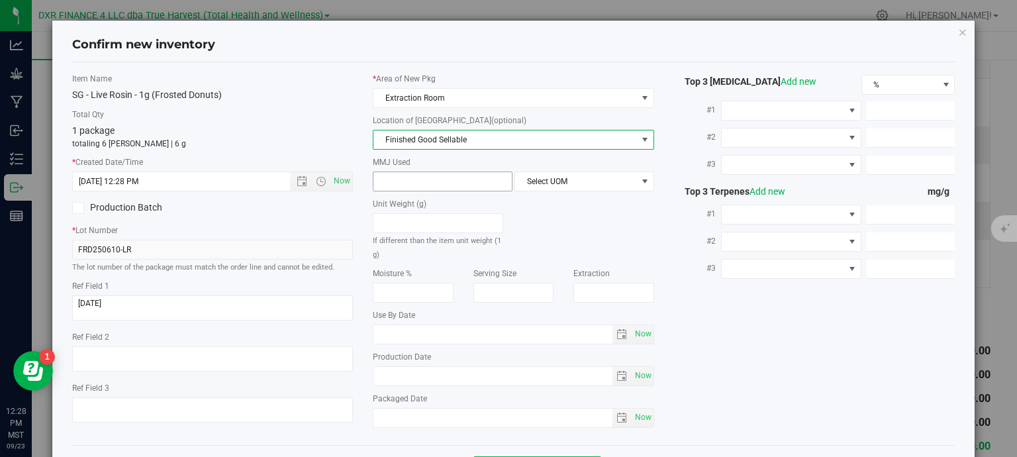
click at [453, 182] on span at bounding box center [443, 182] width 140 height 20
type input "1"
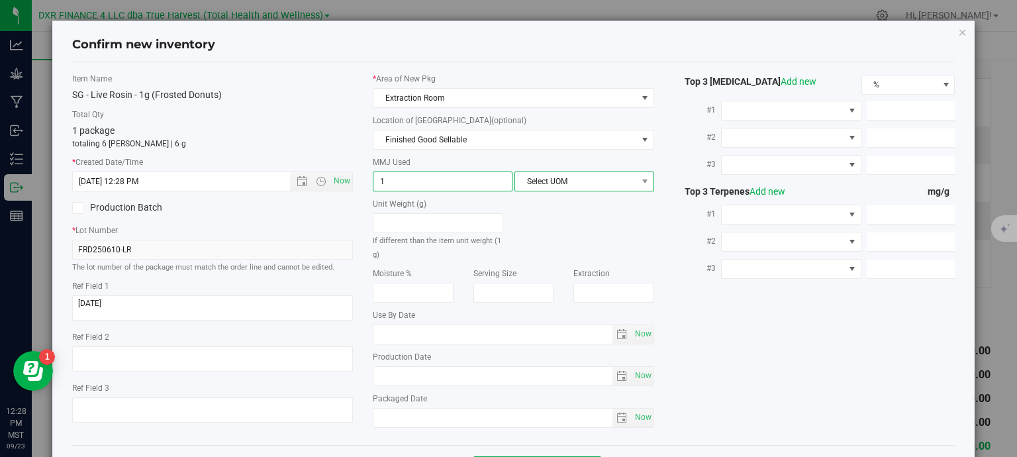
type input "1.0000"
click at [593, 183] on span "Select UOM" at bounding box center [576, 181] width 122 height 19
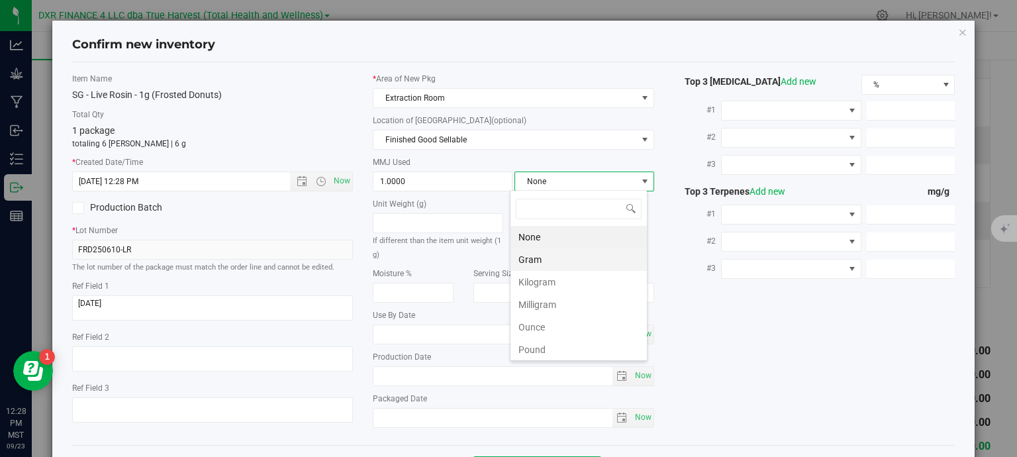
scroll to position [19, 138]
drag, startPoint x: 576, startPoint y: 257, endPoint x: 603, endPoint y: 305, distance: 55.4
click at [576, 258] on li "Gram" at bounding box center [579, 259] width 136 height 23
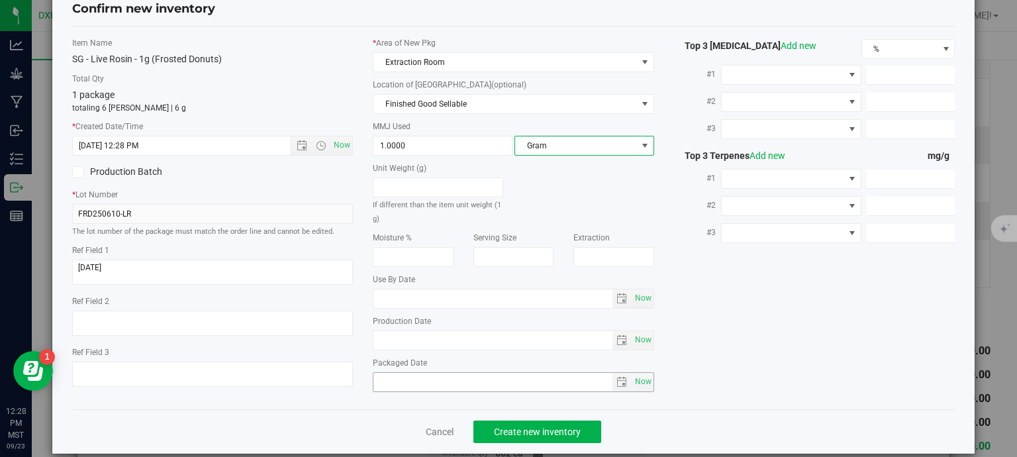
scroll to position [50, 0]
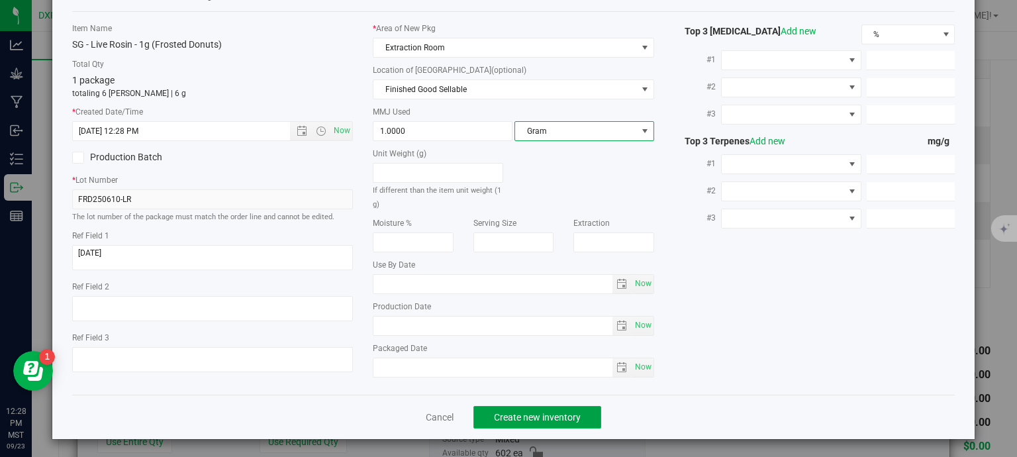
click at [550, 419] on span "Create new inventory" at bounding box center [537, 417] width 87 height 11
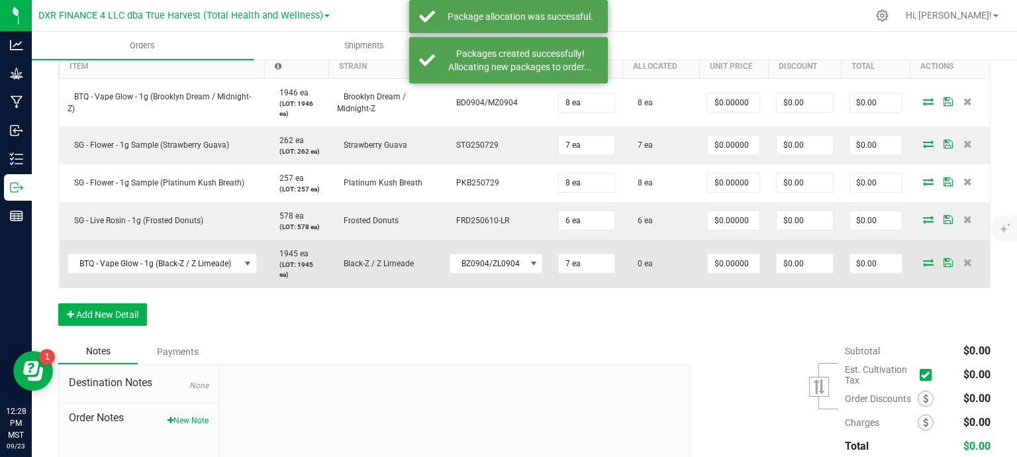
click at [923, 265] on icon at bounding box center [928, 262] width 11 height 8
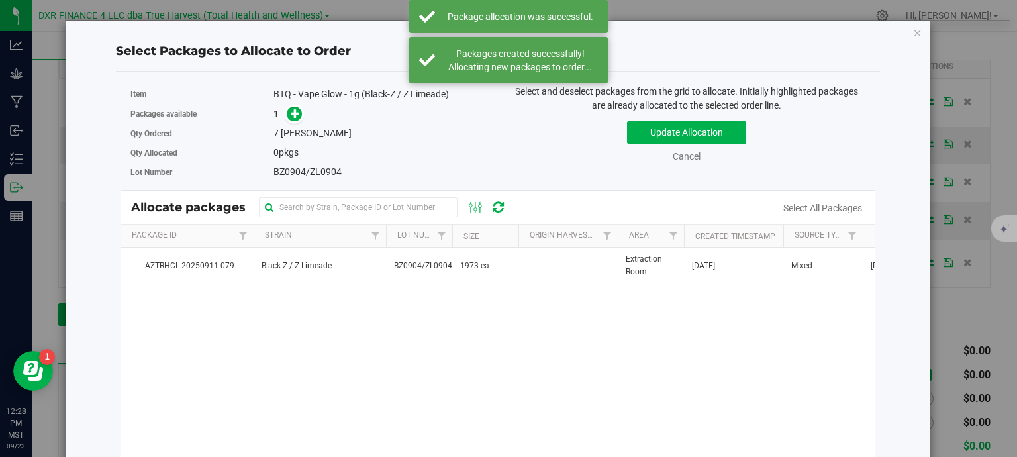
drag, startPoint x: 485, startPoint y: 264, endPoint x: 443, endPoint y: 221, distance: 59.9
click at [484, 264] on span "1973 ea" at bounding box center [474, 266] width 29 height 13
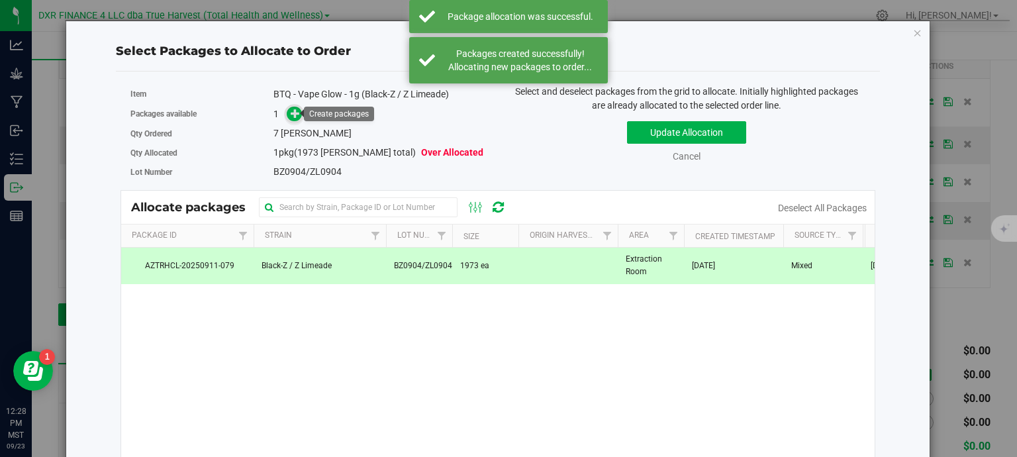
click at [288, 119] on span at bounding box center [294, 114] width 15 height 15
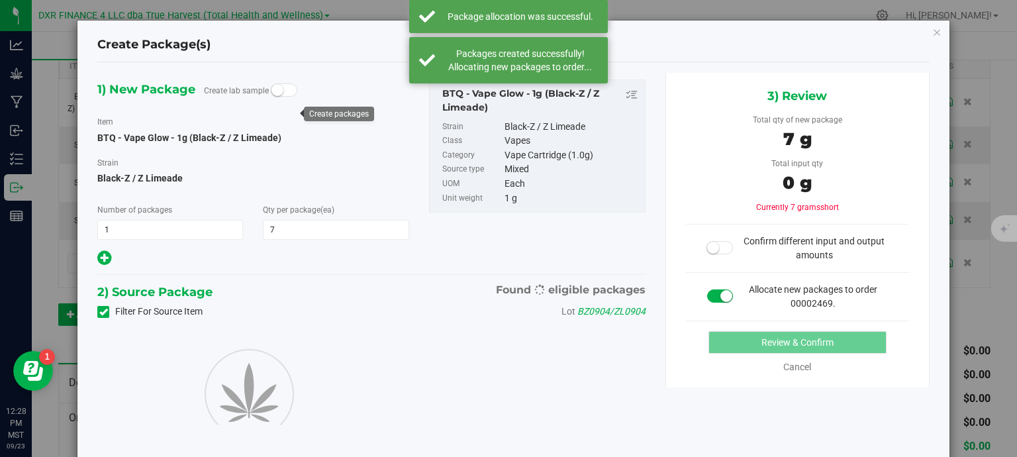
type input "7"
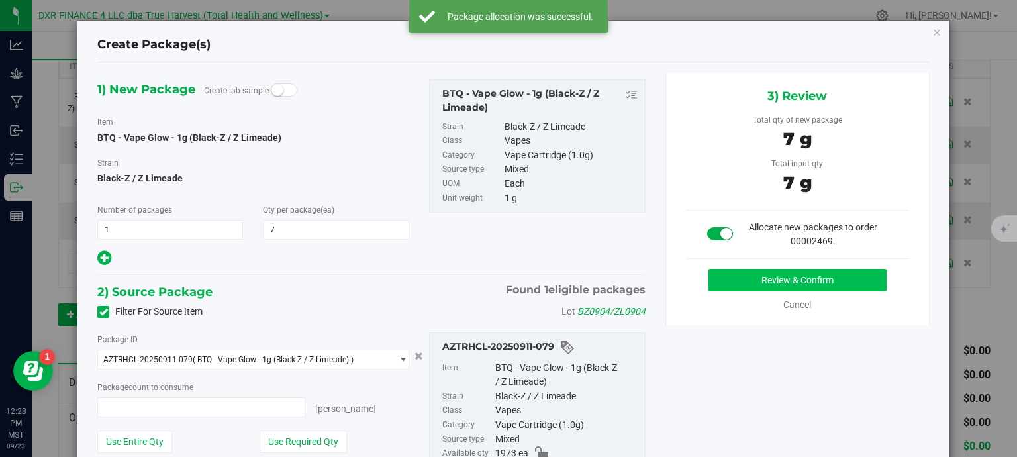
type input "7 ea"
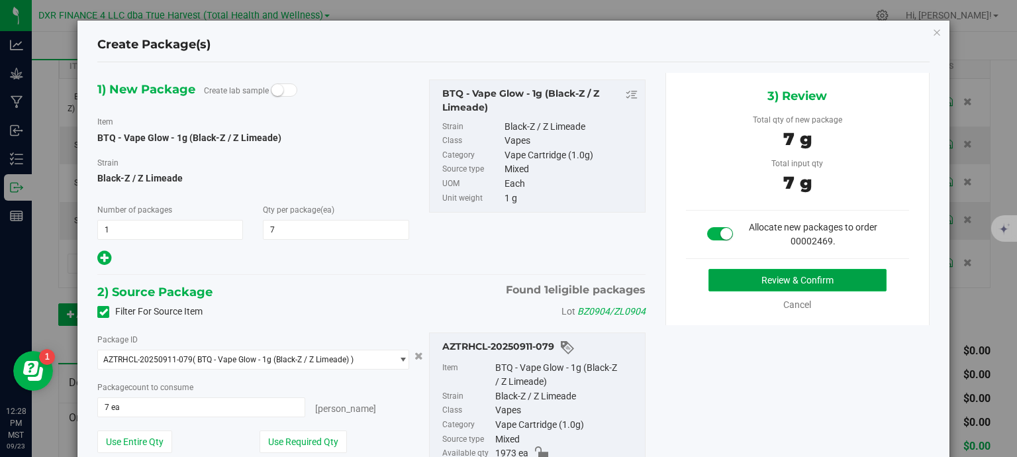
click at [821, 283] on button "Review & Confirm" at bounding box center [798, 280] width 178 height 23
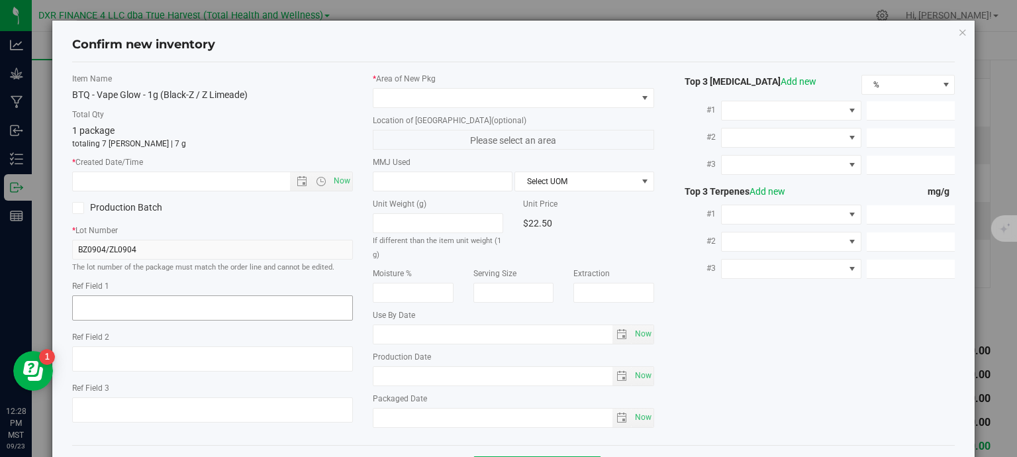
type textarea "2025-09-04"
click at [189, 309] on textarea at bounding box center [212, 307] width 281 height 25
click at [188, 309] on textarea at bounding box center [212, 307] width 281 height 25
click at [199, 175] on input "text" at bounding box center [193, 181] width 240 height 19
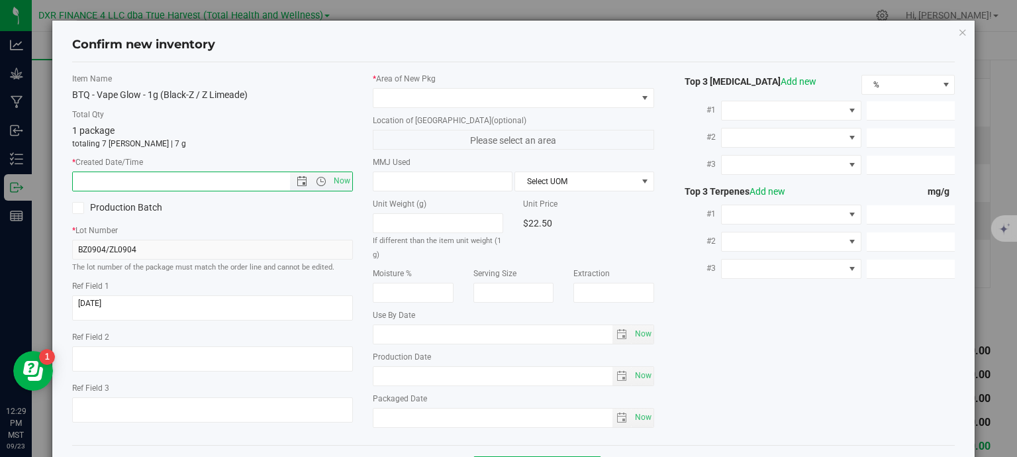
paste input "2025-09-04"
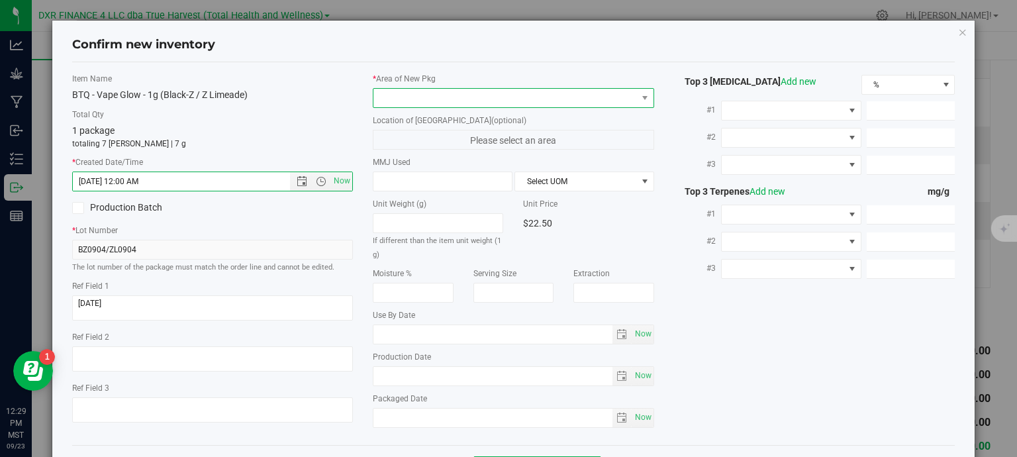
type input "9/4/2025 12:29 PM"
click at [412, 96] on span at bounding box center [506, 98] width 264 height 19
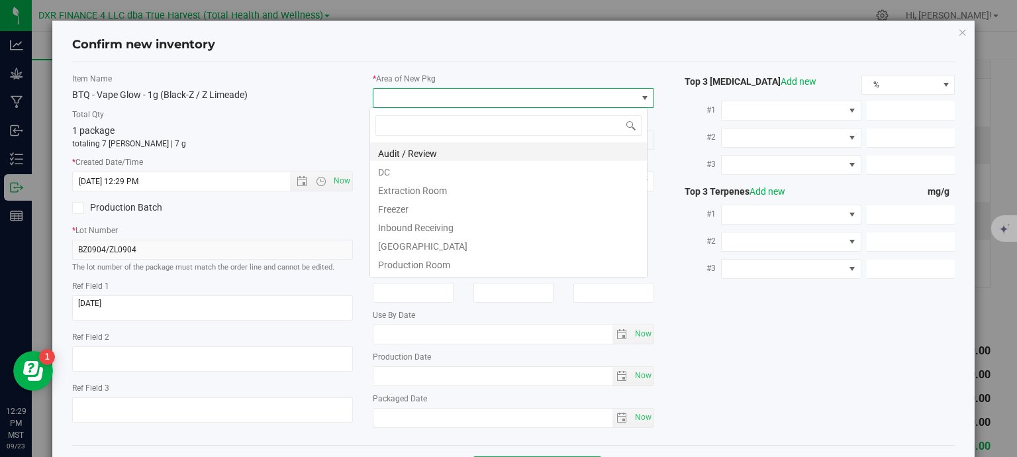
scroll to position [19, 278]
click at [409, 170] on li "DC" at bounding box center [508, 170] width 277 height 19
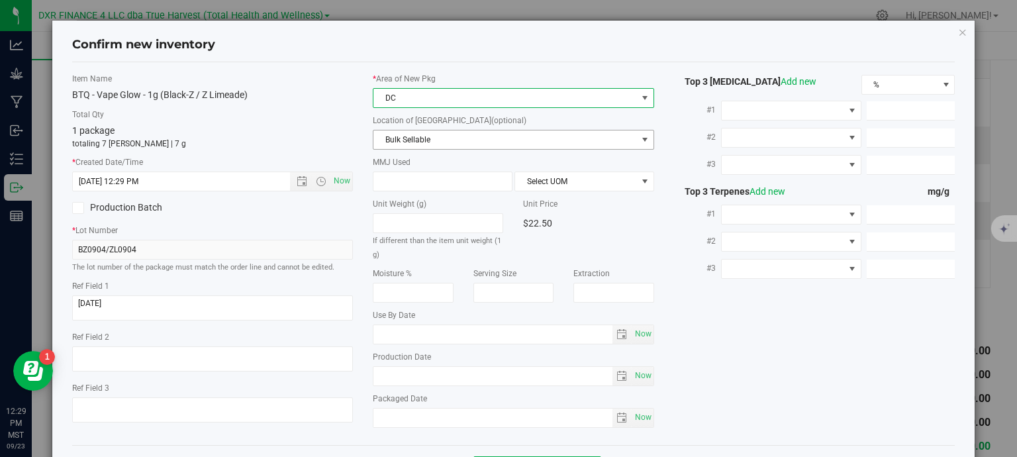
click at [430, 142] on span "Bulk Sellable" at bounding box center [506, 139] width 264 height 19
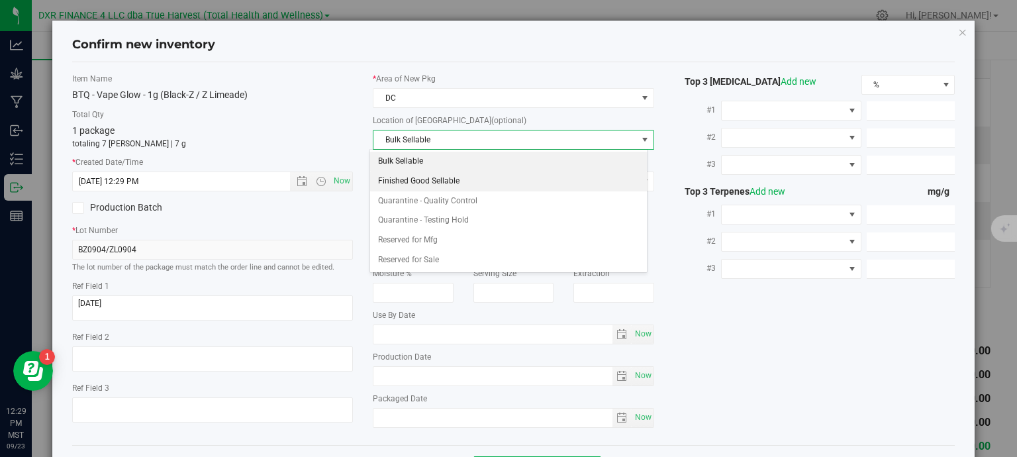
click at [432, 180] on li "Finished Good Sellable" at bounding box center [508, 182] width 277 height 20
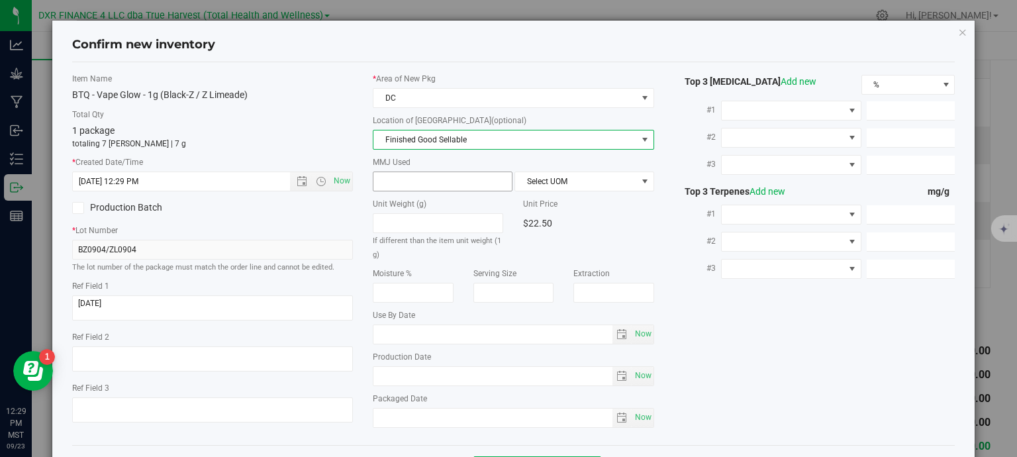
click at [416, 177] on span at bounding box center [443, 182] width 140 height 20
type input "1"
type input "1.0000"
click at [548, 170] on div "MMJ Used 1.0000 1 Select UOM" at bounding box center [513, 173] width 281 height 35
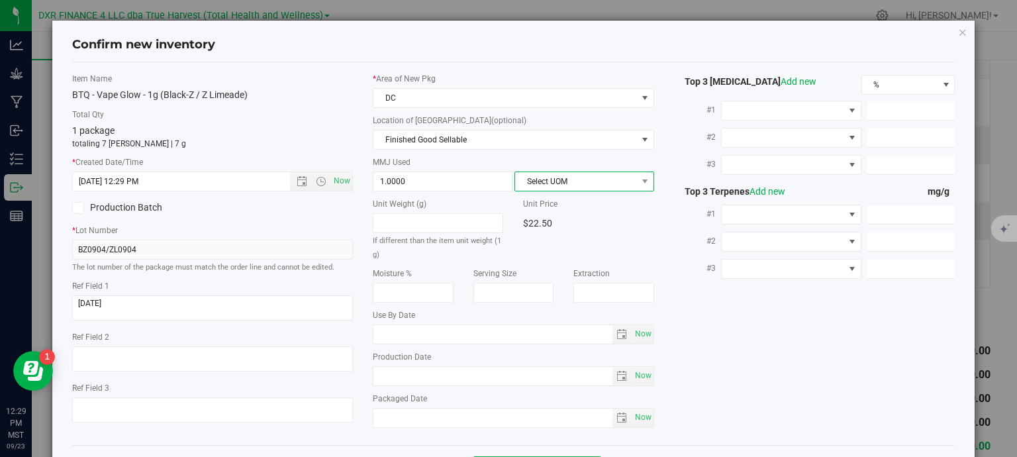
click at [553, 185] on span "Select UOM" at bounding box center [576, 181] width 122 height 19
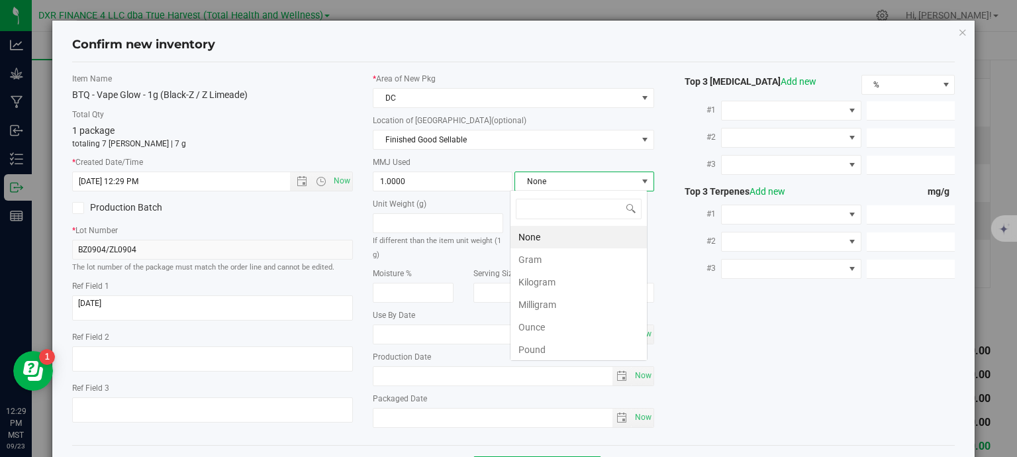
scroll to position [19, 138]
click at [554, 259] on li "Gram" at bounding box center [579, 259] width 136 height 23
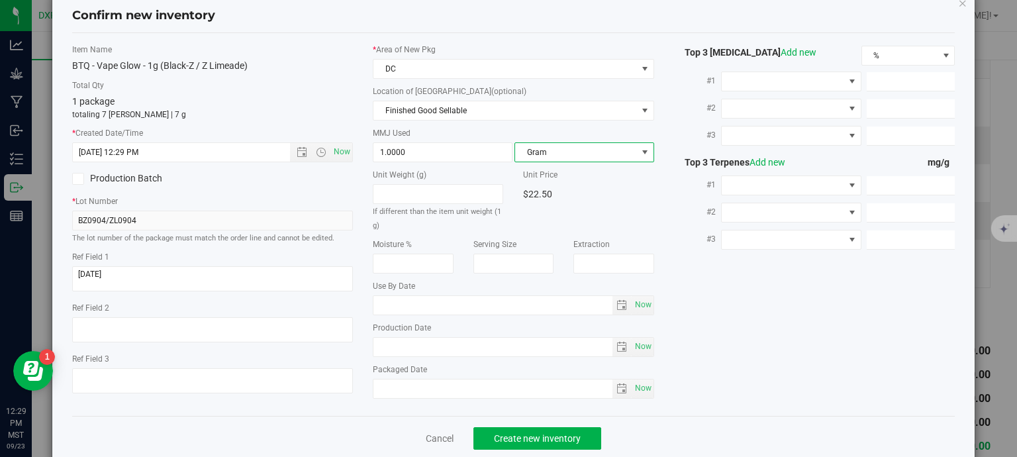
scroll to position [50, 0]
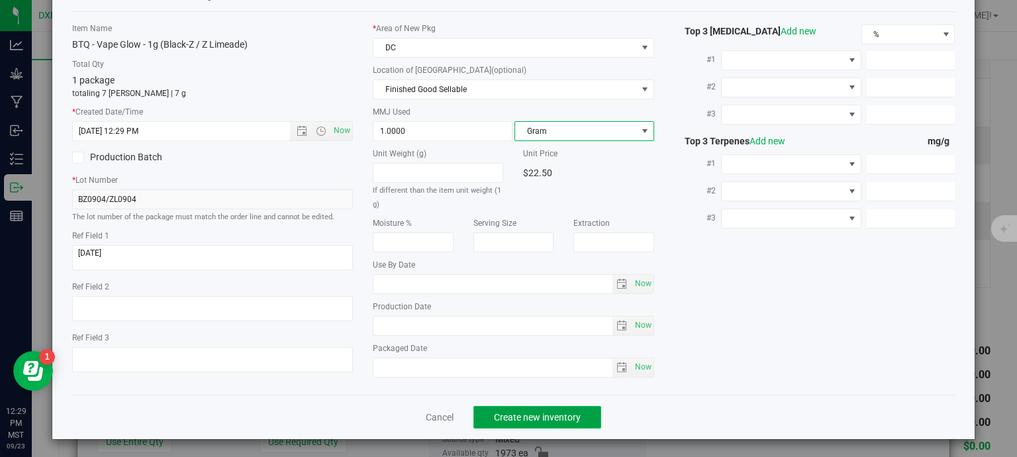
click at [572, 419] on span "Create new inventory" at bounding box center [537, 417] width 87 height 11
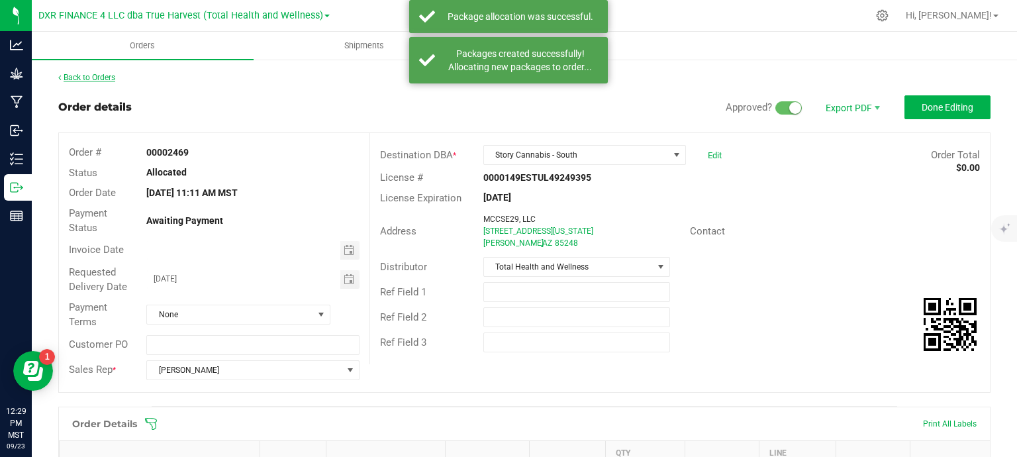
click at [91, 75] on link "Back to Orders" at bounding box center [86, 77] width 57 height 9
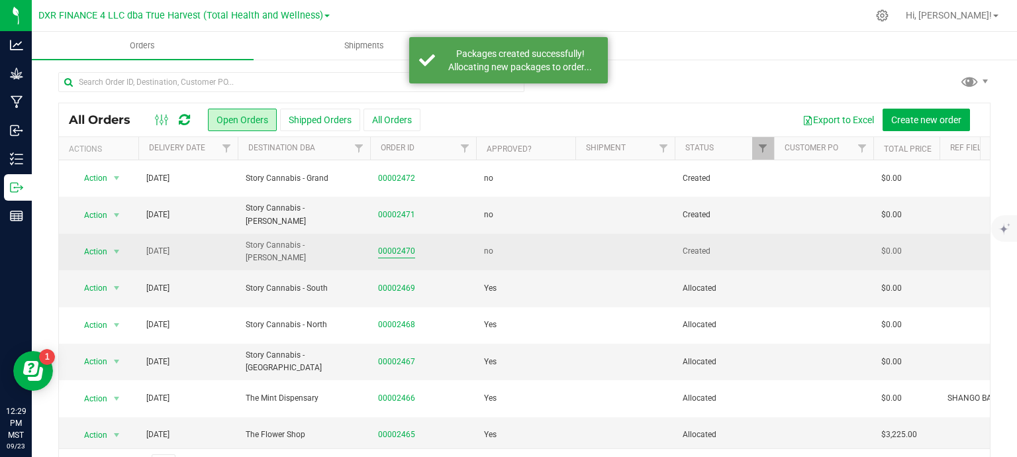
click at [401, 251] on link "00002470" at bounding box center [396, 251] width 37 height 13
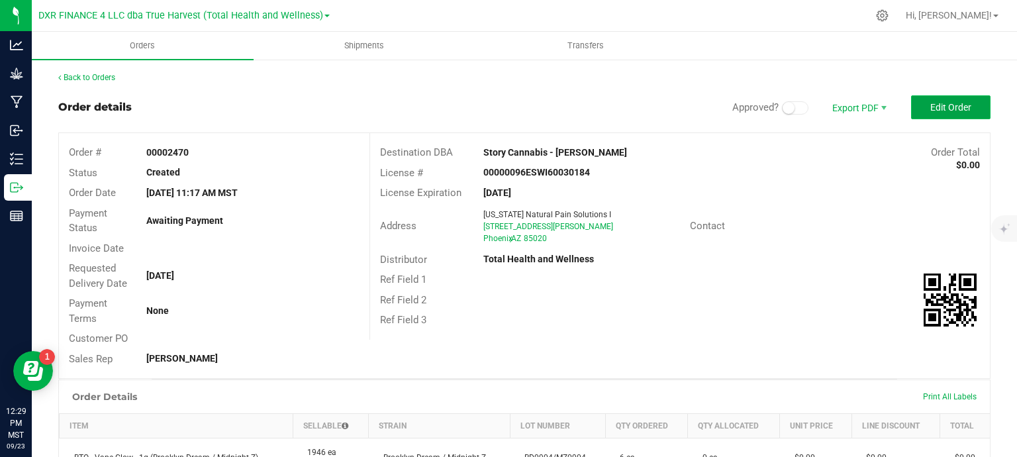
click at [932, 97] on button "Edit Order" at bounding box center [950, 107] width 79 height 24
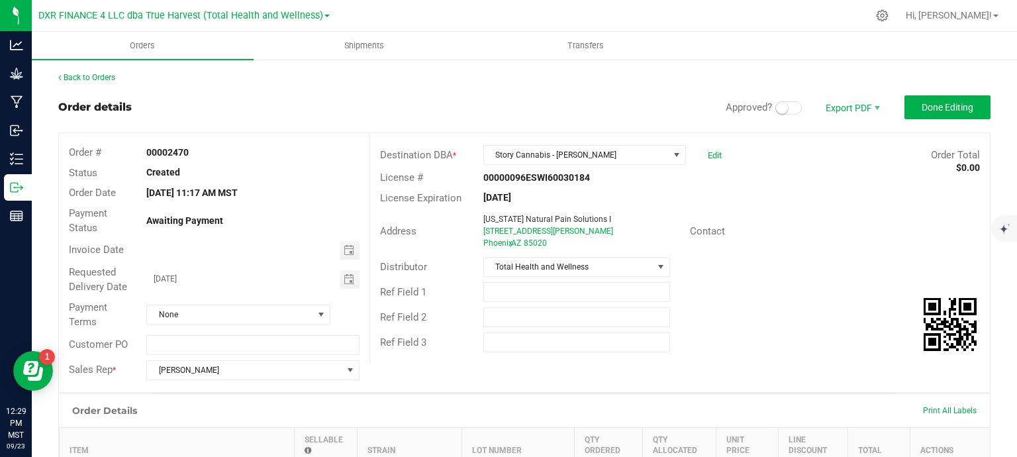
click at [776, 103] on small at bounding box center [782, 108] width 12 height 12
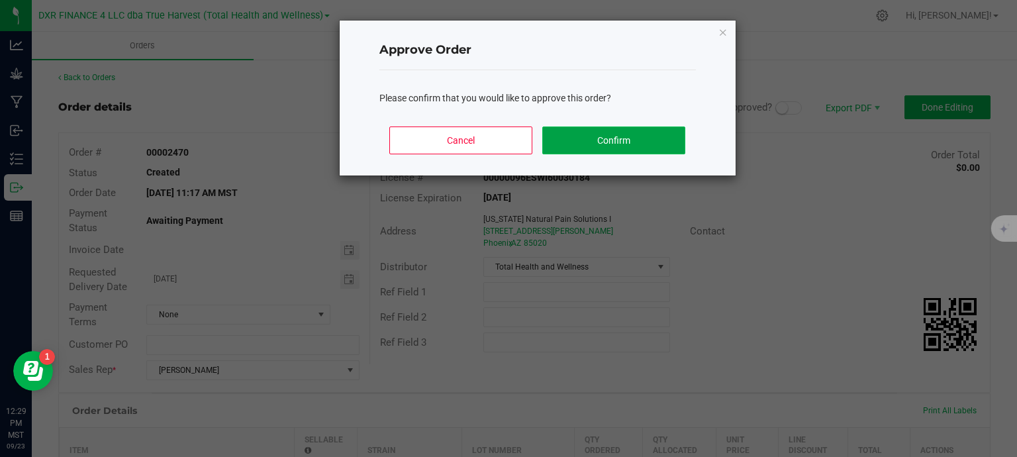
click at [580, 131] on button "Confirm" at bounding box center [613, 140] width 142 height 28
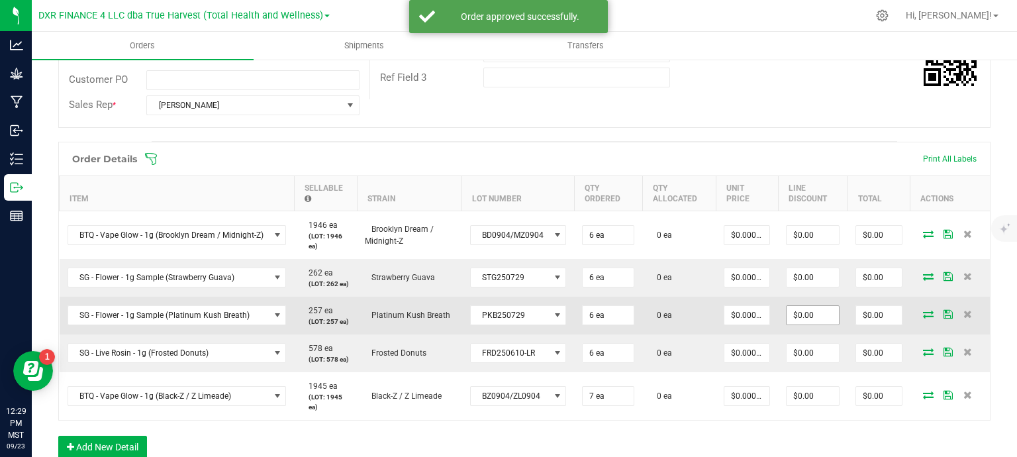
scroll to position [397, 0]
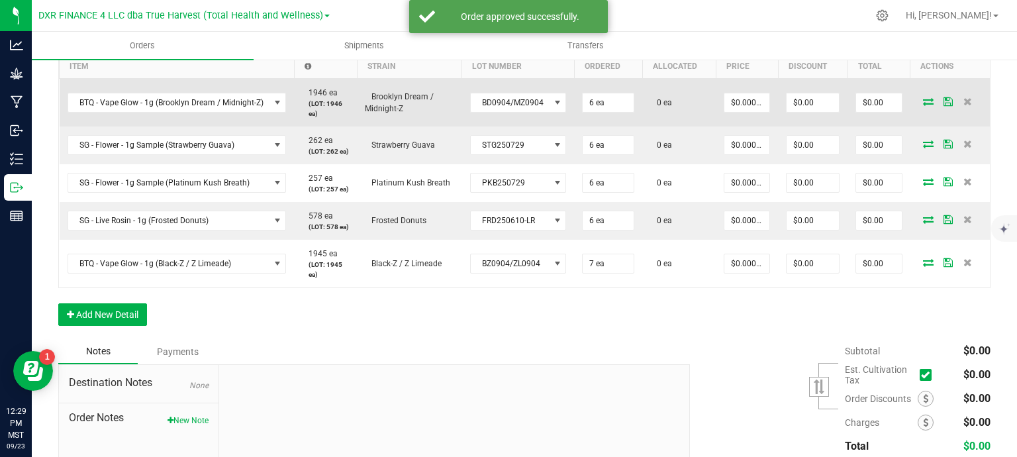
click at [923, 99] on icon at bounding box center [928, 101] width 11 height 8
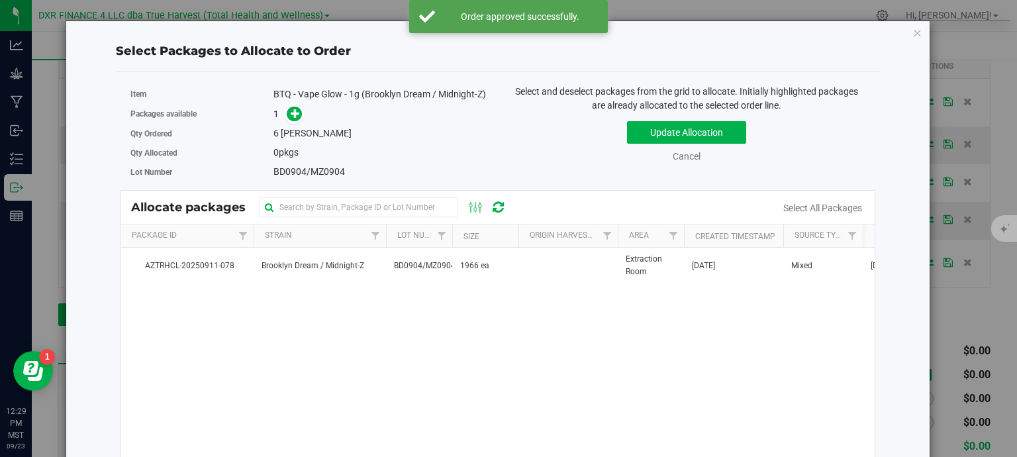
click at [477, 268] on span "1966 ea" at bounding box center [474, 266] width 29 height 13
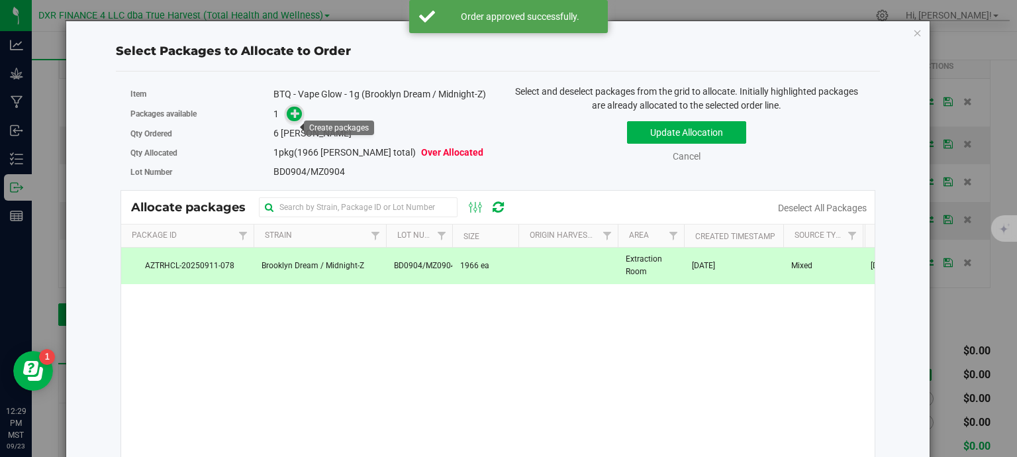
click at [291, 118] on icon at bounding box center [295, 113] width 9 height 9
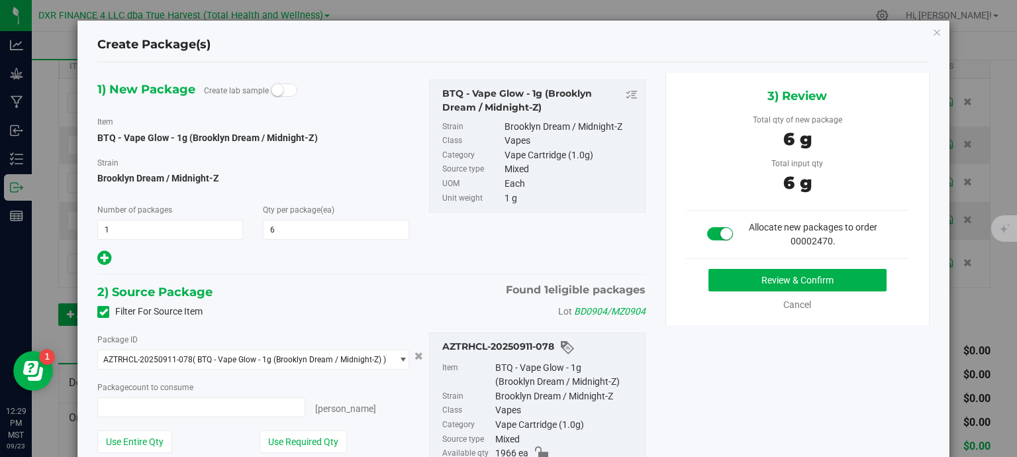
type input "6 ea"
click at [846, 278] on button "Review & Confirm" at bounding box center [798, 280] width 178 height 23
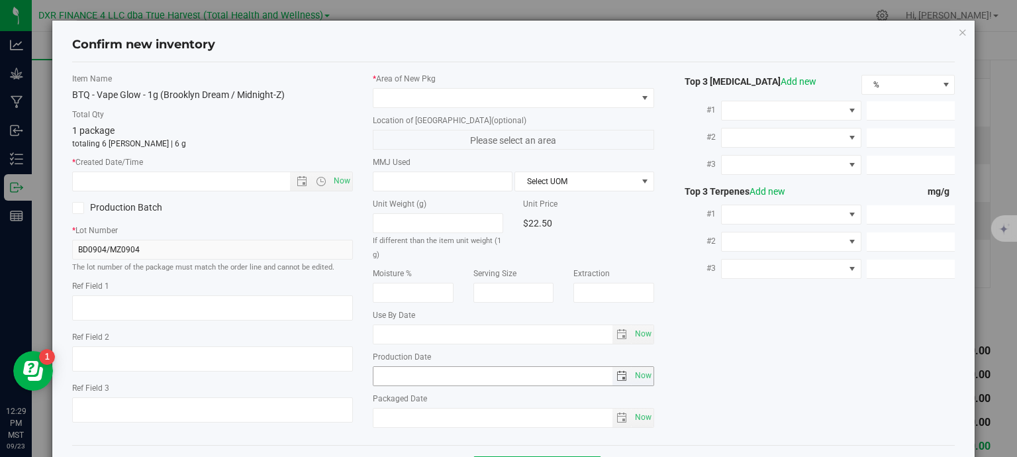
type textarea "2025-09-04"
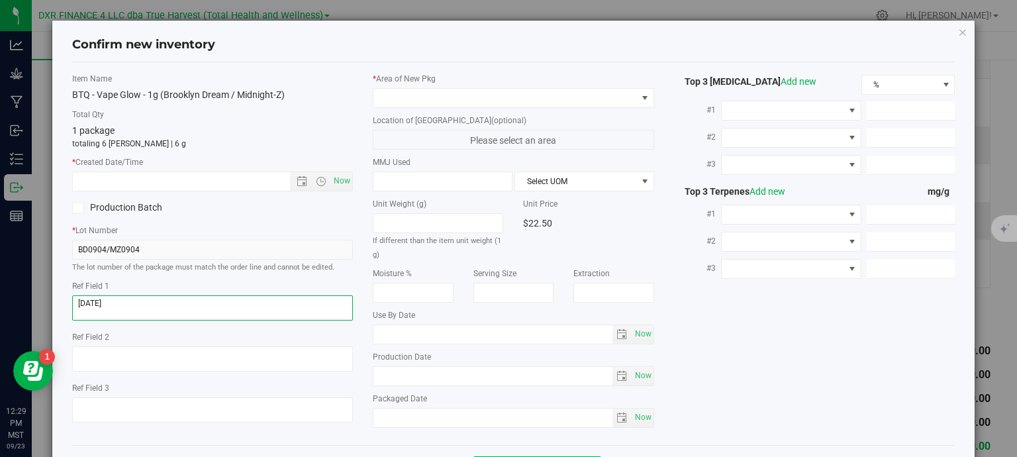
click at [156, 304] on textarea at bounding box center [212, 307] width 281 height 25
click at [181, 178] on input "text" at bounding box center [193, 181] width 240 height 19
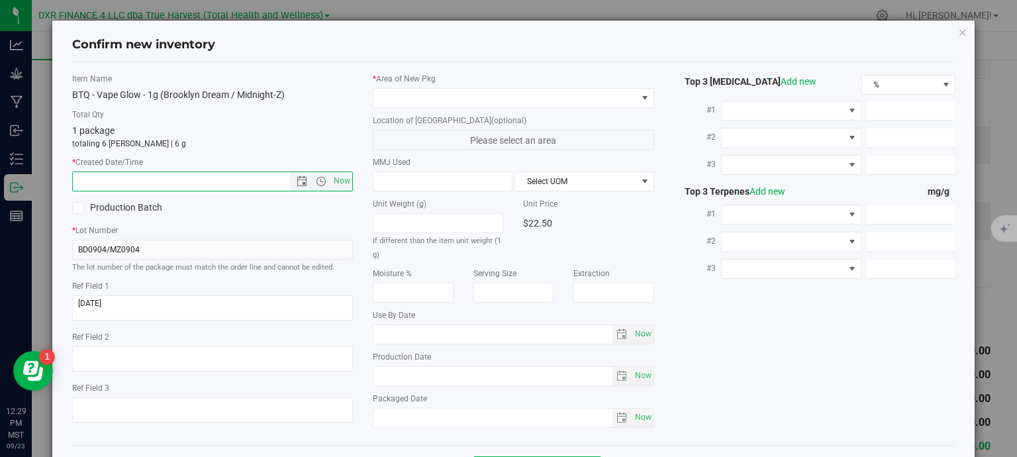
paste input "2025-09-04"
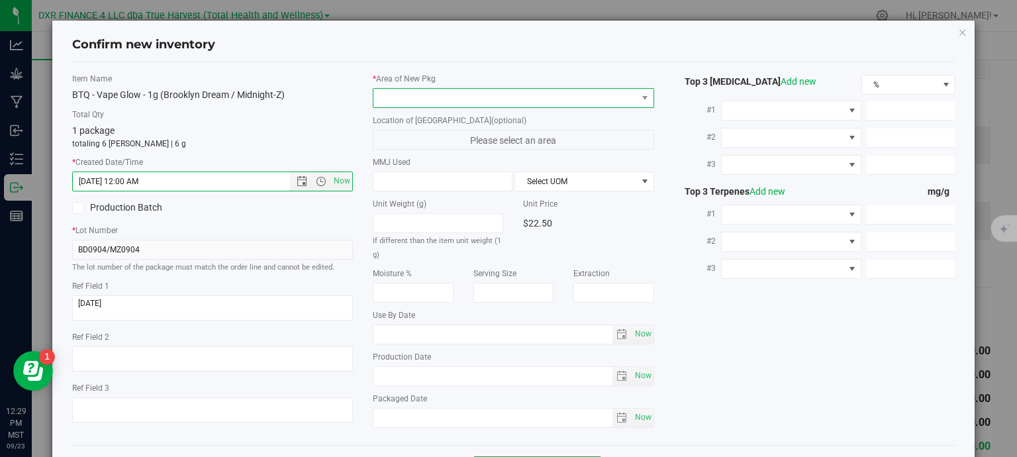
click at [448, 101] on span at bounding box center [506, 98] width 264 height 19
type input "9/4/2025 12:29 PM"
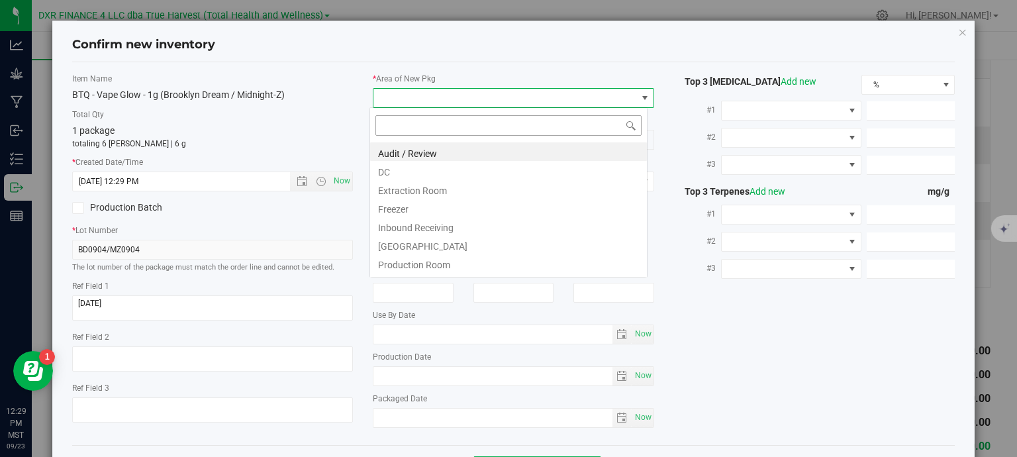
scroll to position [19, 278]
click at [449, 178] on li "DC" at bounding box center [508, 170] width 277 height 19
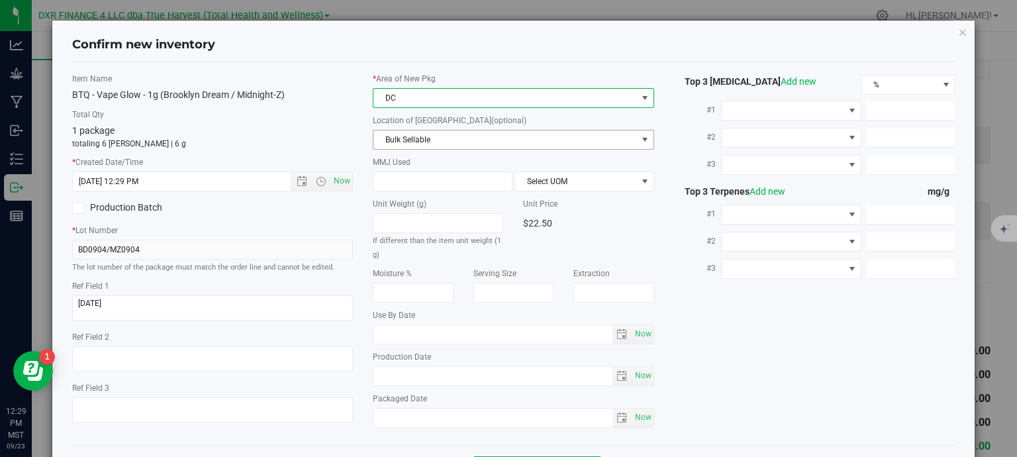
click at [458, 132] on span "Bulk Sellable" at bounding box center [506, 139] width 264 height 19
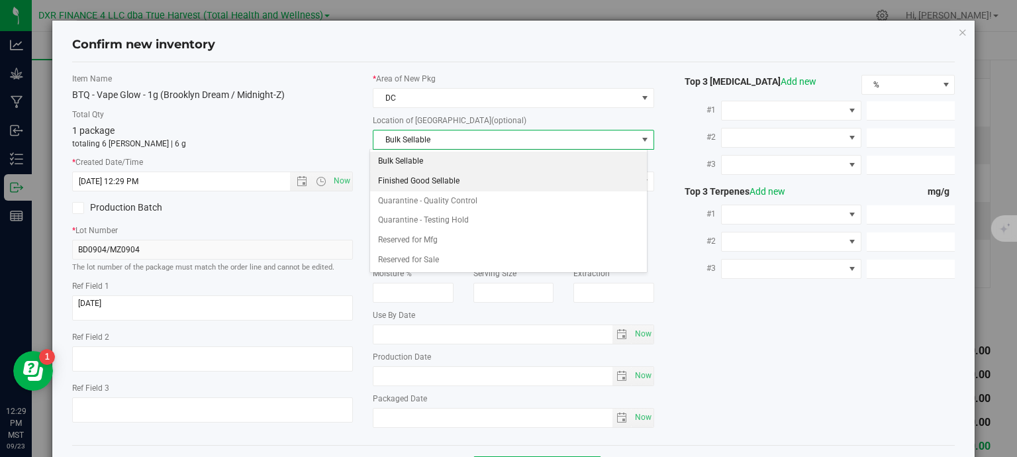
click at [446, 181] on li "Finished Good Sellable" at bounding box center [508, 182] width 277 height 20
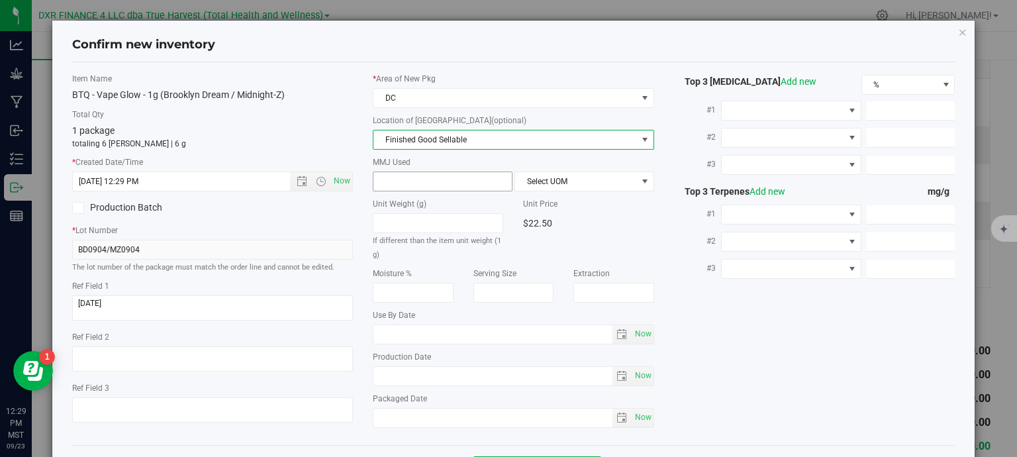
click at [425, 180] on span at bounding box center [443, 182] width 140 height 20
type input "1"
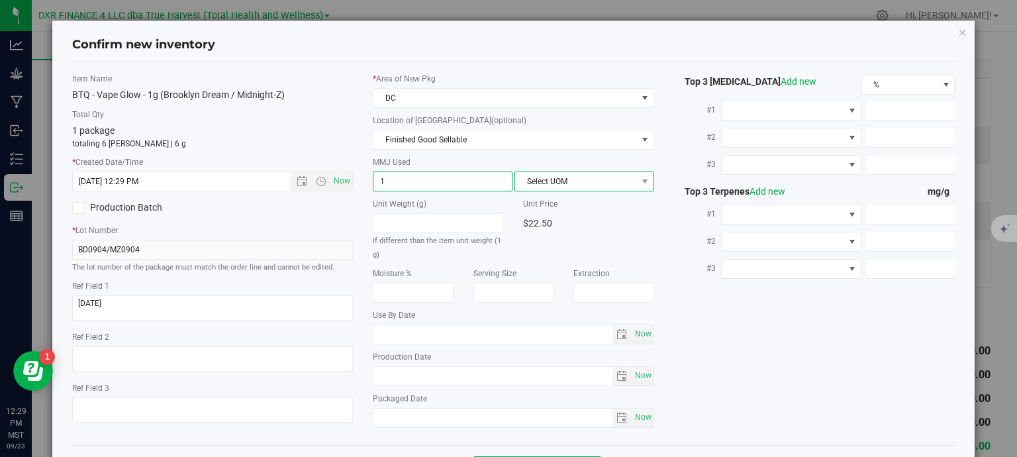
type input "1.0000"
click at [556, 185] on span "Select UOM" at bounding box center [576, 181] width 122 height 19
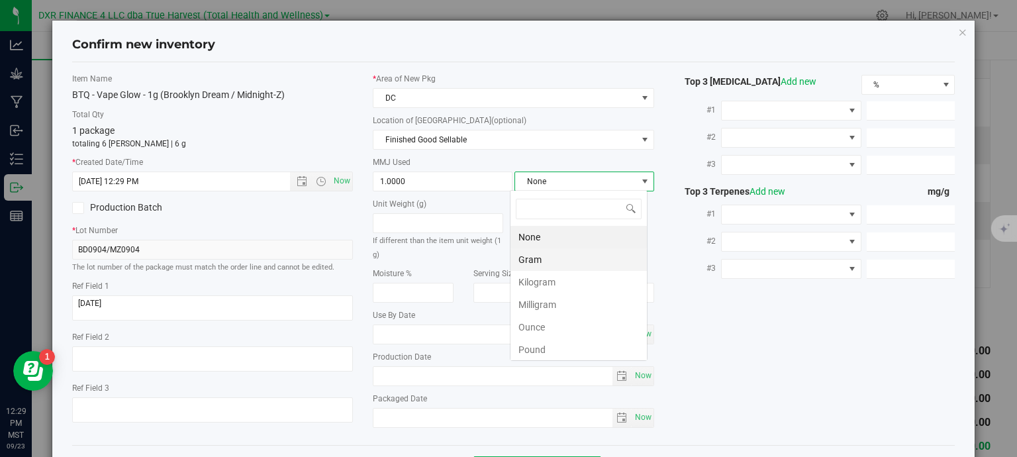
scroll to position [19, 138]
click at [535, 256] on li "Gram" at bounding box center [579, 259] width 136 height 23
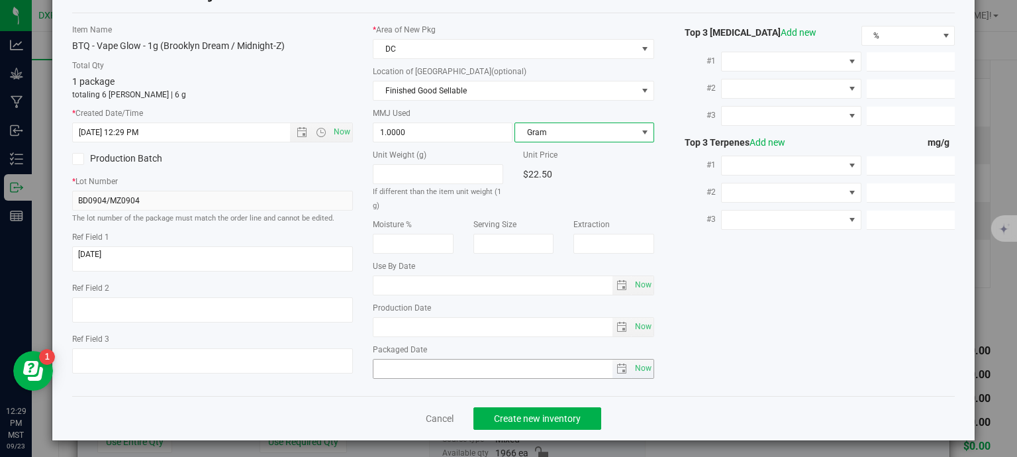
scroll to position [50, 0]
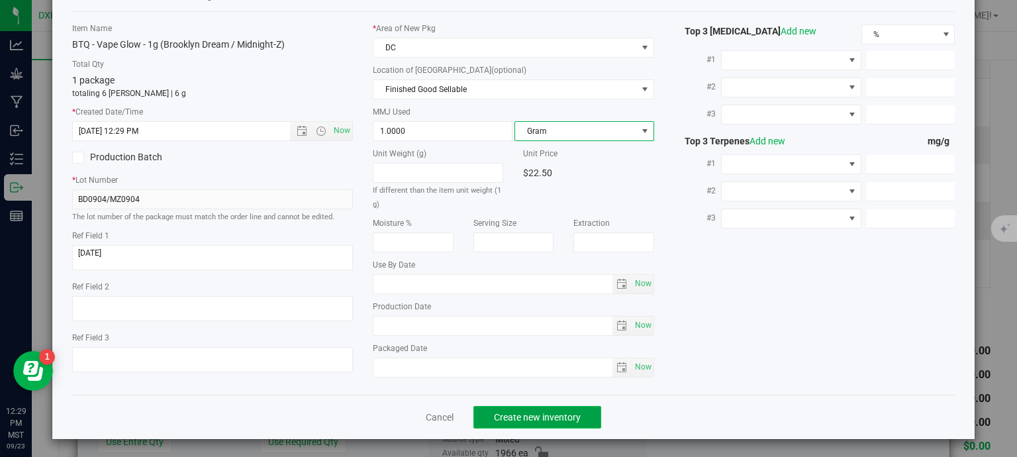
click at [558, 412] on span "Create new inventory" at bounding box center [537, 417] width 87 height 11
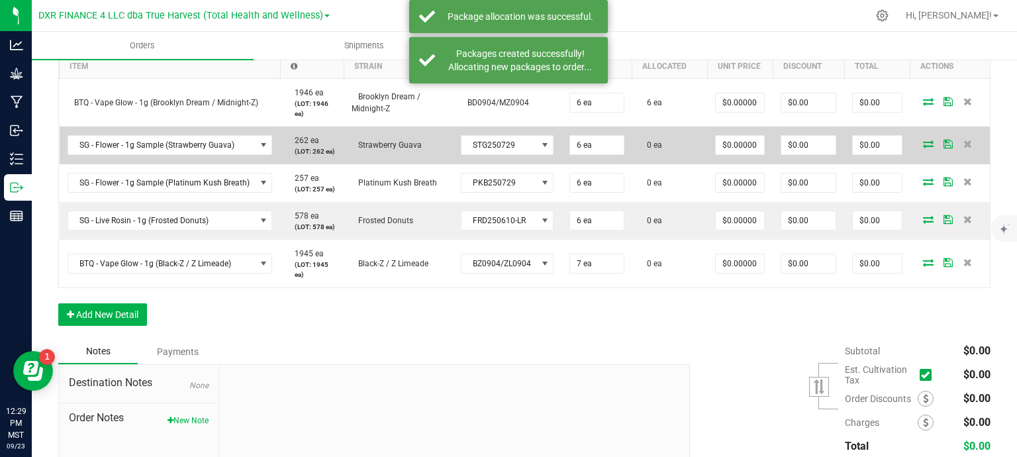
click at [923, 142] on icon at bounding box center [928, 144] width 11 height 8
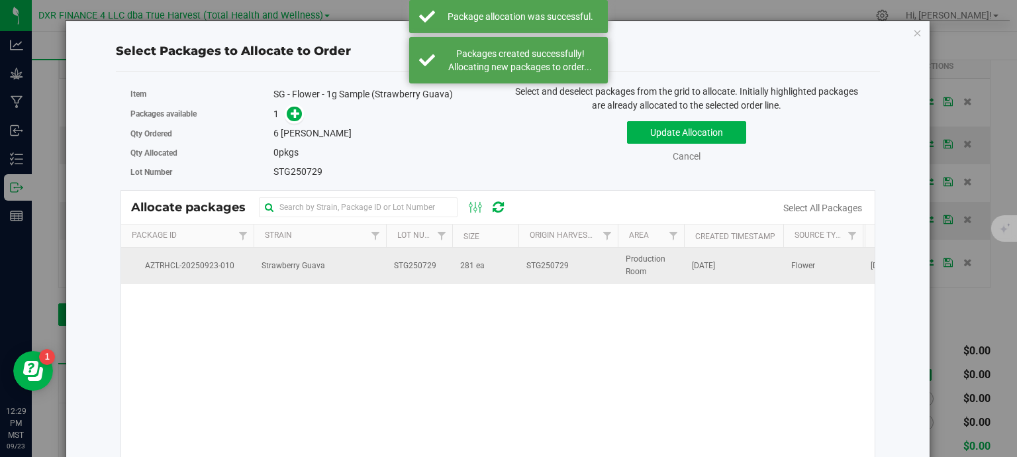
click at [454, 259] on td "281 ea" at bounding box center [485, 266] width 66 height 36
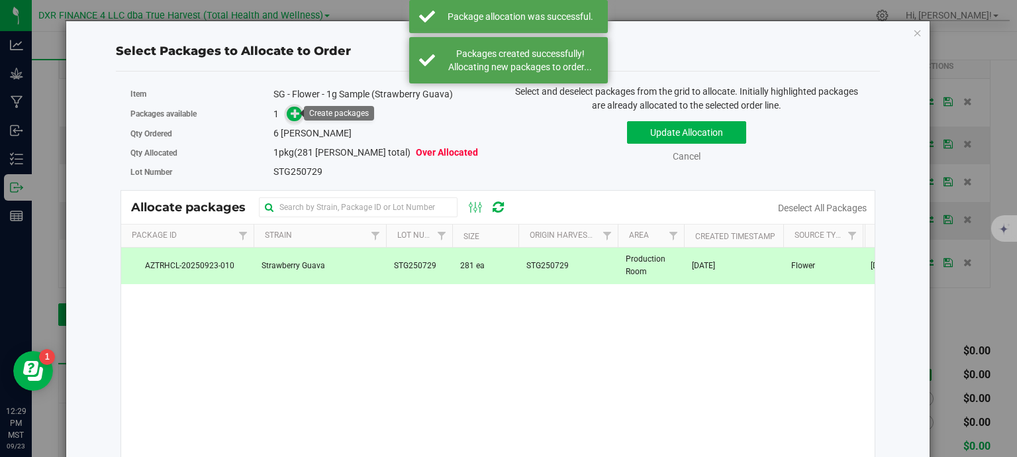
click at [293, 109] on icon at bounding box center [295, 113] width 9 height 9
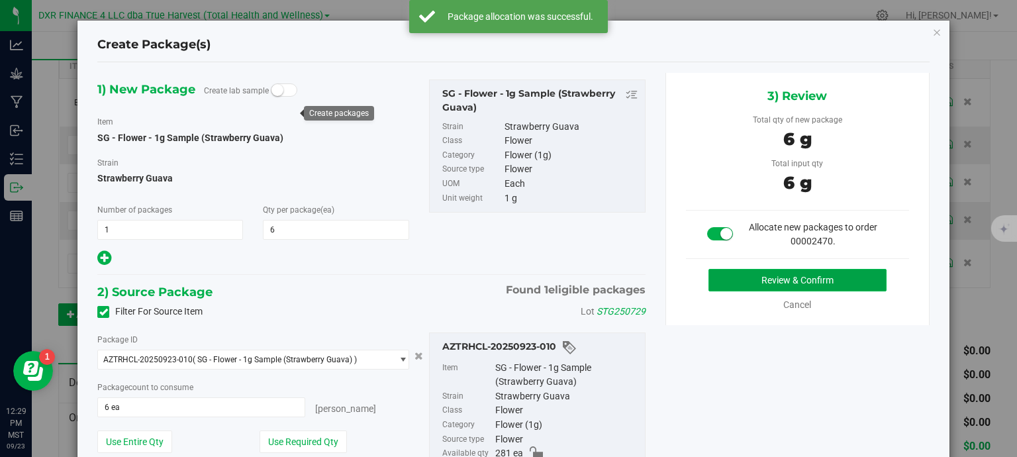
click at [832, 275] on button "Review & Confirm" at bounding box center [798, 280] width 178 height 23
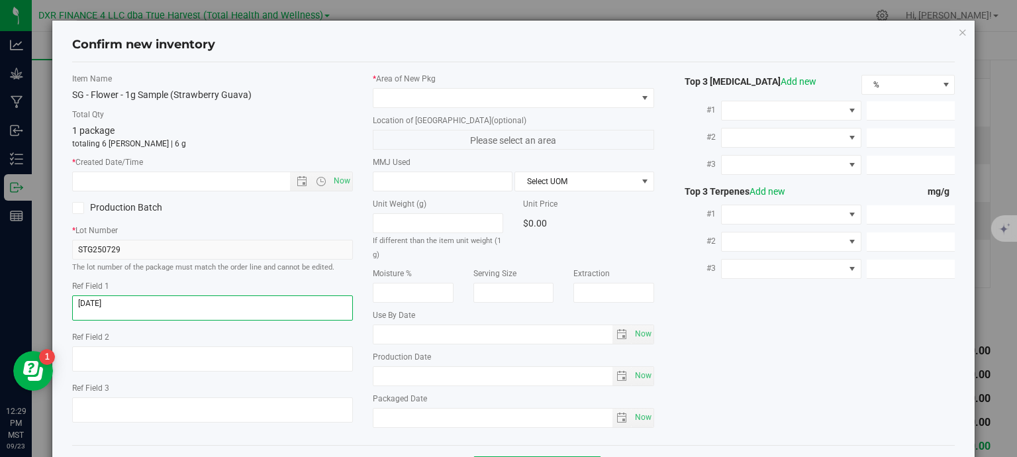
click at [152, 303] on textarea at bounding box center [212, 307] width 281 height 25
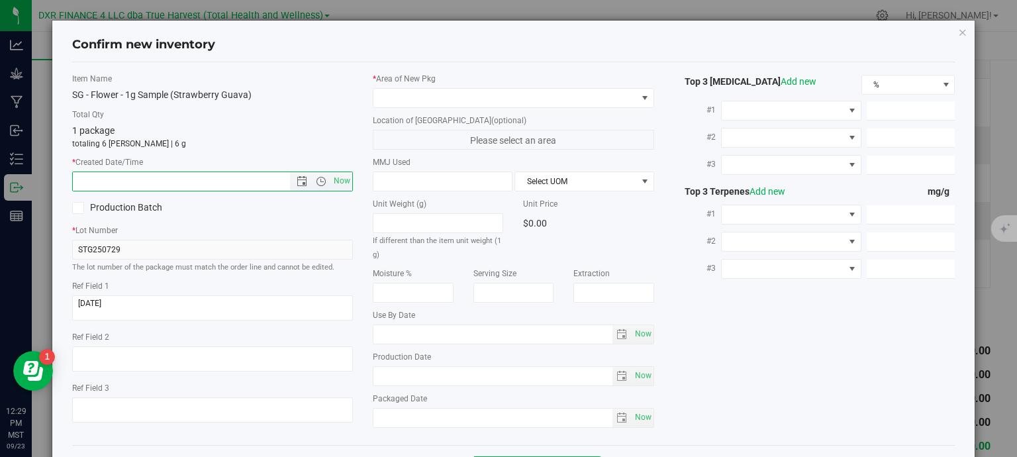
click at [191, 178] on input "text" at bounding box center [193, 181] width 240 height 19
paste input "2025-07-29"
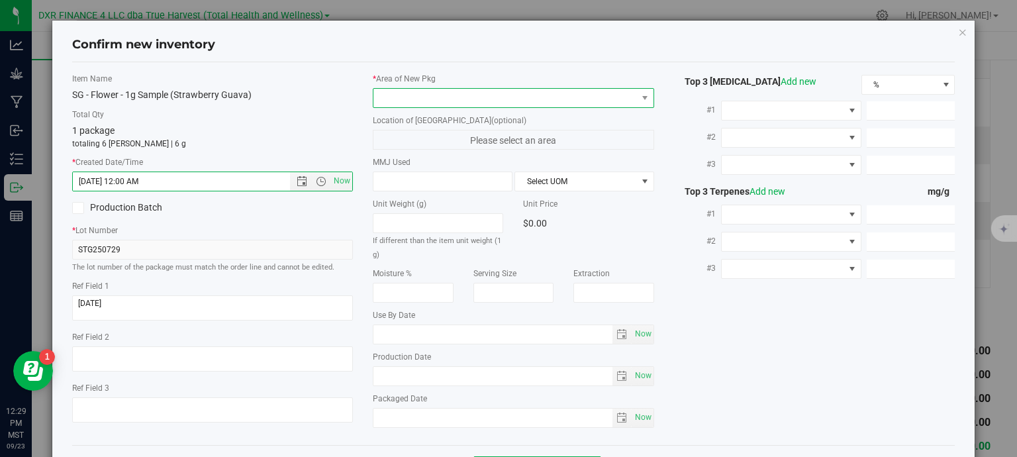
type input "7/29/2025 12:29 PM"
click at [460, 95] on span at bounding box center [506, 98] width 264 height 19
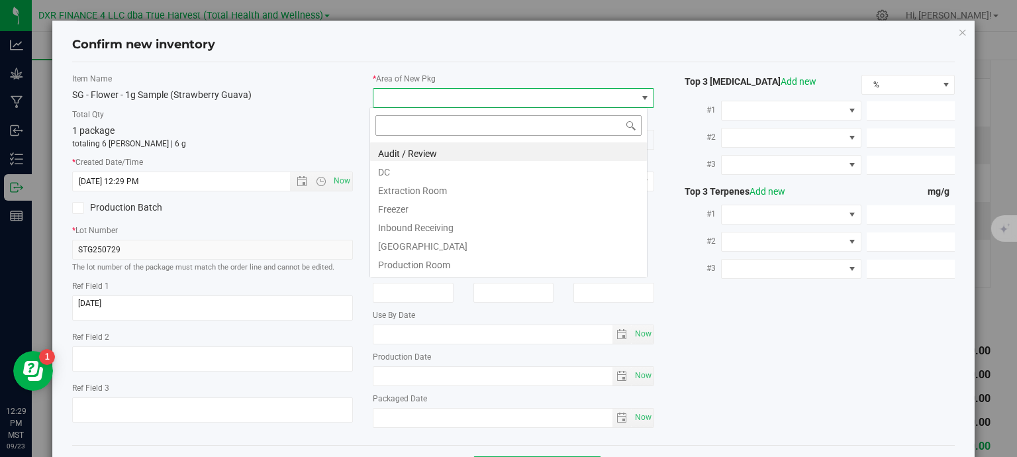
scroll to position [19, 278]
click at [428, 172] on li "DC" at bounding box center [508, 170] width 277 height 19
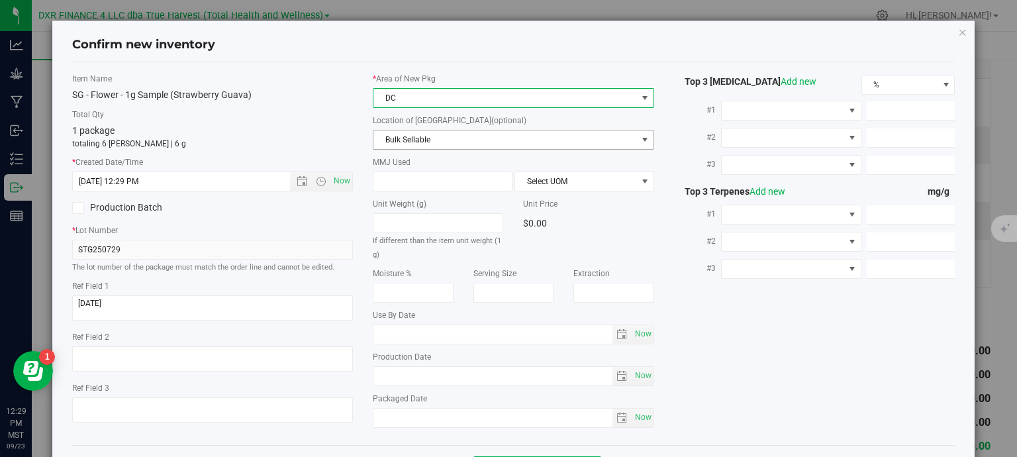
click at [452, 139] on span "Bulk Sellable" at bounding box center [506, 139] width 264 height 19
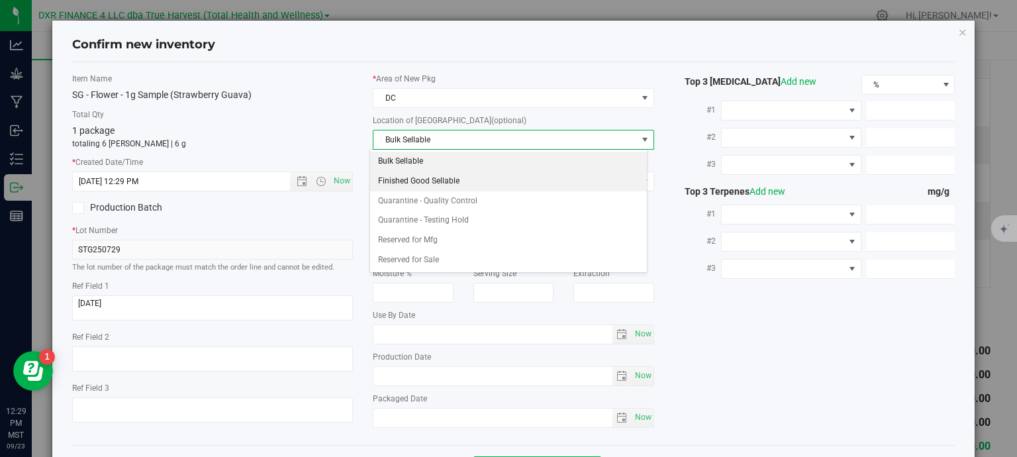
click at [439, 178] on li "Finished Good Sellable" at bounding box center [508, 182] width 277 height 20
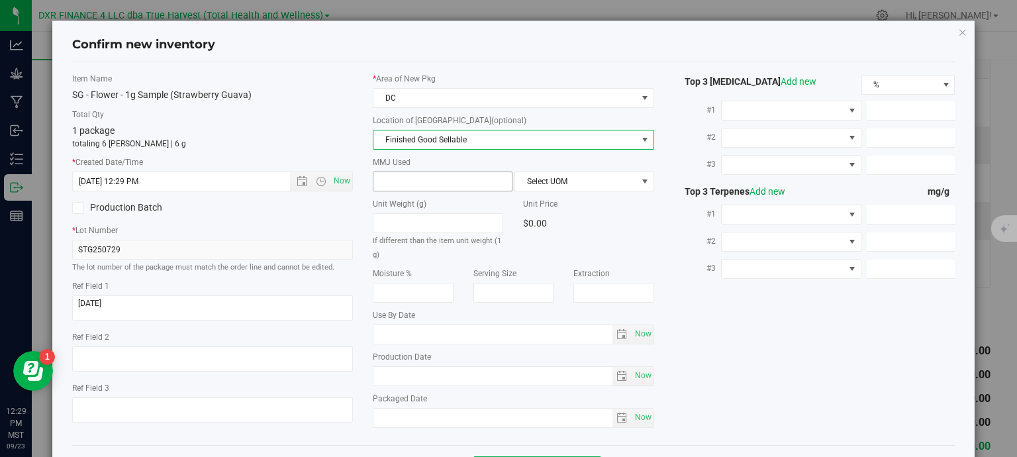
click at [421, 179] on span at bounding box center [443, 182] width 140 height 20
type input "1"
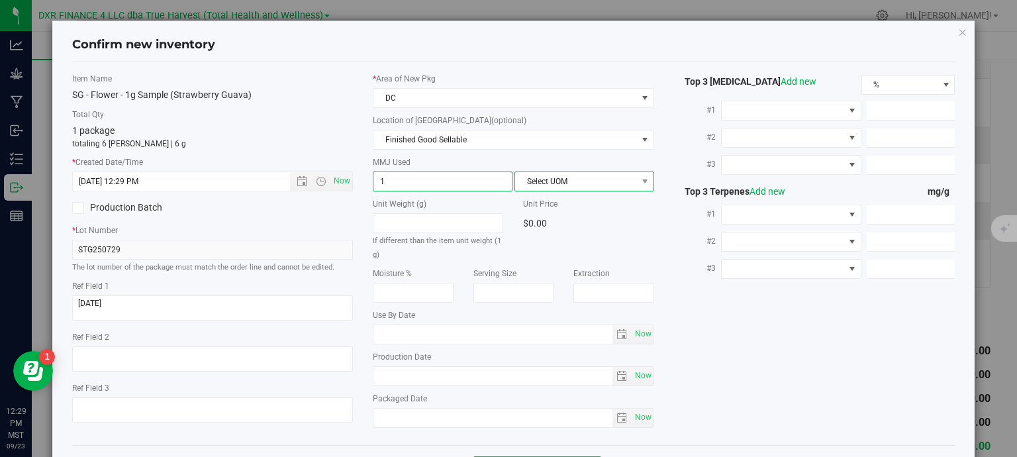
type input "1.0000"
click at [577, 185] on span "Select UOM" at bounding box center [576, 181] width 122 height 19
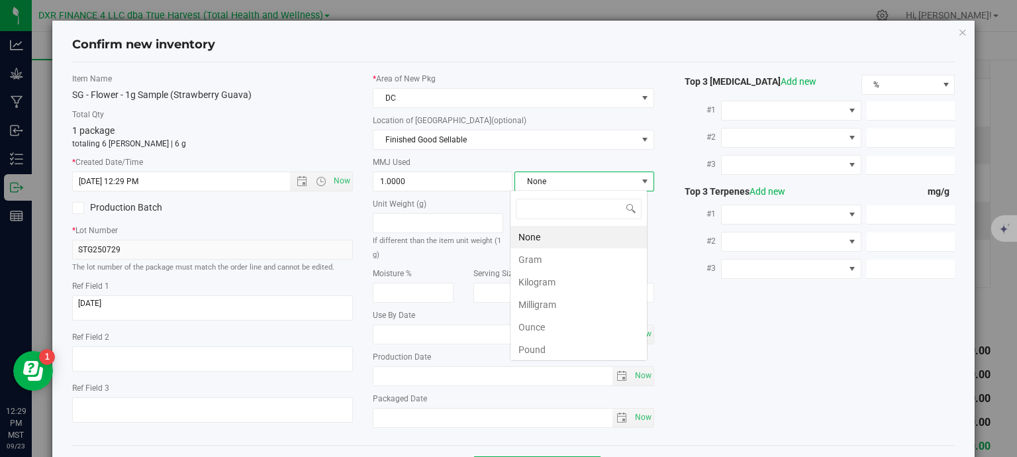
scroll to position [19, 138]
click at [548, 256] on li "Gram" at bounding box center [579, 259] width 136 height 23
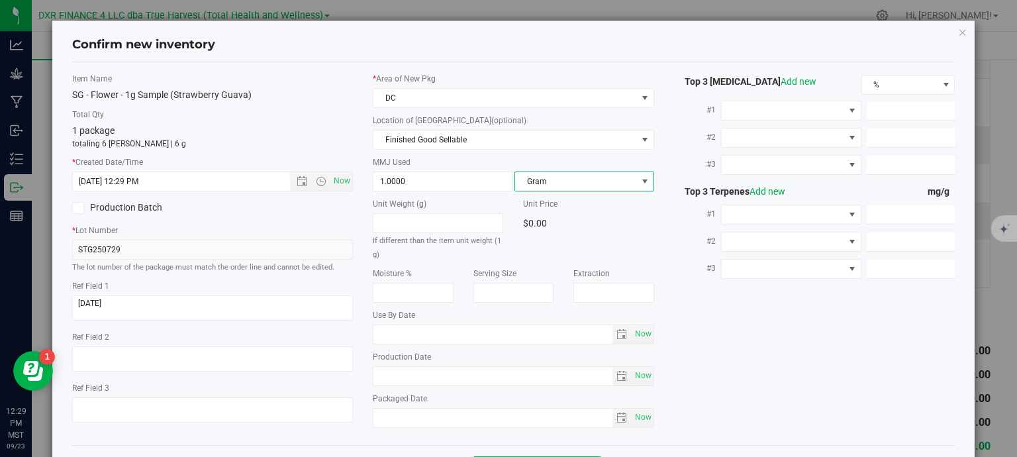
scroll to position [50, 0]
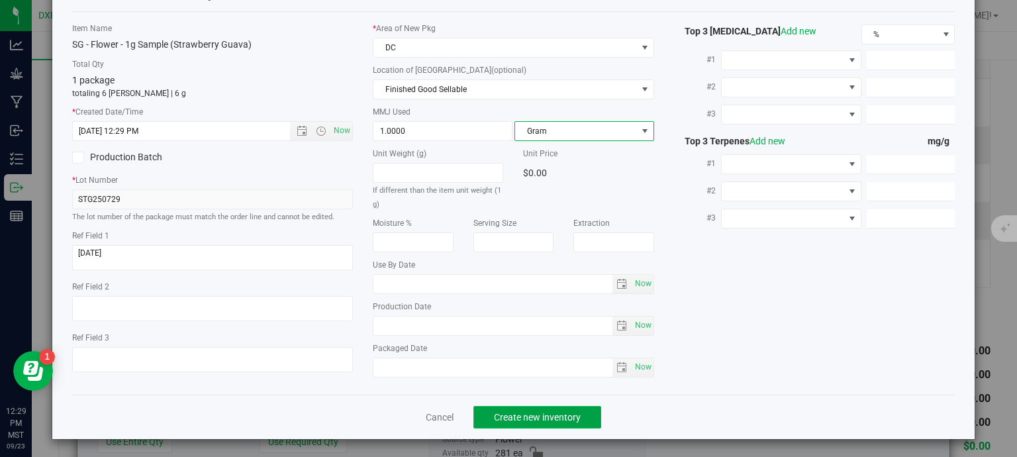
click at [562, 418] on span "Create new inventory" at bounding box center [537, 417] width 87 height 11
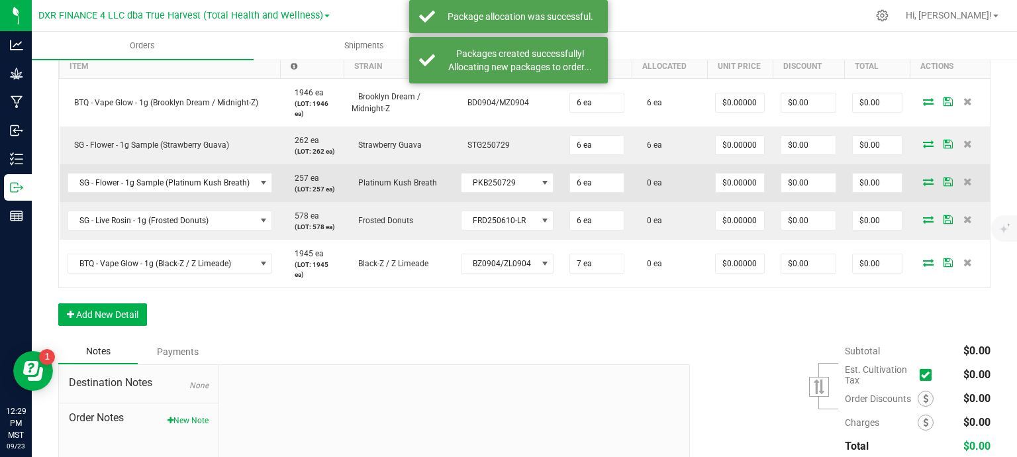
click at [923, 179] on icon at bounding box center [928, 181] width 11 height 8
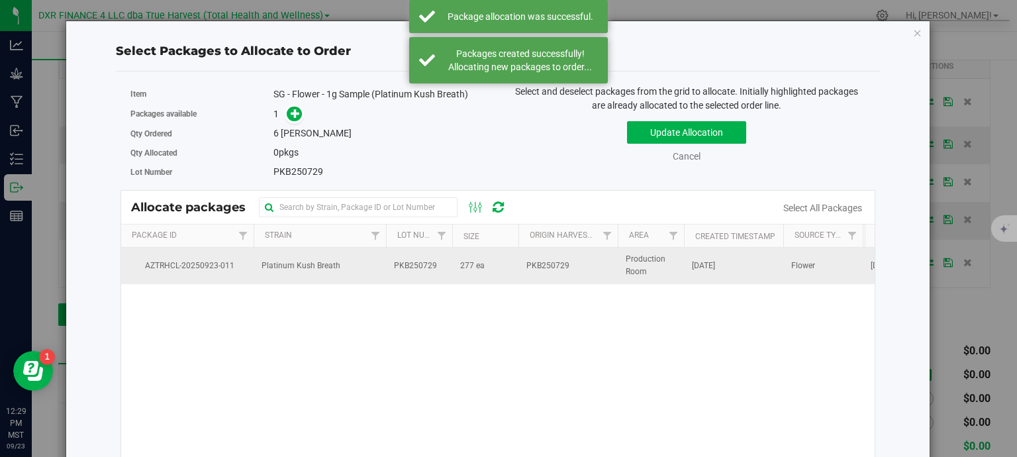
click at [420, 270] on span "PKB250729" at bounding box center [415, 266] width 43 height 13
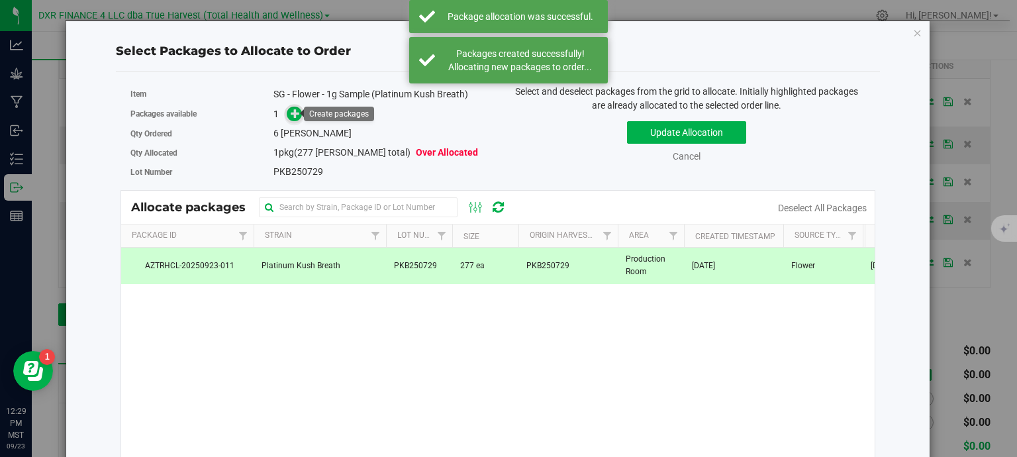
click at [297, 115] on icon at bounding box center [295, 113] width 9 height 9
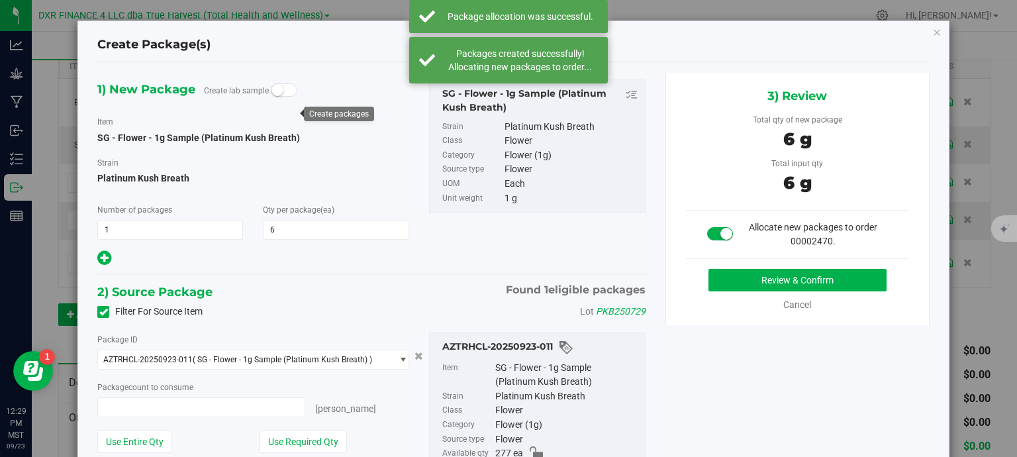
type input "6 ea"
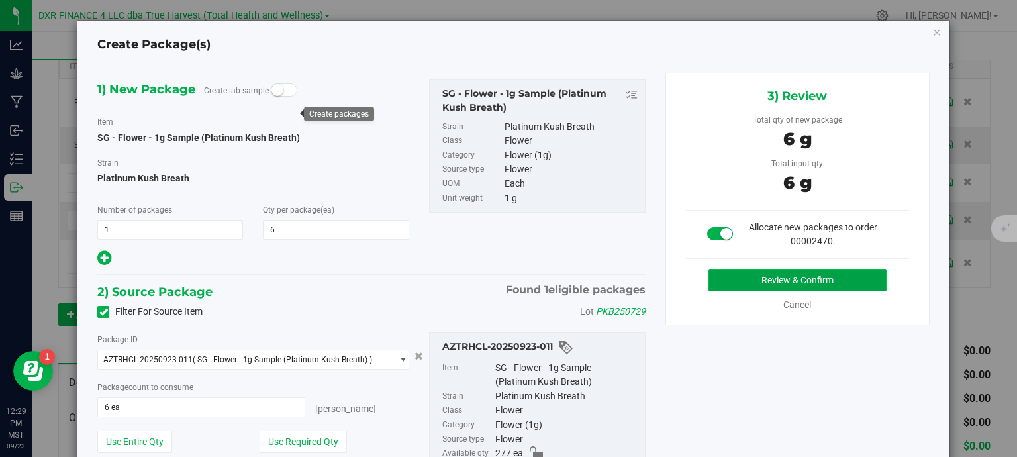
click at [734, 281] on button "Review & Confirm" at bounding box center [798, 280] width 178 height 23
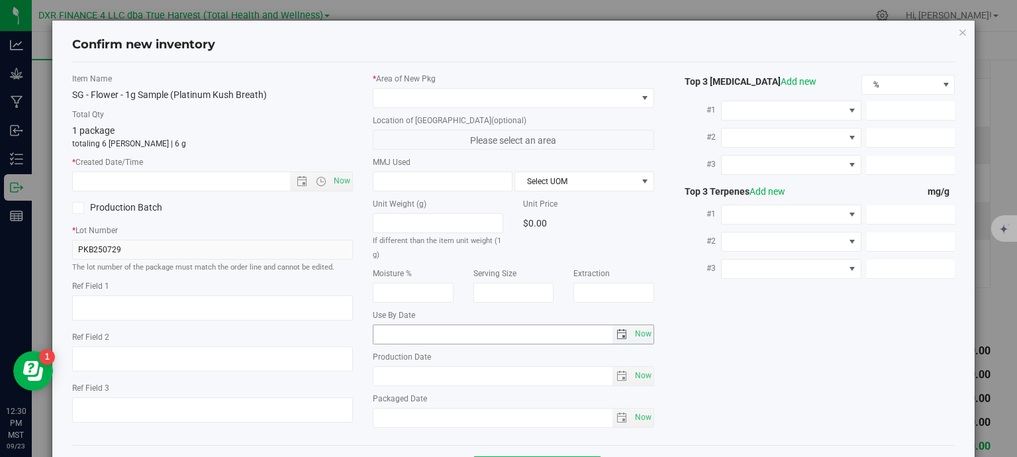
type textarea "2025-07-29"
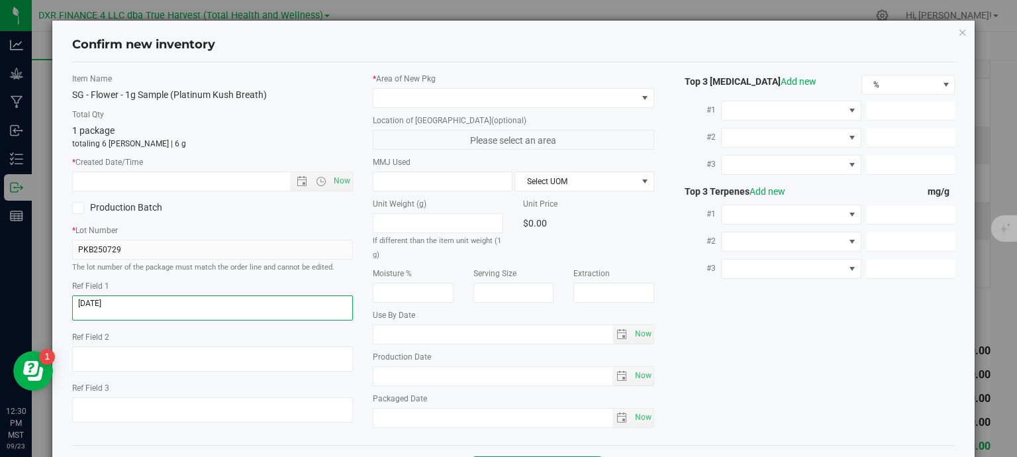
click at [215, 304] on textarea at bounding box center [212, 307] width 281 height 25
click at [237, 176] on input "text" at bounding box center [193, 181] width 240 height 19
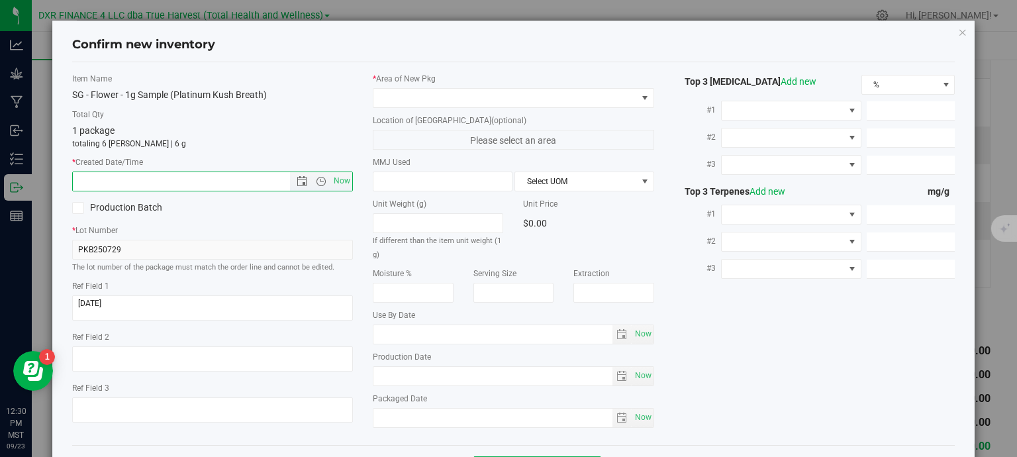
paste input "2025-07-29"
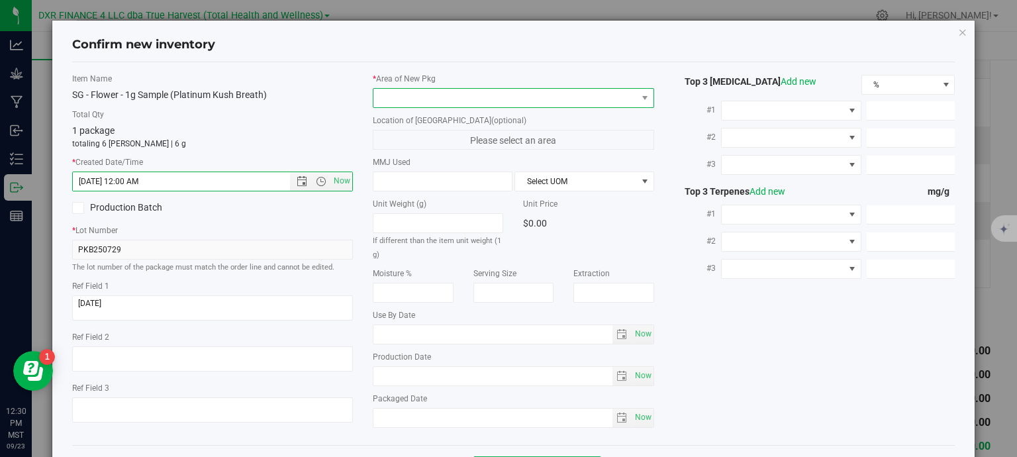
type input "7/29/2025 12:30 PM"
click at [437, 89] on span at bounding box center [506, 98] width 264 height 19
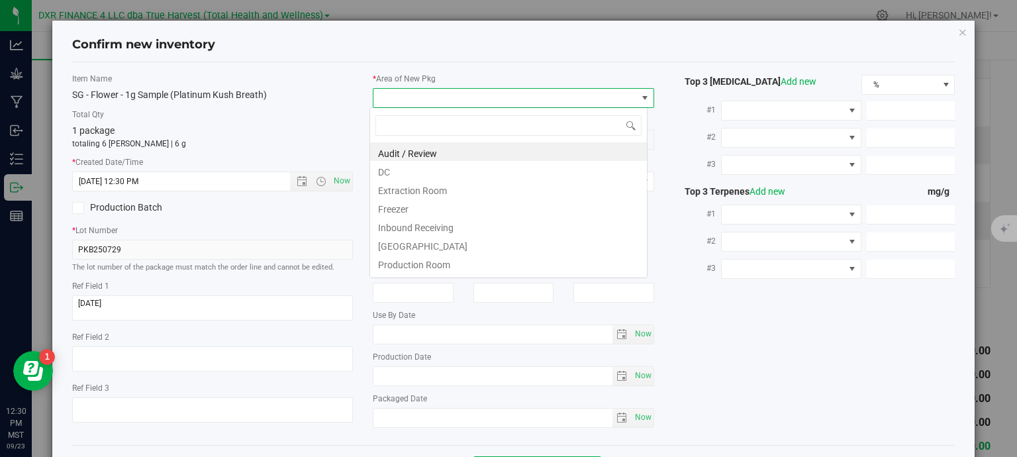
scroll to position [19, 278]
click at [425, 173] on li "DC" at bounding box center [508, 170] width 277 height 19
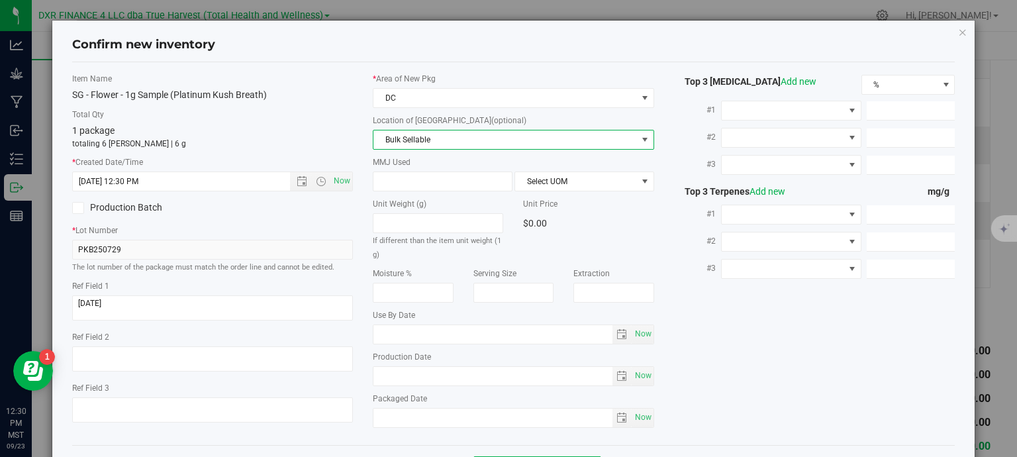
click at [467, 140] on span "Bulk Sellable" at bounding box center [506, 139] width 264 height 19
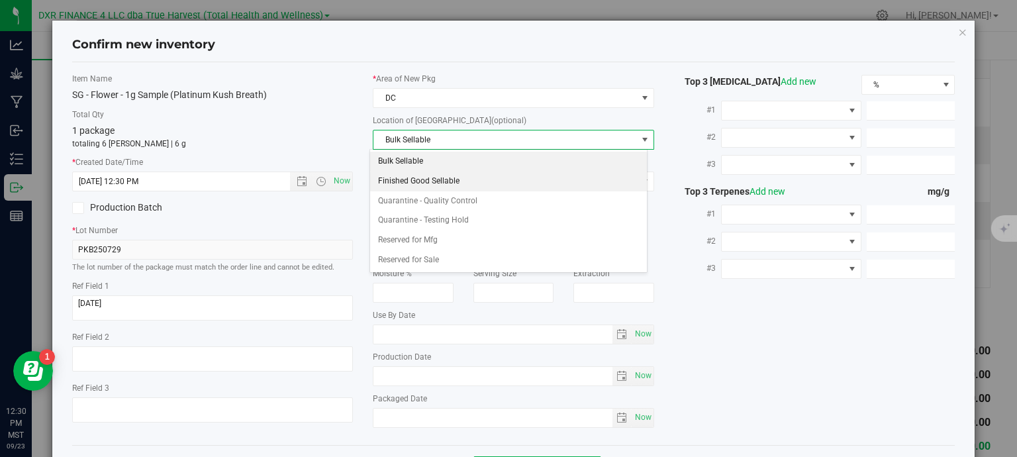
click at [448, 187] on li "Finished Good Sellable" at bounding box center [508, 182] width 277 height 20
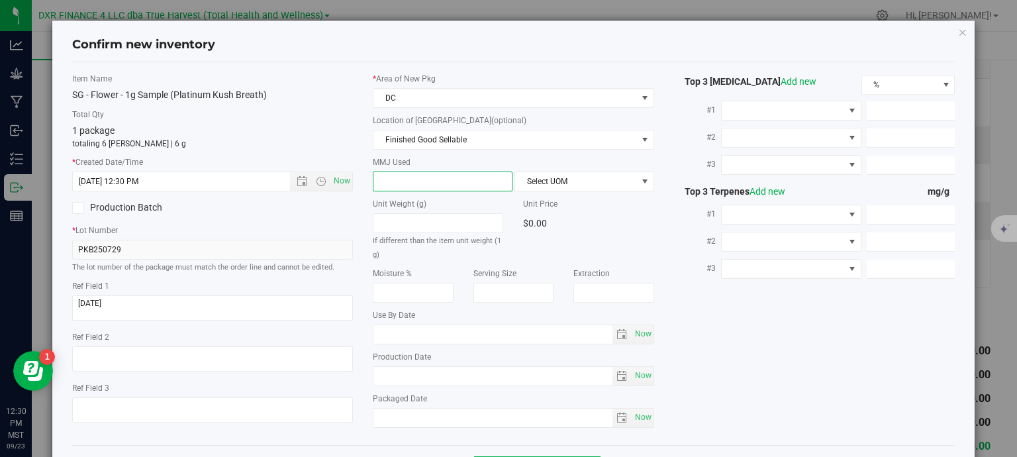
click at [417, 182] on span at bounding box center [443, 182] width 140 height 20
type input "1"
type input "1.0000"
click at [524, 179] on span "Select UOM" at bounding box center [576, 181] width 122 height 19
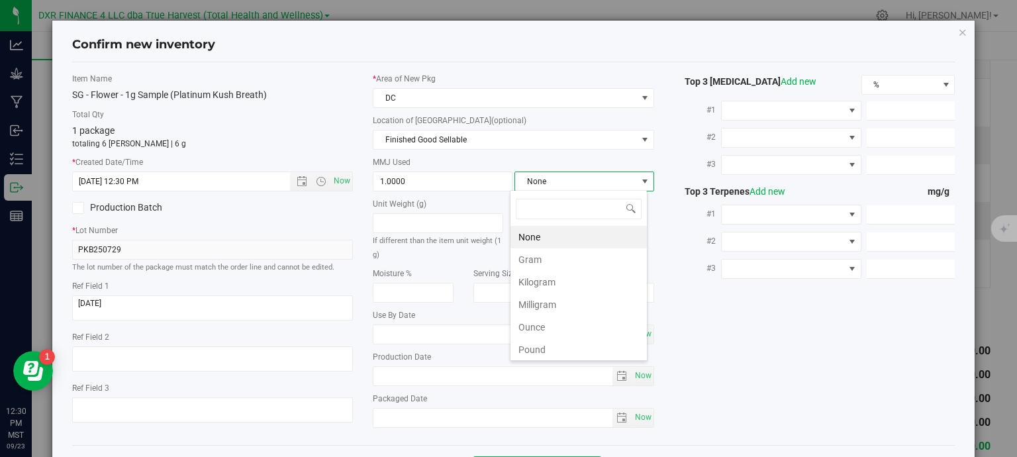
scroll to position [19, 138]
click at [532, 261] on li "Gram" at bounding box center [579, 259] width 136 height 23
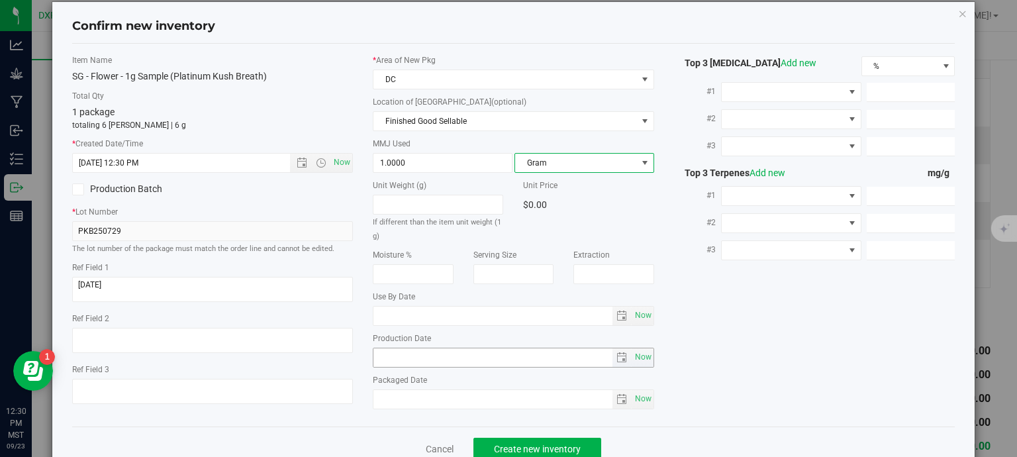
scroll to position [50, 0]
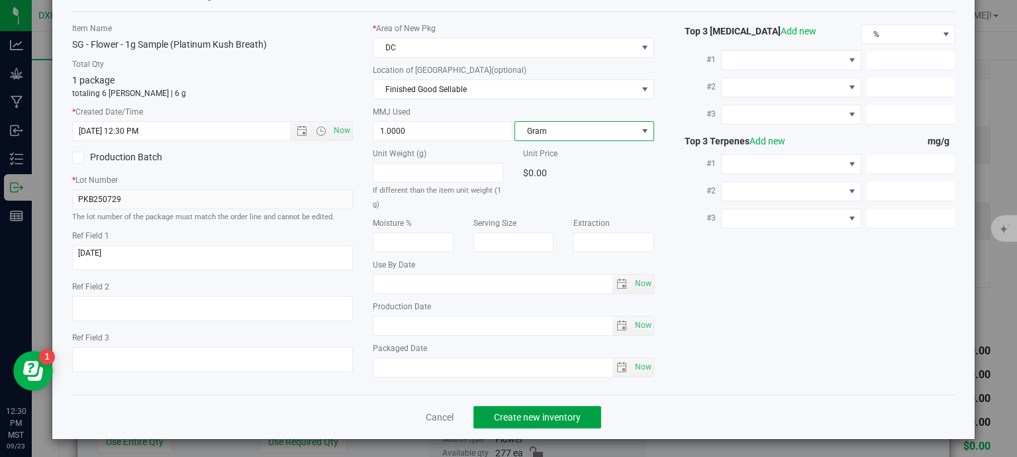
click at [560, 418] on span "Create new inventory" at bounding box center [537, 417] width 87 height 11
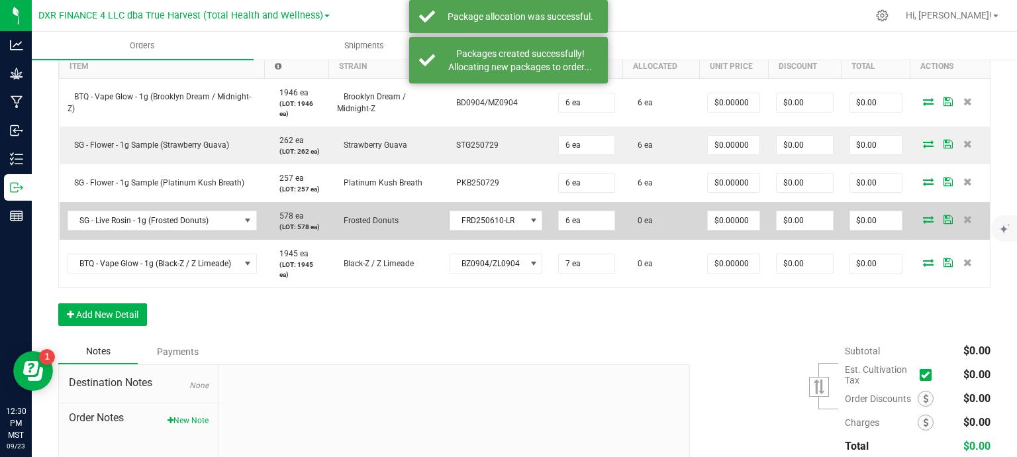
click at [923, 219] on icon at bounding box center [928, 219] width 11 height 8
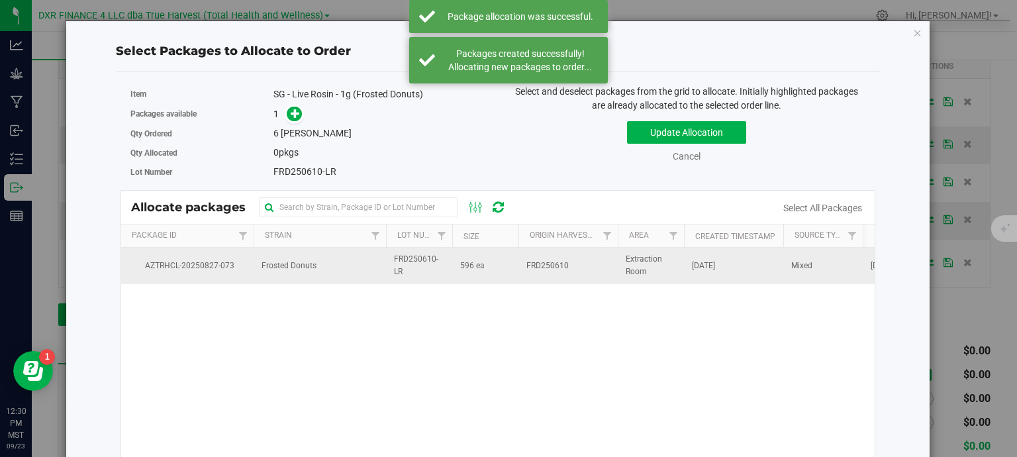
click at [370, 266] on td "Frosted Donuts" at bounding box center [320, 266] width 132 height 36
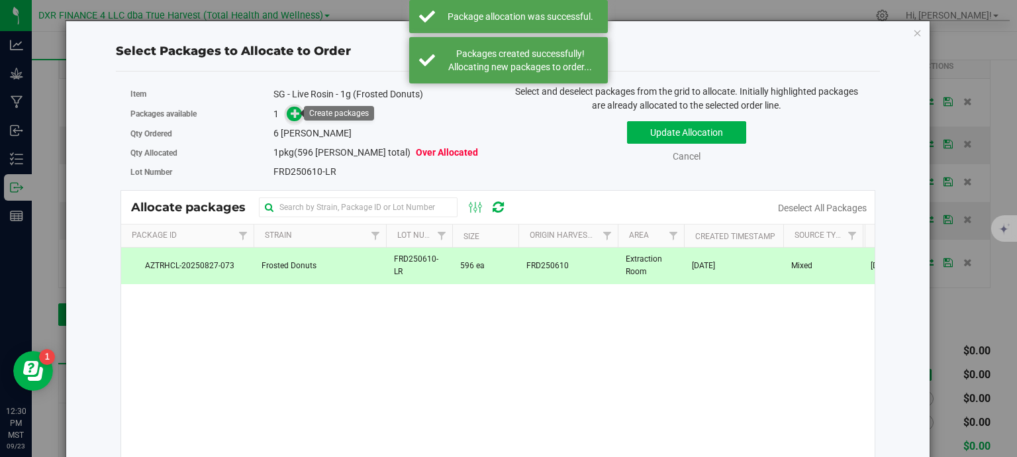
click at [294, 107] on span at bounding box center [294, 114] width 15 height 15
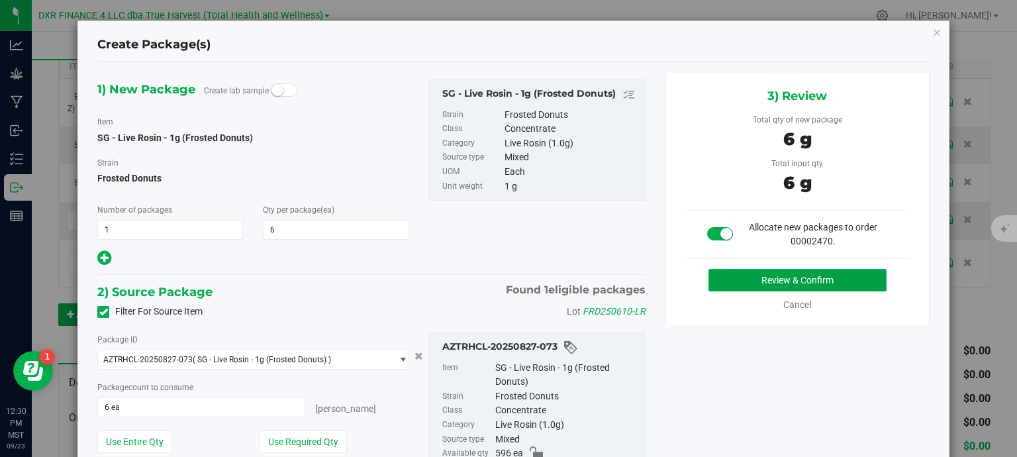
click at [837, 275] on button "Review & Confirm" at bounding box center [798, 280] width 178 height 23
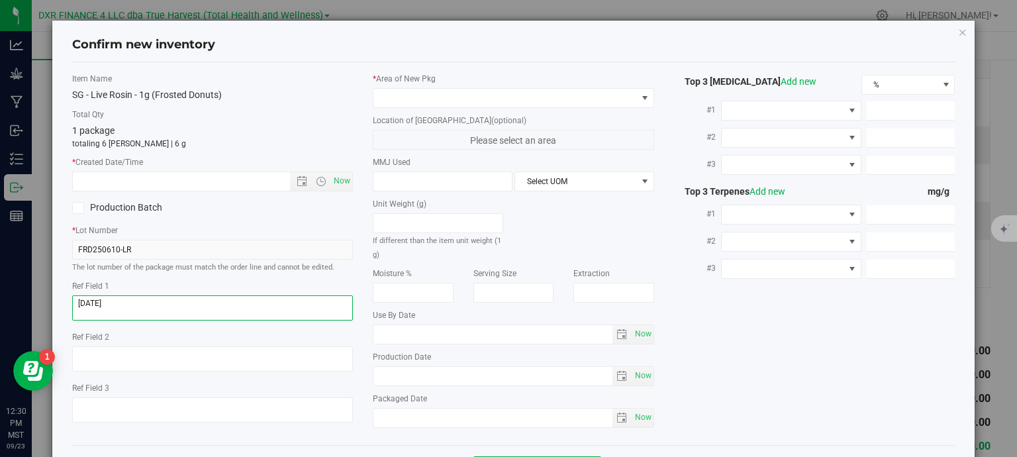
click at [121, 305] on textarea at bounding box center [212, 307] width 281 height 25
click at [121, 306] on textarea at bounding box center [212, 307] width 281 height 25
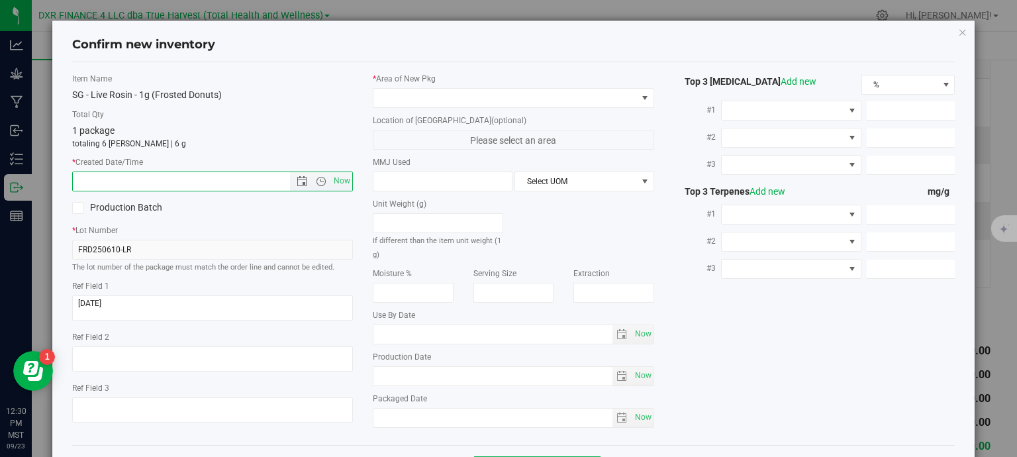
click at [154, 183] on input "text" at bounding box center [193, 181] width 240 height 19
paste input "2025-07-22"
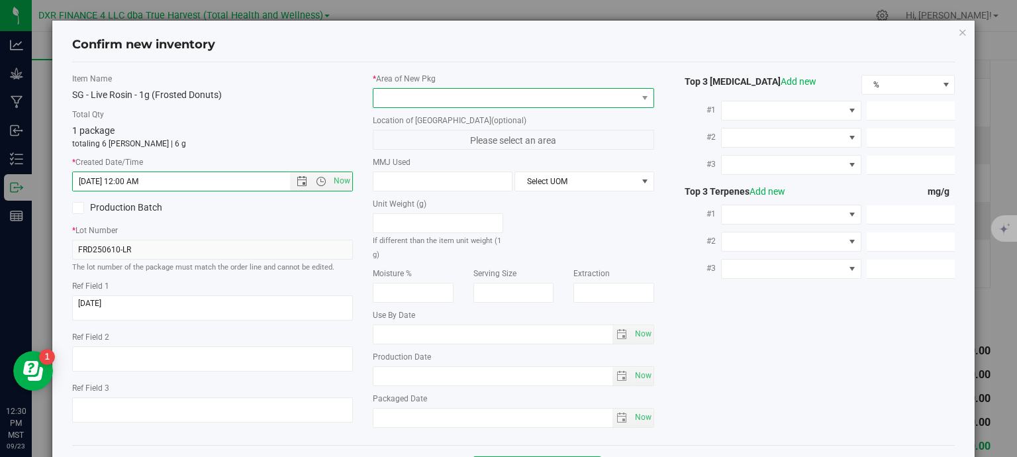
type input "7/22/2025 12:30 PM"
click at [460, 105] on span at bounding box center [506, 98] width 264 height 19
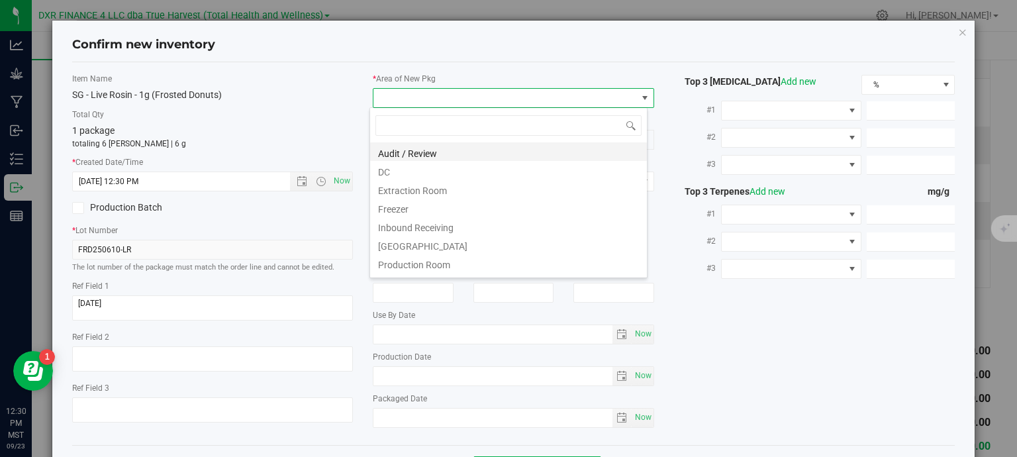
scroll to position [19, 278]
click at [442, 171] on li "DC" at bounding box center [508, 170] width 277 height 19
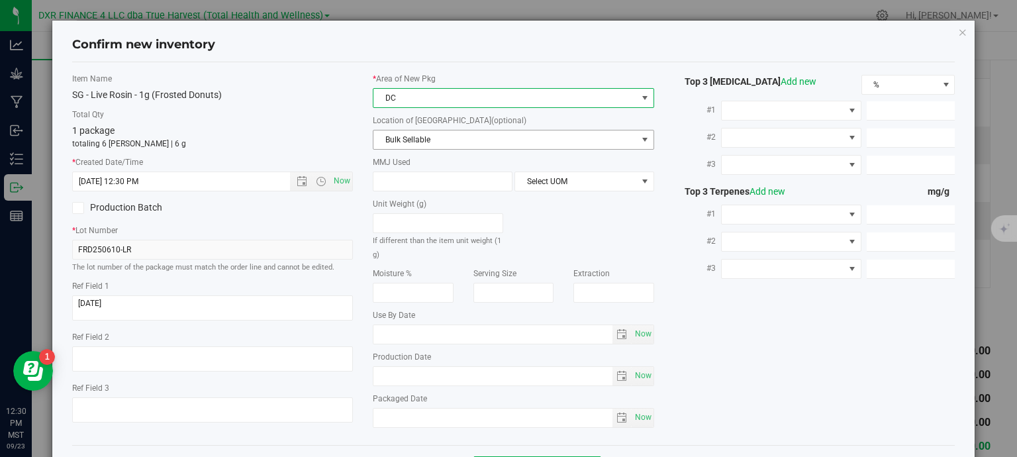
click at [458, 140] on span "Bulk Sellable" at bounding box center [506, 139] width 264 height 19
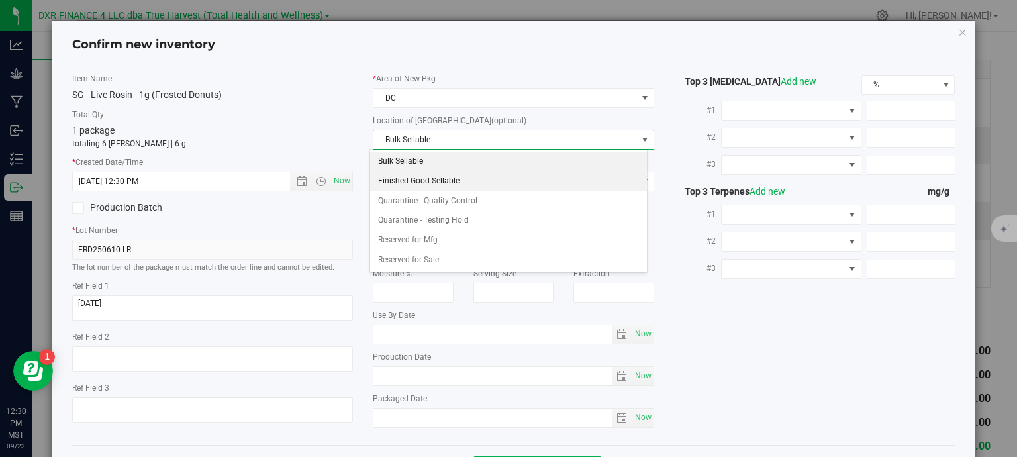
click at [442, 176] on li "Finished Good Sellable" at bounding box center [508, 182] width 277 height 20
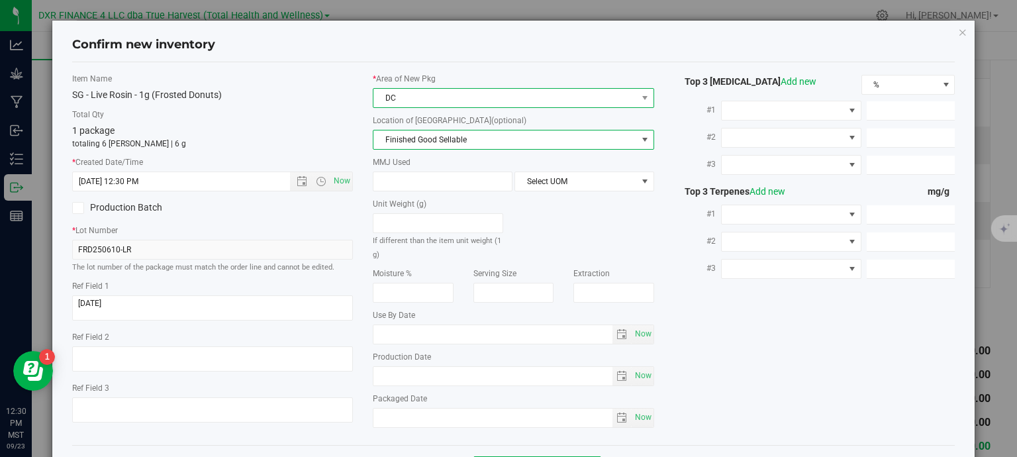
click at [436, 89] on span "DC" at bounding box center [506, 98] width 264 height 19
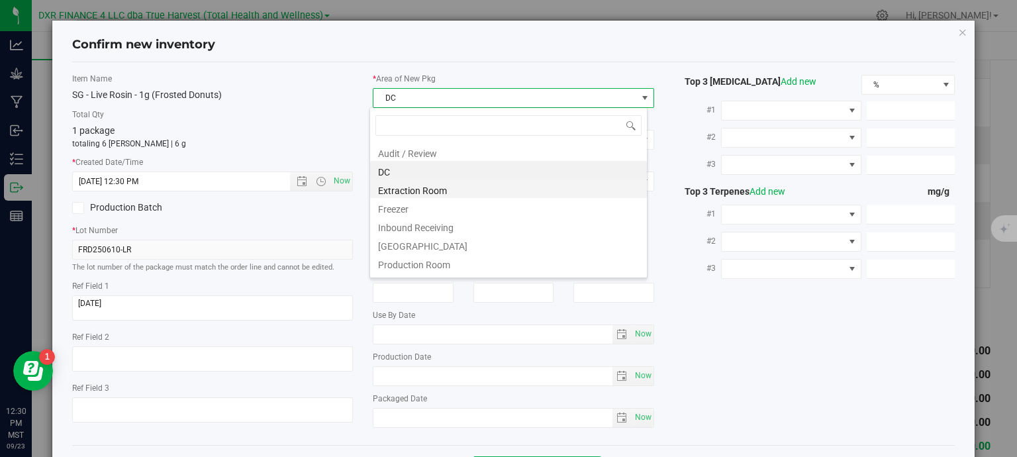
click at [421, 190] on li "Extraction Room" at bounding box center [508, 188] width 277 height 19
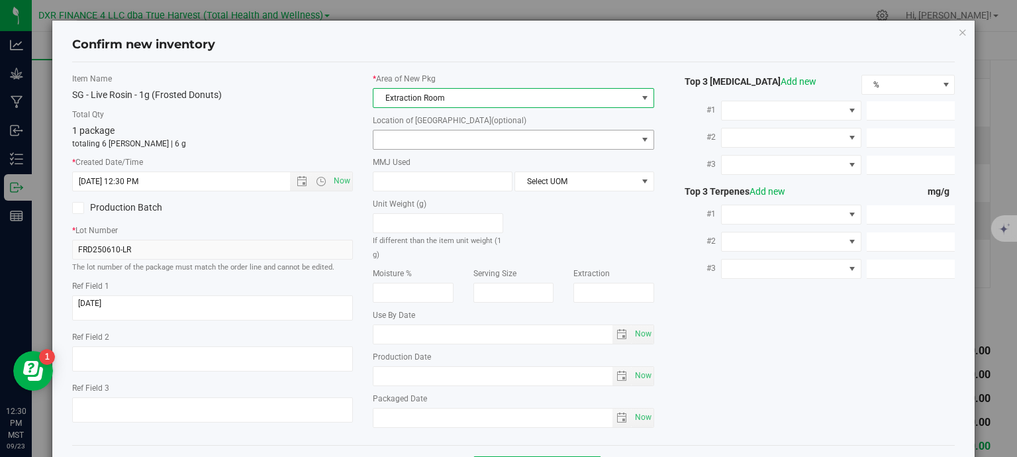
click at [424, 144] on span at bounding box center [506, 139] width 264 height 19
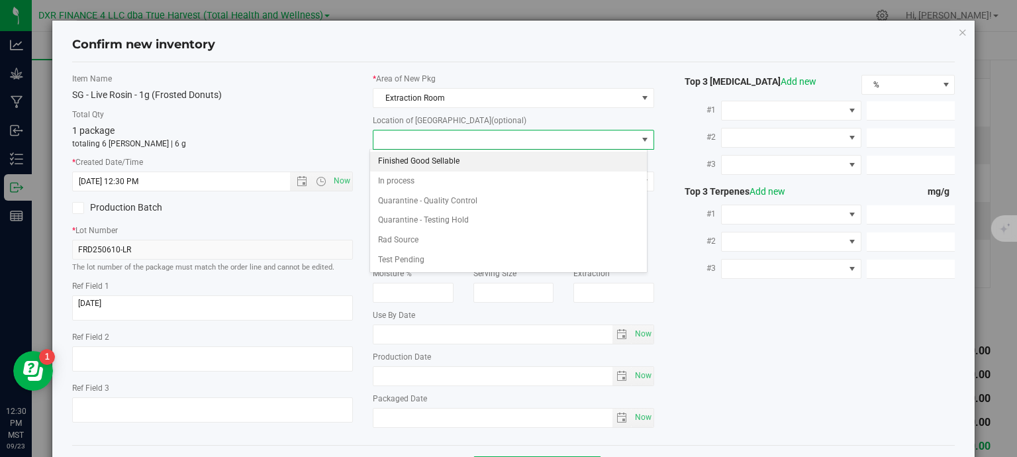
click at [428, 158] on li "Finished Good Sellable" at bounding box center [508, 162] width 277 height 20
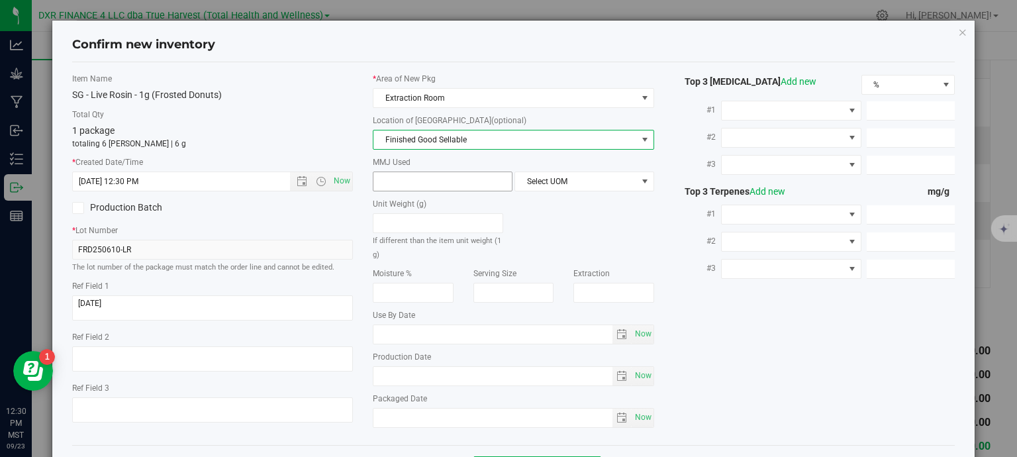
click at [430, 182] on span at bounding box center [443, 182] width 140 height 20
type input "1"
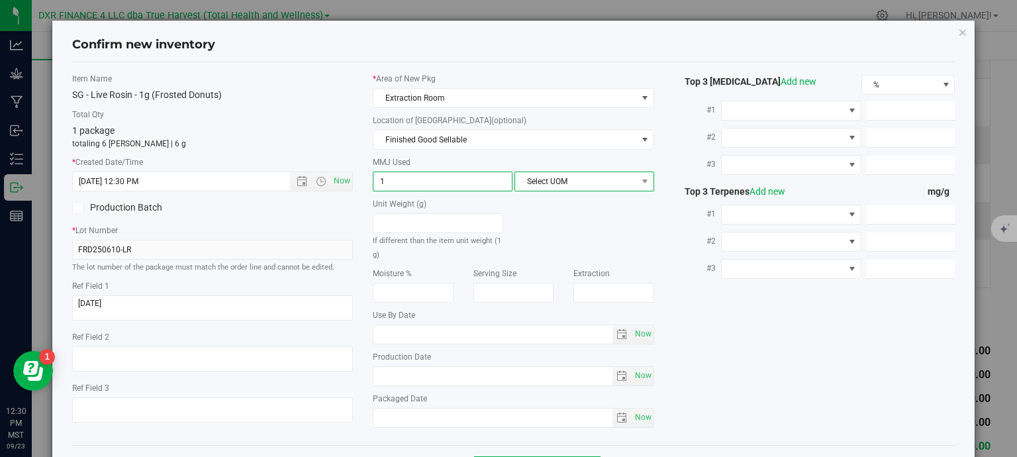
type input "1.0000"
click at [530, 183] on span "Select UOM" at bounding box center [576, 181] width 122 height 19
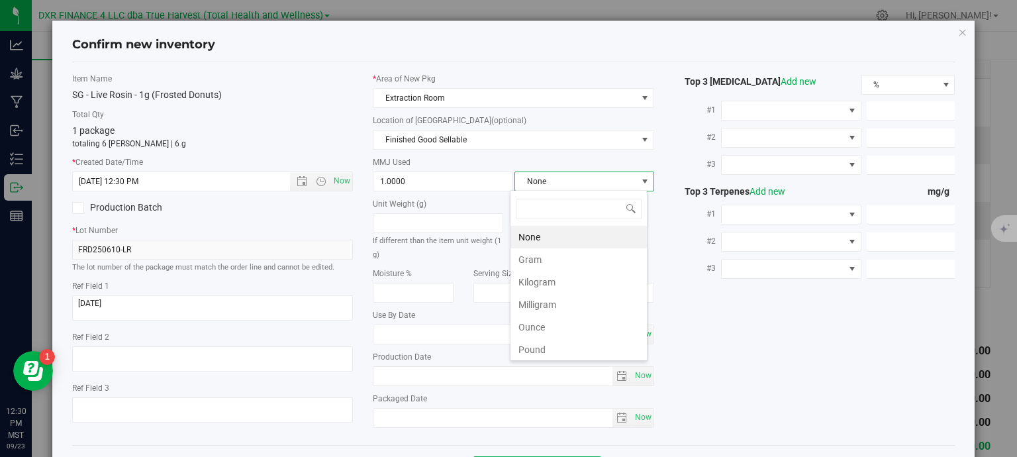
scroll to position [19, 138]
click at [536, 264] on li "Gram" at bounding box center [579, 259] width 136 height 23
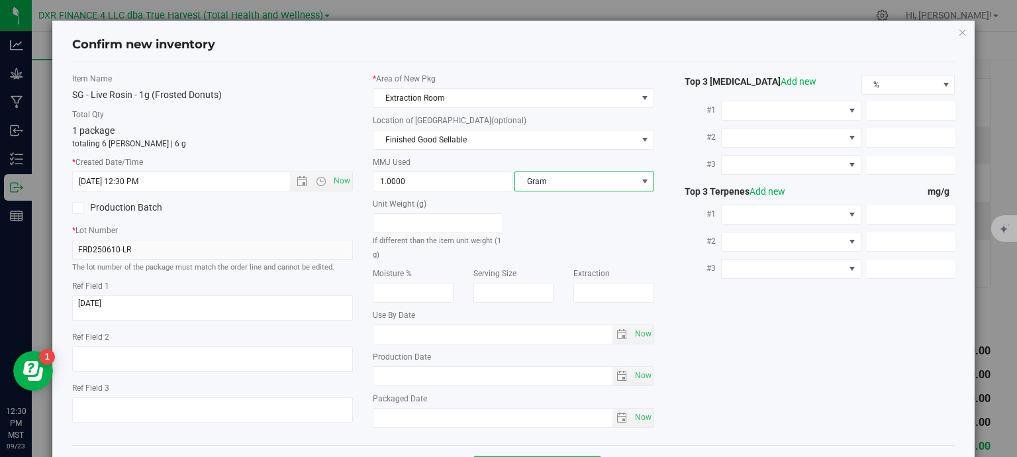
scroll to position [50, 0]
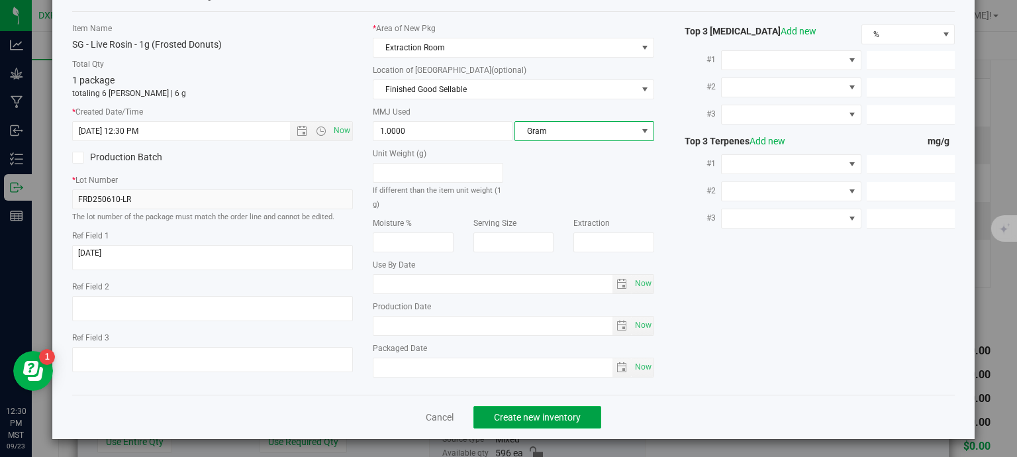
click at [525, 416] on span "Create new inventory" at bounding box center [537, 417] width 87 height 11
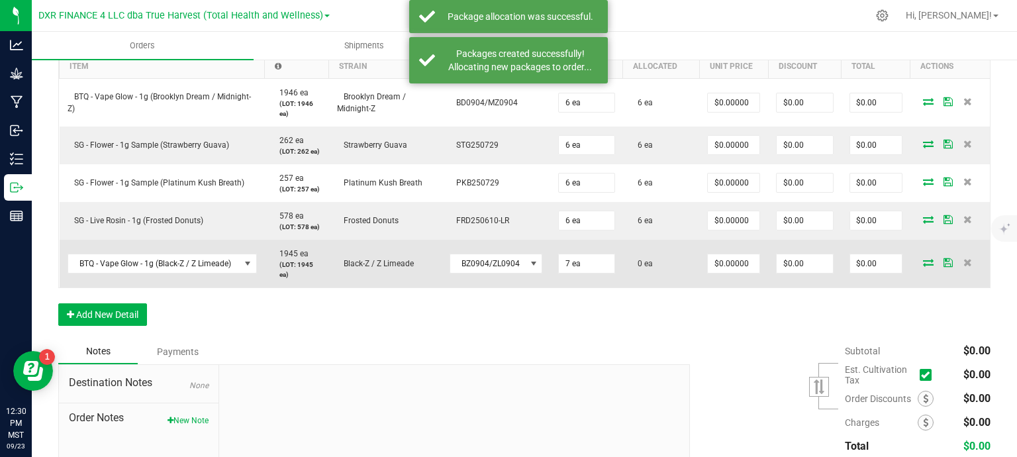
click at [923, 261] on icon at bounding box center [928, 262] width 11 height 8
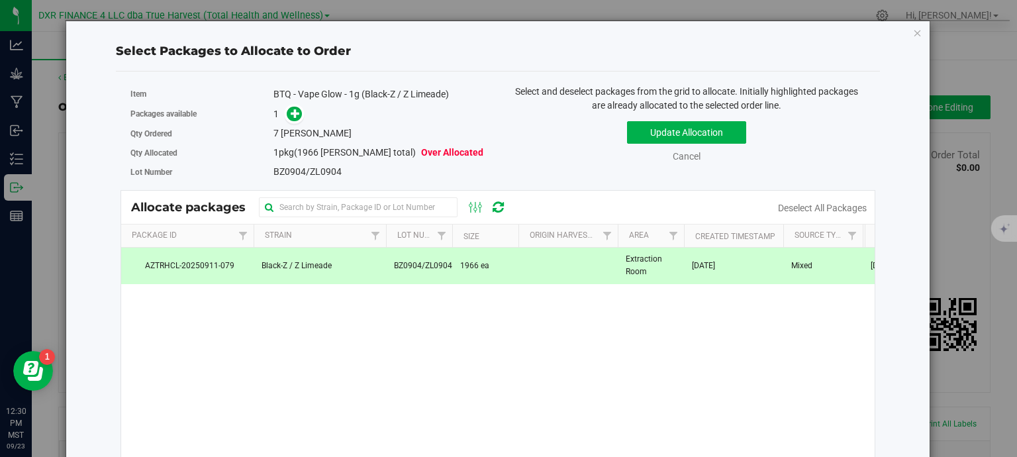
scroll to position [397, 0]
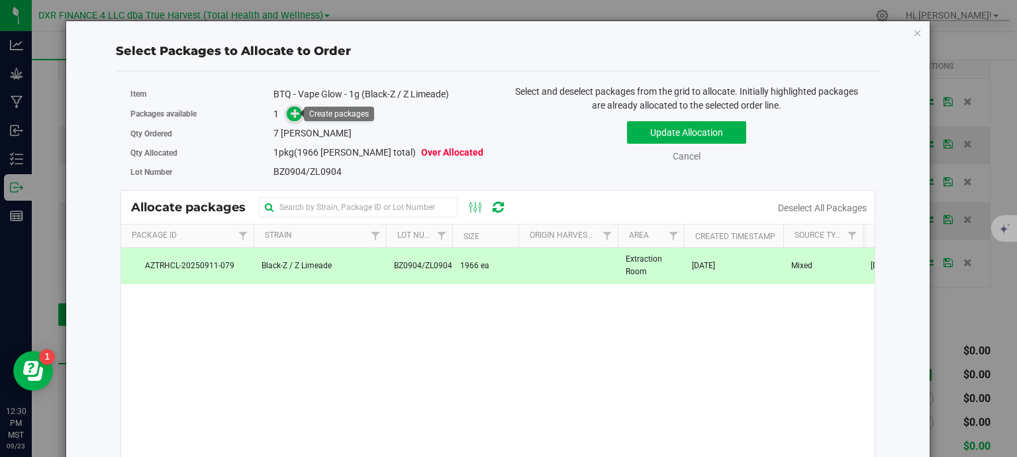
click at [291, 113] on icon at bounding box center [295, 113] width 9 height 9
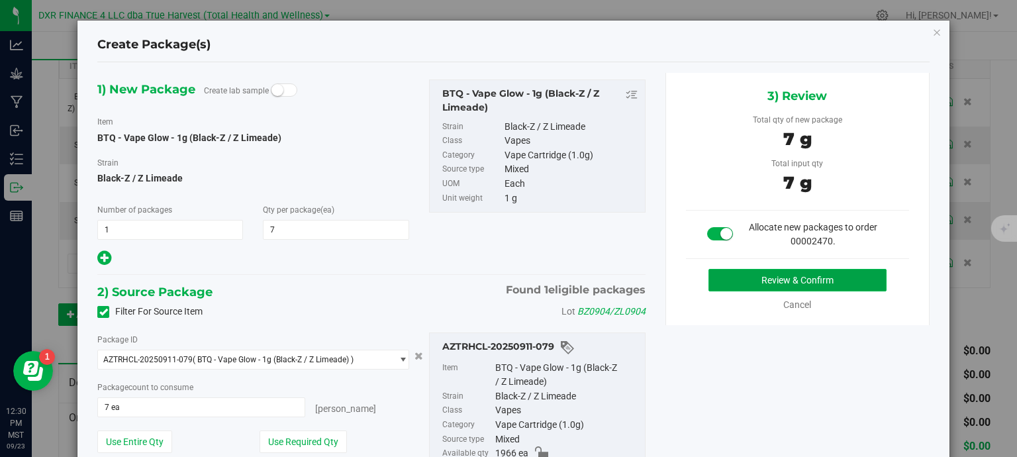
click at [781, 280] on button "Review & Confirm" at bounding box center [798, 280] width 178 height 23
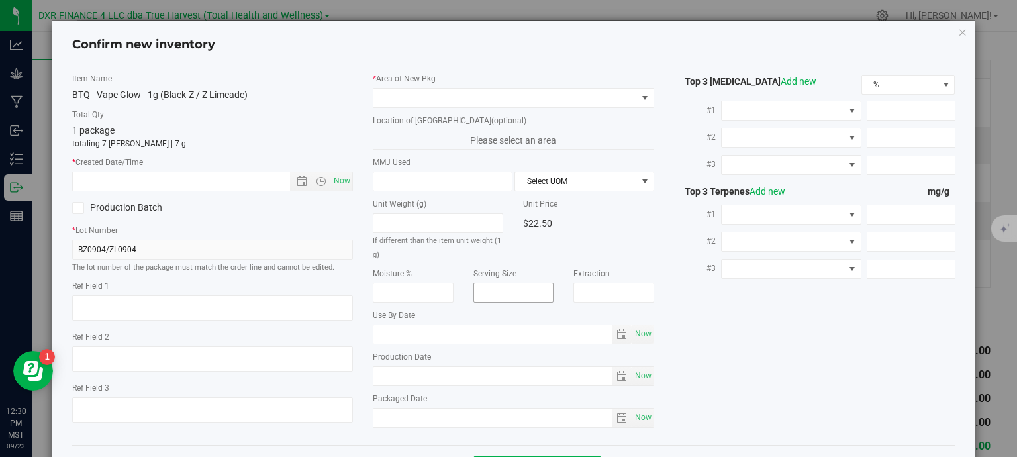
type textarea "[DATE]"
click at [193, 305] on textarea at bounding box center [212, 307] width 281 height 25
click at [193, 304] on textarea at bounding box center [212, 307] width 281 height 25
click at [185, 179] on input "text" at bounding box center [193, 181] width 240 height 19
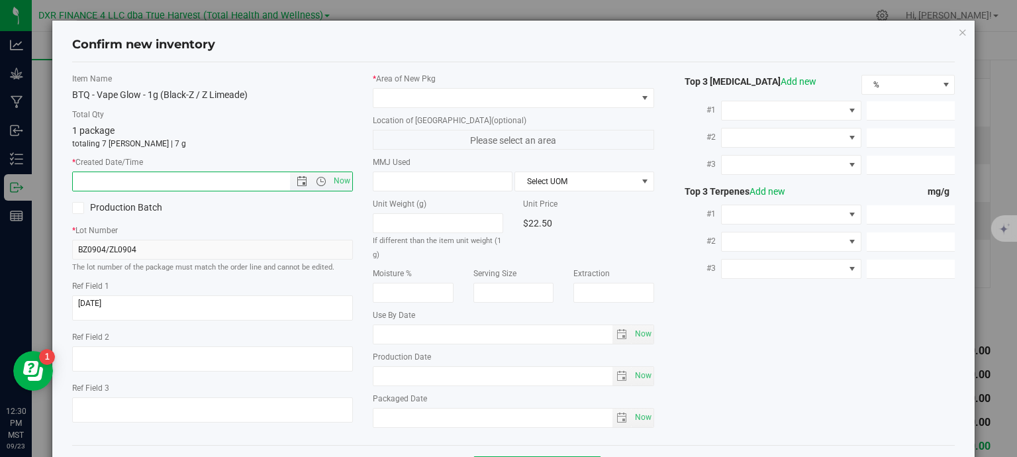
paste input "2025-09-04"
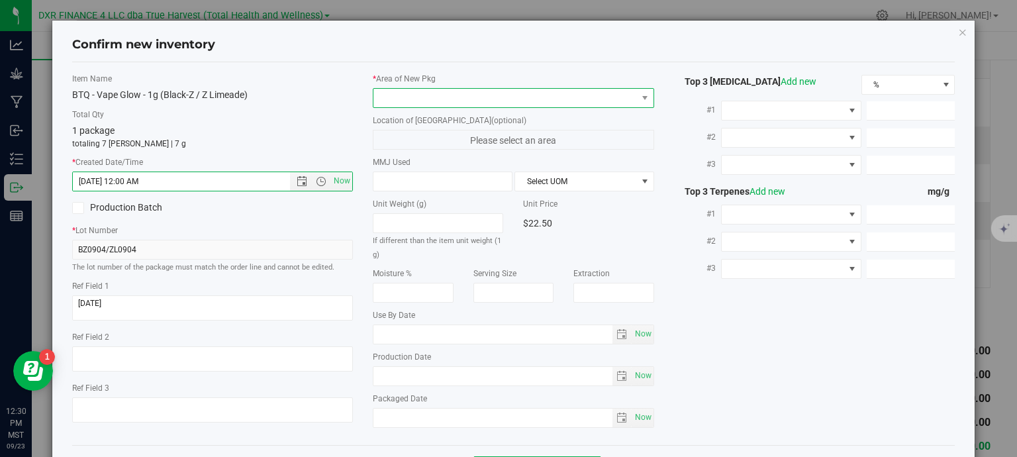
click at [485, 92] on span at bounding box center [506, 98] width 264 height 19
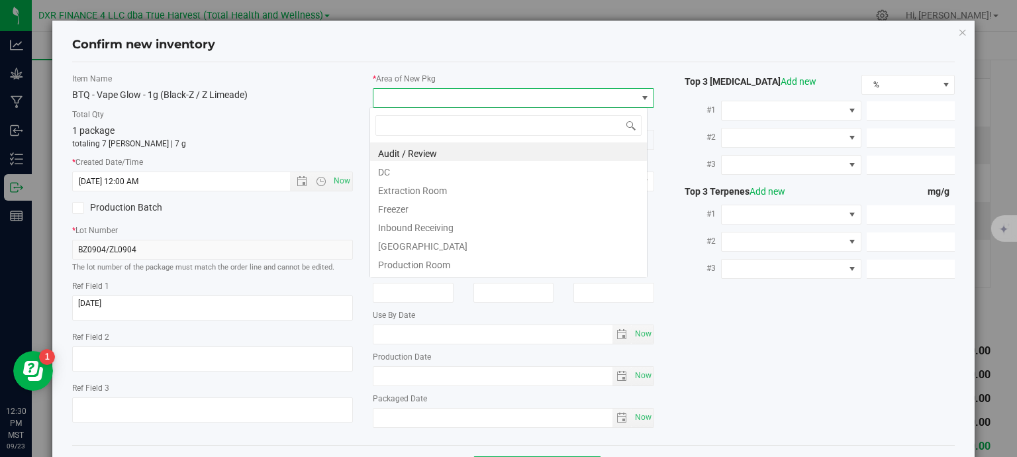
type input "9/4/2025 12:30 PM"
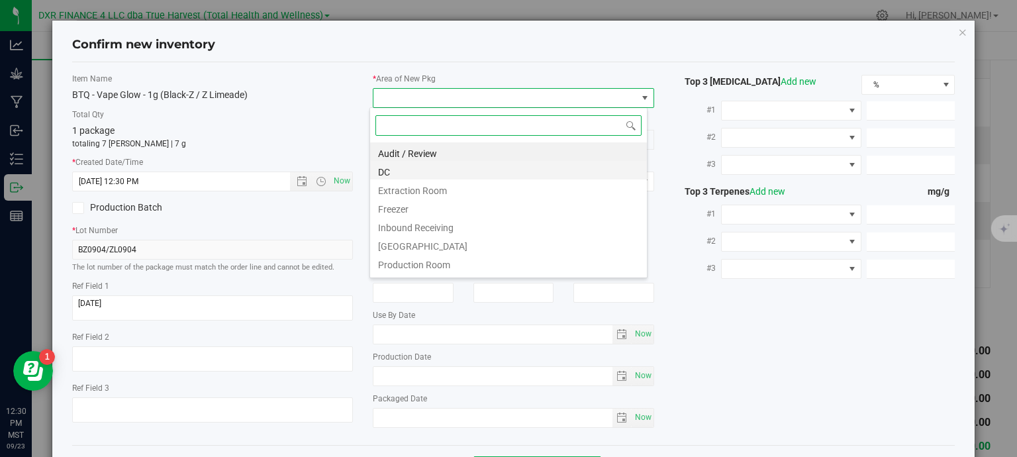
click at [470, 175] on li "DC" at bounding box center [508, 170] width 277 height 19
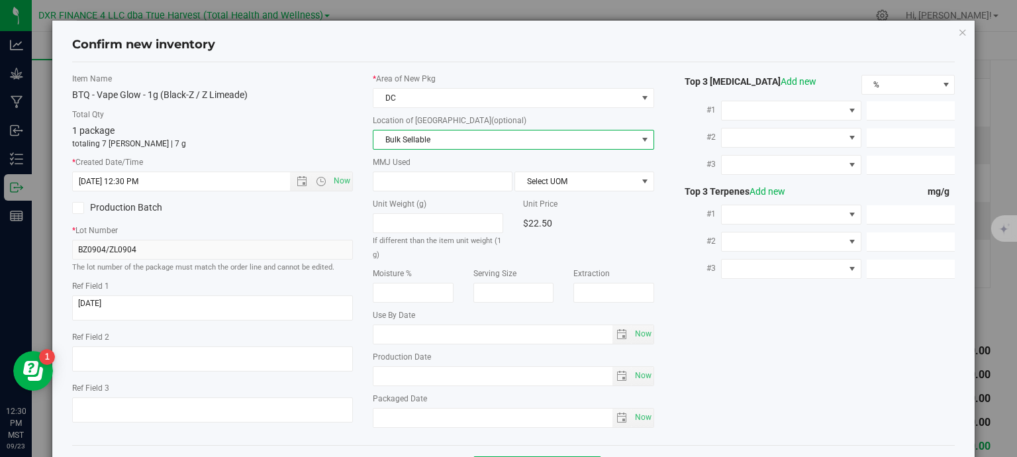
click at [509, 138] on span "Bulk Sellable" at bounding box center [506, 139] width 264 height 19
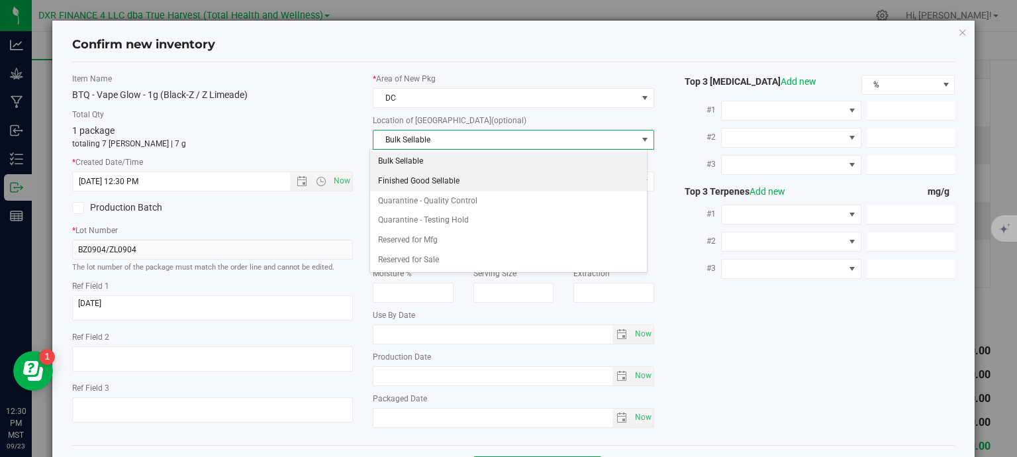
click at [458, 174] on li "Finished Good Sellable" at bounding box center [508, 182] width 277 height 20
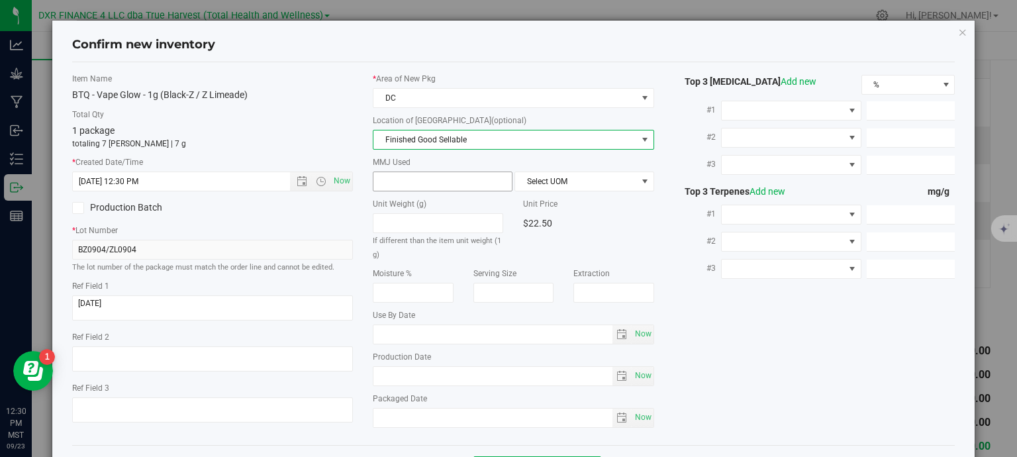
click at [440, 179] on span at bounding box center [443, 182] width 140 height 20
type input "1"
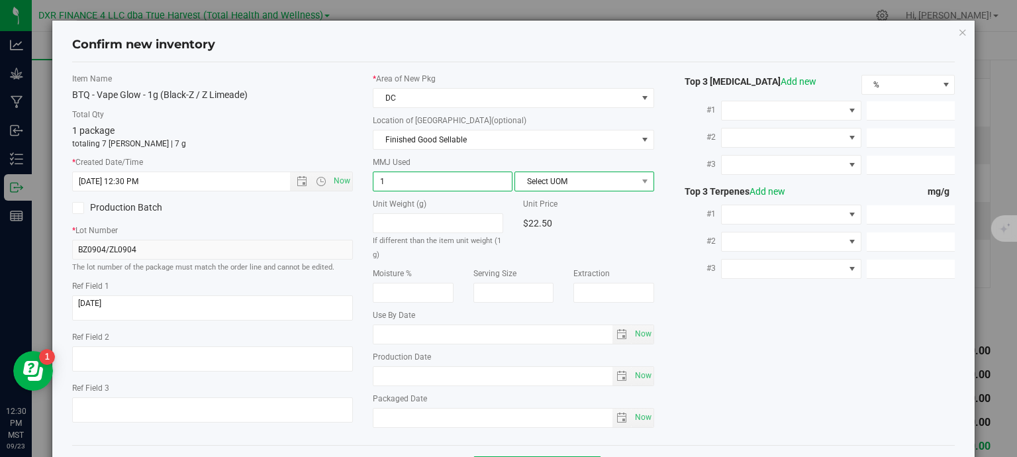
type input "1.0000"
click at [545, 183] on span "Select UOM" at bounding box center [576, 181] width 122 height 19
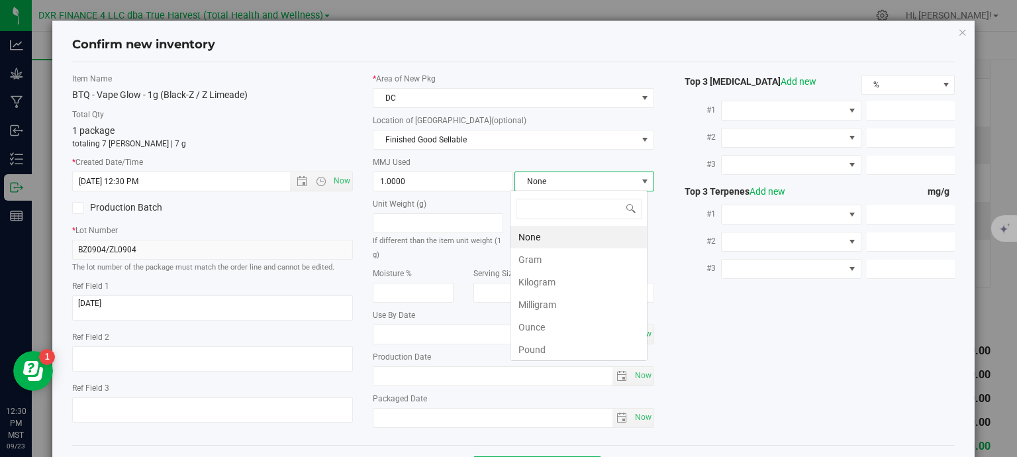
scroll to position [19, 138]
click at [546, 260] on li "Gram" at bounding box center [579, 259] width 136 height 23
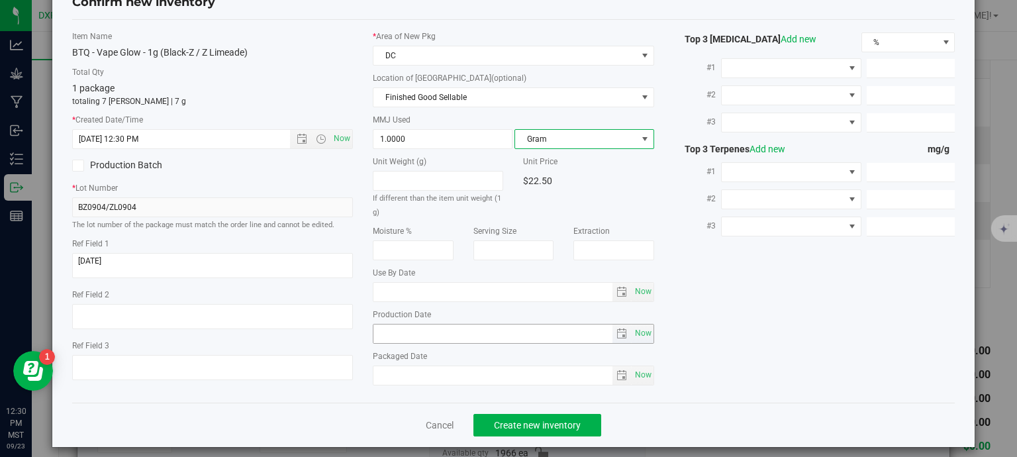
scroll to position [50, 0]
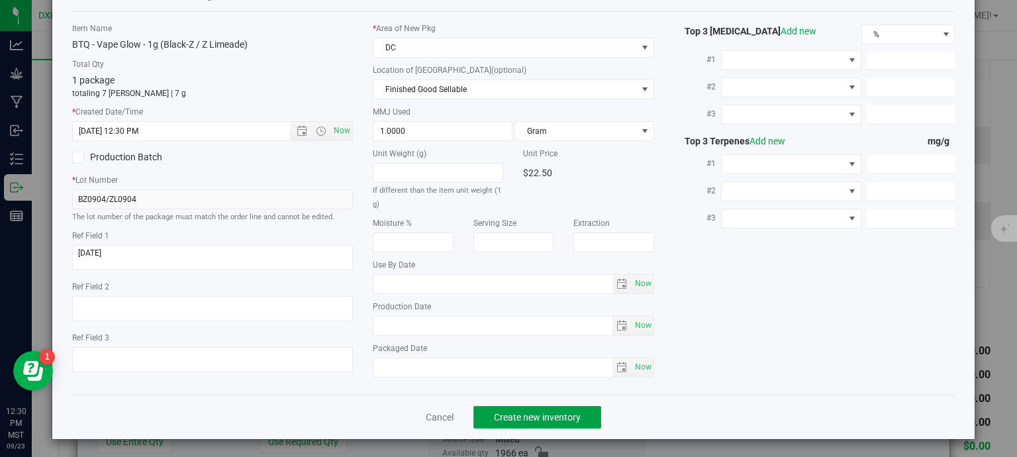
click at [556, 415] on span "Create new inventory" at bounding box center [537, 417] width 87 height 11
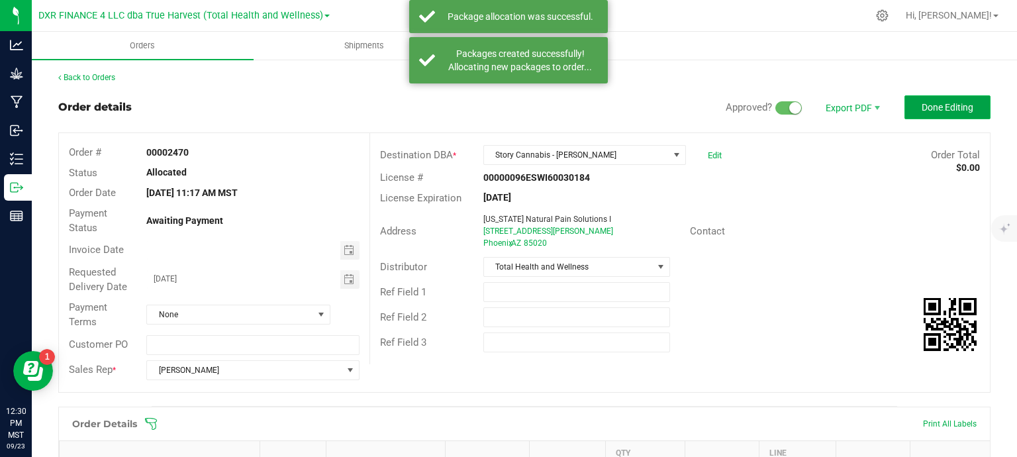
click at [907, 103] on button "Done Editing" at bounding box center [948, 107] width 86 height 24
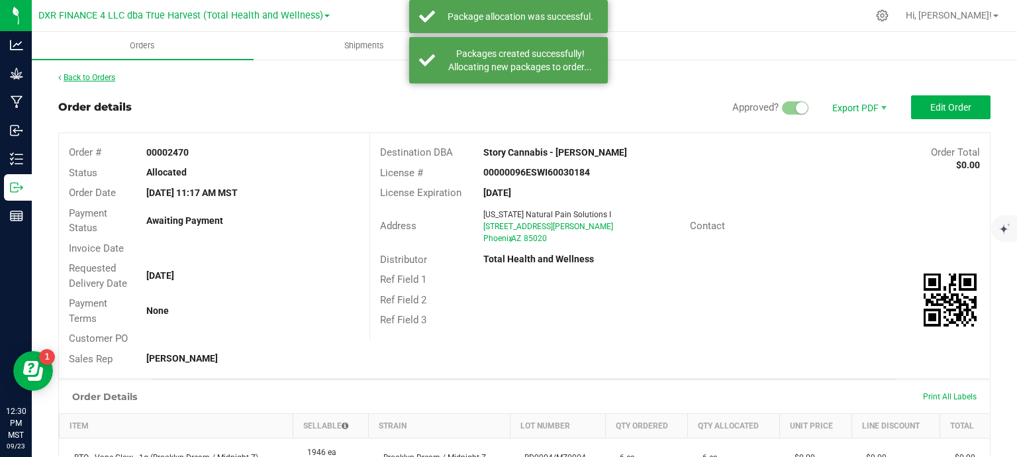
click at [77, 74] on link "Back to Orders" at bounding box center [86, 77] width 57 height 9
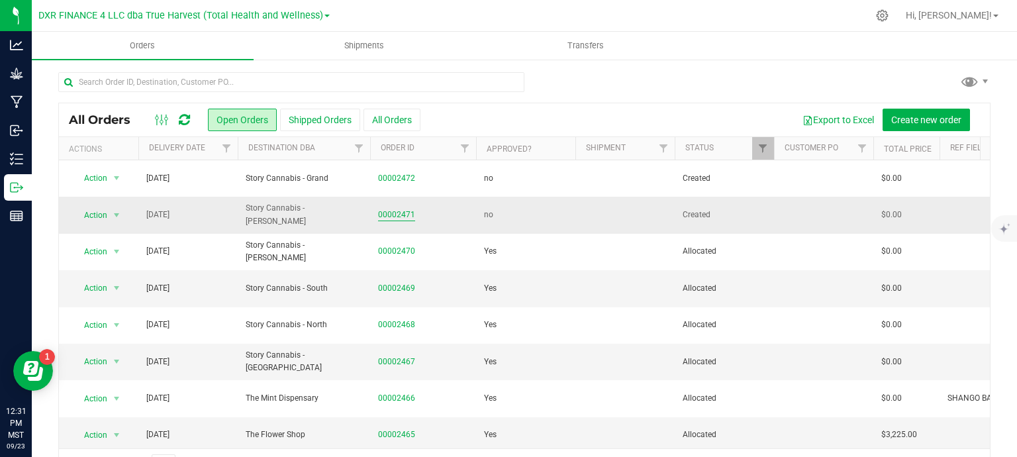
click at [392, 215] on link "00002471" at bounding box center [396, 215] width 37 height 13
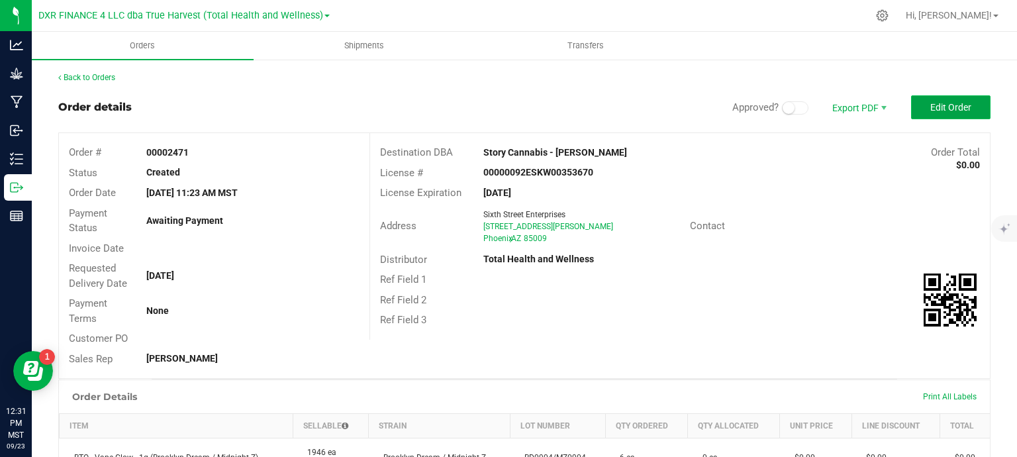
click at [930, 107] on span "Edit Order" at bounding box center [950, 107] width 41 height 11
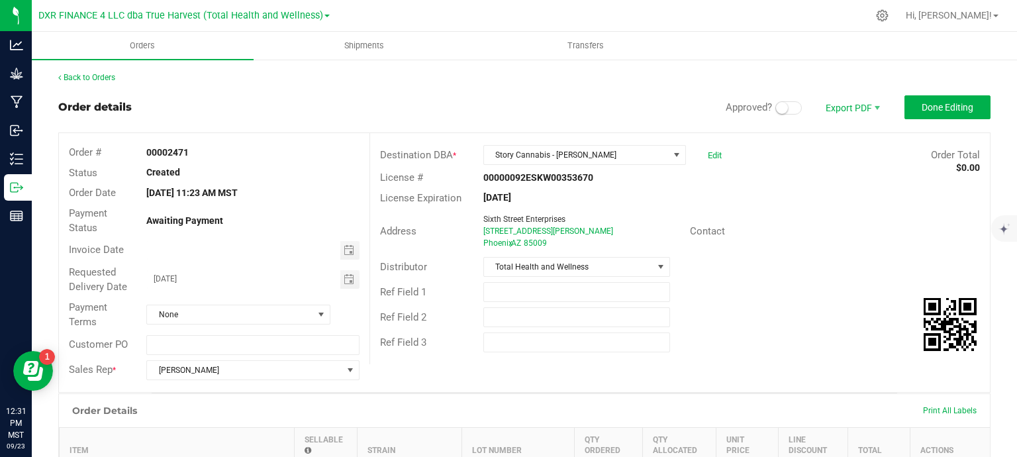
click at [776, 111] on small at bounding box center [782, 108] width 12 height 12
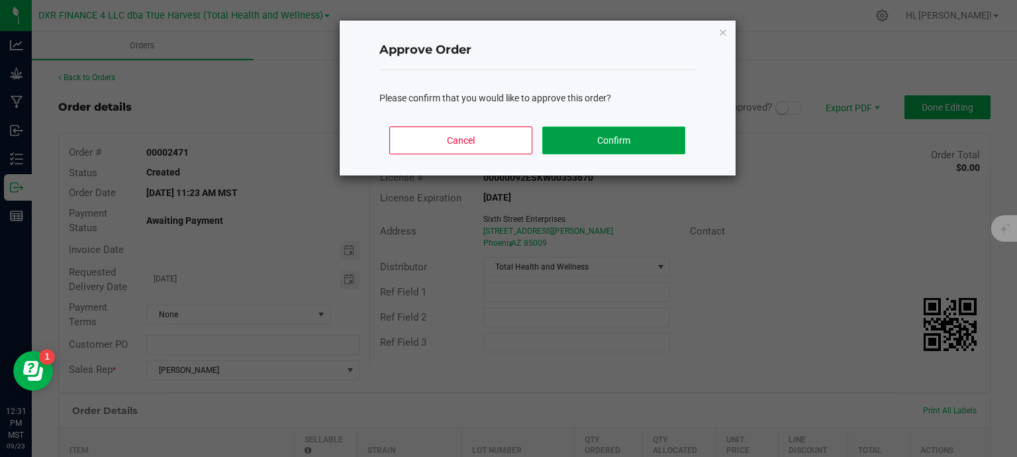
click at [619, 129] on button "Confirm" at bounding box center [613, 140] width 142 height 28
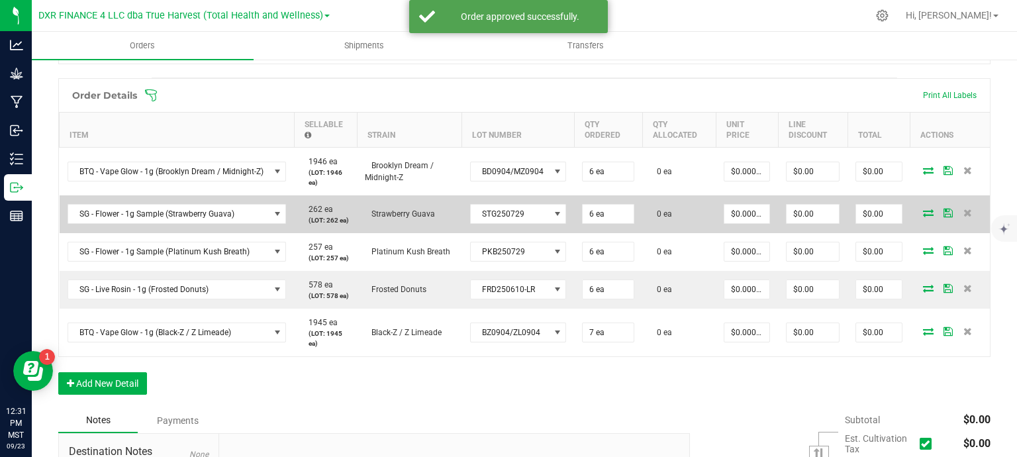
scroll to position [331, 0]
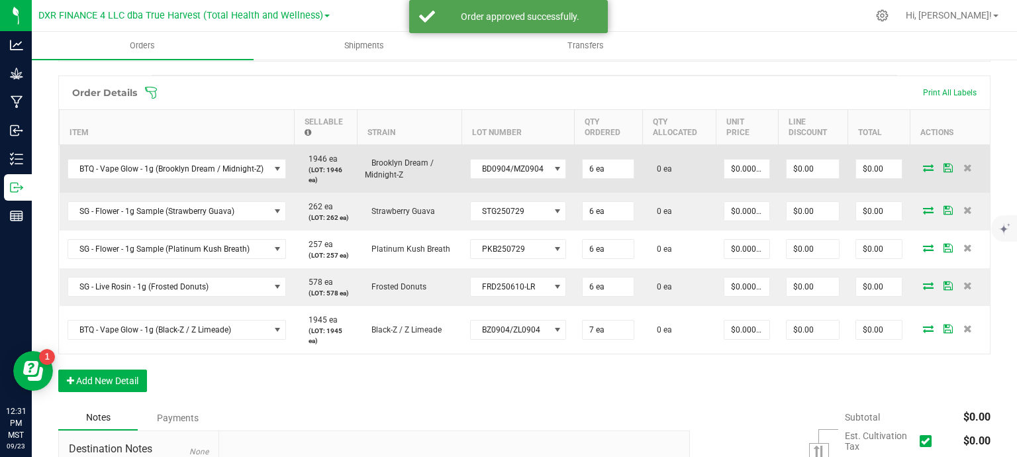
click at [923, 166] on icon at bounding box center [928, 168] width 11 height 8
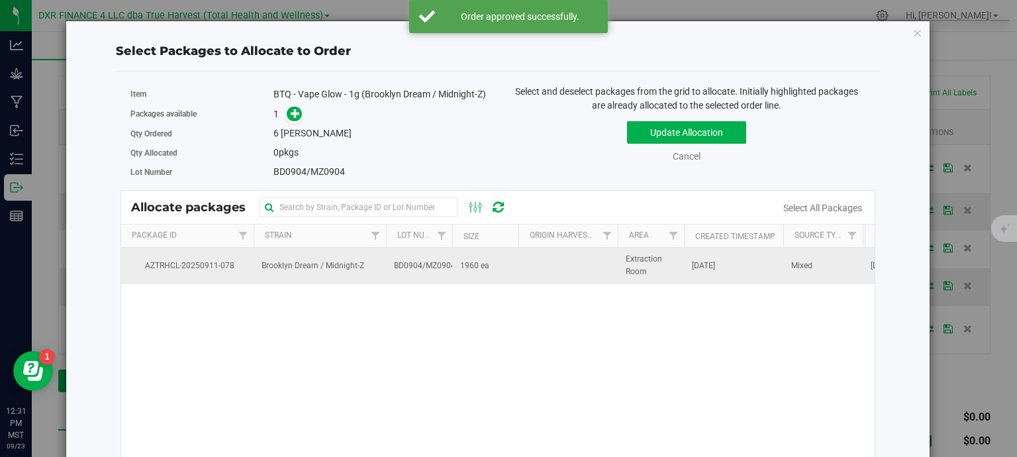
click at [383, 266] on td "Brooklyn Dream / Midnight-Z" at bounding box center [320, 266] width 132 height 36
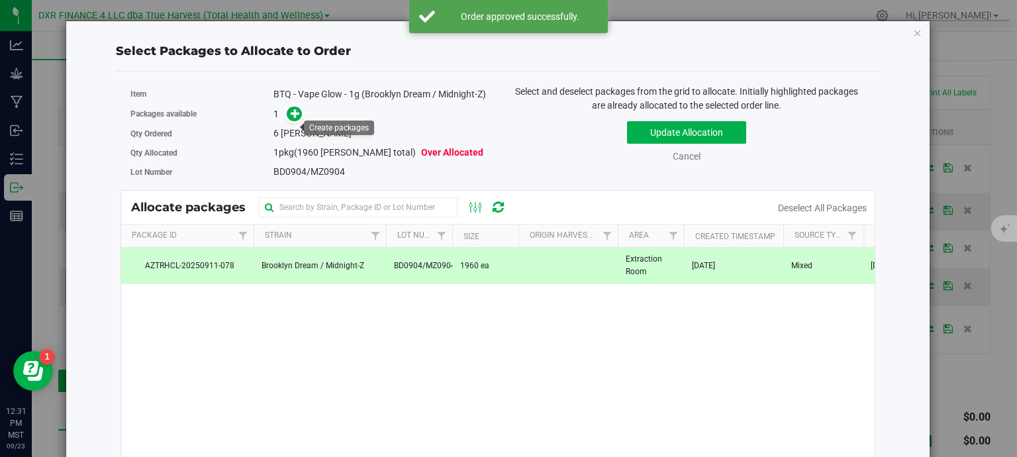
click at [297, 118] on icon at bounding box center [295, 113] width 9 height 9
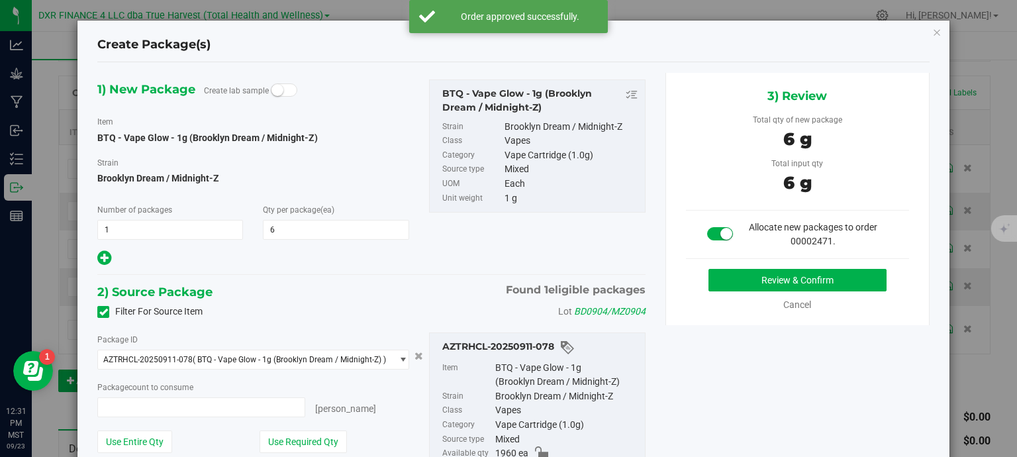
type input "6 ea"
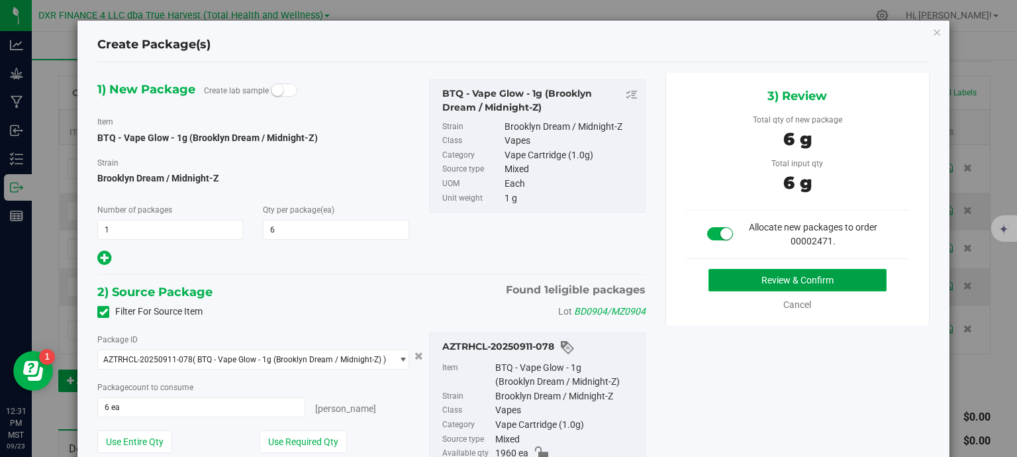
click at [801, 279] on button "Review & Confirm" at bounding box center [798, 280] width 178 height 23
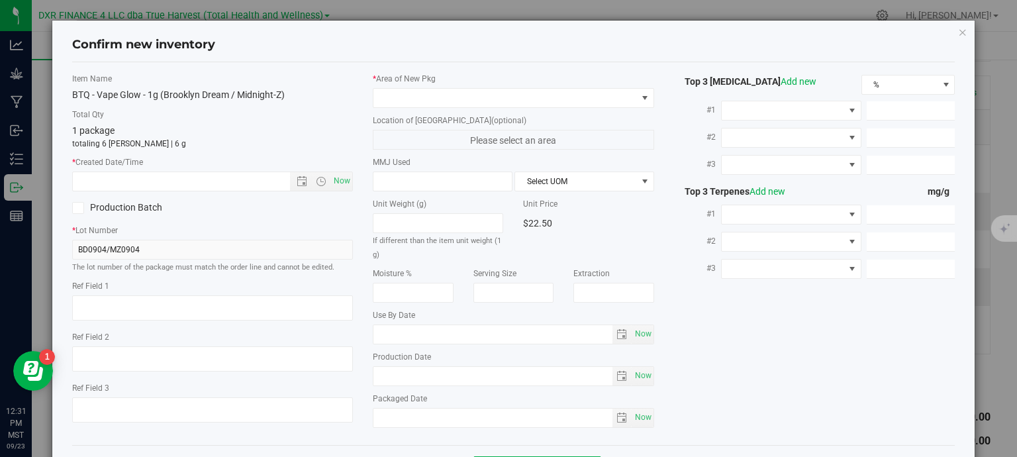
type textarea "2025-09-04"
click at [164, 305] on textarea at bounding box center [212, 307] width 281 height 25
click at [181, 177] on input "text" at bounding box center [193, 181] width 240 height 19
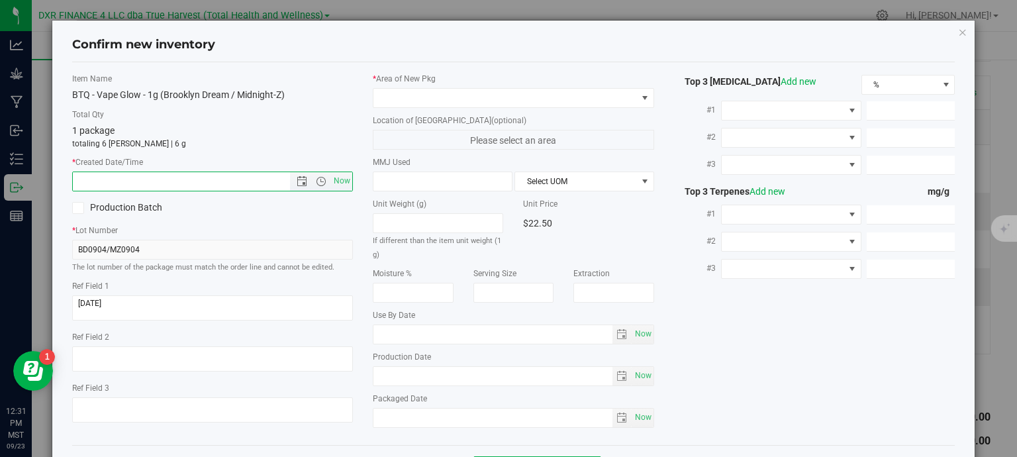
paste input "2025-09-04"
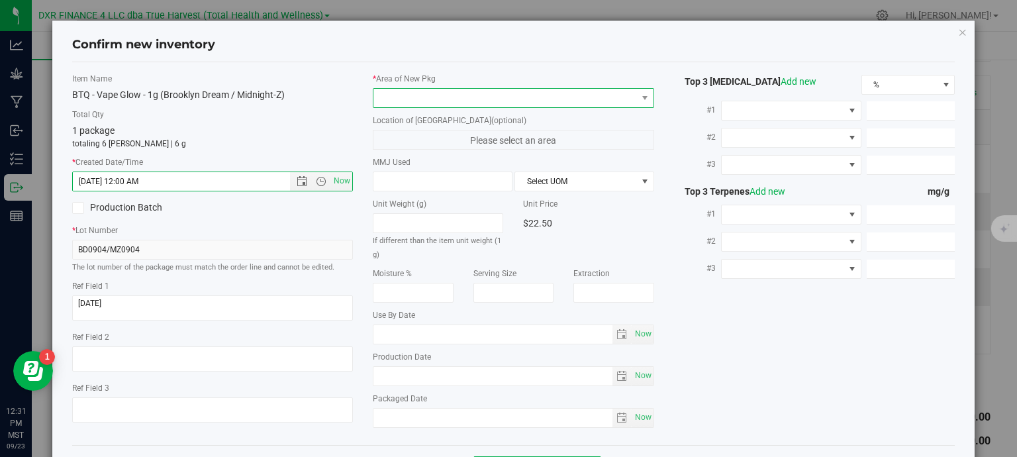
click at [407, 101] on span at bounding box center [506, 98] width 264 height 19
type input "9/4/2025 12:31 PM"
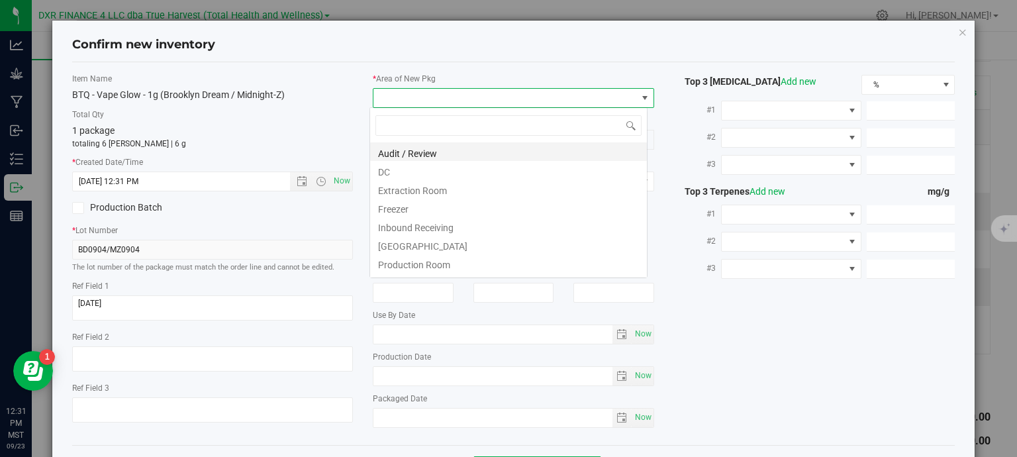
scroll to position [19, 278]
click at [397, 180] on li "Extraction Room" at bounding box center [508, 188] width 277 height 19
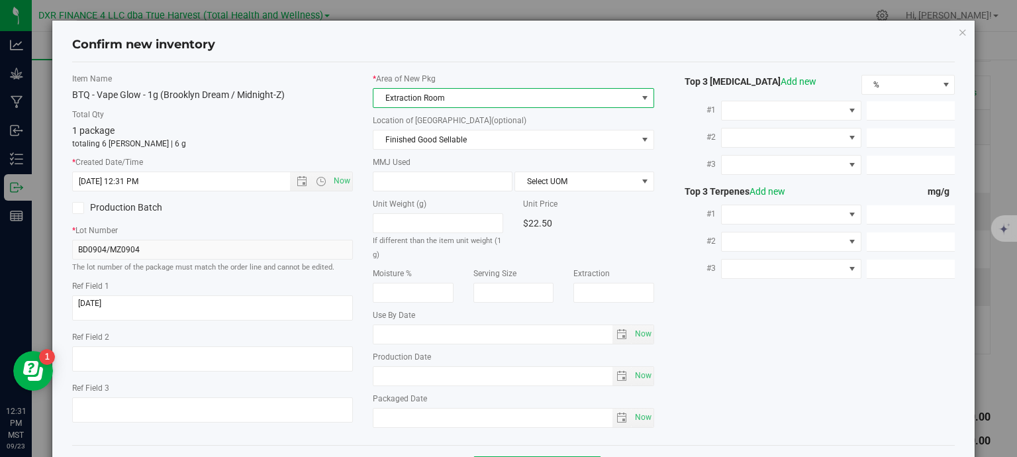
click at [421, 96] on span "Extraction Room" at bounding box center [506, 98] width 264 height 19
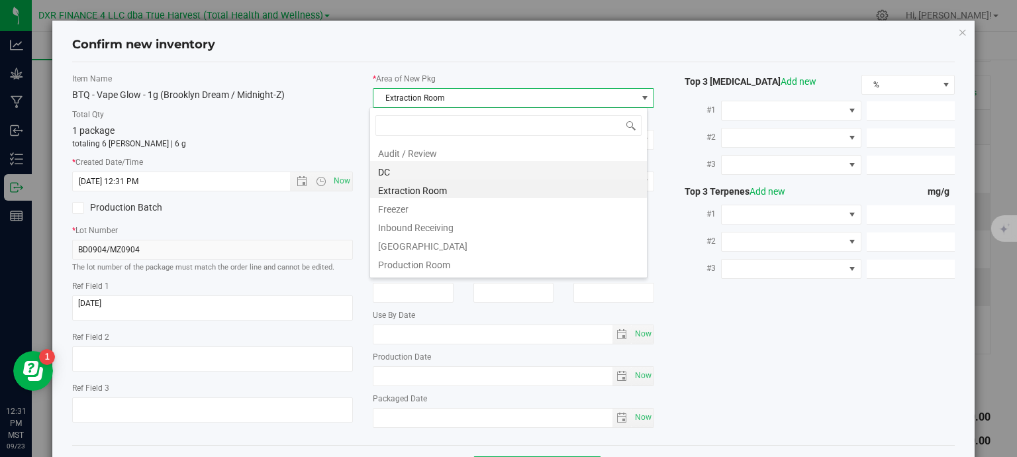
click at [419, 170] on li "DC" at bounding box center [508, 170] width 277 height 19
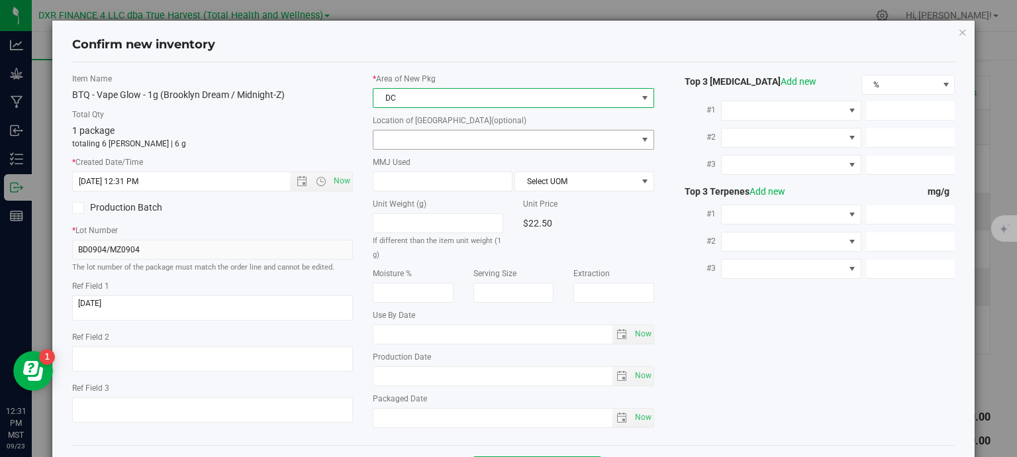
click at [427, 140] on span at bounding box center [506, 139] width 264 height 19
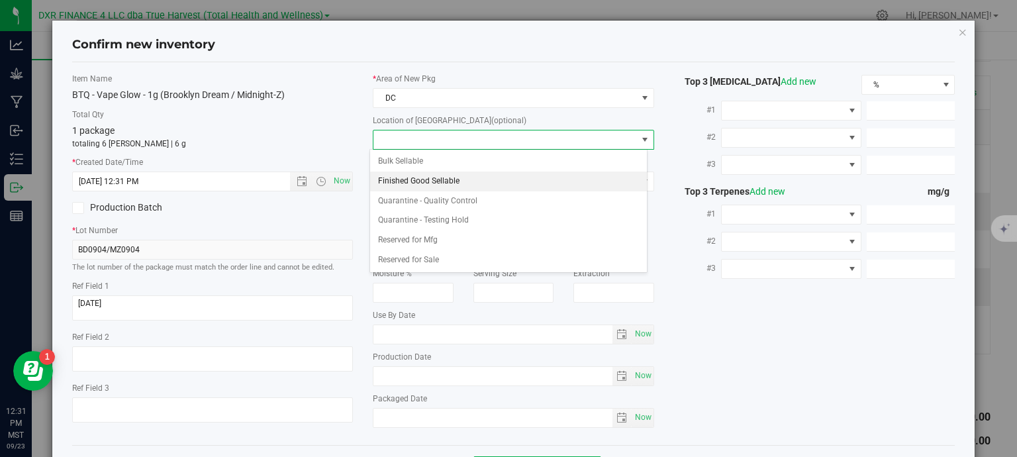
click at [411, 179] on li "Finished Good Sellable" at bounding box center [508, 182] width 277 height 20
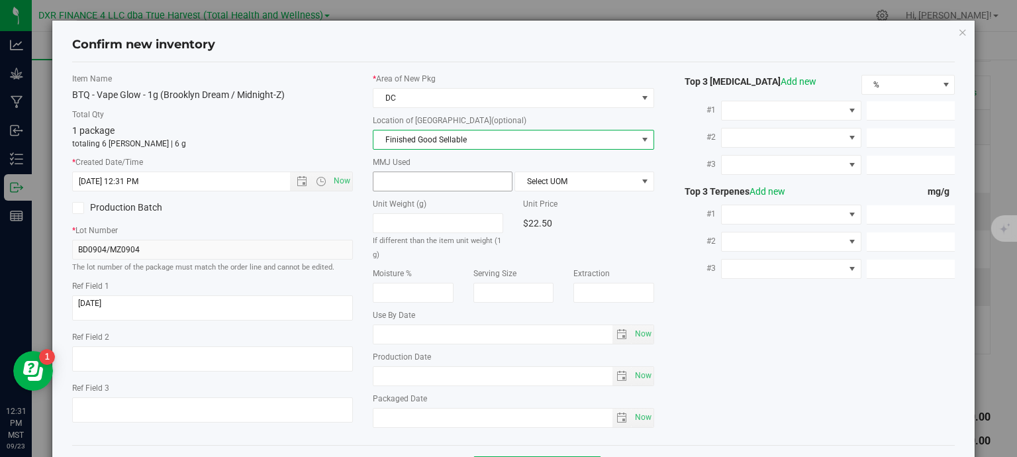
click at [405, 172] on span at bounding box center [443, 182] width 140 height 20
type input "1"
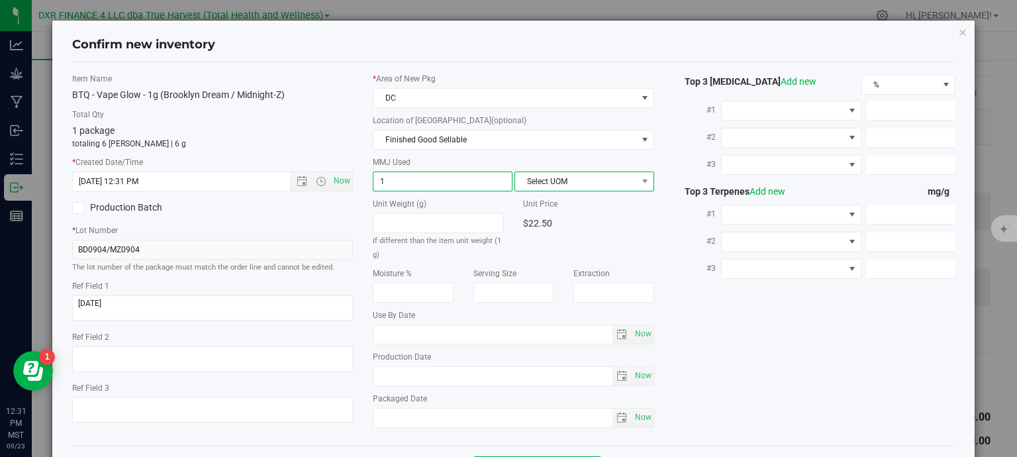
type input "1.0000"
click at [565, 179] on span "Select UOM" at bounding box center [576, 181] width 122 height 19
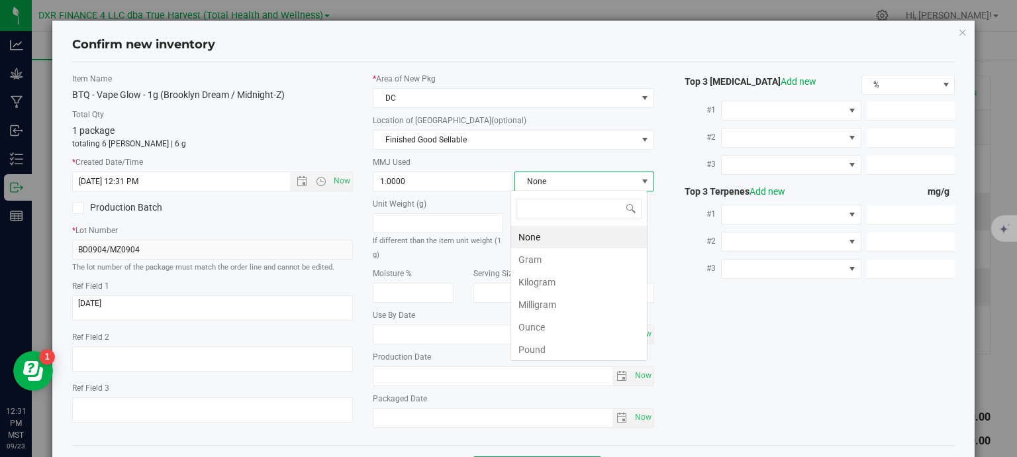
scroll to position [19, 138]
click at [540, 259] on li "Gram" at bounding box center [579, 259] width 136 height 23
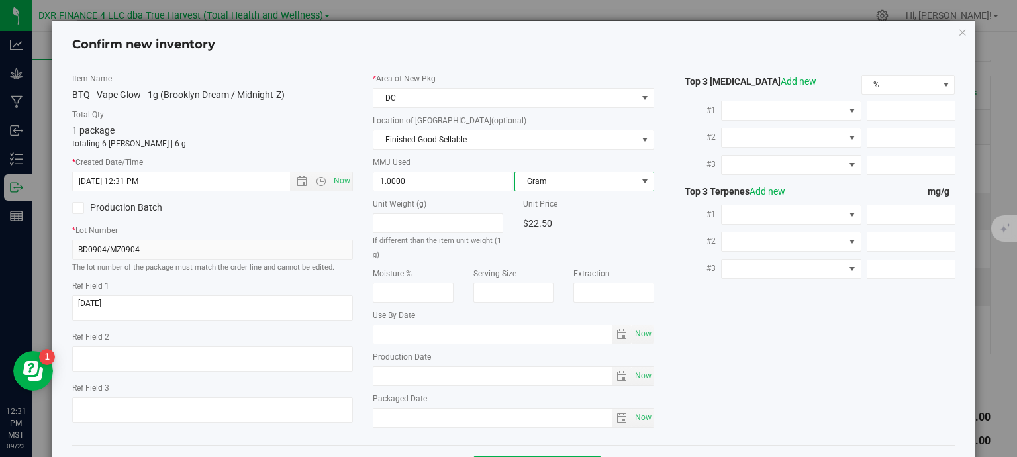
scroll to position [50, 0]
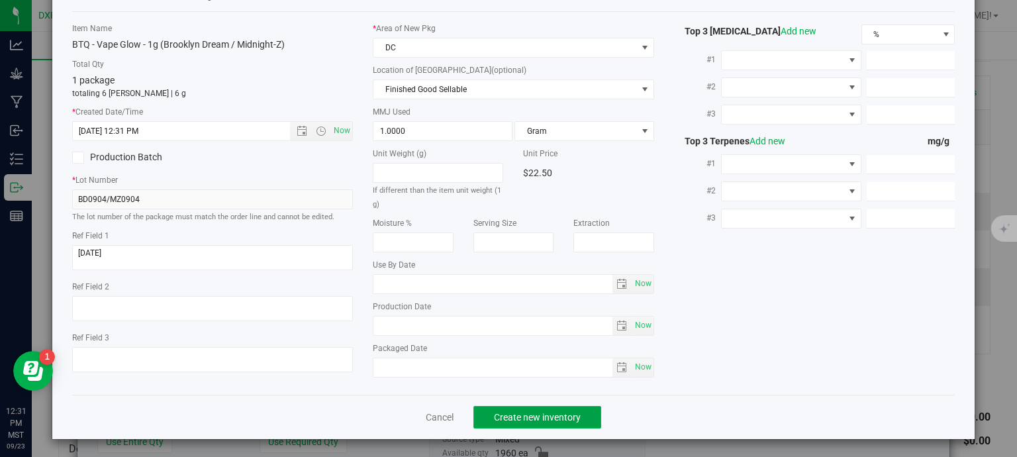
click at [581, 423] on button "Create new inventory" at bounding box center [538, 417] width 128 height 23
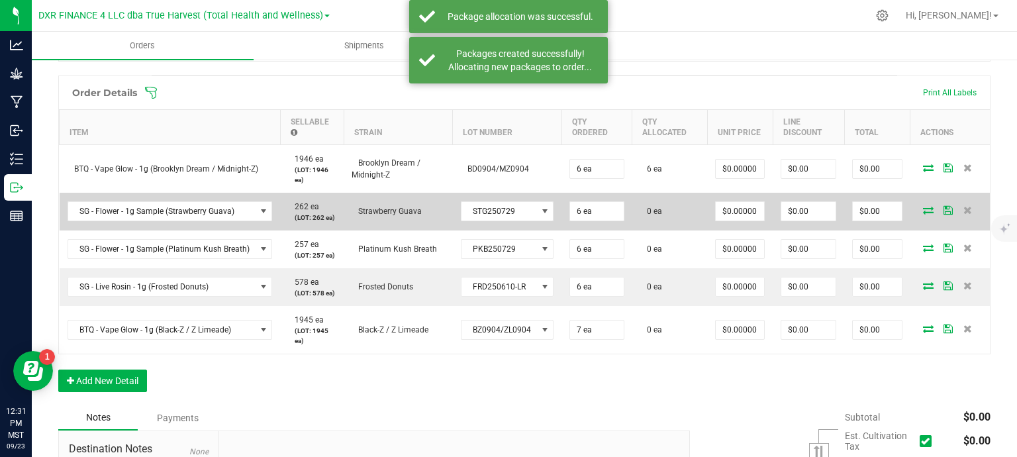
click at [923, 212] on icon at bounding box center [928, 210] width 11 height 8
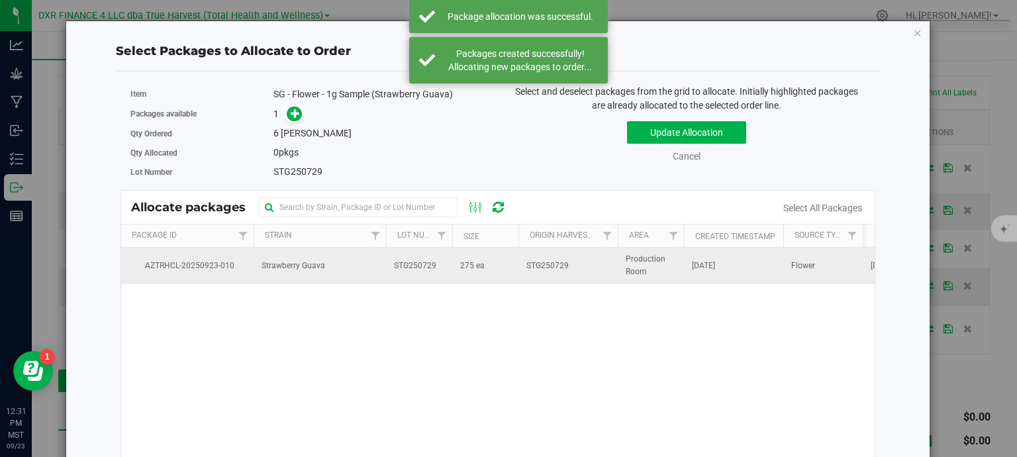
click at [425, 264] on span "STG250729" at bounding box center [415, 266] width 42 height 13
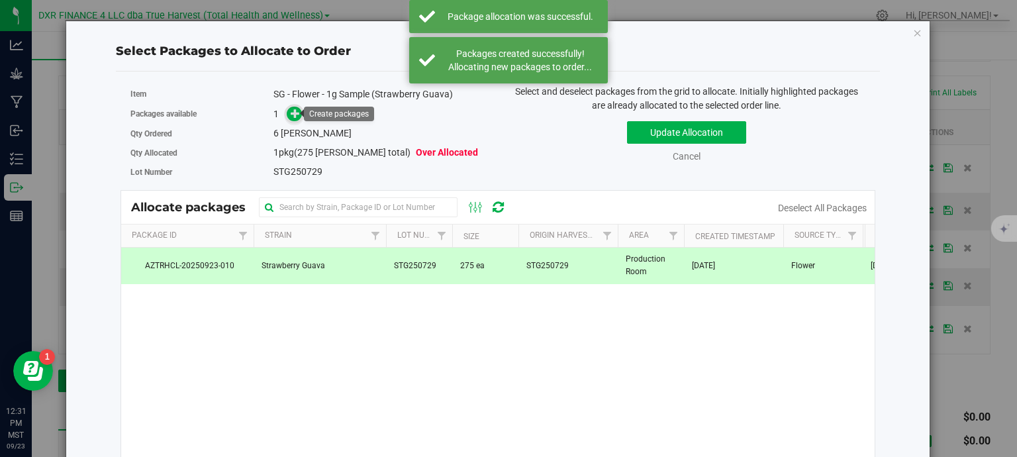
click at [291, 113] on icon at bounding box center [295, 113] width 9 height 9
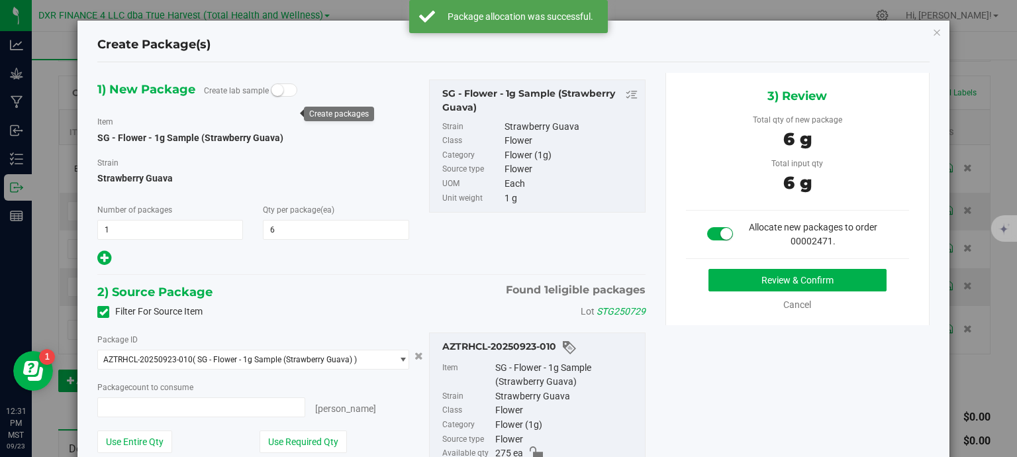
type input "6 ea"
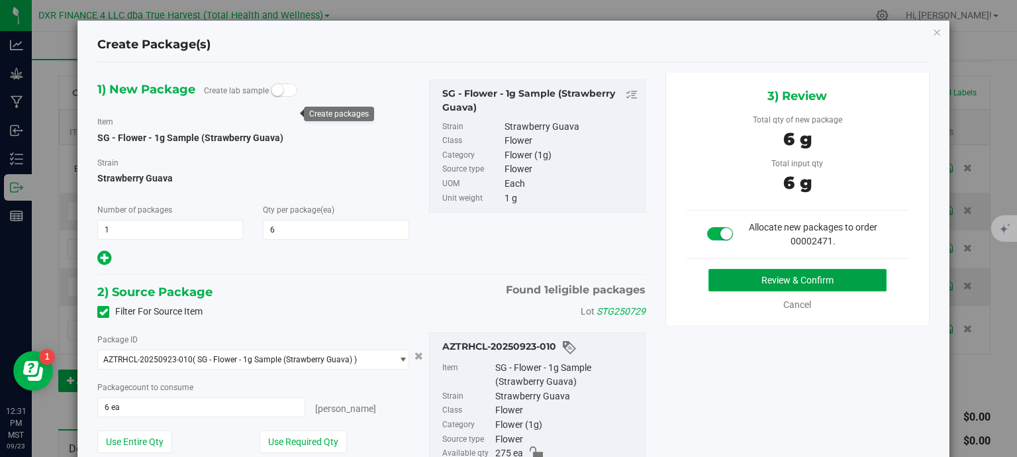
click at [824, 272] on button "Review & Confirm" at bounding box center [798, 280] width 178 height 23
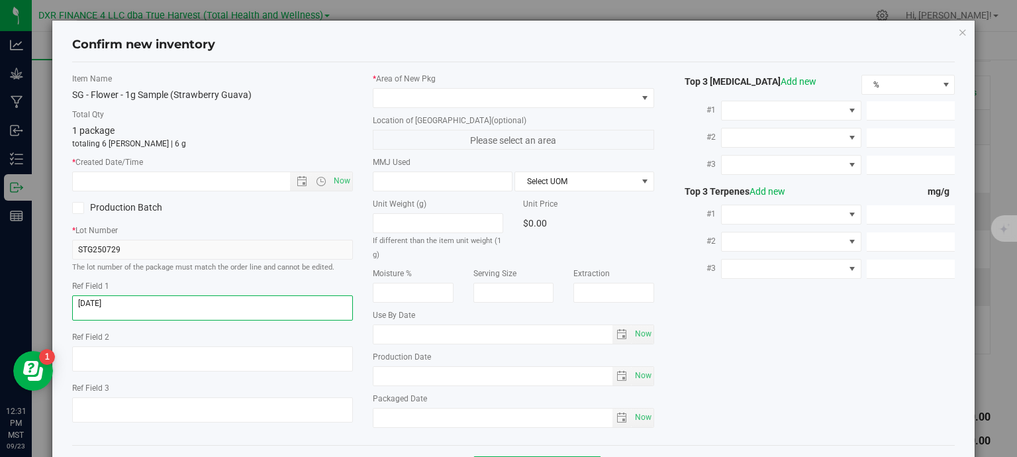
click at [125, 304] on textarea at bounding box center [212, 307] width 281 height 25
click at [150, 178] on input "text" at bounding box center [193, 181] width 240 height 19
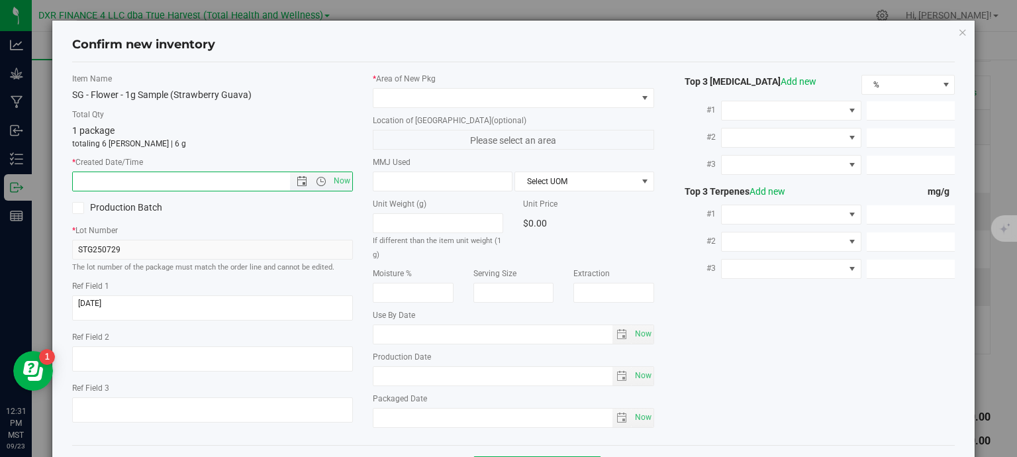
paste input "2025-07-29"
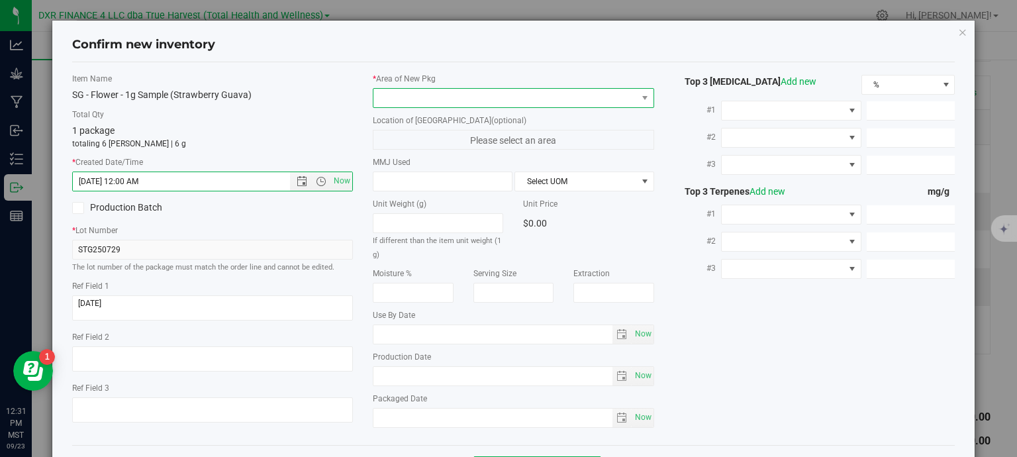
click at [409, 89] on span at bounding box center [506, 98] width 264 height 19
type input "7/29/2025 12:31 PM"
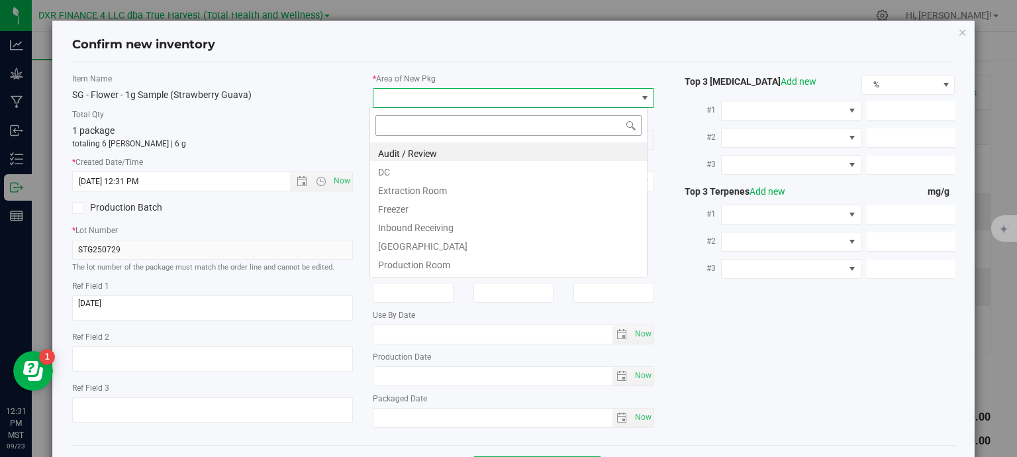
scroll to position [19, 278]
drag, startPoint x: 411, startPoint y: 171, endPoint x: 432, endPoint y: 158, distance: 25.2
click at [411, 172] on li "DC" at bounding box center [508, 170] width 277 height 19
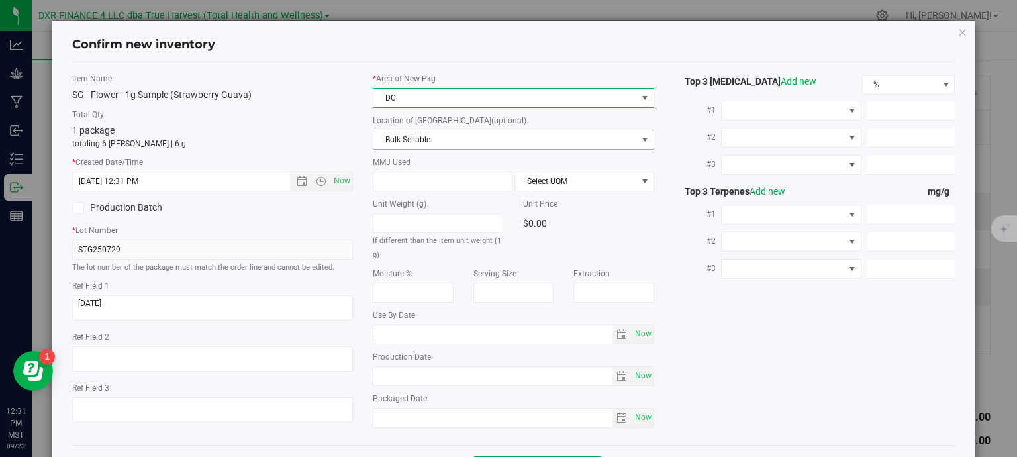
click at [447, 140] on span "Bulk Sellable" at bounding box center [506, 139] width 264 height 19
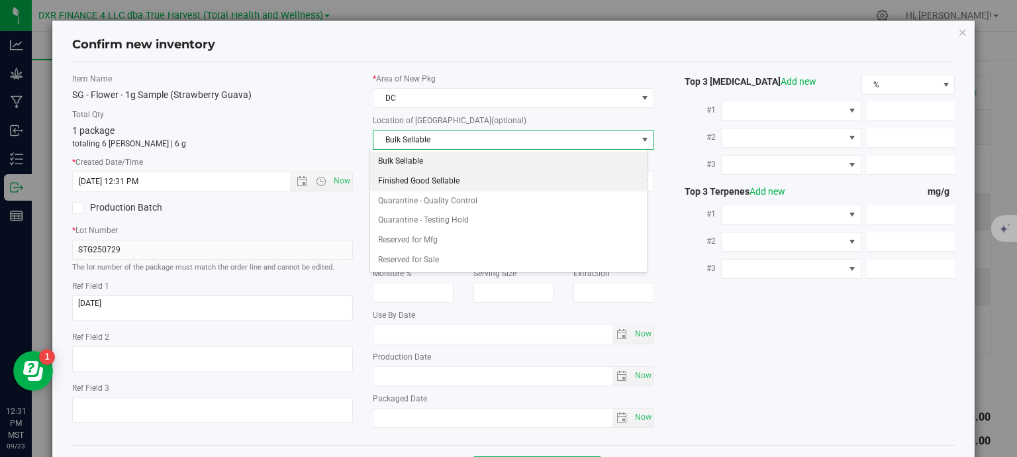
click at [441, 186] on li "Finished Good Sellable" at bounding box center [508, 182] width 277 height 20
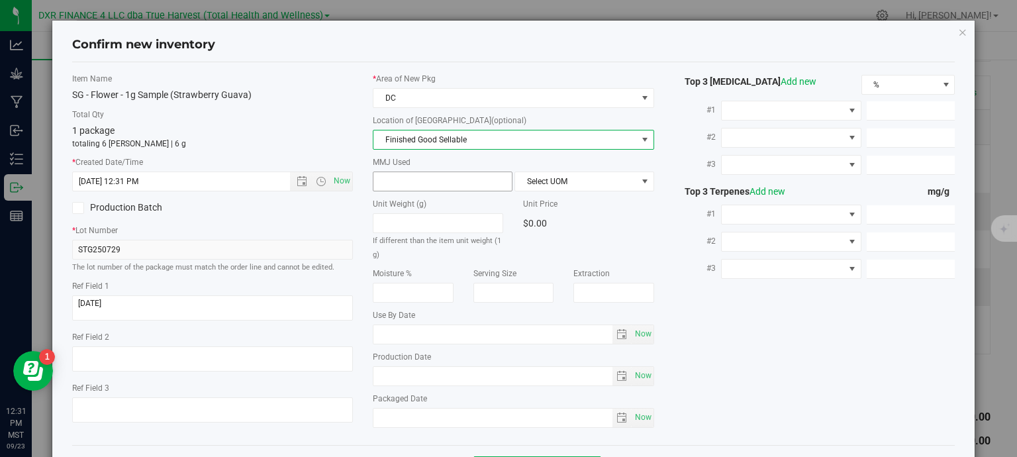
click at [429, 185] on span at bounding box center [443, 182] width 140 height 20
type input "1"
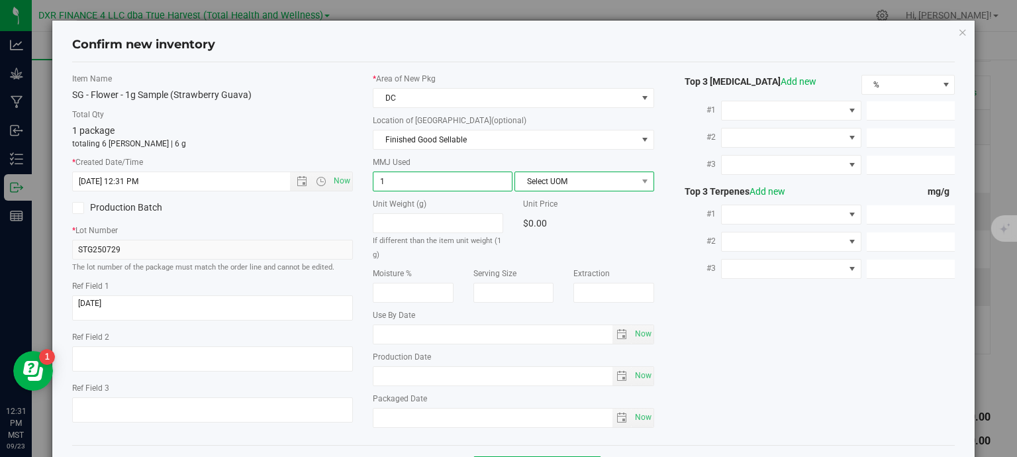
type input "1.0000"
click at [531, 179] on span "Select UOM" at bounding box center [576, 181] width 122 height 19
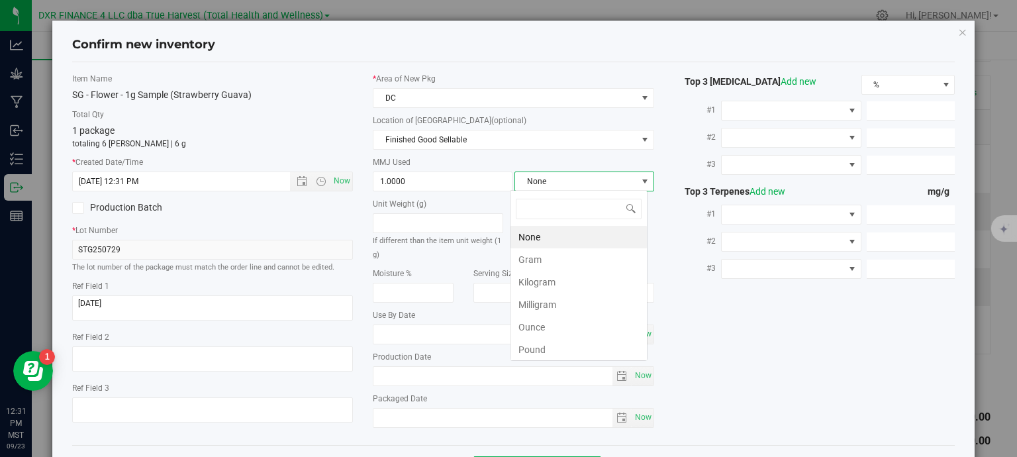
scroll to position [19, 138]
drag, startPoint x: 550, startPoint y: 259, endPoint x: 566, endPoint y: 262, distance: 16.8
click at [550, 259] on li "Gram" at bounding box center [579, 259] width 136 height 23
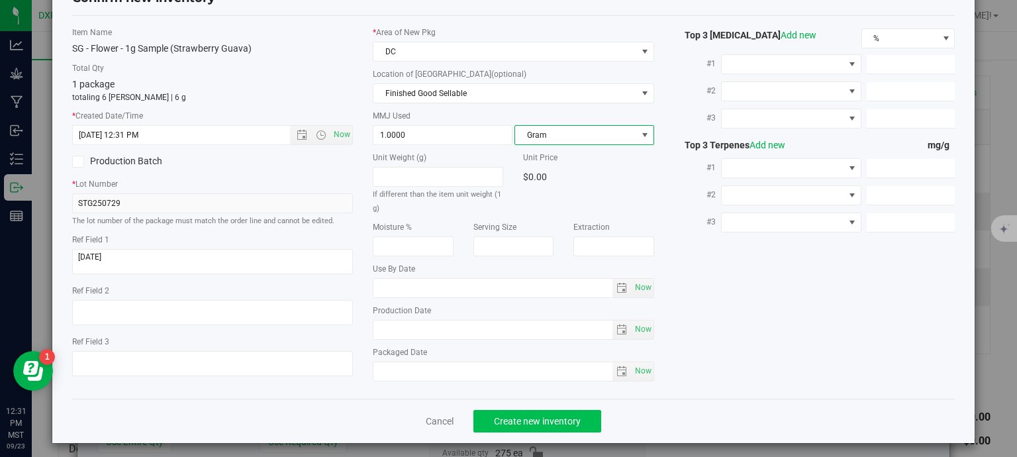
scroll to position [50, 0]
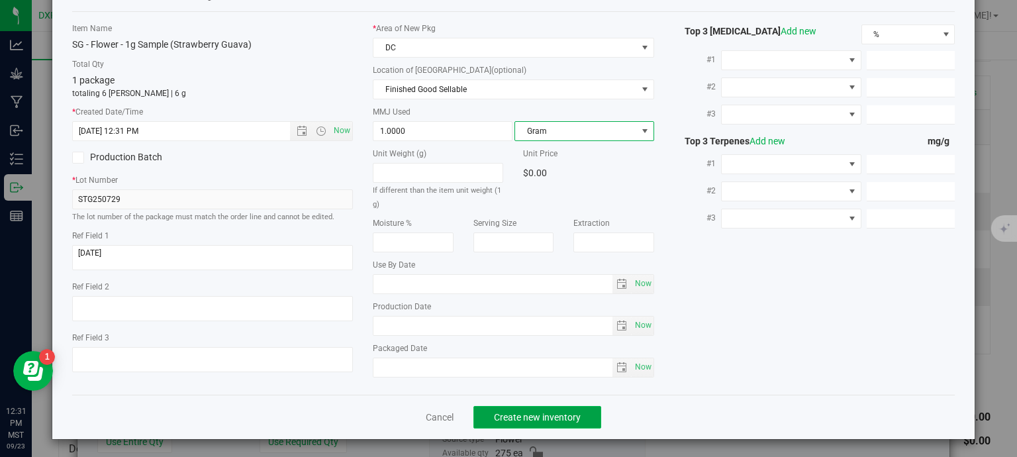
click at [566, 412] on span "Create new inventory" at bounding box center [537, 417] width 87 height 11
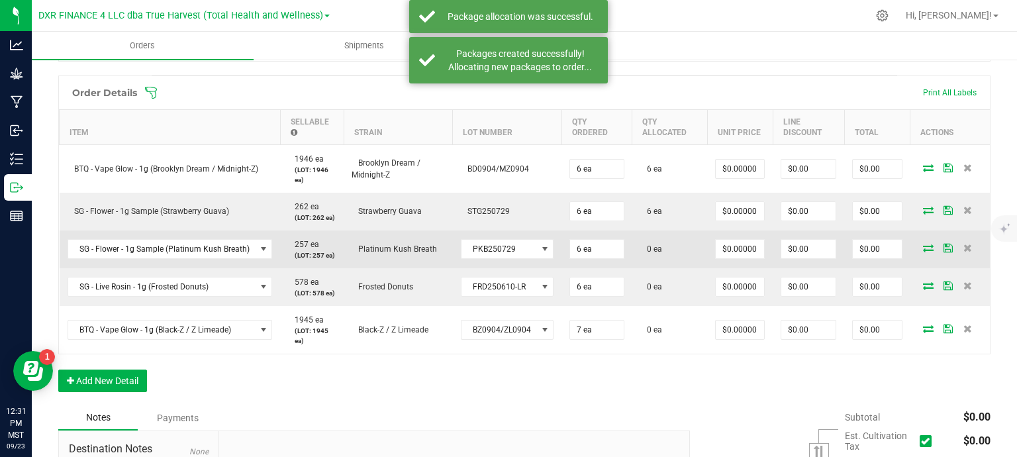
click at [923, 248] on icon at bounding box center [928, 248] width 11 height 8
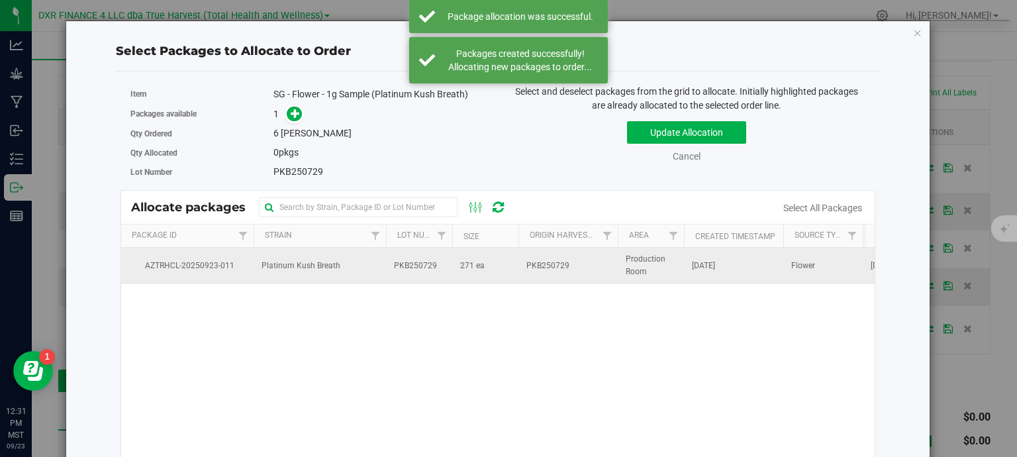
click at [482, 264] on span "271 ea" at bounding box center [472, 266] width 25 height 13
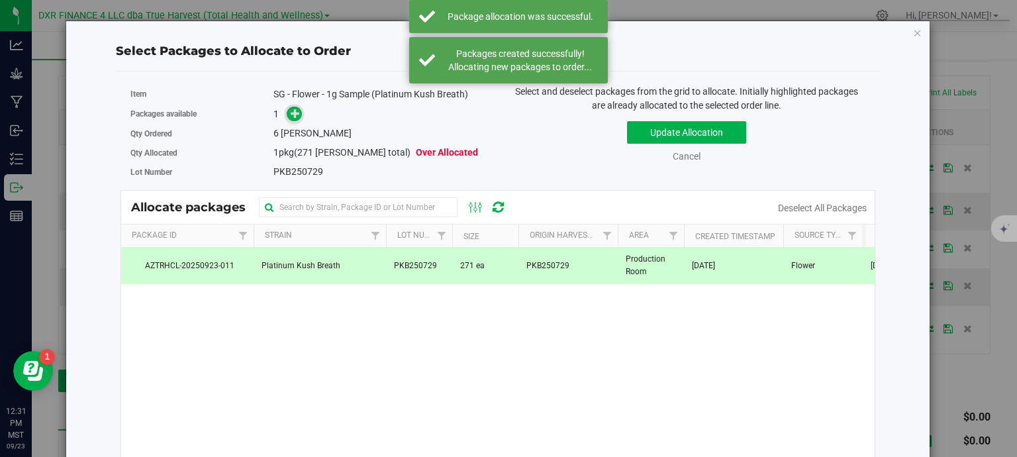
click at [292, 117] on icon at bounding box center [295, 113] width 9 height 9
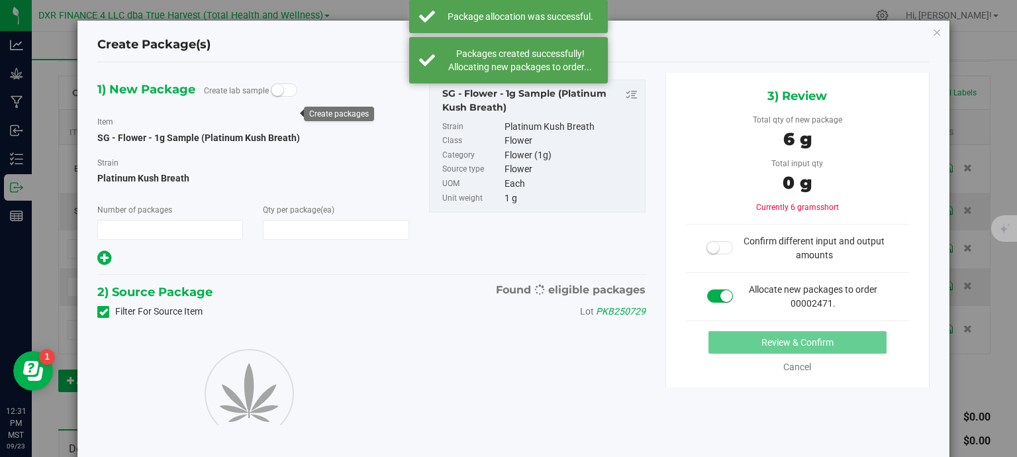
type input "1"
type input "6"
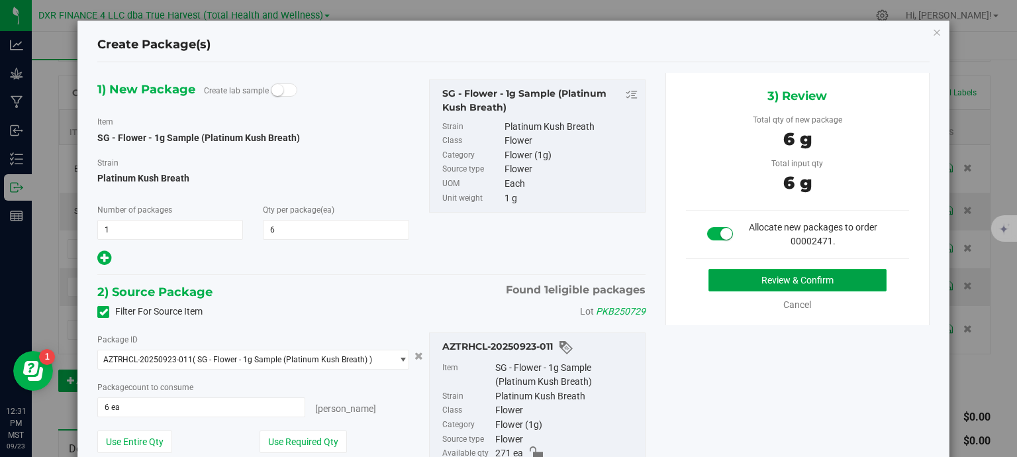
click at [811, 278] on button "Review & Confirm" at bounding box center [798, 280] width 178 height 23
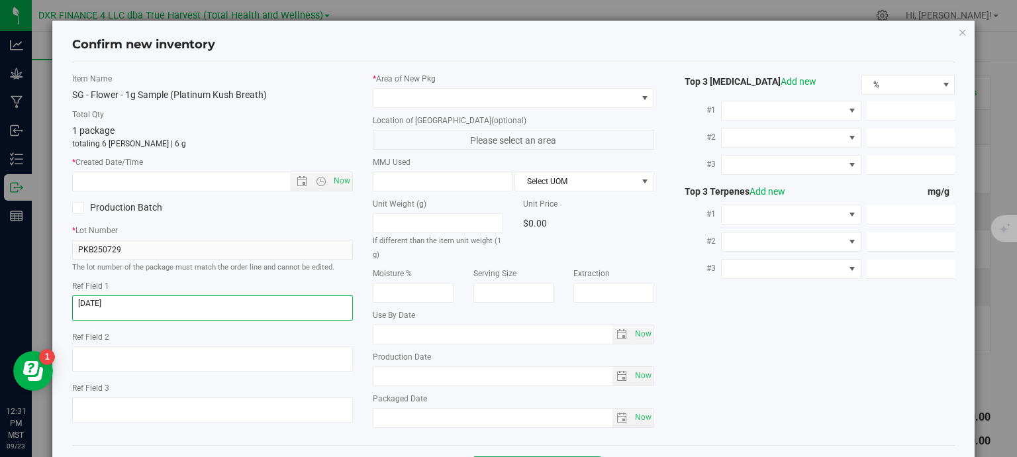
click at [165, 303] on textarea at bounding box center [212, 307] width 281 height 25
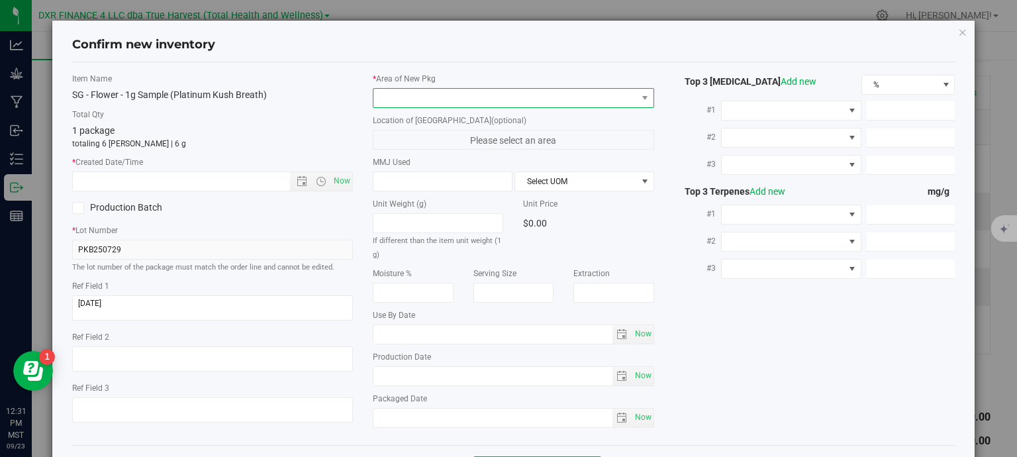
click at [437, 97] on span at bounding box center [506, 98] width 264 height 19
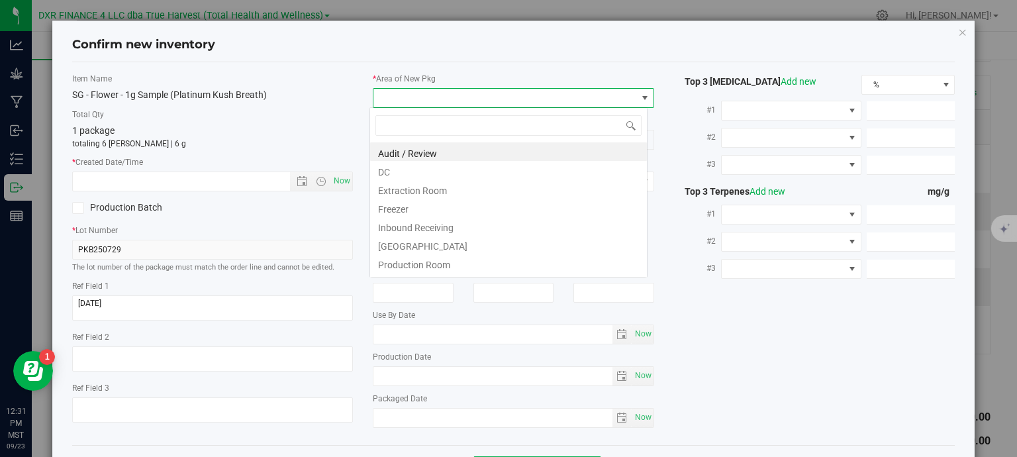
scroll to position [19, 278]
click at [404, 174] on li "DC" at bounding box center [508, 170] width 277 height 19
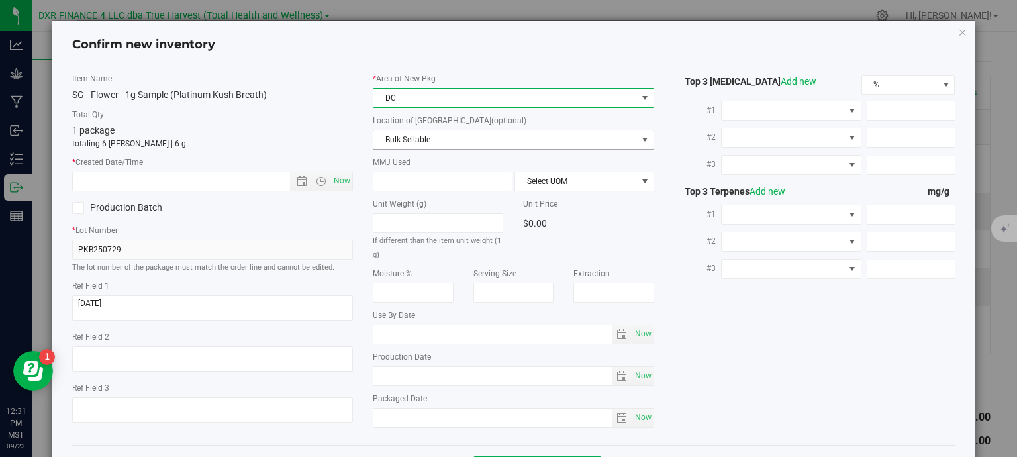
click at [426, 144] on span "Bulk Sellable" at bounding box center [506, 139] width 264 height 19
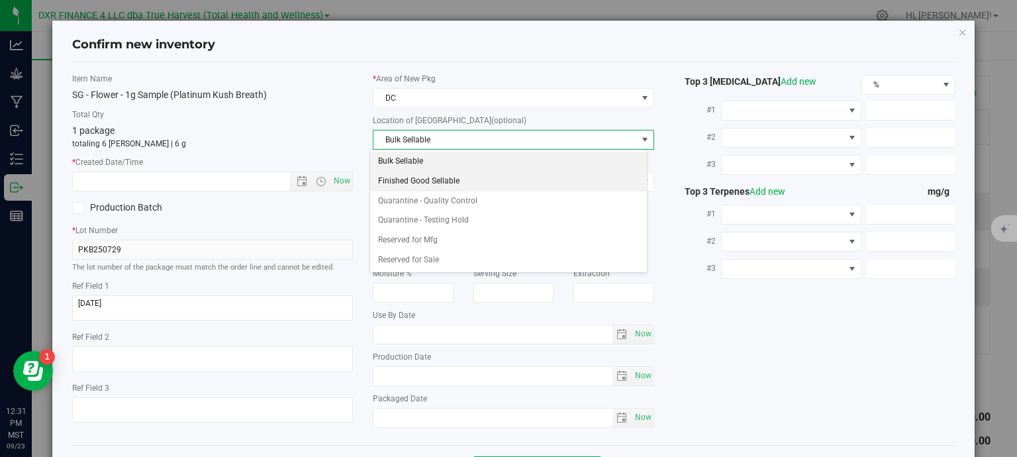
click at [432, 180] on li "Finished Good Sellable" at bounding box center [508, 182] width 277 height 20
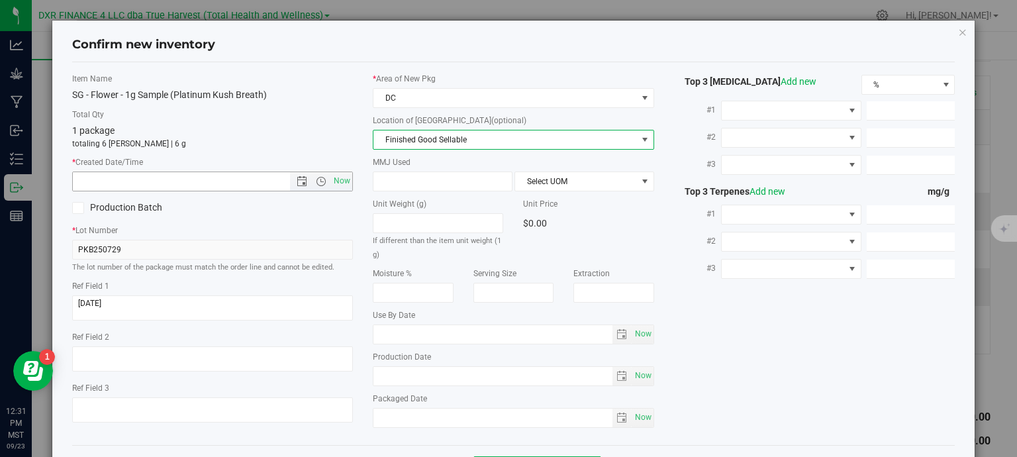
click at [207, 183] on input "text" at bounding box center [193, 181] width 240 height 19
paste input "2025-07-29"
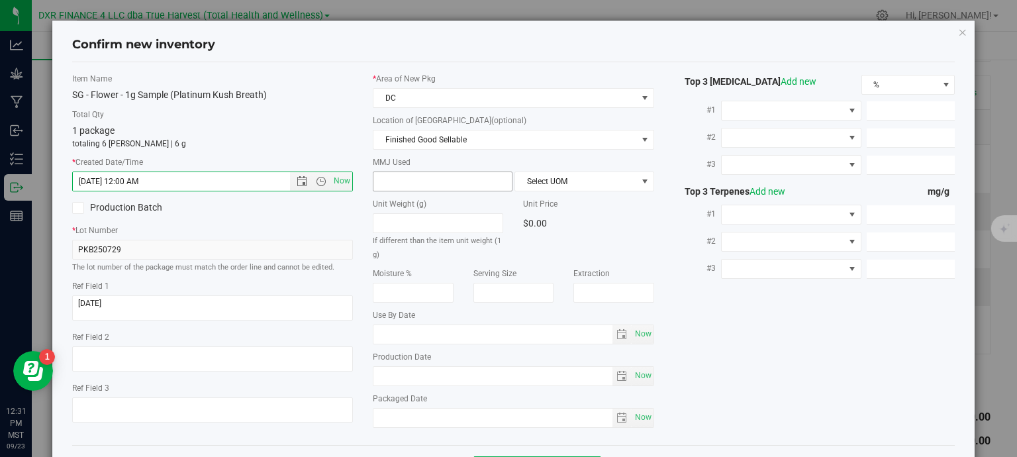
click at [494, 185] on span at bounding box center [443, 182] width 140 height 20
type input "7/29/2025 12:31 PM"
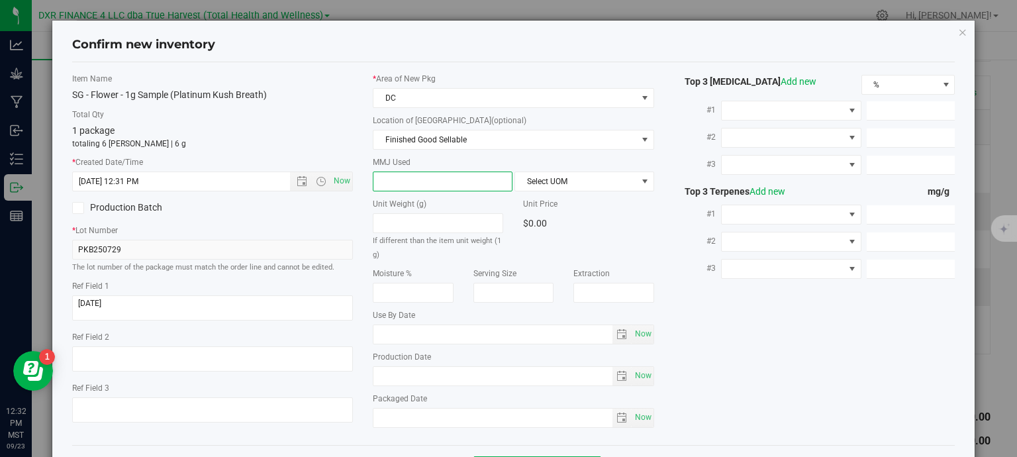
type input "1"
type input "1.0000"
click at [621, 179] on span "Select UOM" at bounding box center [576, 181] width 122 height 19
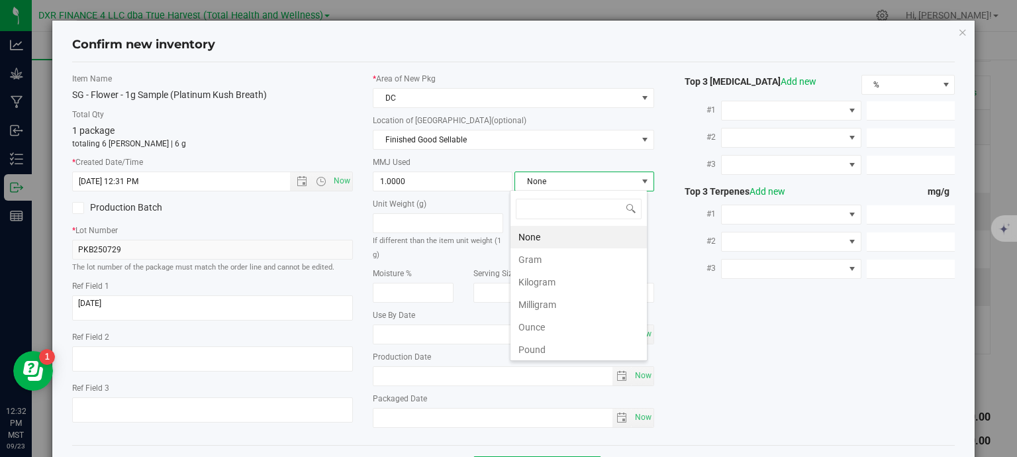
scroll to position [19, 138]
drag, startPoint x: 570, startPoint y: 257, endPoint x: 660, endPoint y: 267, distance: 90.6
click at [570, 258] on li "Gram" at bounding box center [579, 259] width 136 height 23
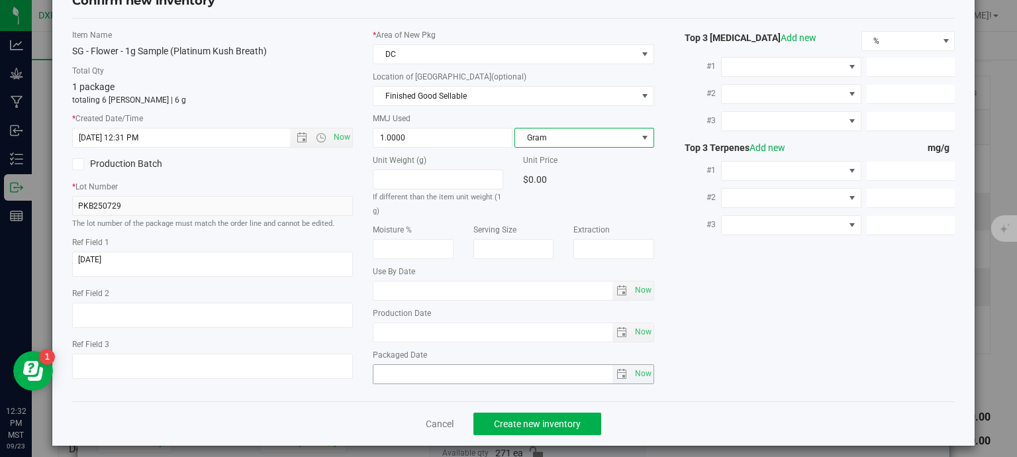
scroll to position [50, 0]
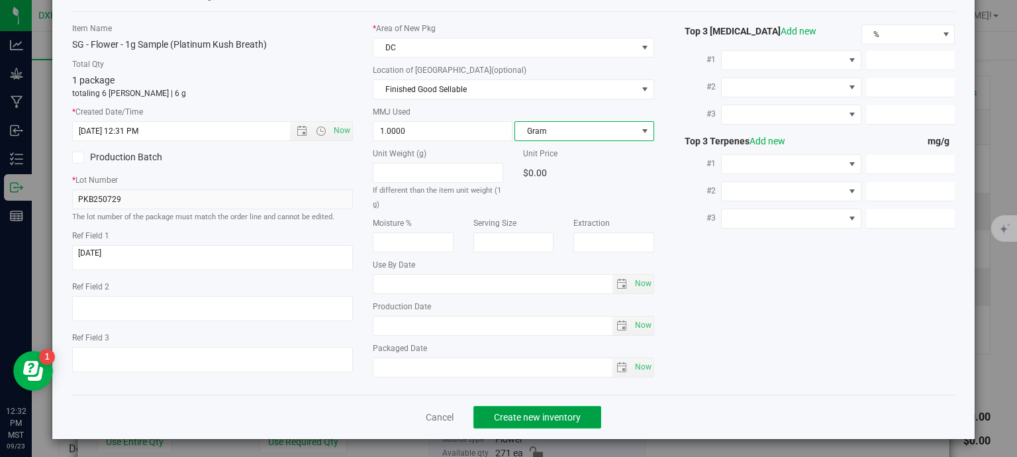
click at [552, 422] on button "Create new inventory" at bounding box center [538, 417] width 128 height 23
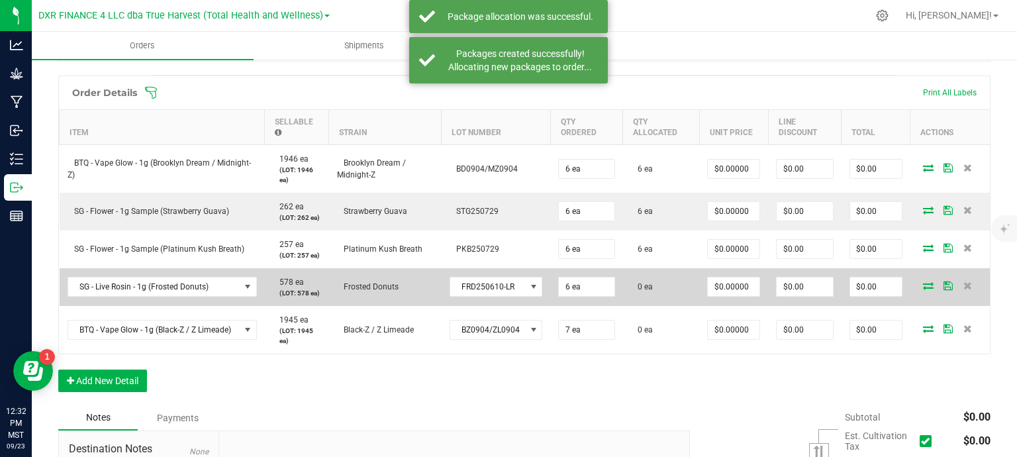
click at [923, 285] on icon at bounding box center [928, 285] width 11 height 8
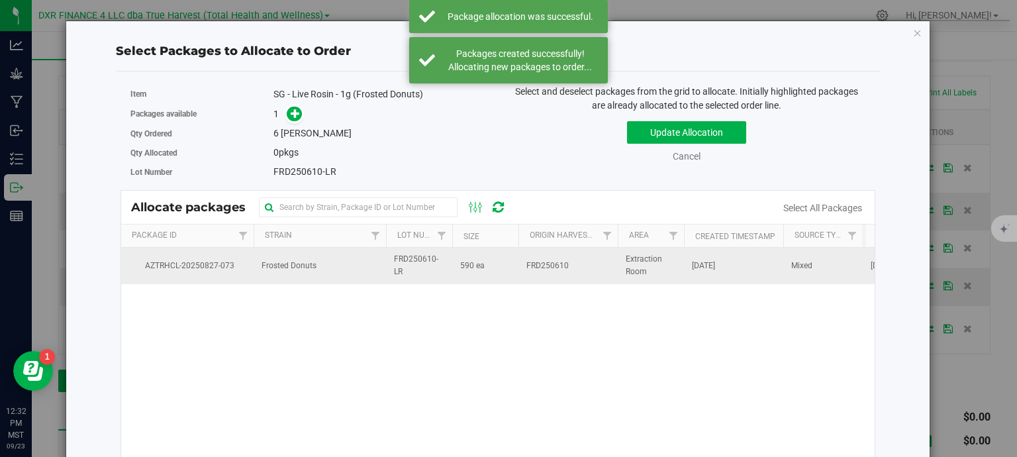
drag, startPoint x: 364, startPoint y: 273, endPoint x: 360, endPoint y: 250, distance: 23.6
click at [365, 273] on td "Frosted Donuts" at bounding box center [320, 266] width 132 height 36
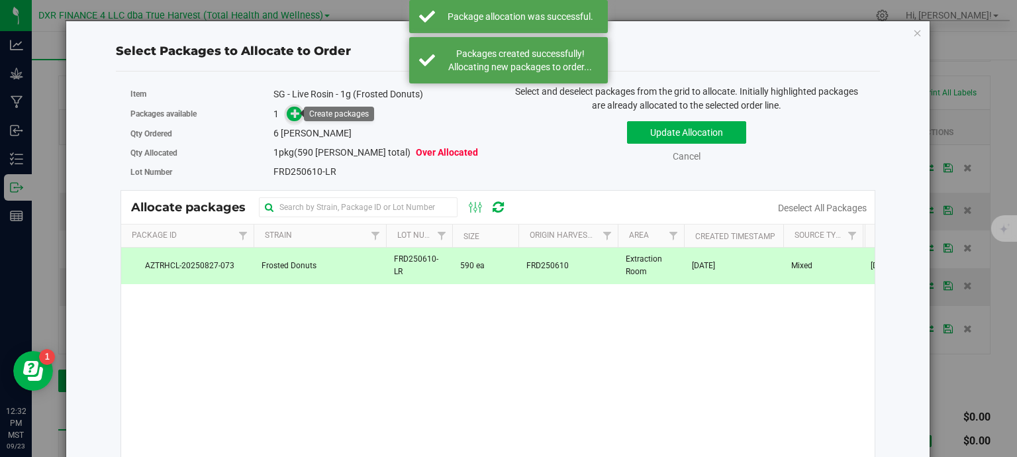
click at [294, 111] on icon at bounding box center [295, 113] width 9 height 9
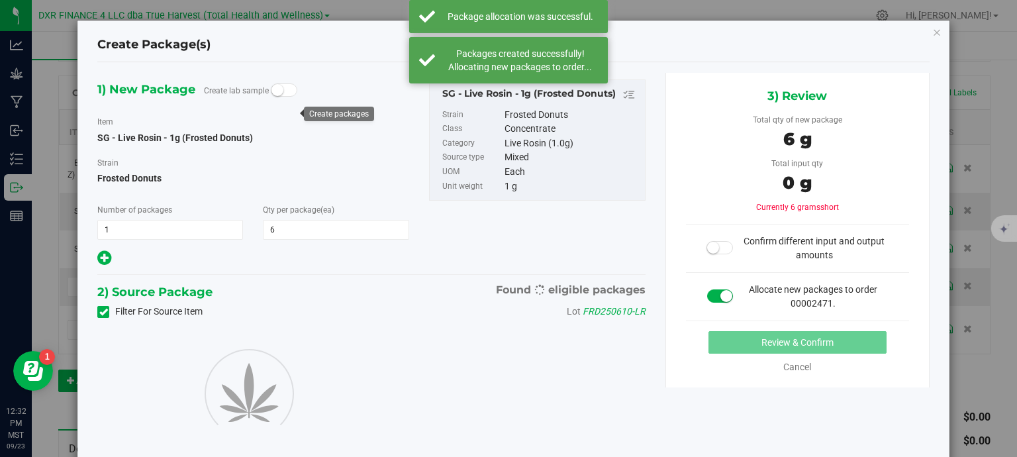
type input "6"
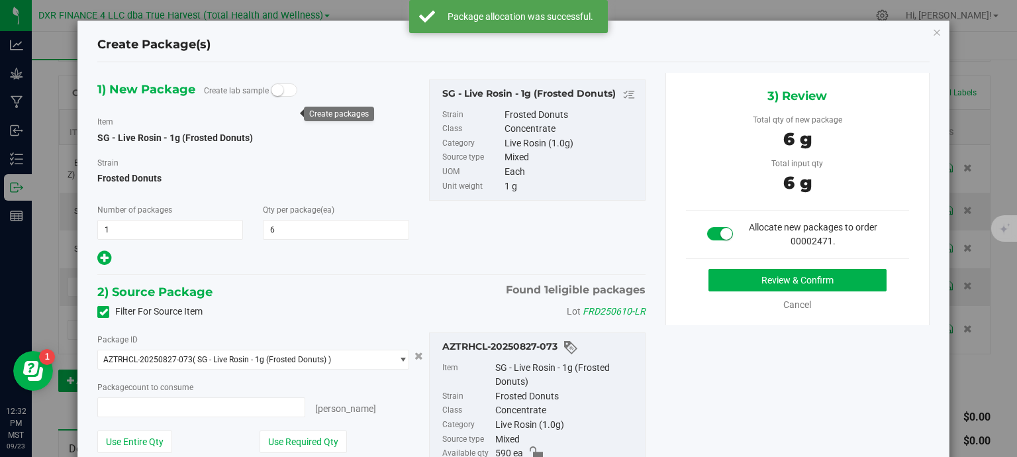
type input "6 ea"
click at [762, 275] on button "Review & Confirm" at bounding box center [798, 280] width 178 height 23
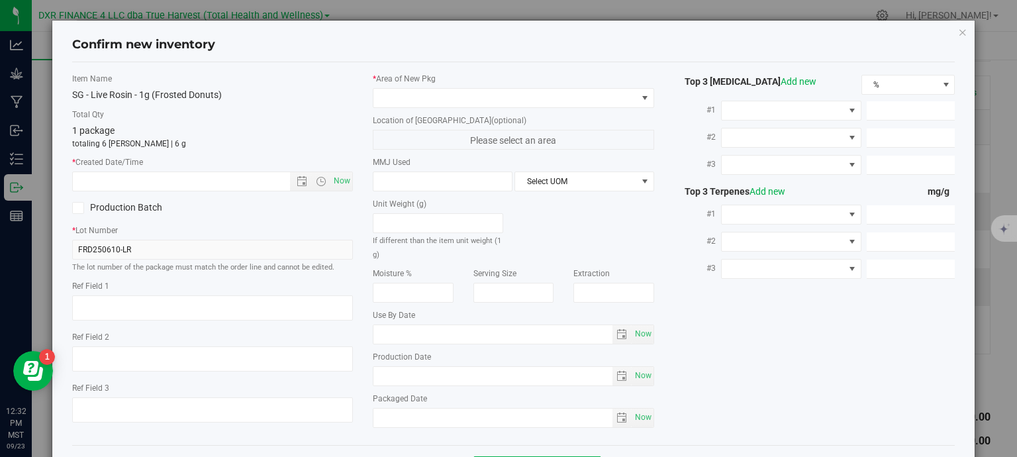
type textarea "2025-07-22"
click at [122, 309] on textarea at bounding box center [212, 307] width 281 height 25
click at [175, 168] on div "* Created Date/Time Now" at bounding box center [212, 173] width 281 height 35
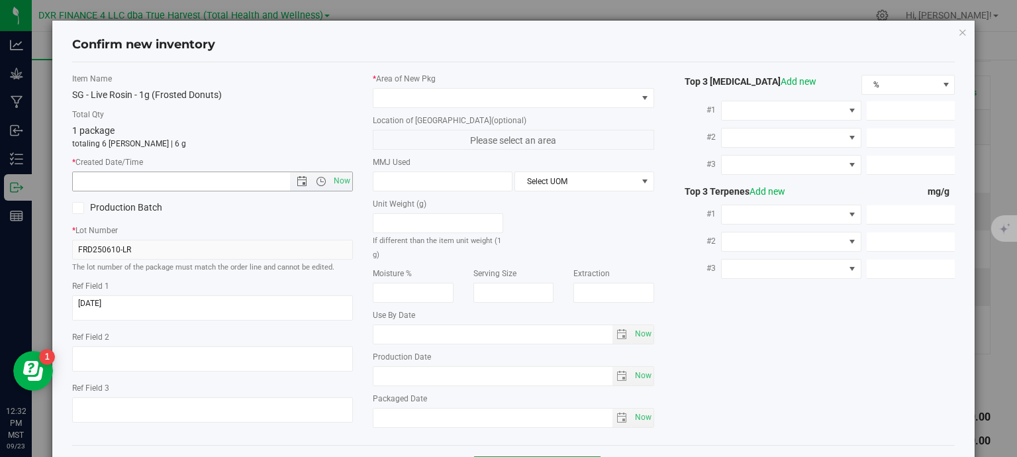
click at [175, 182] on input "text" at bounding box center [193, 181] width 240 height 19
paste input "2025-07-22"
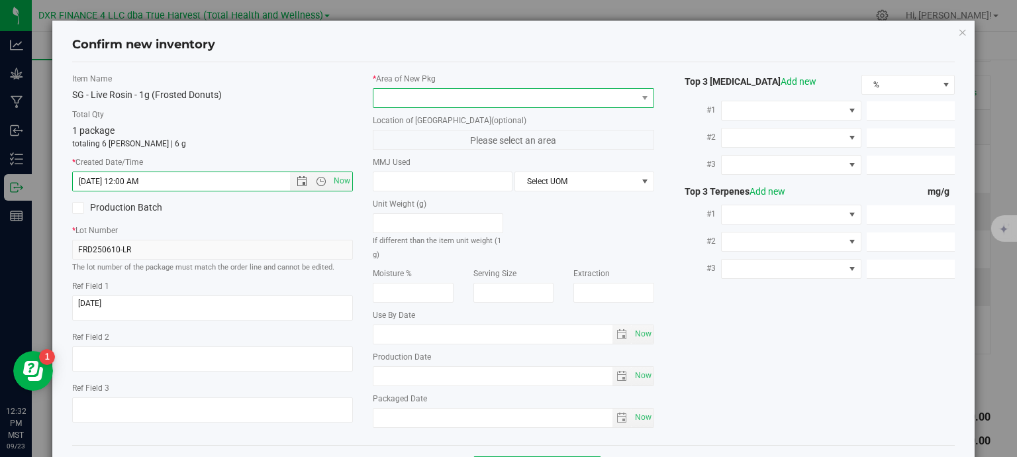
type input "7/22/2025 12:32 PM"
click at [389, 95] on span at bounding box center [506, 98] width 264 height 19
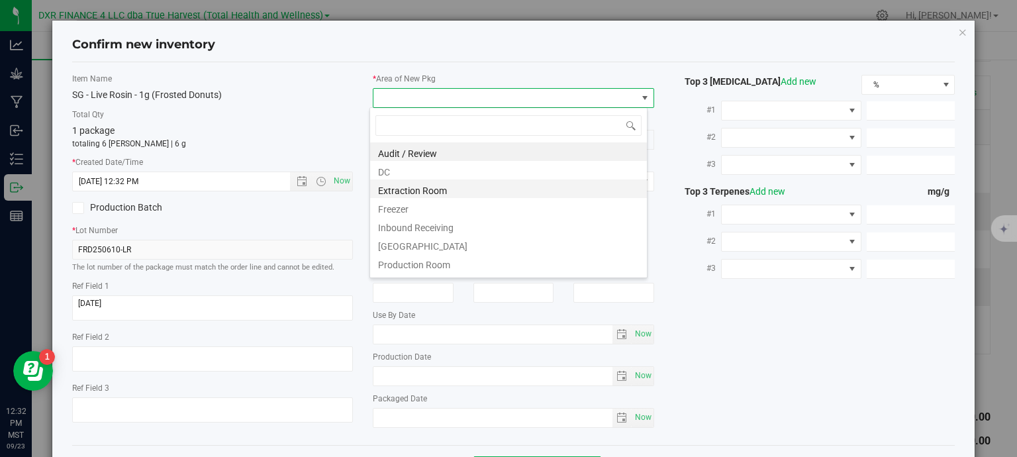
scroll to position [19, 278]
click at [393, 187] on li "Extraction Room" at bounding box center [508, 188] width 277 height 19
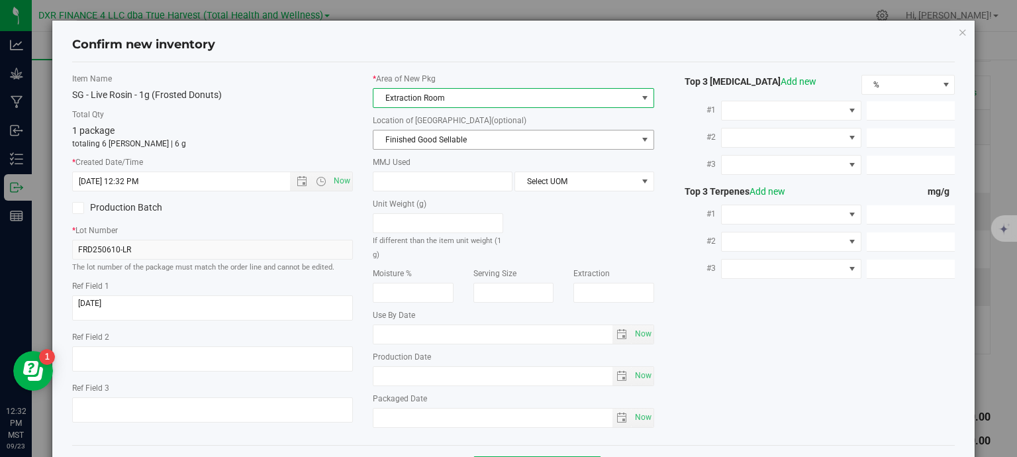
click at [405, 138] on span "Finished Good Sellable" at bounding box center [506, 139] width 264 height 19
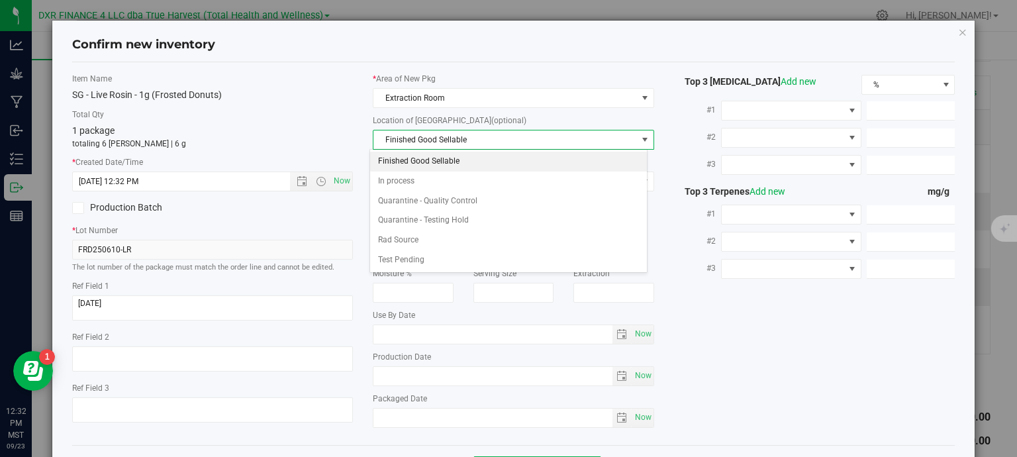
click at [404, 165] on li "Finished Good Sellable" at bounding box center [508, 162] width 277 height 20
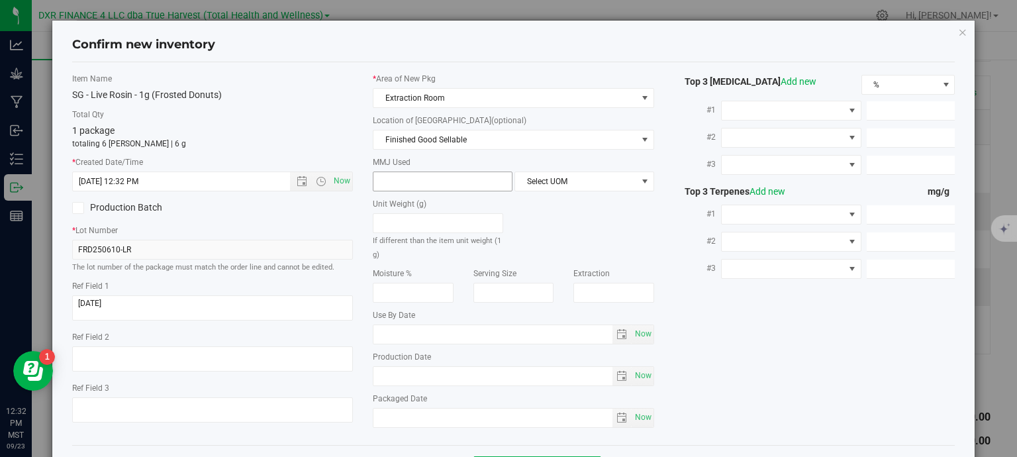
click at [407, 189] on span at bounding box center [443, 182] width 140 height 20
click at [407, 182] on span at bounding box center [443, 182] width 140 height 20
type input "1"
type input "1.0000"
click at [544, 180] on span "Select UOM" at bounding box center [576, 181] width 122 height 19
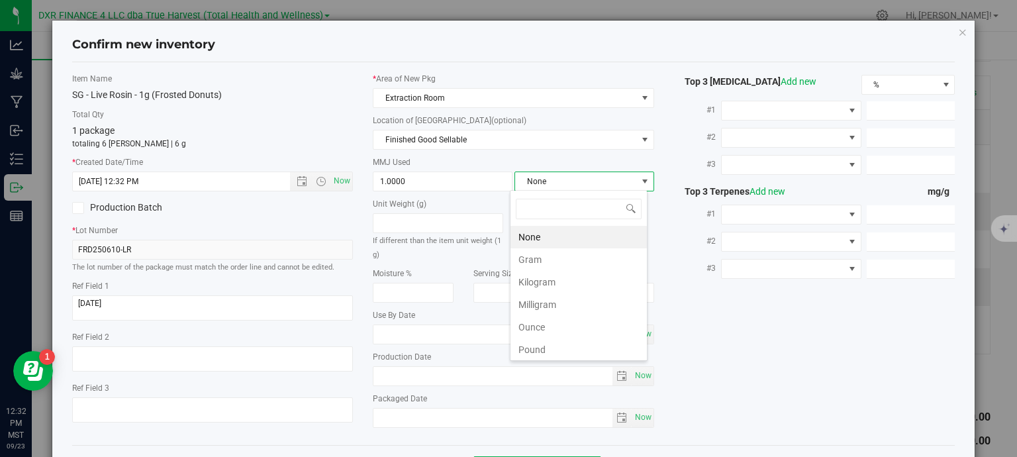
scroll to position [19, 138]
click at [546, 256] on li "Gram" at bounding box center [579, 259] width 136 height 23
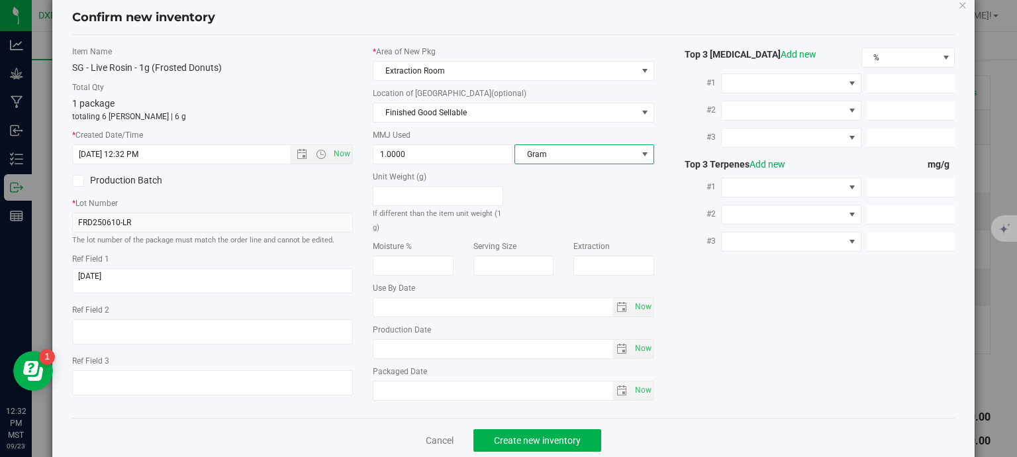
scroll to position [50, 0]
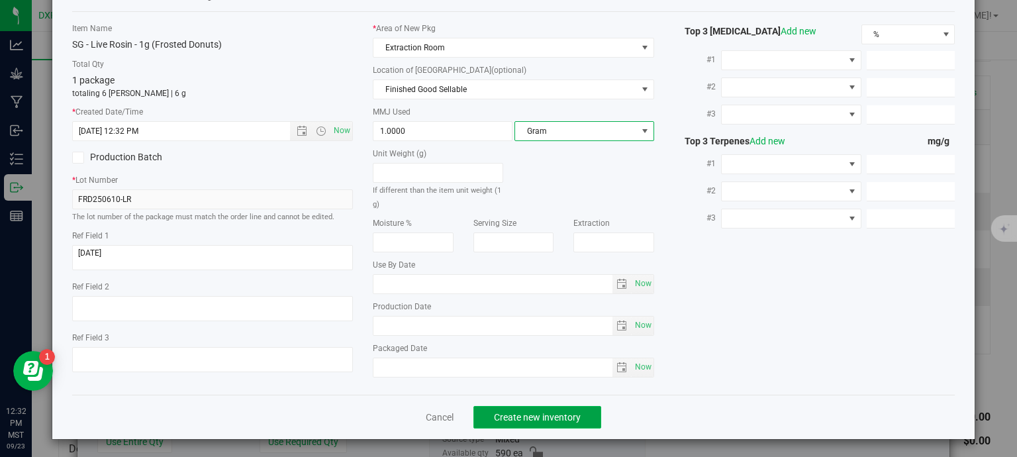
click at [535, 415] on span "Create new inventory" at bounding box center [537, 417] width 87 height 11
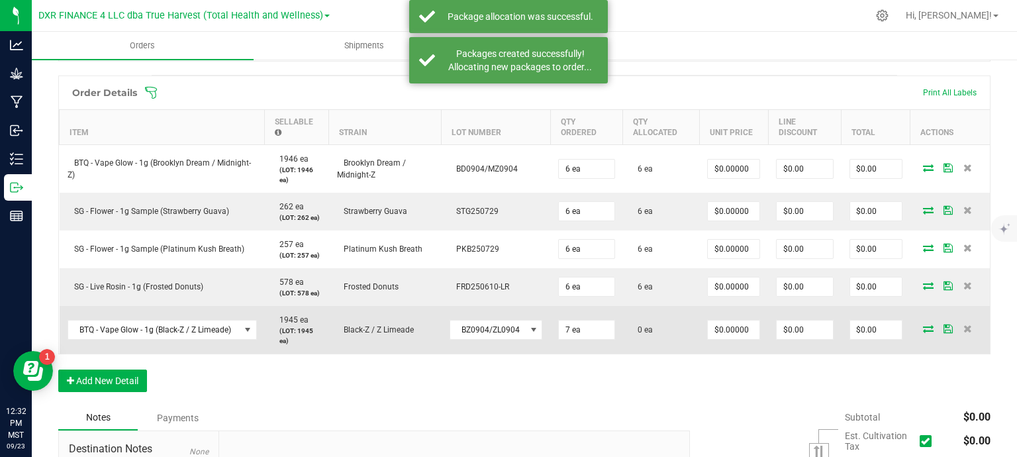
click at [923, 330] on icon at bounding box center [928, 328] width 11 height 8
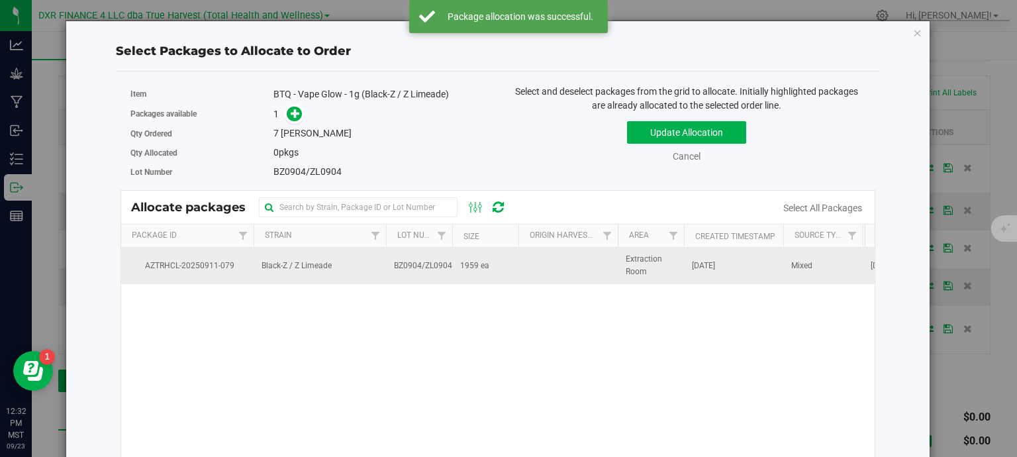
click at [365, 264] on td "Black-Z / Z Limeade" at bounding box center [320, 266] width 132 height 36
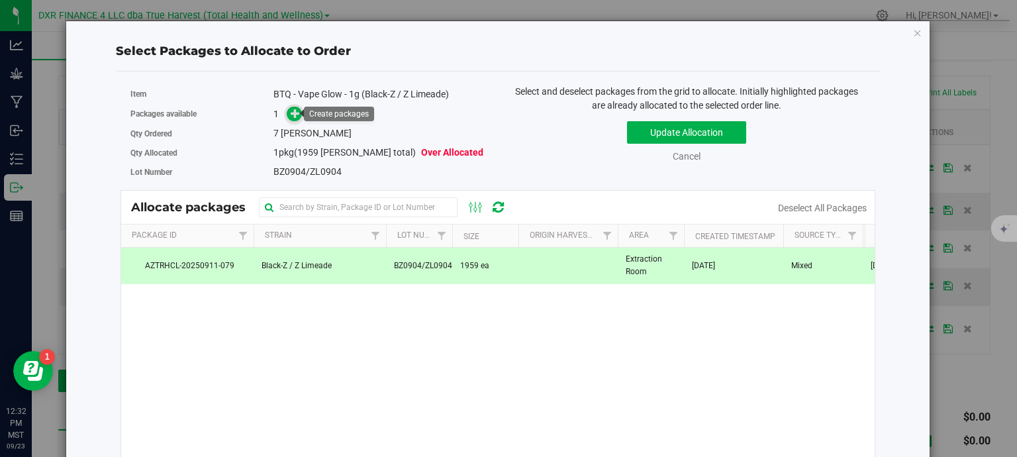
click at [293, 109] on icon at bounding box center [295, 113] width 9 height 9
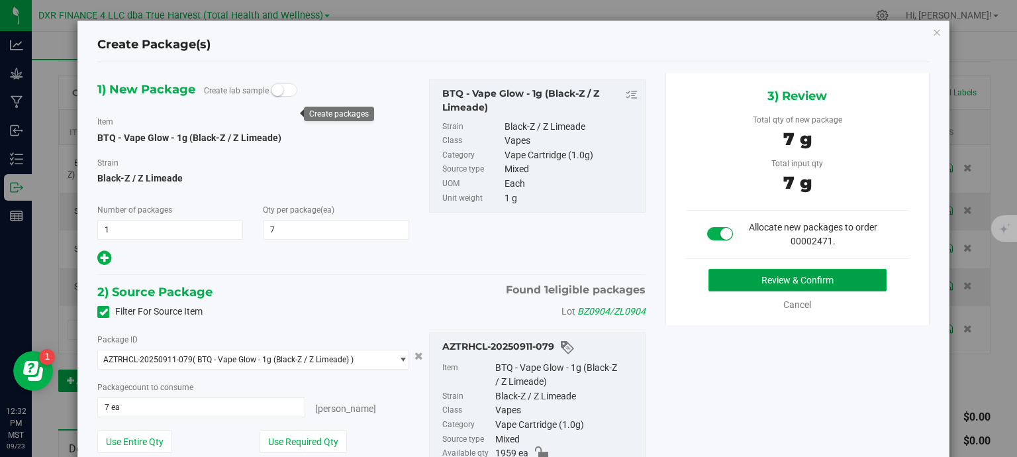
click at [758, 277] on button "Review & Confirm" at bounding box center [798, 280] width 178 height 23
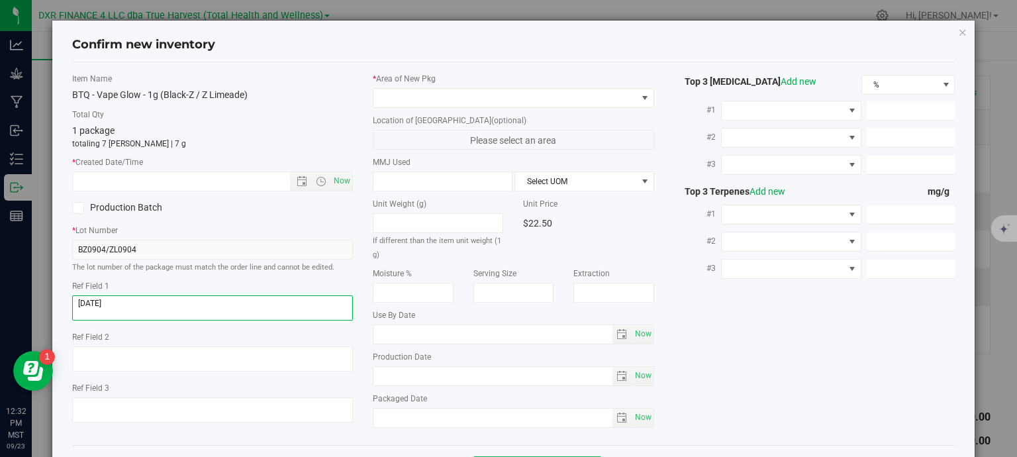
click at [164, 308] on textarea at bounding box center [212, 307] width 281 height 25
click at [177, 176] on input "text" at bounding box center [193, 181] width 240 height 19
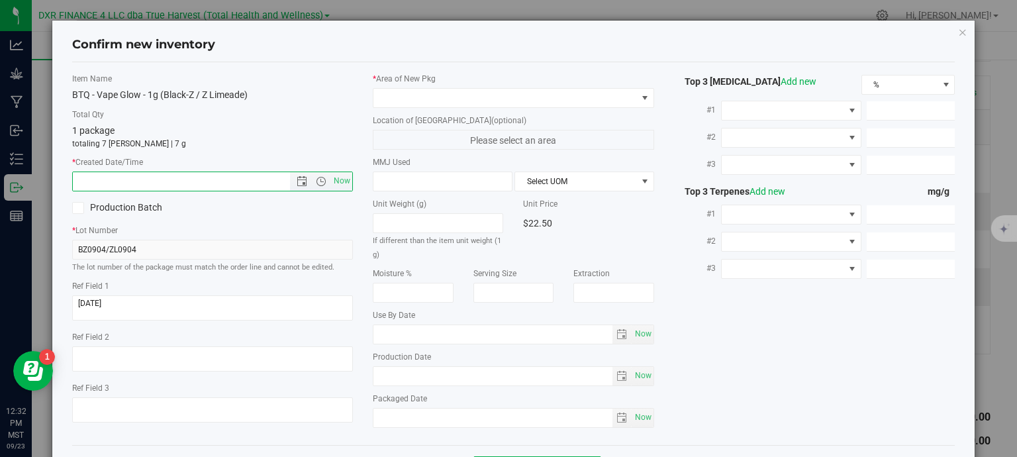
paste input "2025-09-04"
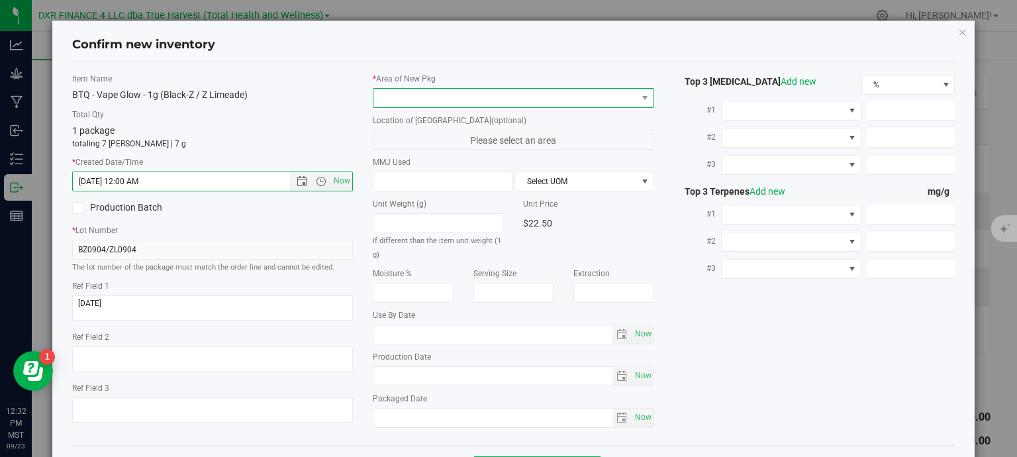
type input "9/4/2025 12:32 PM"
click at [426, 92] on span at bounding box center [506, 98] width 264 height 19
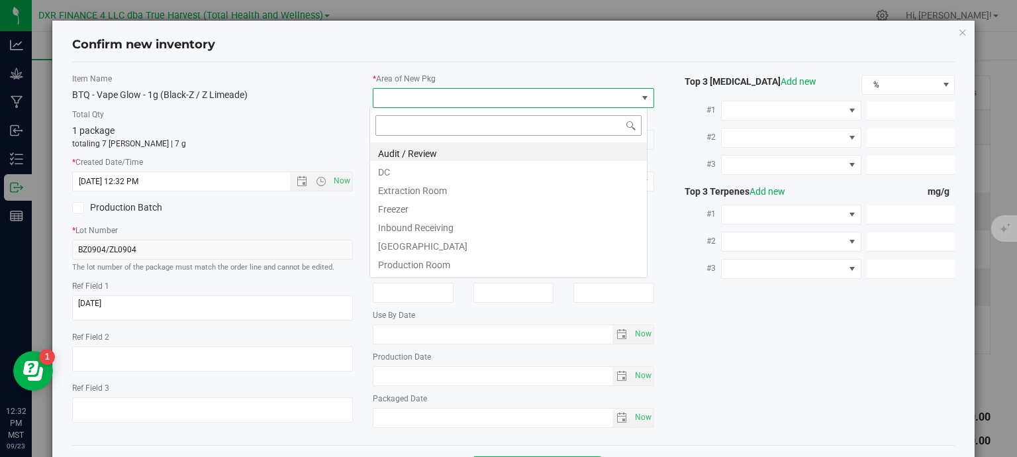
scroll to position [19, 278]
click at [411, 179] on li "Extraction Room" at bounding box center [508, 188] width 277 height 19
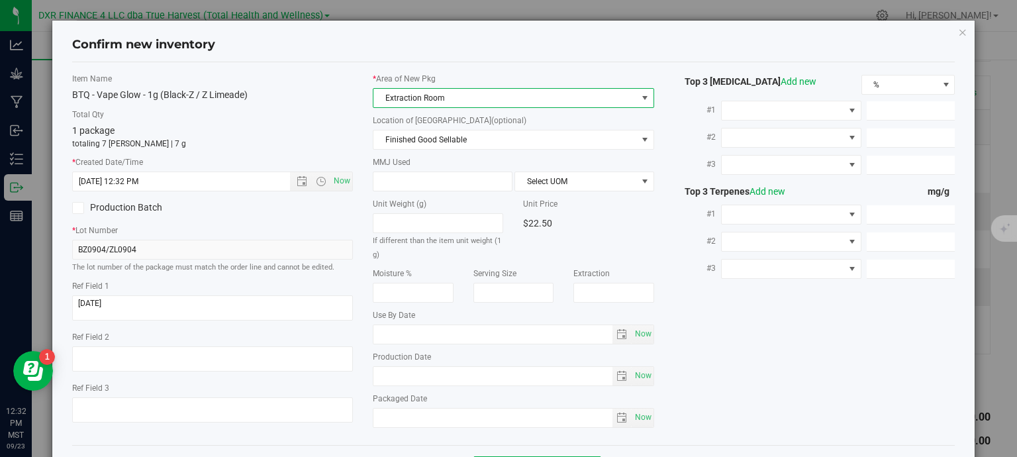
click at [430, 97] on span "Extraction Room" at bounding box center [506, 98] width 264 height 19
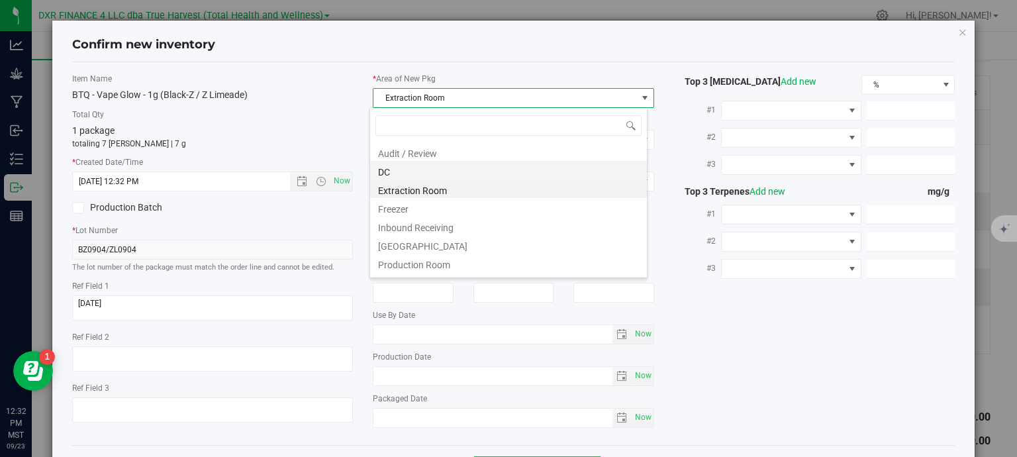
click at [426, 174] on li "DC" at bounding box center [508, 170] width 277 height 19
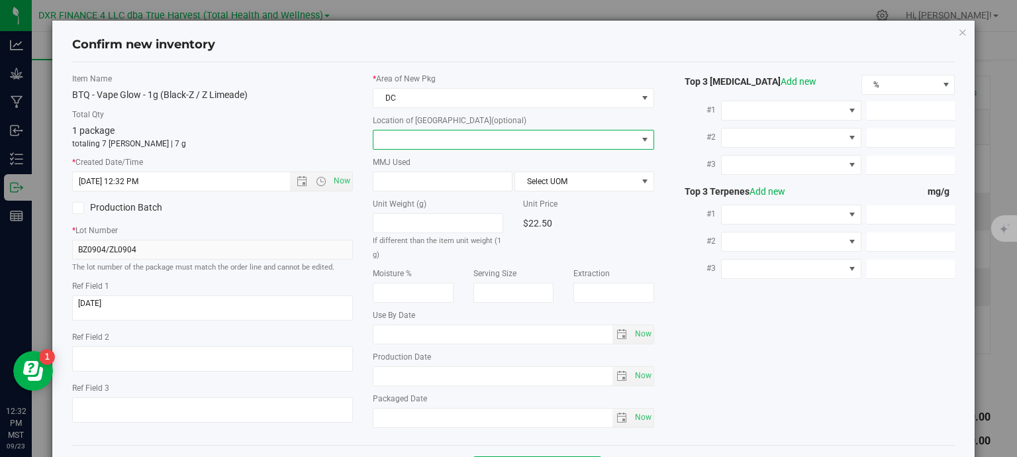
click at [437, 142] on span at bounding box center [506, 139] width 264 height 19
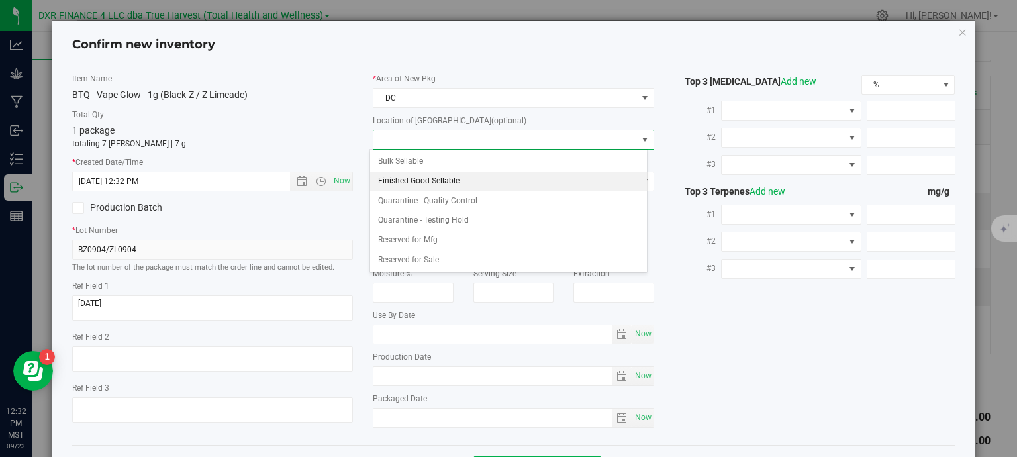
click at [442, 178] on li "Finished Good Sellable" at bounding box center [508, 182] width 277 height 20
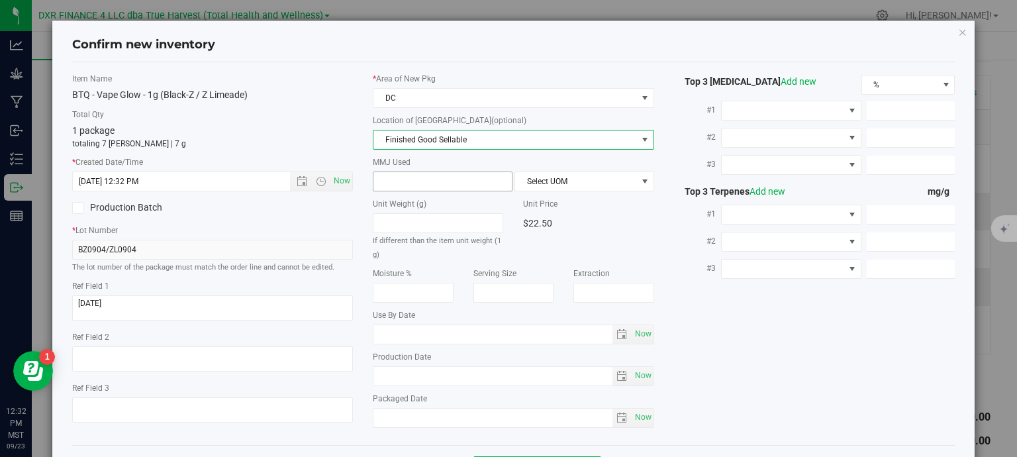
click at [424, 179] on span at bounding box center [443, 182] width 140 height 20
type input "1"
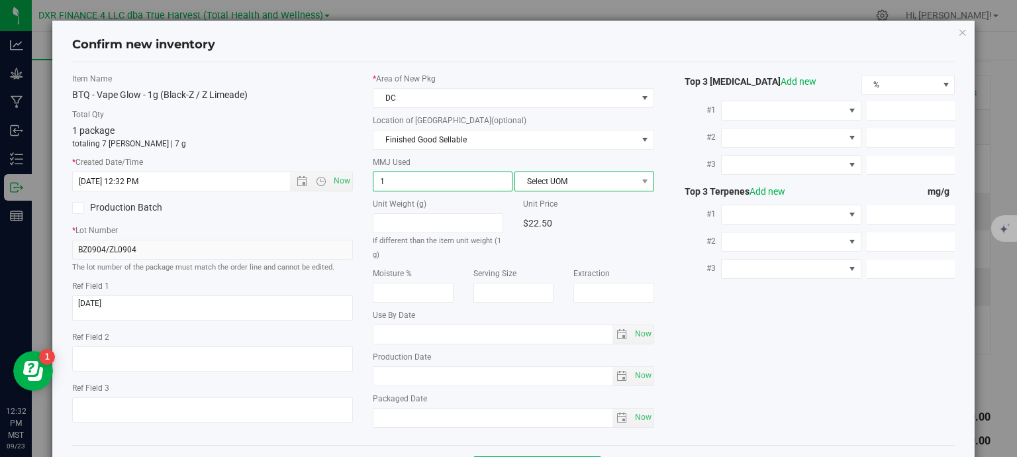
type input "1.0000"
click at [573, 182] on span "Select UOM" at bounding box center [576, 181] width 122 height 19
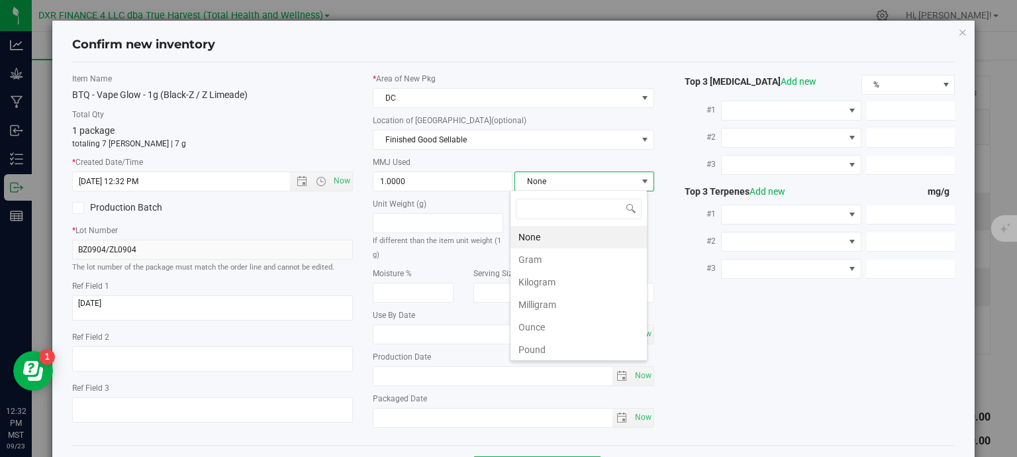
scroll to position [19, 138]
click at [556, 256] on li "Gram" at bounding box center [579, 259] width 136 height 23
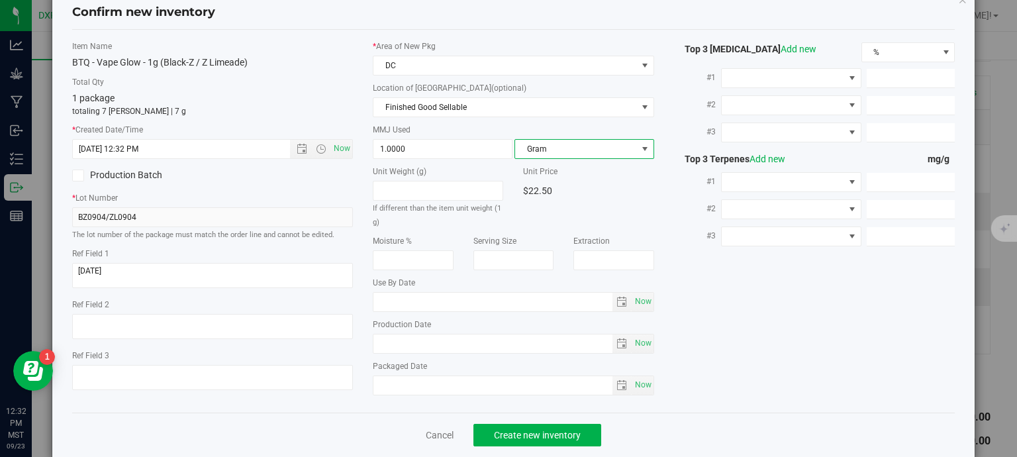
scroll to position [50, 0]
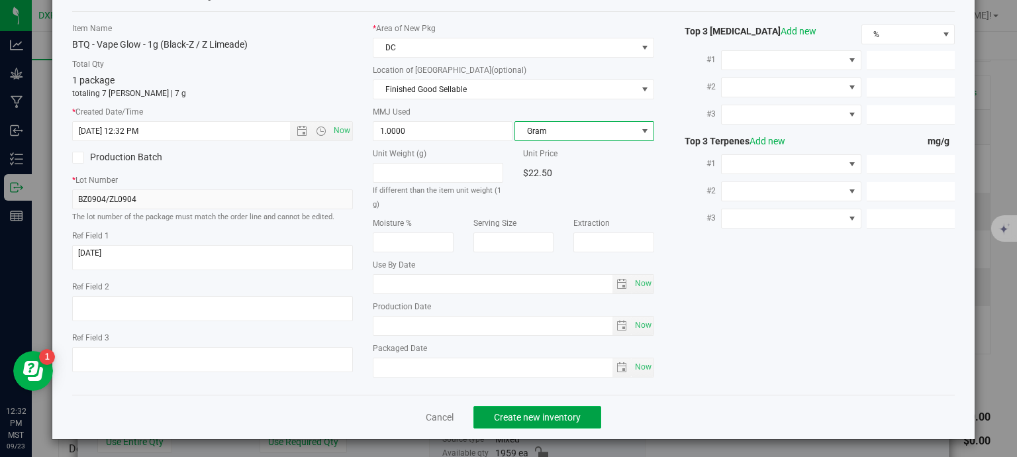
click at [562, 414] on span "Create new inventory" at bounding box center [537, 417] width 87 height 11
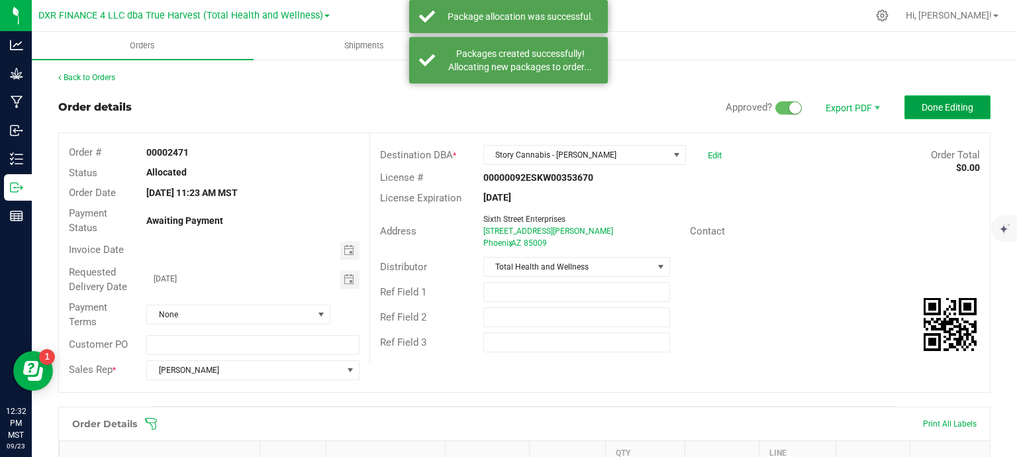
click at [958, 105] on span "Done Editing" at bounding box center [948, 107] width 52 height 11
